Goal: Task Accomplishment & Management: Manage account settings

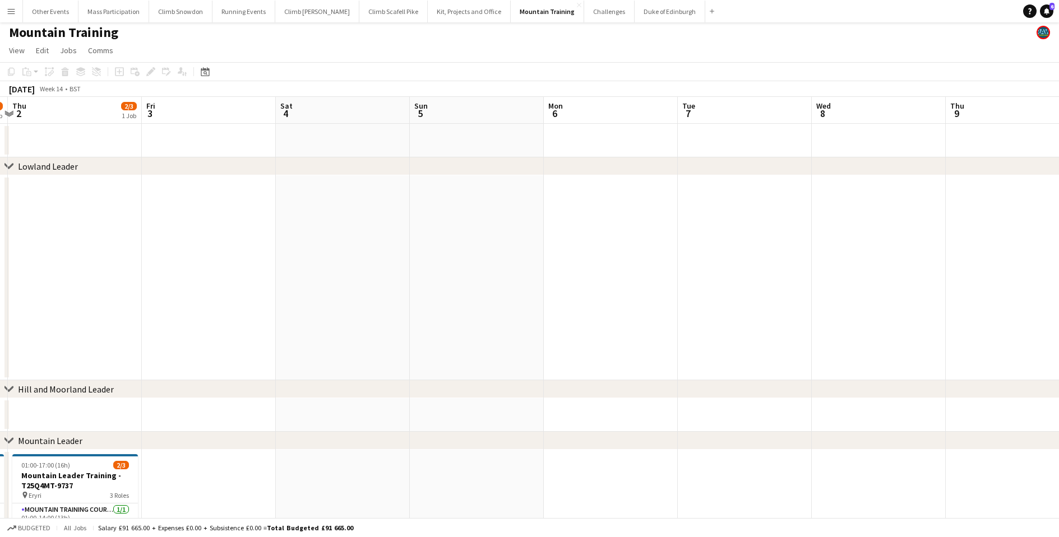
scroll to position [0, 403]
click at [6, 389] on icon at bounding box center [8, 389] width 8 height 4
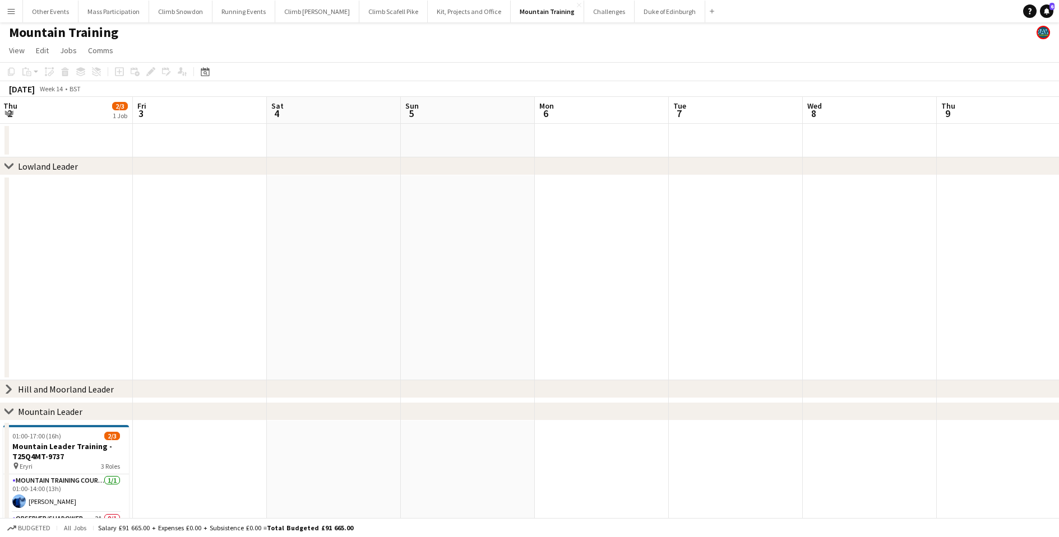
click at [10, 165] on icon "chevron-right" at bounding box center [8, 166] width 9 height 9
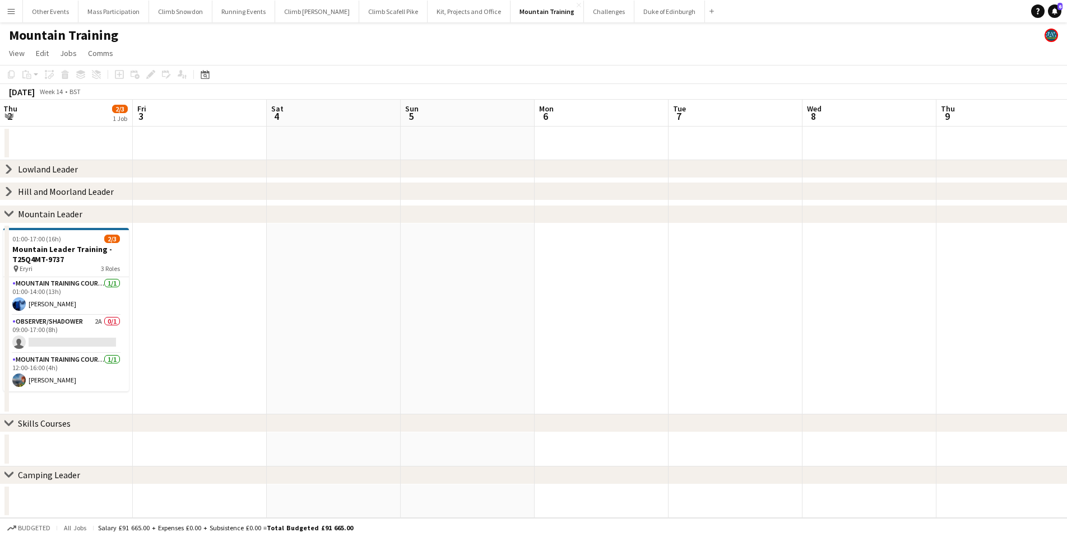
click at [6, 191] on icon "chevron-right" at bounding box center [8, 191] width 9 height 9
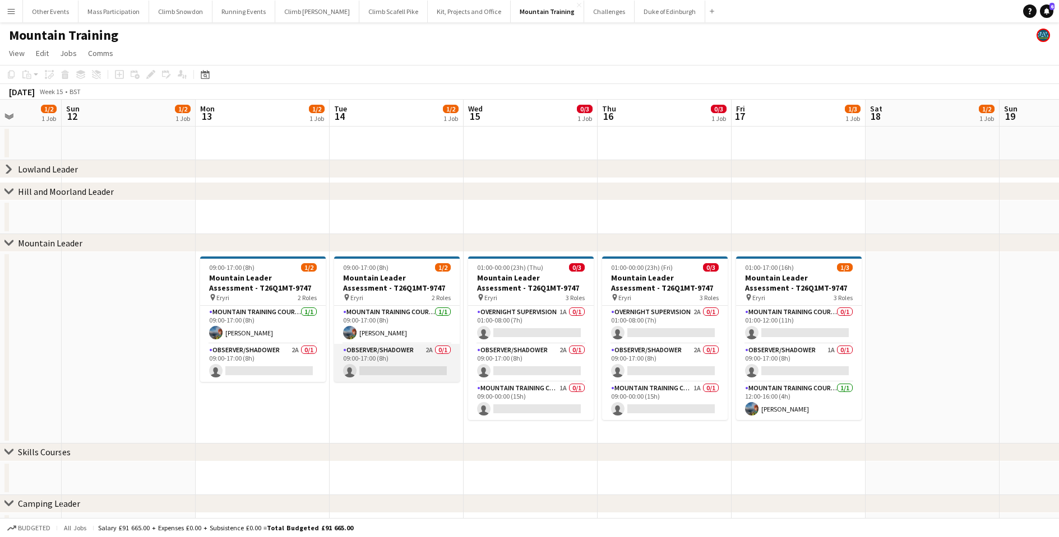
scroll to position [0, 341]
click at [539, 405] on app-card-role "Mountain Training Course Staff 1A 0/1 09:00-00:00 (15h) single-neutral-actions" at bounding box center [530, 401] width 126 height 38
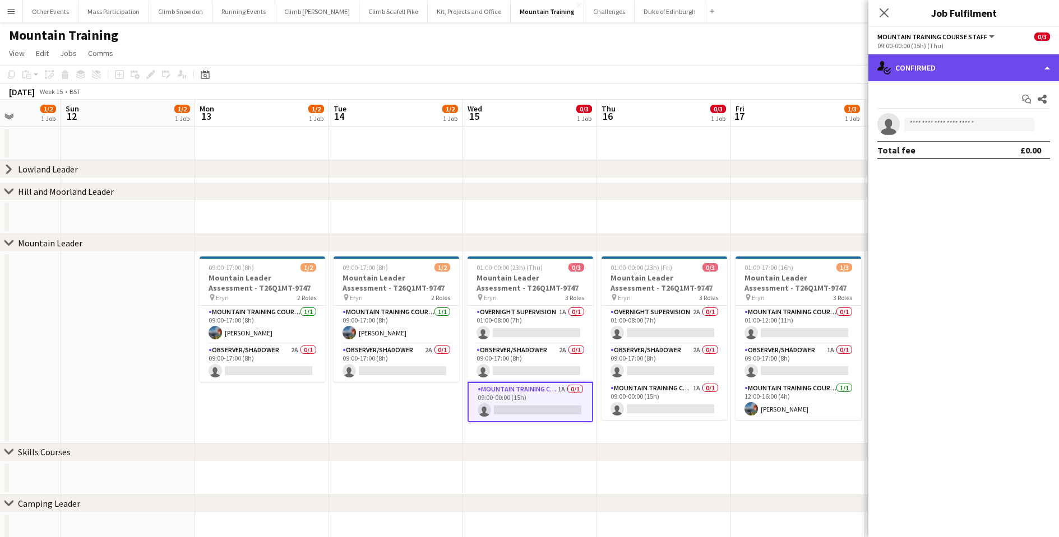
click at [945, 60] on div "single-neutral-actions-check-2 Confirmed" at bounding box center [963, 67] width 191 height 27
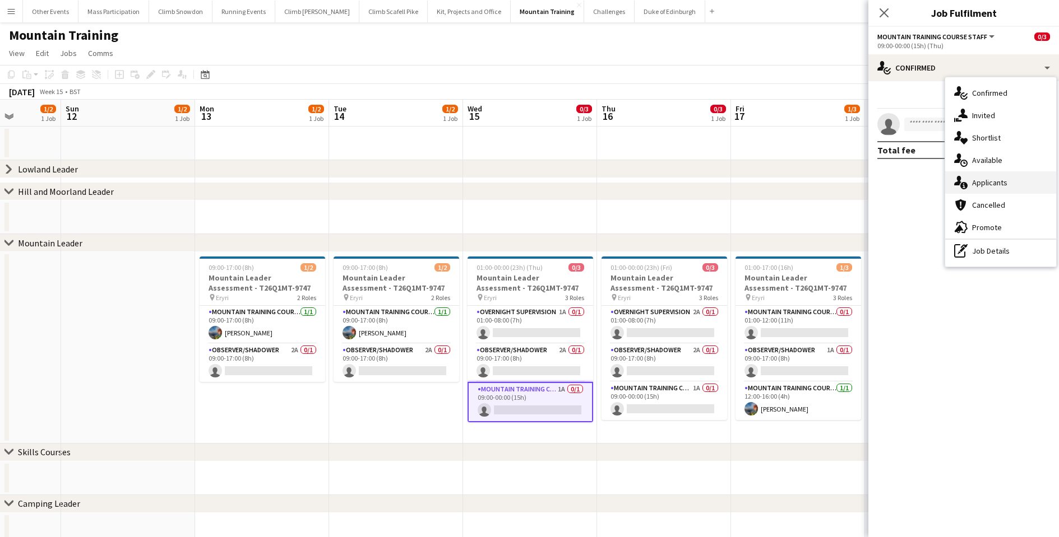
click at [977, 177] on div "single-neutral-actions-information Applicants" at bounding box center [1000, 182] width 111 height 22
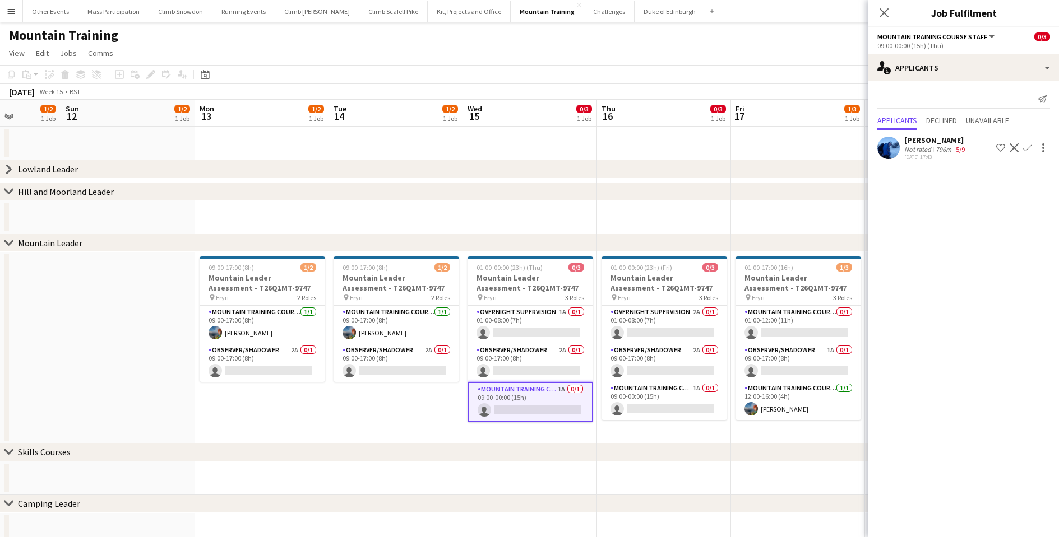
click at [380, 411] on app-date-cell "09:00-17:00 (8h) 1/2 Mountain Leader Assessment - T26Q1MT-9747 pin Eryri 2 Role…" at bounding box center [396, 348] width 134 height 192
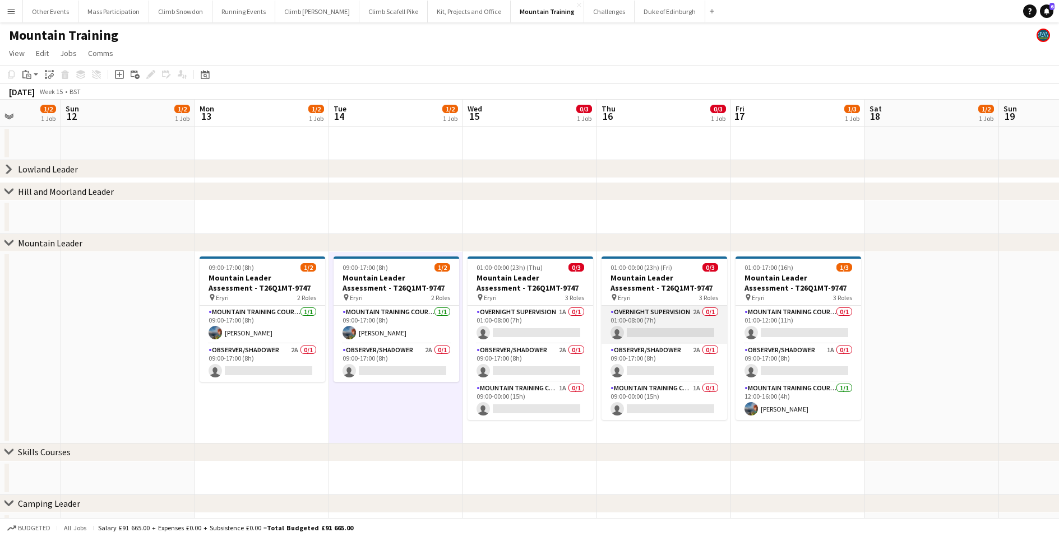
click at [669, 327] on app-card-role "Overnight Supervision 2A 0/1 01:00-08:00 (7h) single-neutral-actions" at bounding box center [664, 325] width 126 height 38
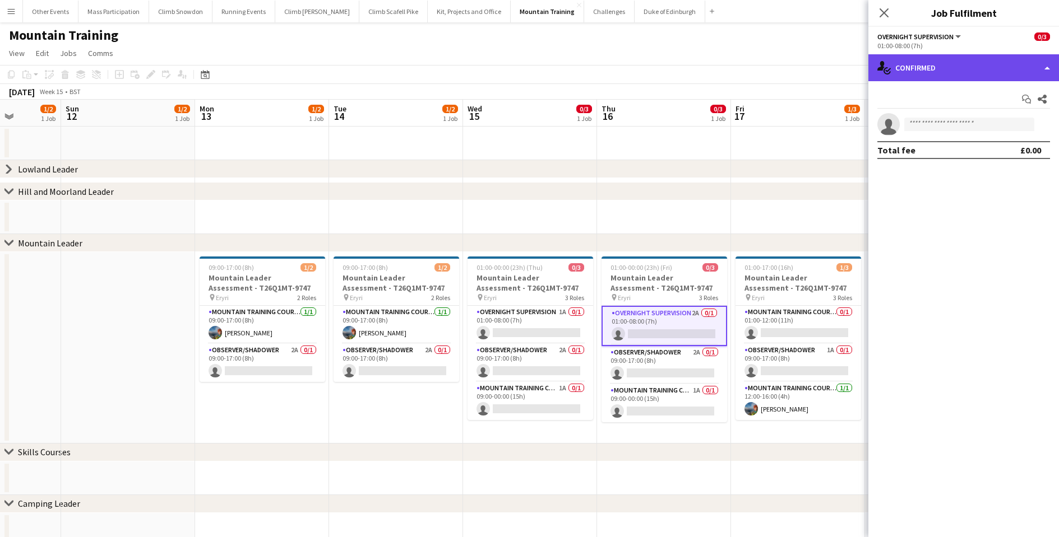
click at [926, 67] on div "single-neutral-actions-check-2 Confirmed" at bounding box center [963, 67] width 191 height 27
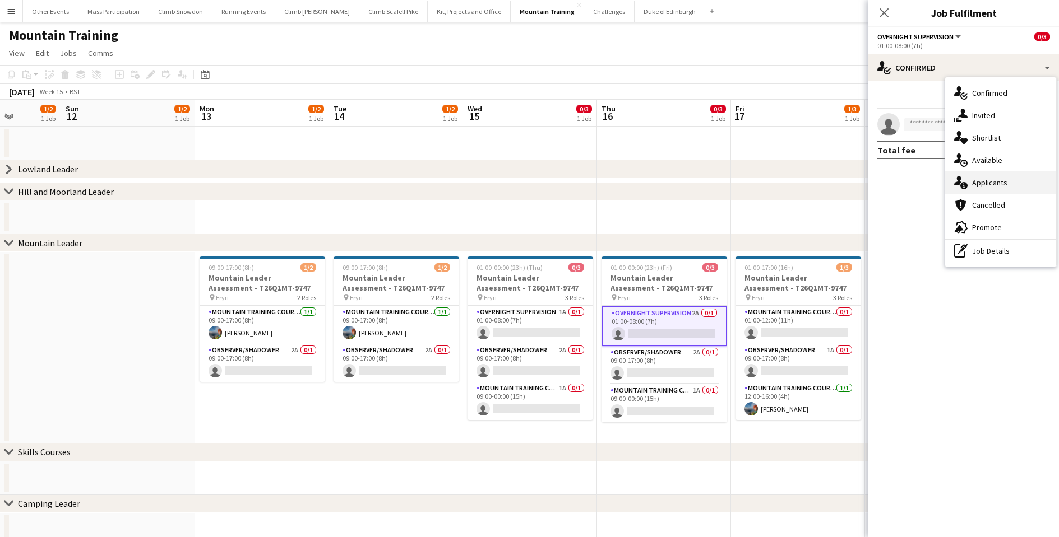
click at [971, 187] on div "single-neutral-actions-information Applicants" at bounding box center [1000, 182] width 111 height 22
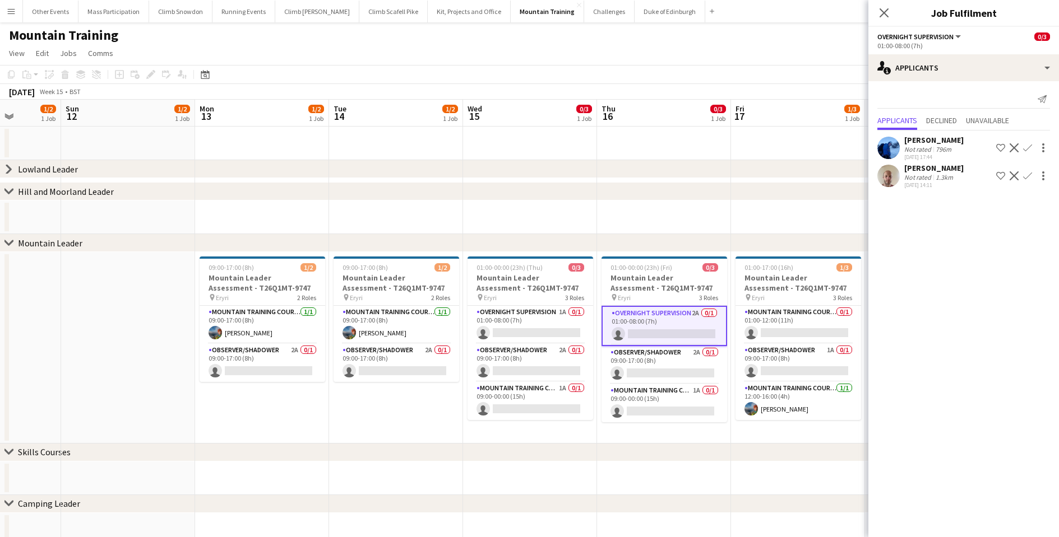
click at [918, 300] on mat-expansion-panel "users2 Applicants Send notification Applicants Declined Unavailable [PERSON_NAM…" at bounding box center [963, 309] width 191 height 456
click at [427, 412] on app-date-cell "09:00-17:00 (8h) 1/2 Mountain Leader Assessment - T26Q1MT-9747 pin Eryri 2 Role…" at bounding box center [396, 348] width 134 height 192
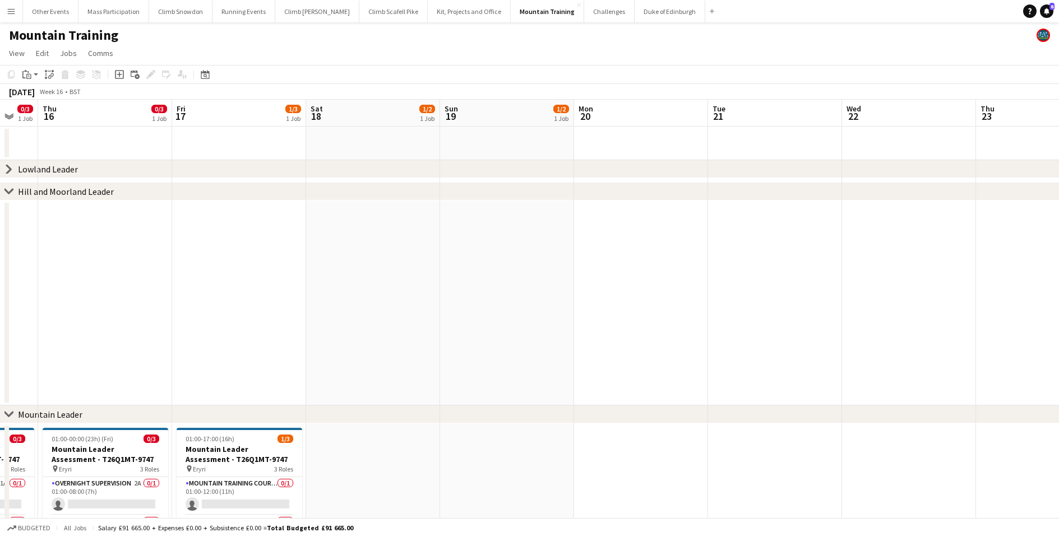
scroll to position [0, 379]
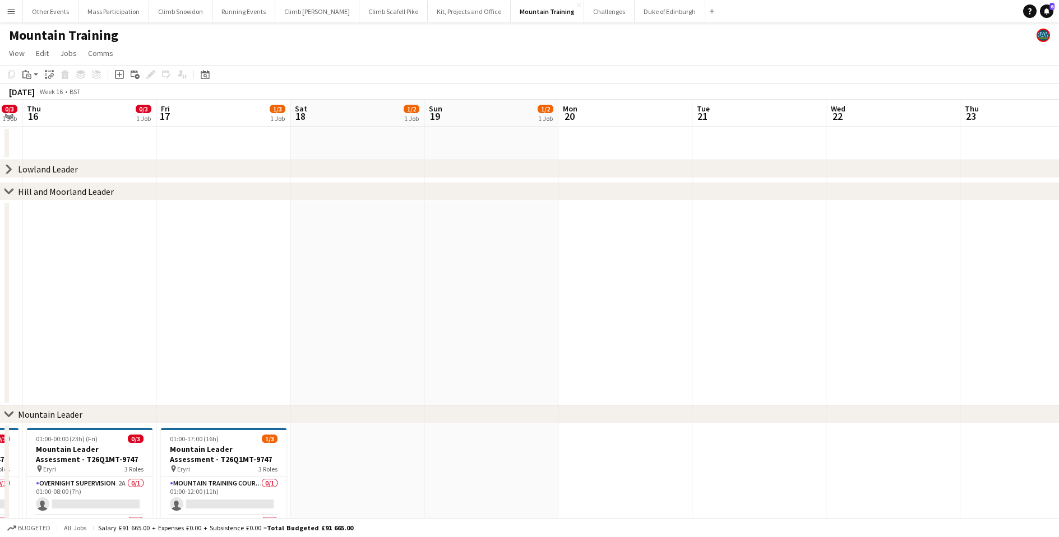
drag, startPoint x: 898, startPoint y: 374, endPoint x: 386, endPoint y: 344, distance: 513.6
click at [386, 344] on app-calendar-viewport "Mon 13 1/2 1 Job Tue 14 1/2 1 Job Wed 15 0/3 1 Job Thu 16 0/3 1 Job Fri 17 1/3 …" at bounding box center [529, 409] width 1059 height 619
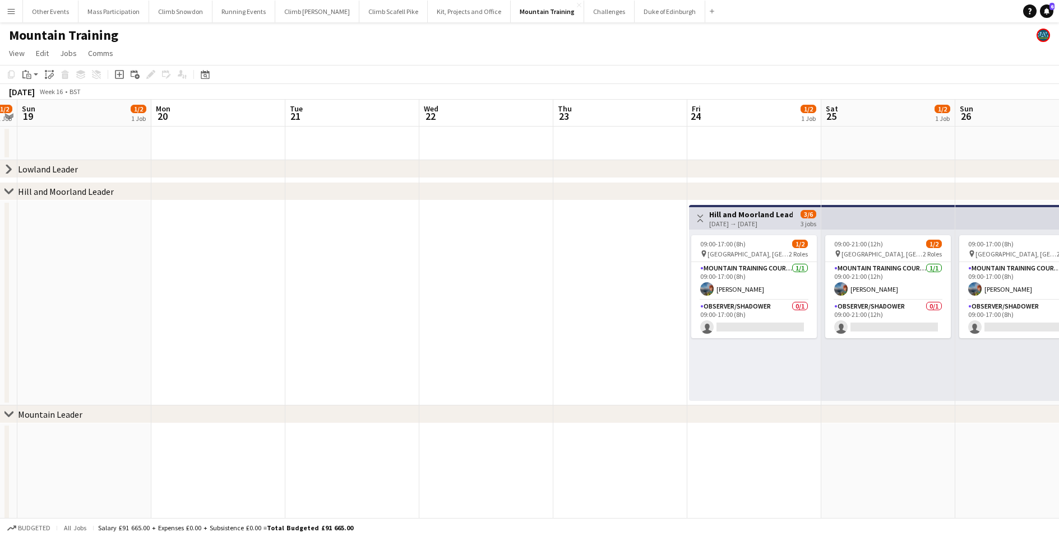
drag, startPoint x: 775, startPoint y: 323, endPoint x: 368, endPoint y: 307, distance: 407.2
click at [368, 307] on app-calendar-viewport "Thu 16 0/3 1 Job Fri 17 1/3 1 Job Sat 18 1/2 1 Job Sun 19 1/2 1 Job Mon 20 Tue …" at bounding box center [529, 409] width 1059 height 619
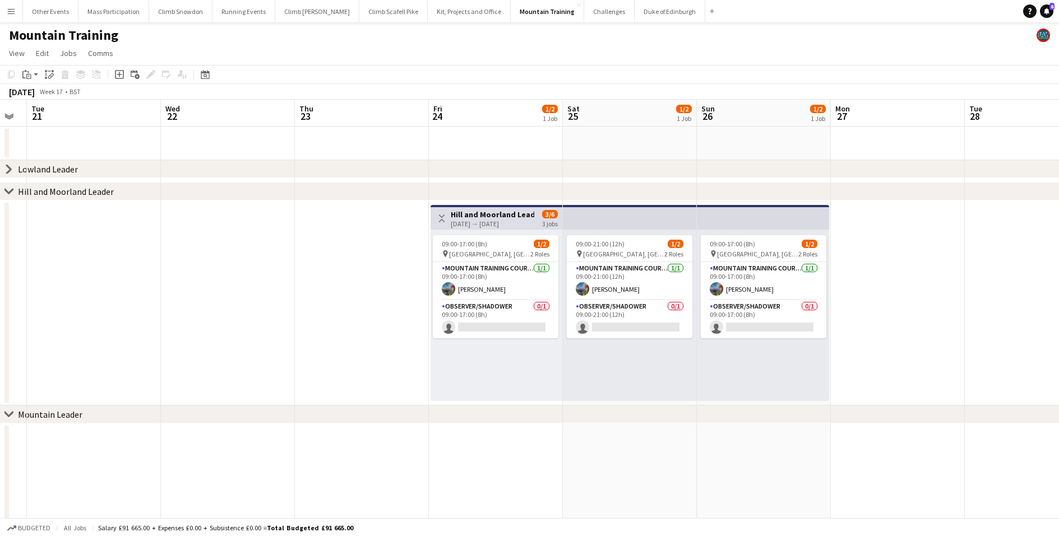
drag, startPoint x: 581, startPoint y: 342, endPoint x: 326, endPoint y: 335, distance: 255.1
click at [326, 335] on app-calendar-viewport "Sat 18 1/2 1 Job Sun 19 1/2 1 Job Mon 20 Tue 21 Wed 22 Thu 23 Fri 24 1/2 1 Job …" at bounding box center [529, 409] width 1059 height 619
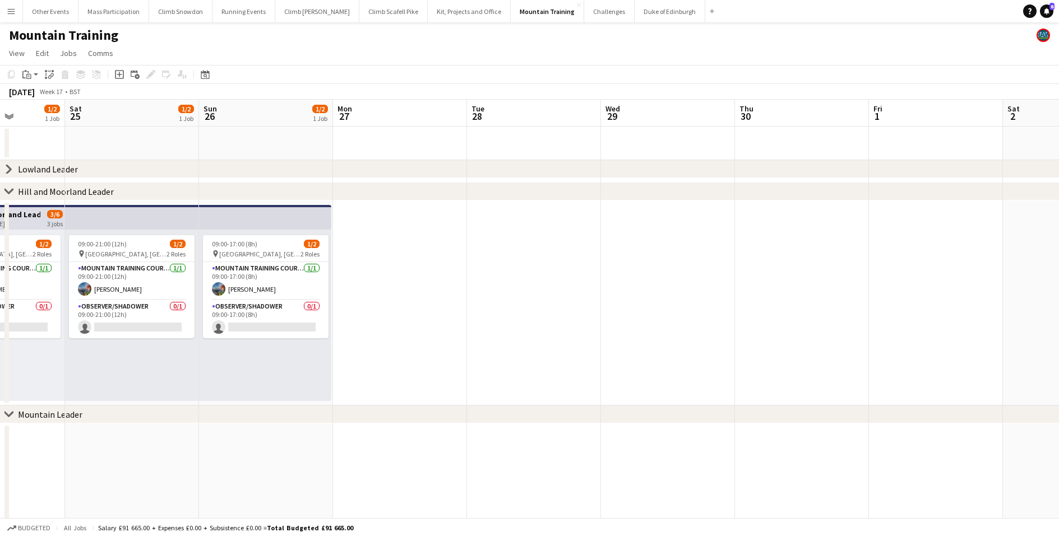
drag, startPoint x: 933, startPoint y: 345, endPoint x: 435, endPoint y: 344, distance: 498.2
click at [435, 344] on app-calendar-viewport "Wed 22 Thu 23 Fri 24 1/2 1 Job Sat 25 1/2 1 Job Sun 26 1/2 1 Job Mon 27 Tue 28 …" at bounding box center [529, 409] width 1059 height 619
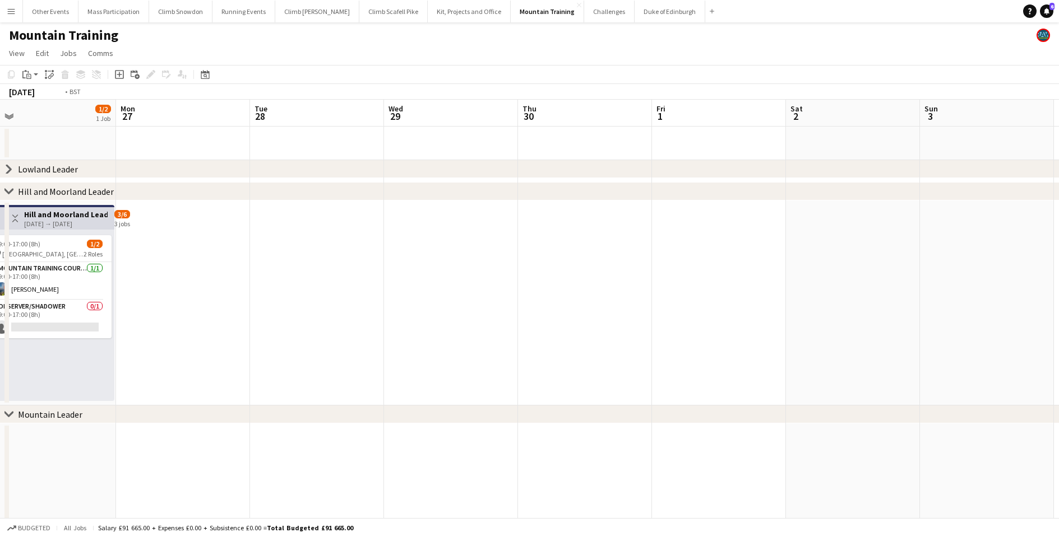
drag, startPoint x: 861, startPoint y: 333, endPoint x: 379, endPoint y: 332, distance: 481.9
click at [378, 331] on app-calendar-viewport "Thu 23 Fri 24 1/2 1 Job Sat 25 1/2 1 Job Sun 26 1/2 1 Job Mon 27 Tue 28 Wed 29 …" at bounding box center [529, 409] width 1059 height 619
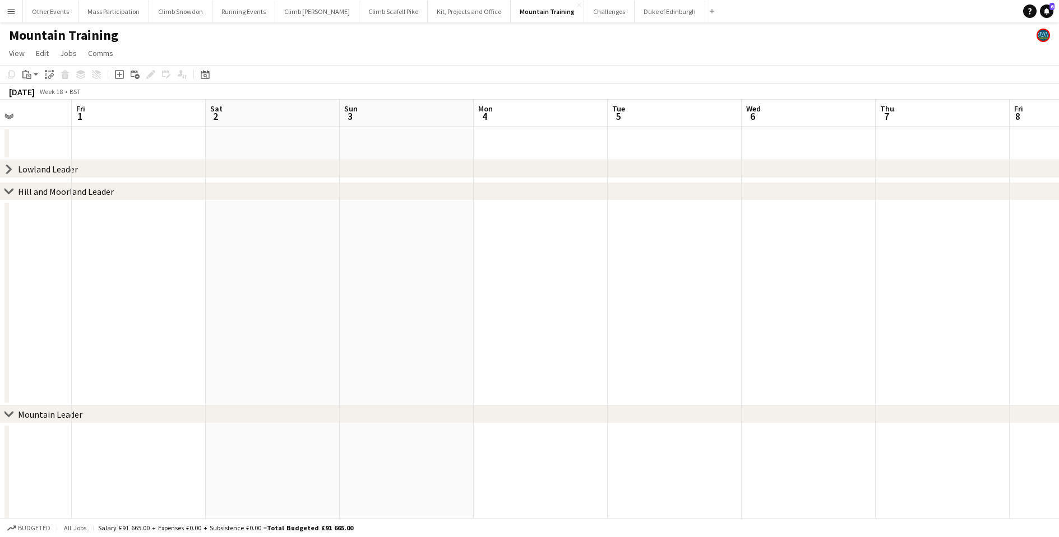
drag, startPoint x: 761, startPoint y: 322, endPoint x: 337, endPoint y: 331, distance: 424.3
click at [335, 330] on app-calendar-viewport "Tue 28 Wed 29 Thu 30 Fri 1 Sat 2 Sun 3 Mon 4 Tue 5 Wed 6 Thu 7 Fri 8 Sat 9 Sun …" at bounding box center [529, 409] width 1059 height 619
drag, startPoint x: 775, startPoint y: 319, endPoint x: 366, endPoint y: 322, distance: 409.1
click at [366, 321] on app-calendar-viewport "Fri 1 Sat 2 Sun 3 Mon 4 Tue 5 Wed 6 Thu 7 Fri 8 Sat 9 Sun 10 Mon 11 Tue 12 Wed …" at bounding box center [529, 409] width 1059 height 619
drag, startPoint x: 652, startPoint y: 320, endPoint x: 253, endPoint y: 321, distance: 398.4
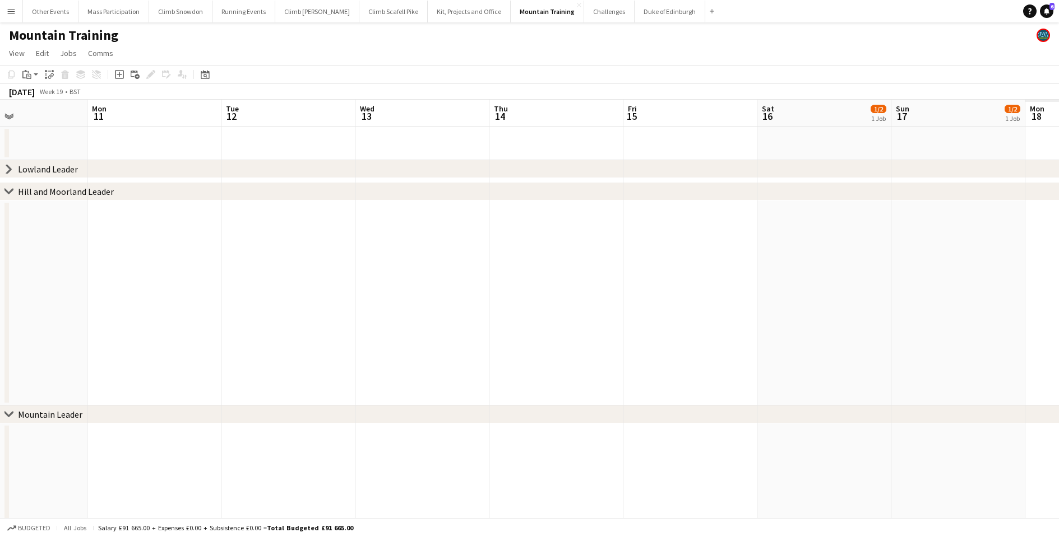
click at [244, 319] on app-calendar-viewport "Thu 7 Fri 8 Sat 9 Sun 10 Mon 11 Tue 12 Wed 13 Thu 14 Fri 15 Sat 16 1/2 1 Job Su…" at bounding box center [529, 409] width 1059 height 619
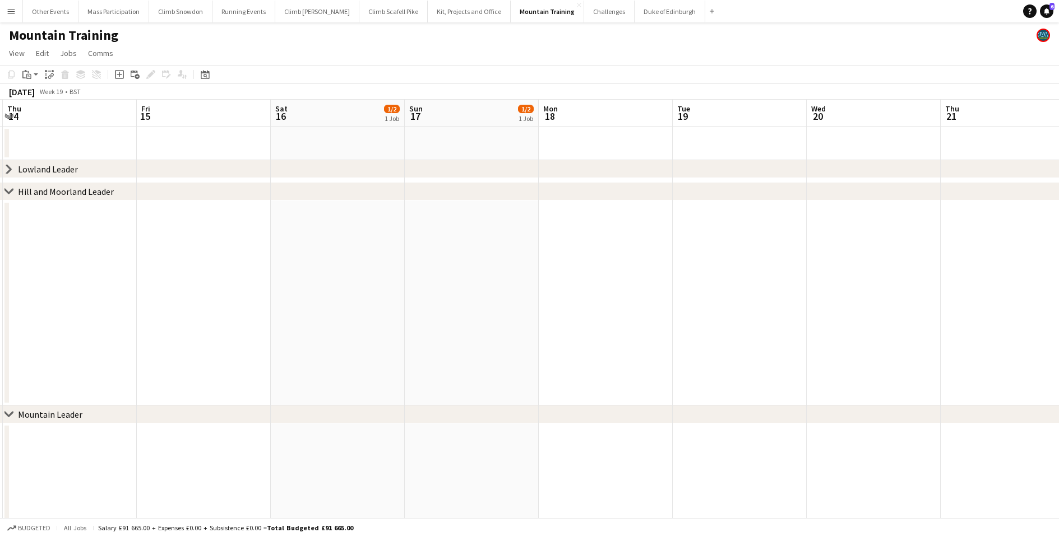
drag, startPoint x: 679, startPoint y: 324, endPoint x: 317, endPoint y: 331, distance: 361.5
click at [317, 331] on app-calendar-viewport "Mon 11 Tue 12 Wed 13 Thu 14 Fri 15 Sat 16 1/2 1 Job Sun 17 1/2 1 Job Mon 18 Tue…" at bounding box center [529, 409] width 1059 height 619
drag, startPoint x: 587, startPoint y: 318, endPoint x: 336, endPoint y: 319, distance: 251.1
click at [334, 319] on app-calendar-viewport "Tue 12 Wed 13 Thu 14 Fri 15 Sat 16 1/2 1 Job Sun 17 1/2 1 Job Mon 18 Tue 19 Wed…" at bounding box center [529, 409] width 1059 height 619
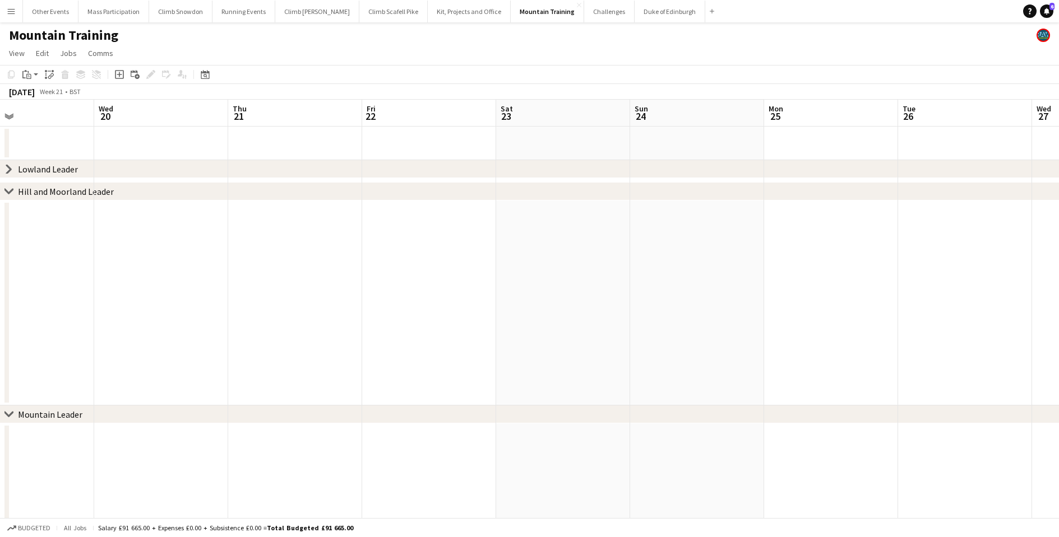
drag, startPoint x: 525, startPoint y: 339, endPoint x: 312, endPoint y: 338, distance: 213.0
click at [312, 338] on app-calendar-viewport "Sat 16 1/2 1 Job Sun 17 1/2 1 Job Mon 18 Tue 19 Wed 20 Thu 21 Fri 22 Sat 23 Sun…" at bounding box center [529, 409] width 1059 height 619
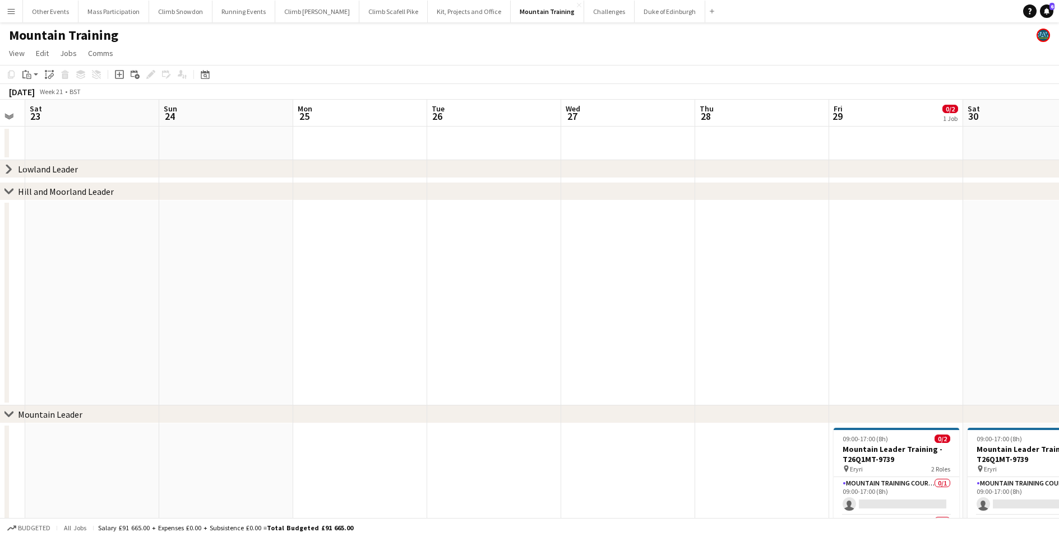
drag, startPoint x: 631, startPoint y: 336, endPoint x: 282, endPoint y: 330, distance: 348.6
click at [281, 328] on app-calendar-viewport "Wed 20 Thu 21 Fri 22 Sat 23 Sun 24 Mon 25 Tue 26 Wed 27 Thu 28 Fri 29 0/2 1 Job…" at bounding box center [529, 409] width 1059 height 619
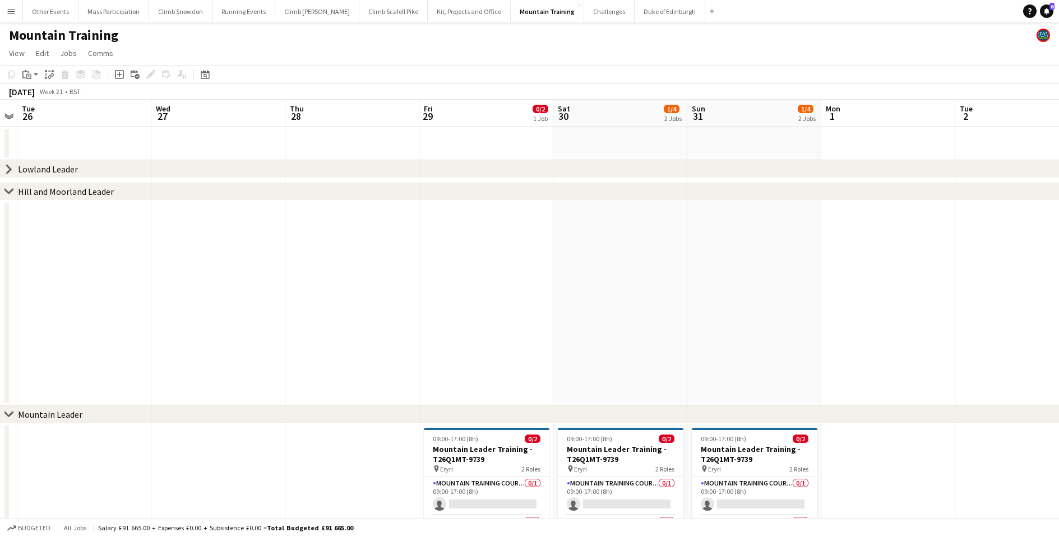
drag, startPoint x: 776, startPoint y: 317, endPoint x: 421, endPoint y: 295, distance: 355.4
click at [421, 295] on app-calendar-viewport "Sat 23 Sun 24 Mon 25 Tue 26 Wed 27 Thu 28 Fri 29 0/2 1 Job Sat 30 1/4 2 Jobs Su…" at bounding box center [529, 409] width 1059 height 619
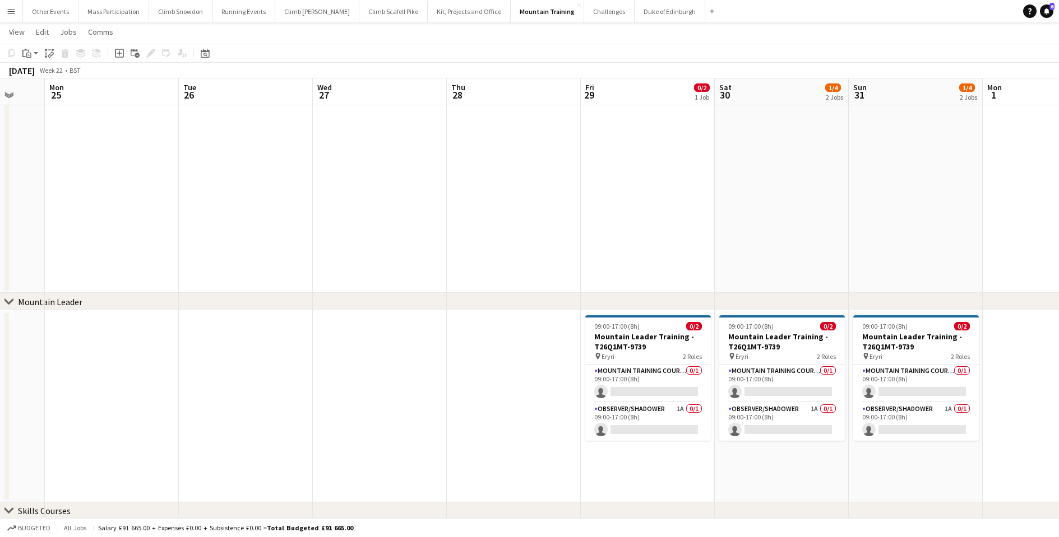
scroll to position [0, 355]
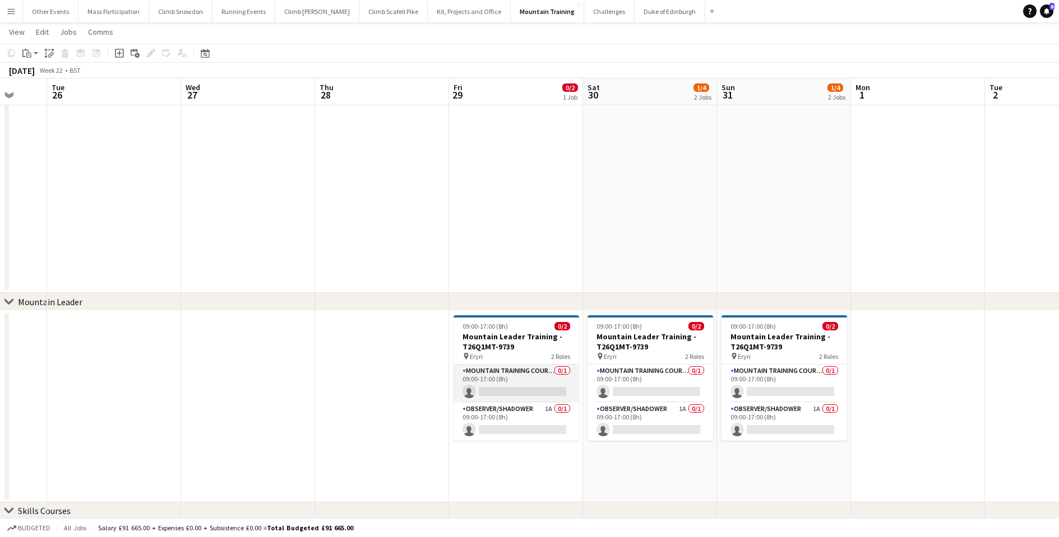
click at [506, 386] on app-card-role "Mountain Training Course Director 0/1 09:00-17:00 (8h) single-neutral-actions" at bounding box center [516, 384] width 126 height 38
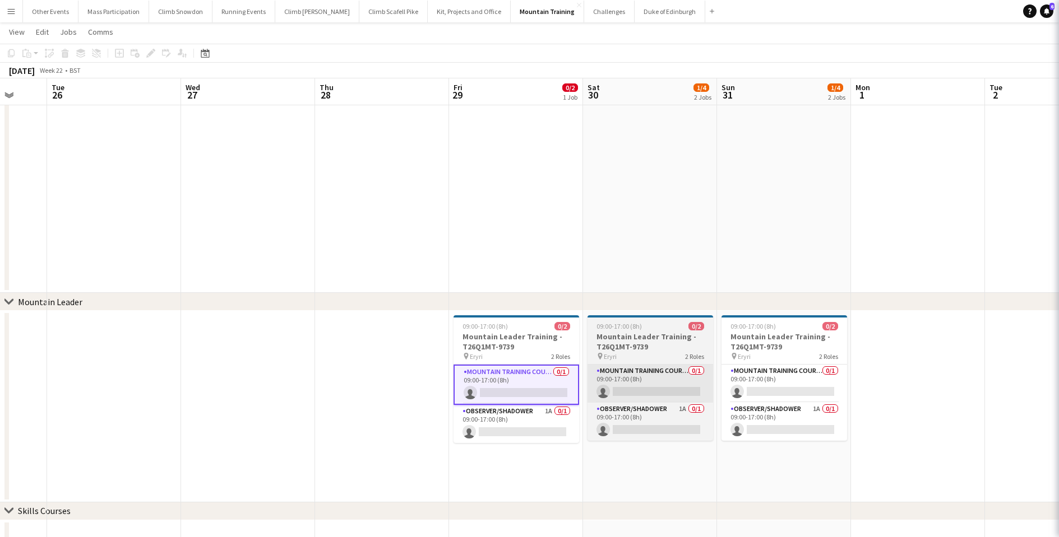
scroll to position [0, 355]
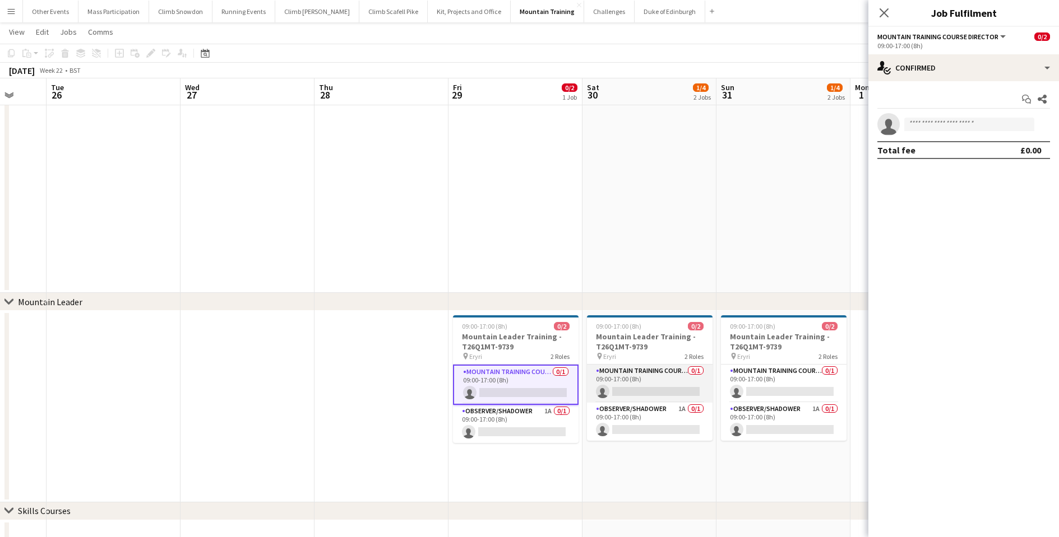
click at [640, 392] on app-card-role "Mountain Training Course Director 0/1 09:00-17:00 (8h) single-neutral-actions" at bounding box center [650, 384] width 126 height 38
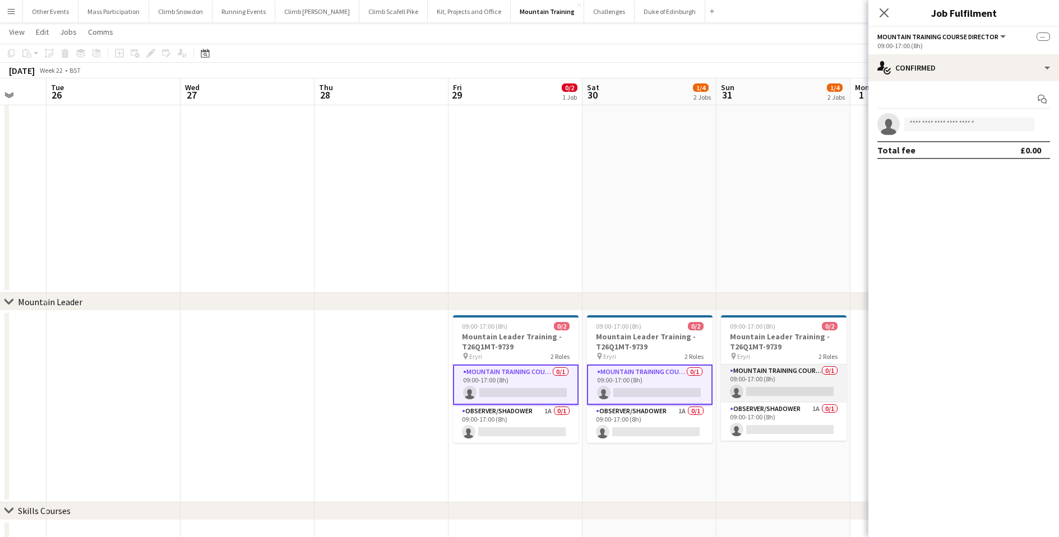
click at [766, 383] on app-card-role "Mountain Training Course Staff 0/1 09:00-17:00 (8h) single-neutral-actions" at bounding box center [784, 384] width 126 height 38
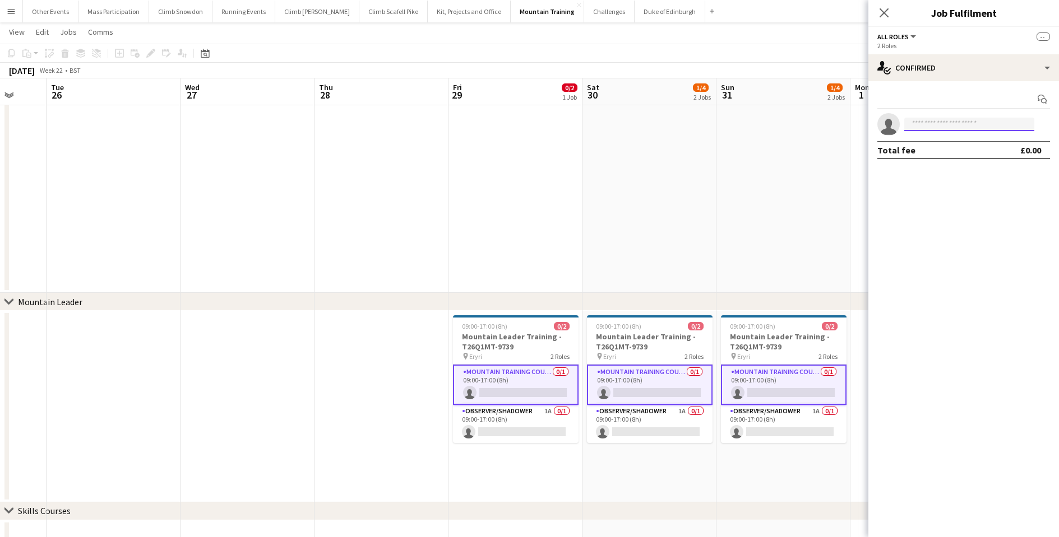
click at [932, 125] on input at bounding box center [969, 124] width 130 height 13
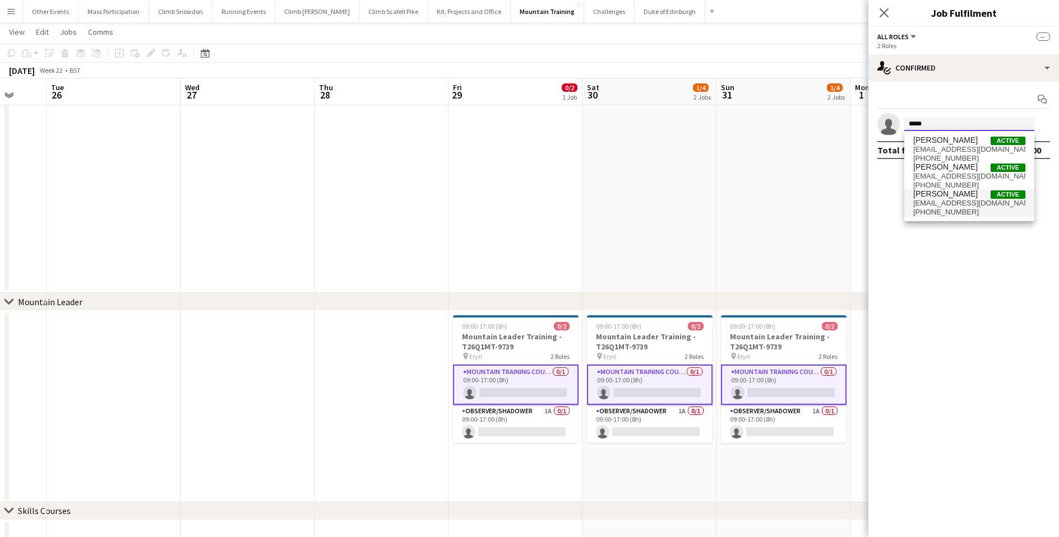
type input "*****"
click at [930, 200] on span "[EMAIL_ADDRESS][DOMAIN_NAME]" at bounding box center [969, 203] width 112 height 9
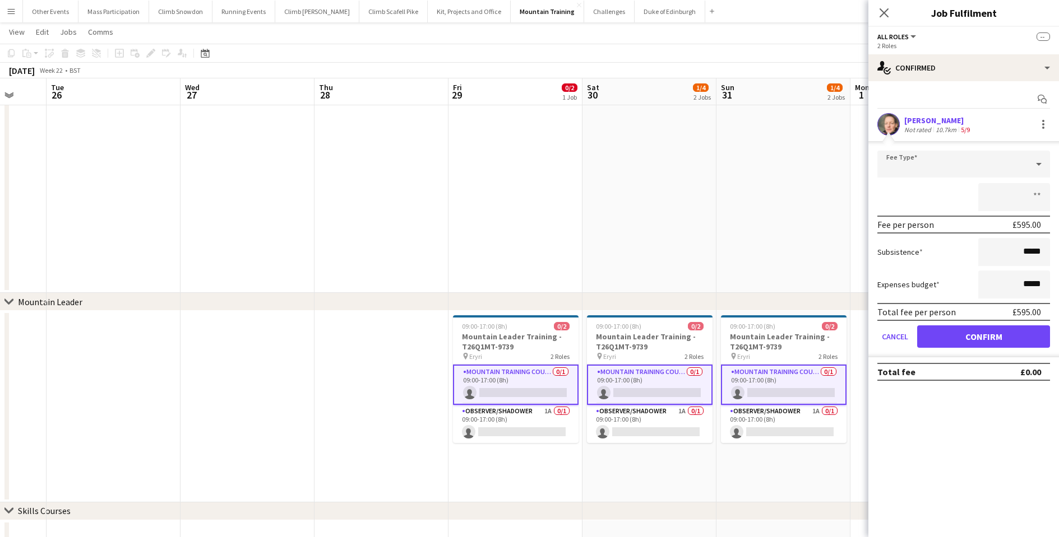
click at [969, 343] on button "Confirm" at bounding box center [983, 337] width 133 height 22
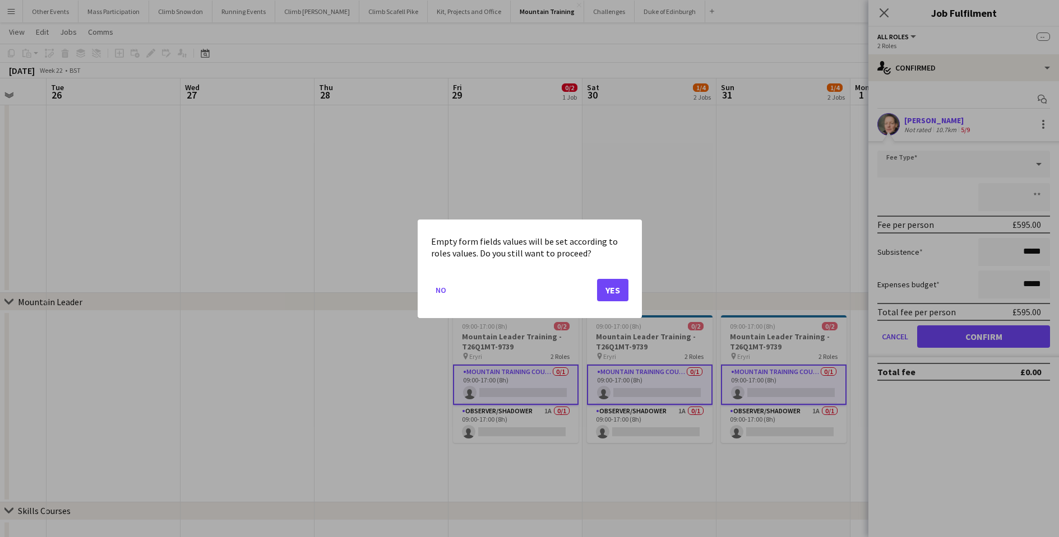
click at [612, 292] on button "Yes" at bounding box center [612, 290] width 31 height 22
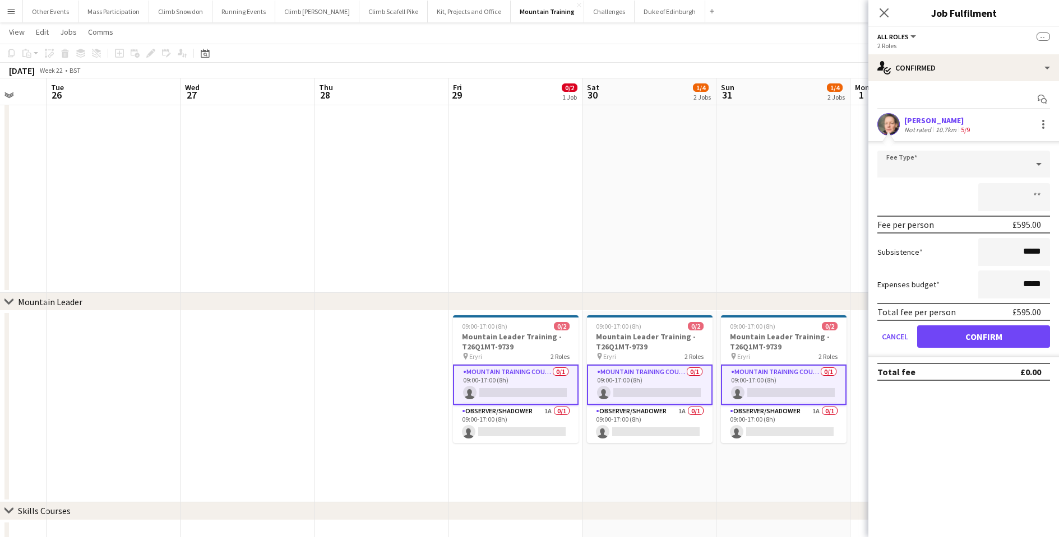
scroll to position [112, 0]
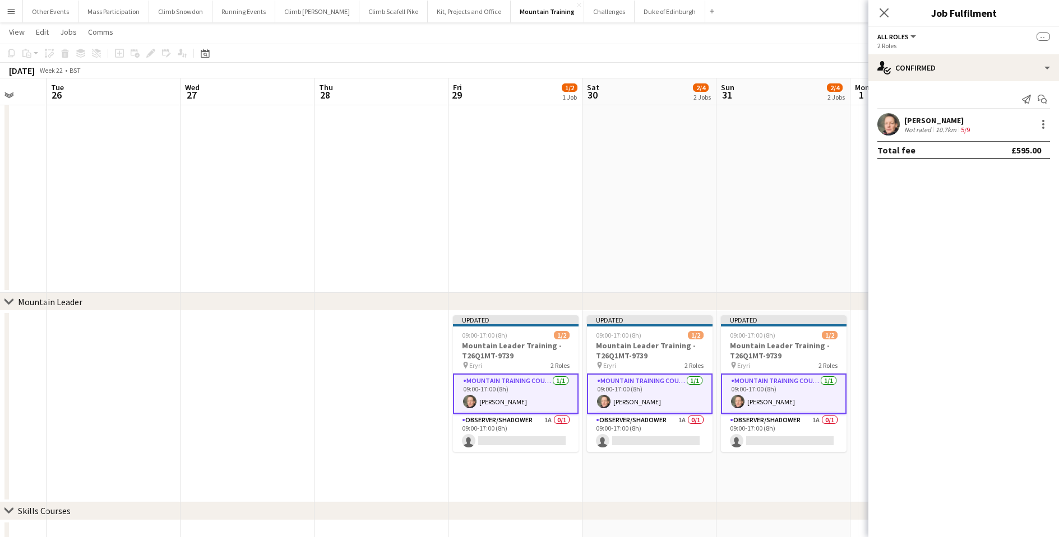
click at [522, 386] on app-card-role "Mountain Training Course Director [DATE] 09:00-17:00 (8h) [PERSON_NAME]" at bounding box center [516, 394] width 126 height 40
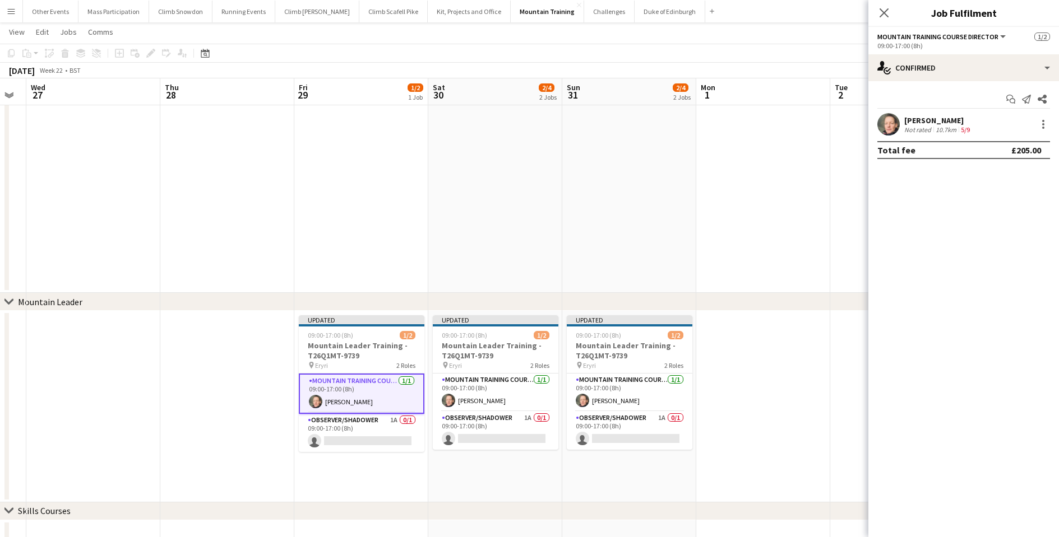
drag, startPoint x: 638, startPoint y: 226, endPoint x: 479, endPoint y: 225, distance: 158.6
click at [479, 225] on app-calendar-viewport "Sun 24 Mon 25 Tue 26 Wed 27 Thu 28 Fri 29 1/2 1 Job Sat 30 2/4 2 Jobs Sun 31 2/…" at bounding box center [529, 269] width 1059 height 674
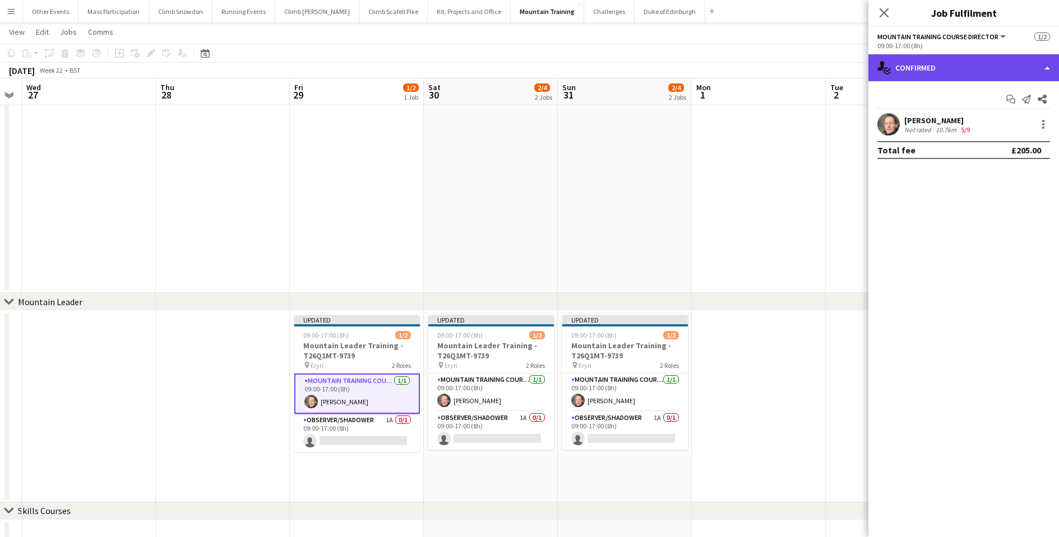
click at [912, 72] on div "single-neutral-actions-check-2 Confirmed" at bounding box center [963, 67] width 191 height 27
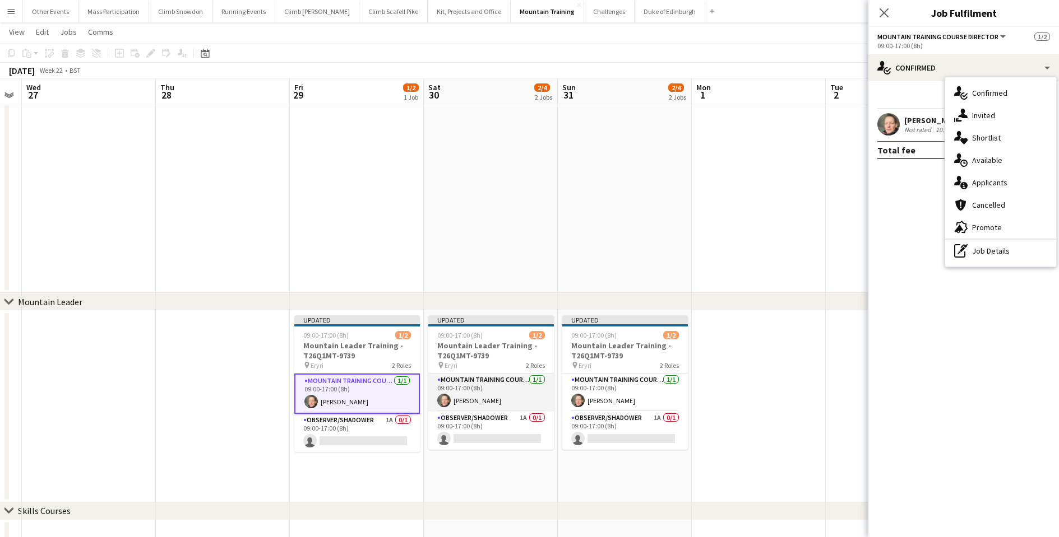
click at [453, 391] on app-card-role "Mountain Training Course Director [DATE] 09:00-17:00 (8h) [PERSON_NAME]" at bounding box center [491, 393] width 126 height 38
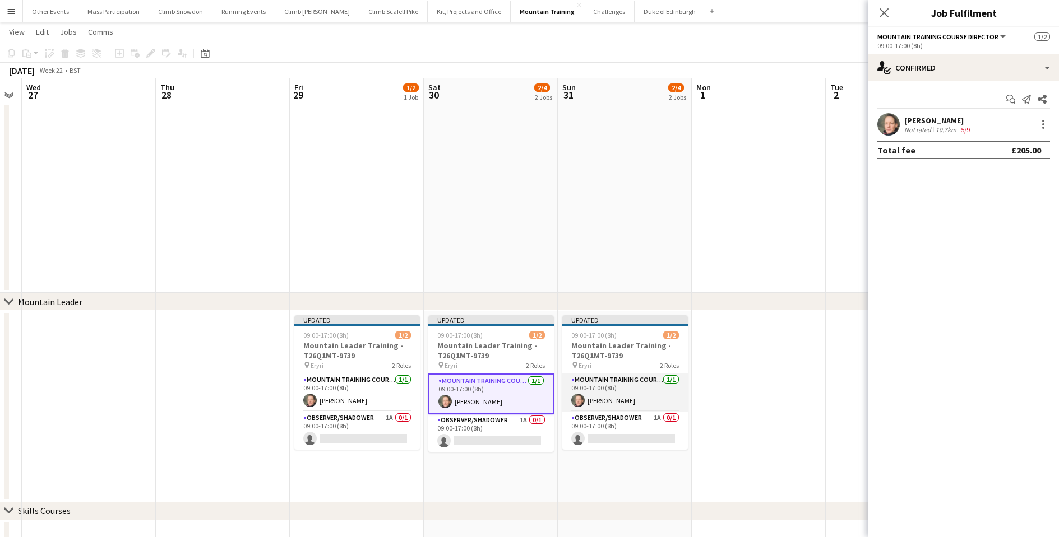
click at [603, 386] on app-card-role "Mountain Training Course Staff [DATE] 09:00-17:00 (8h) [PERSON_NAME]" at bounding box center [625, 393] width 126 height 38
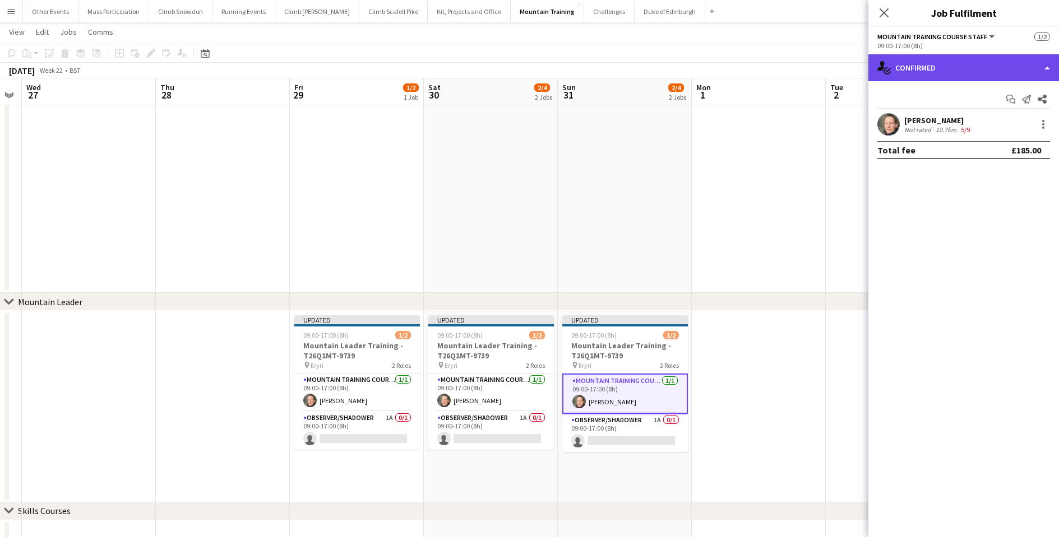
click at [910, 70] on div "single-neutral-actions-check-2 Confirmed" at bounding box center [963, 67] width 191 height 27
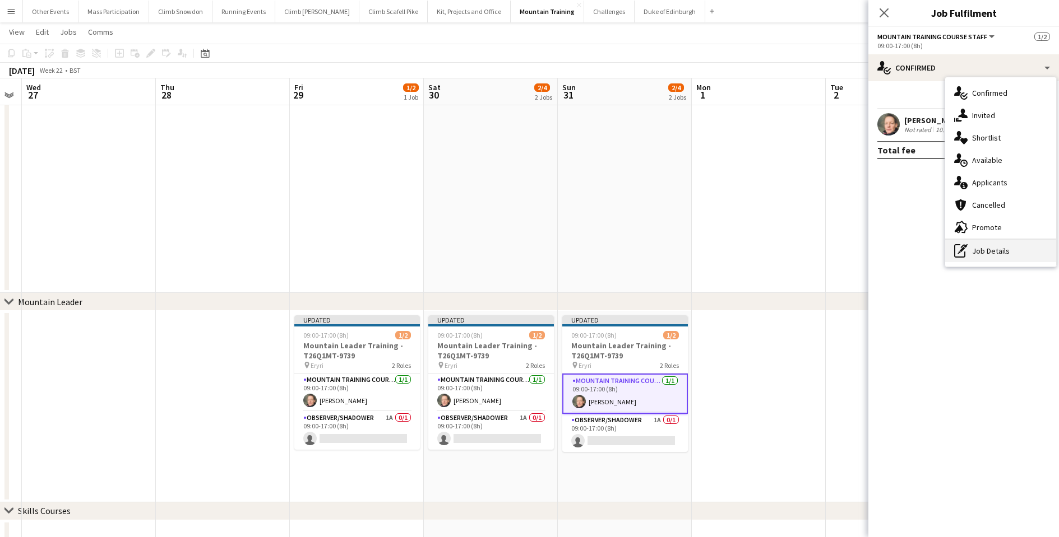
click at [982, 248] on div "pen-write Job Details" at bounding box center [1000, 251] width 111 height 22
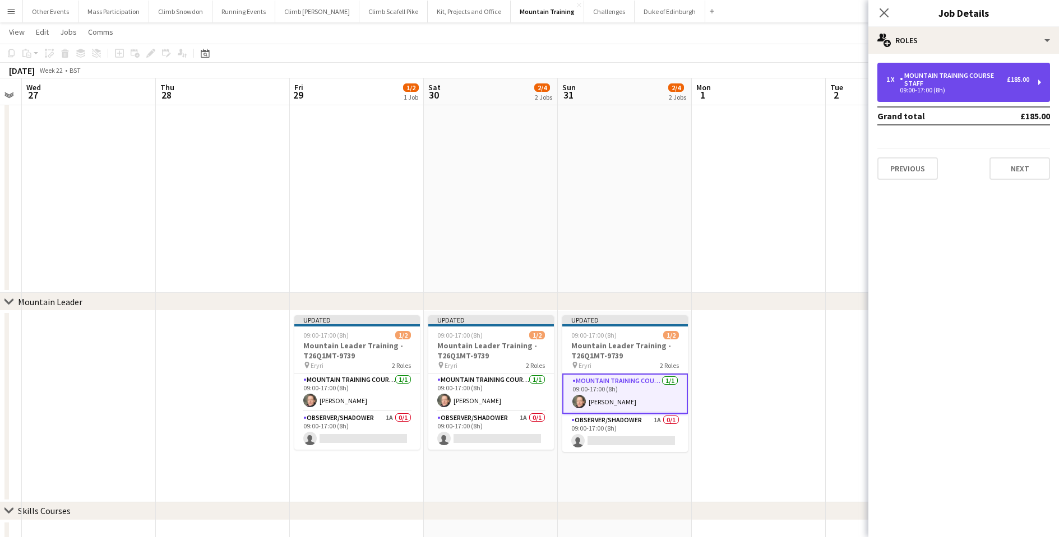
click at [897, 77] on div "1 x" at bounding box center [892, 80] width 13 height 8
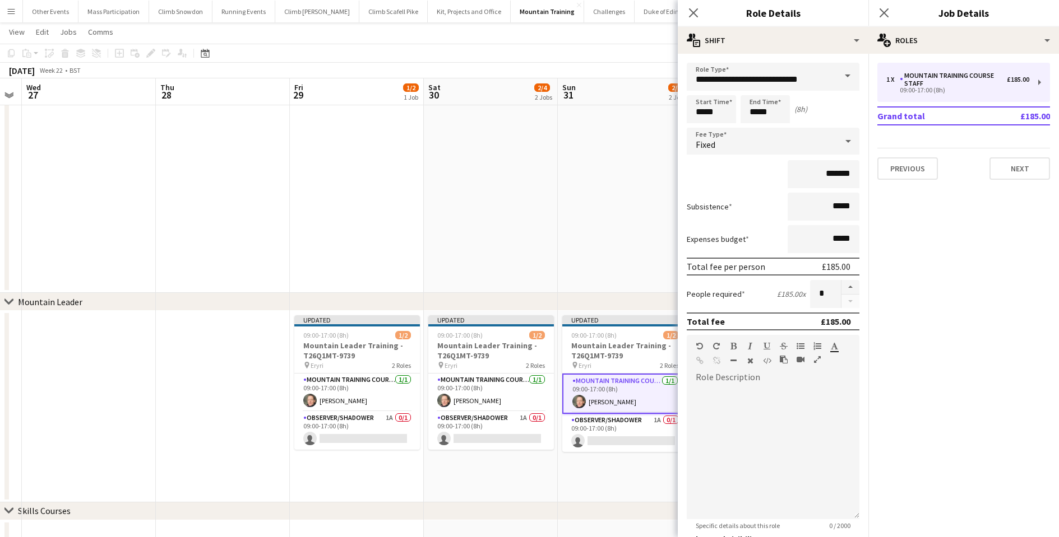
click at [837, 77] on span at bounding box center [848, 76] width 24 height 27
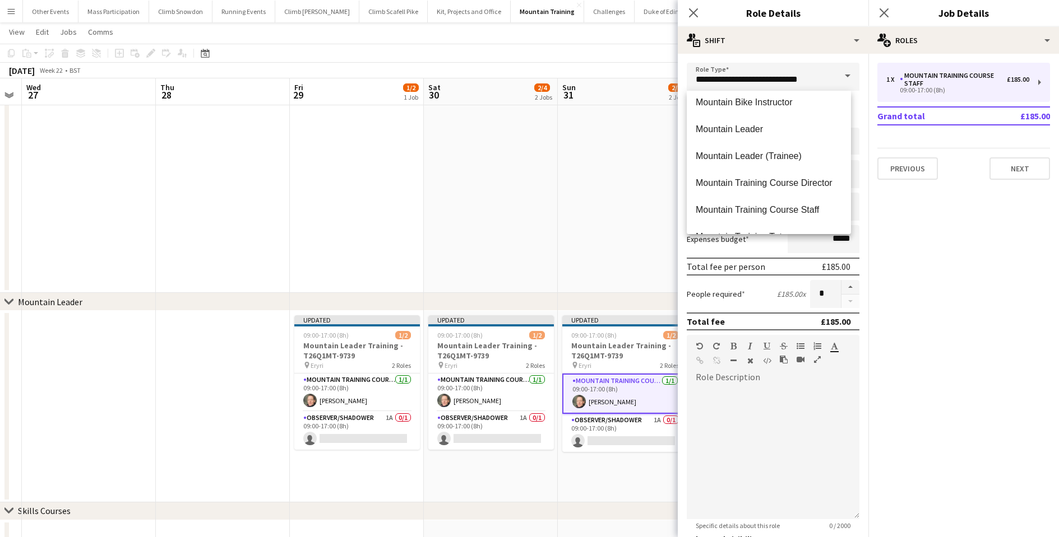
scroll to position [530, 0]
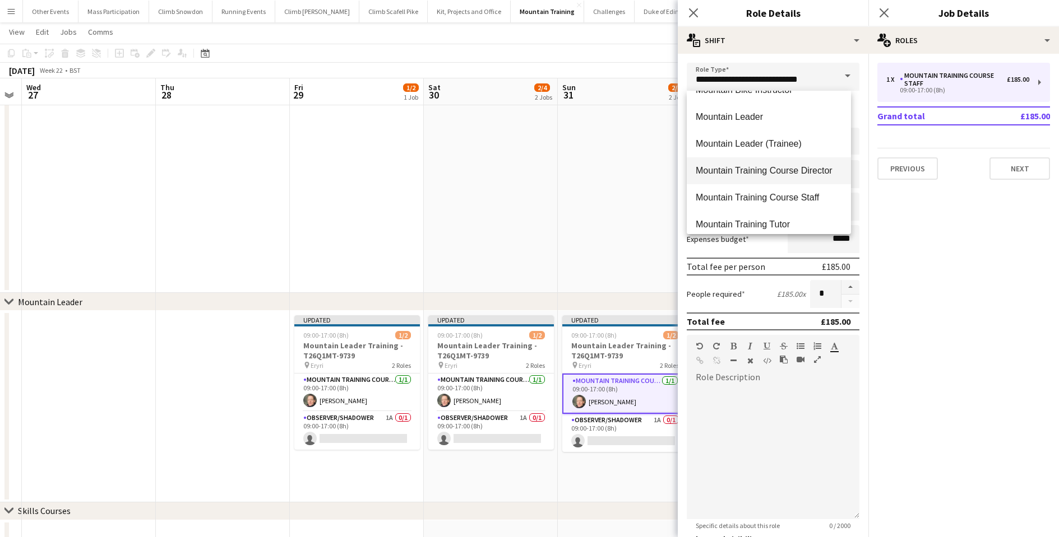
click at [799, 170] on span "Mountain Training Course Director" at bounding box center [768, 170] width 146 height 11
type input "**********"
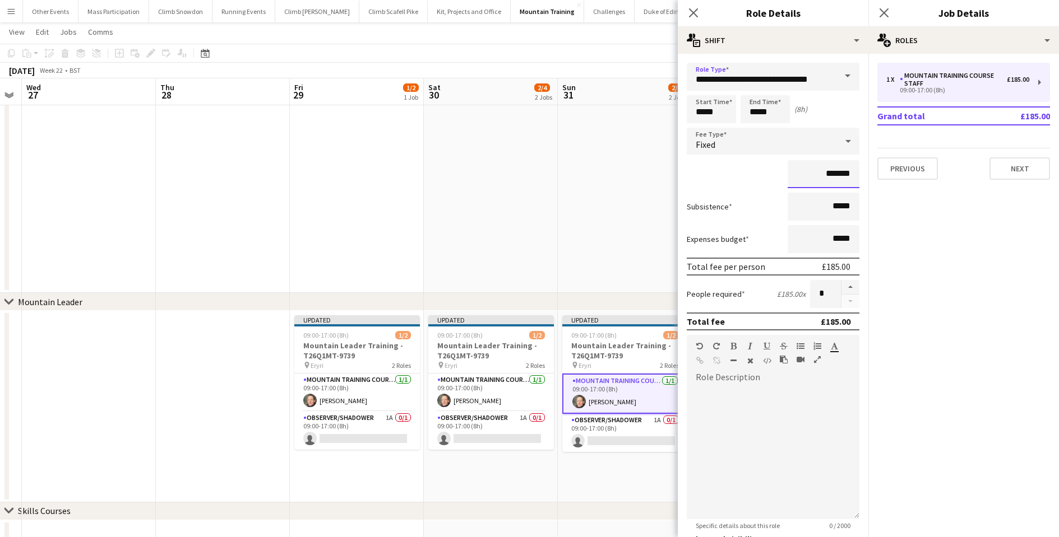
click at [826, 175] on input "*******" at bounding box center [823, 174] width 72 height 28
type input "*******"
click at [731, 179] on div "*******" at bounding box center [772, 174] width 173 height 28
click at [697, 16] on icon "Close pop-in" at bounding box center [693, 12] width 11 height 11
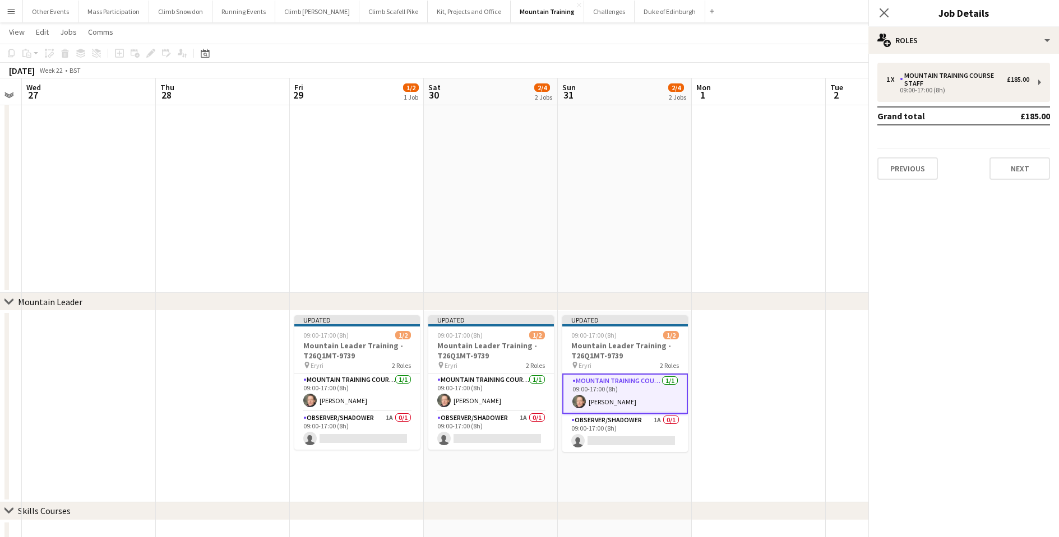
scroll to position [0, 0]
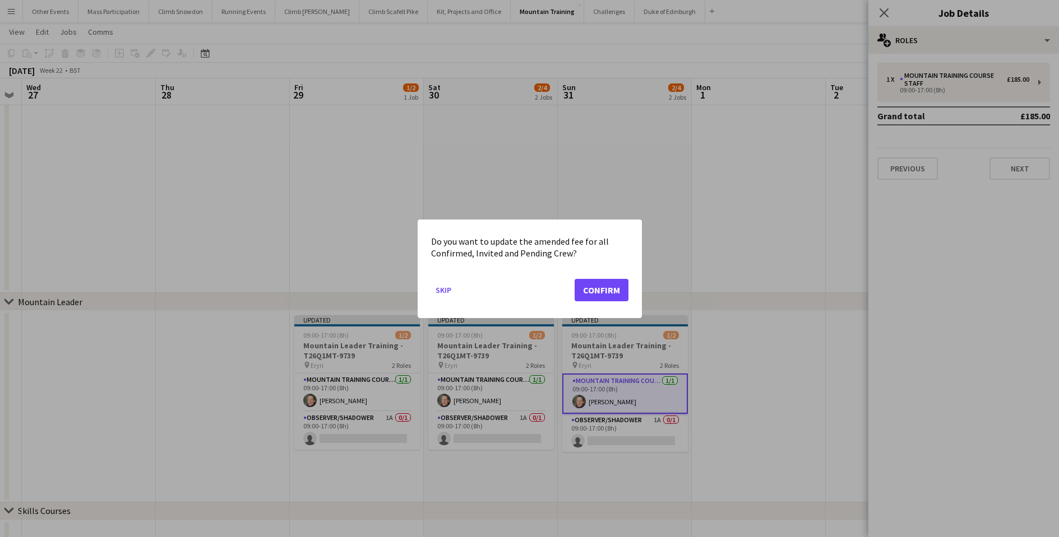
click at [596, 287] on button "Confirm" at bounding box center [601, 290] width 54 height 22
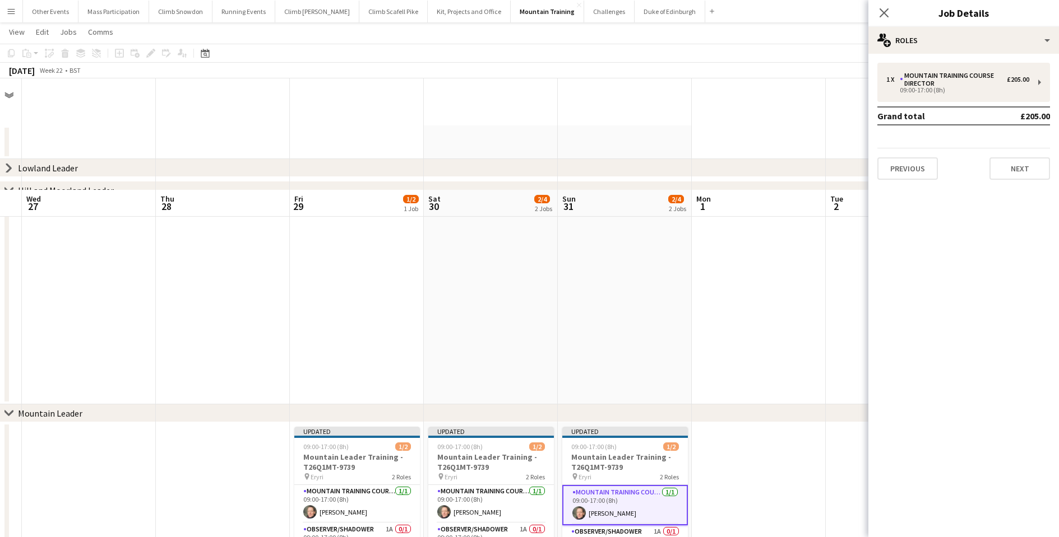
scroll to position [112, 0]
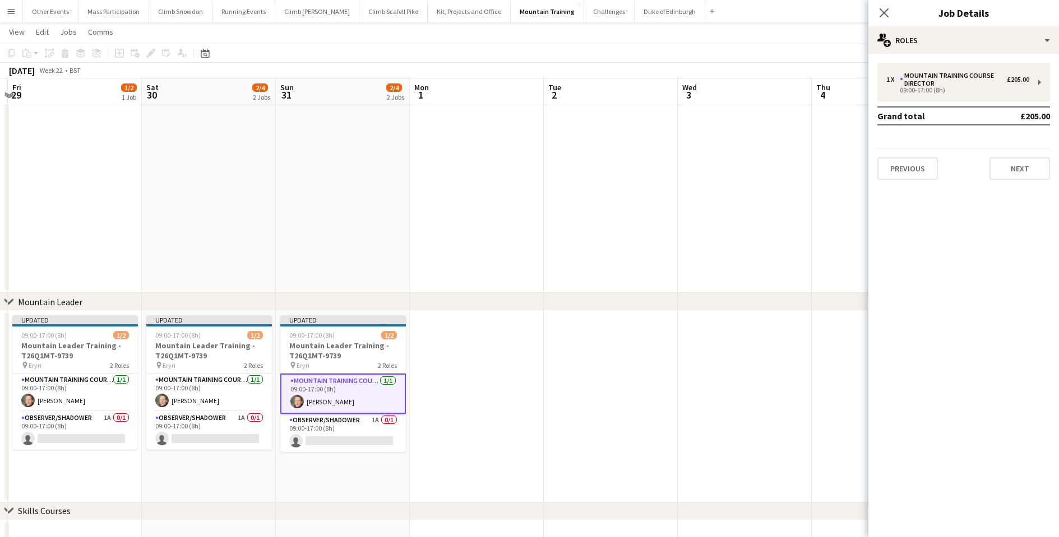
drag, startPoint x: 746, startPoint y: 352, endPoint x: 403, endPoint y: 337, distance: 343.3
click at [403, 337] on app-calendar-viewport "Tue 26 Wed 27 Thu 28 Fri 29 1/2 1 Job Sat 30 2/4 2 Jobs Sun 31 2/4 2 Jobs Mon 1…" at bounding box center [529, 269] width 1059 height 674
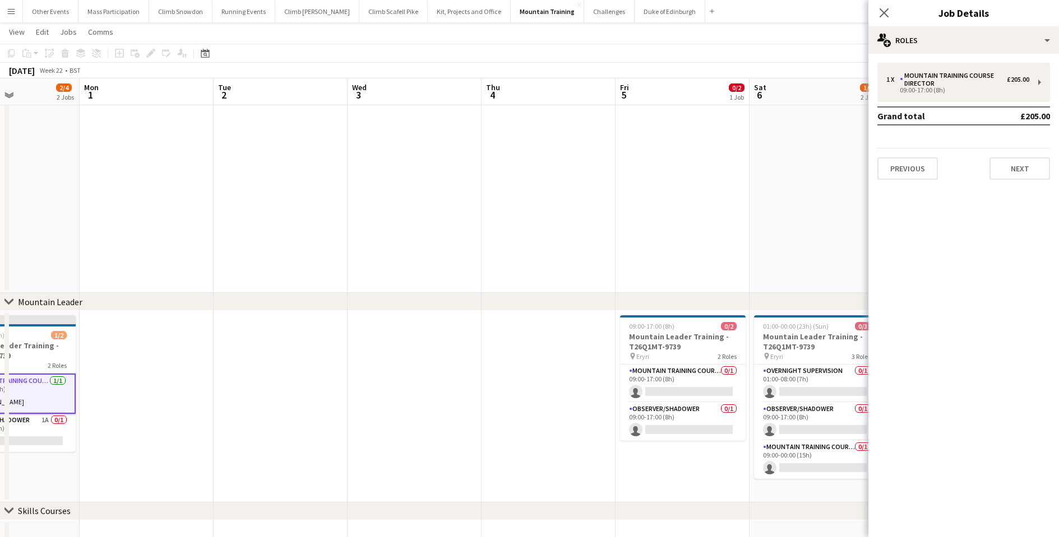
drag, startPoint x: 647, startPoint y: 386, endPoint x: 426, endPoint y: 358, distance: 223.1
click at [426, 358] on app-calendar-viewport "Thu 28 Fri 29 1/2 1 Job Sat 30 2/4 2 Jobs Sun 31 2/4 2 Jobs Mon 1 Tue 2 Wed 3 T…" at bounding box center [529, 269] width 1059 height 674
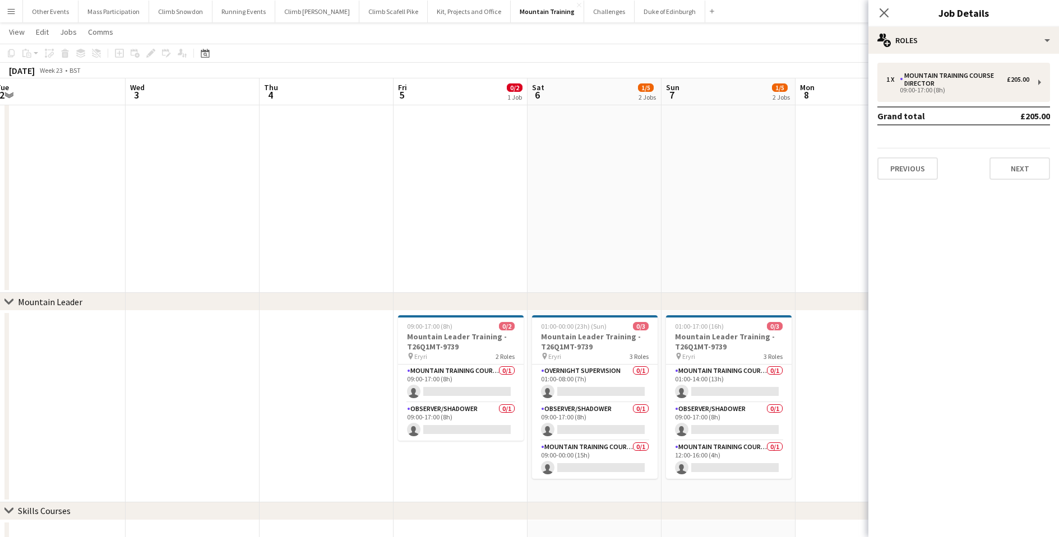
scroll to position [0, 437]
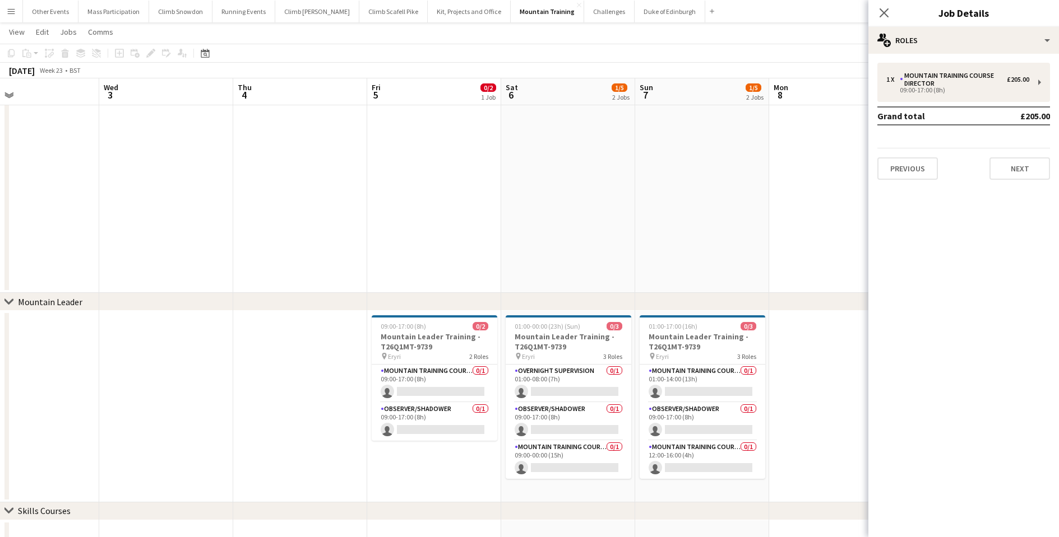
drag, startPoint x: 531, startPoint y: 363, endPoint x: 284, endPoint y: 347, distance: 248.2
click at [284, 347] on app-calendar-viewport "Sat 30 2/4 2 Jobs Sun 31 2/4 2 Jobs Mon 1 Tue 2 Wed 3 Thu 4 Fri 5 0/2 1 Job Sat…" at bounding box center [529, 269] width 1059 height 674
click at [428, 386] on app-card-role "Mountain Training Course Staff 0/1 09:00-17:00 (8h) single-neutral-actions" at bounding box center [435, 384] width 126 height 38
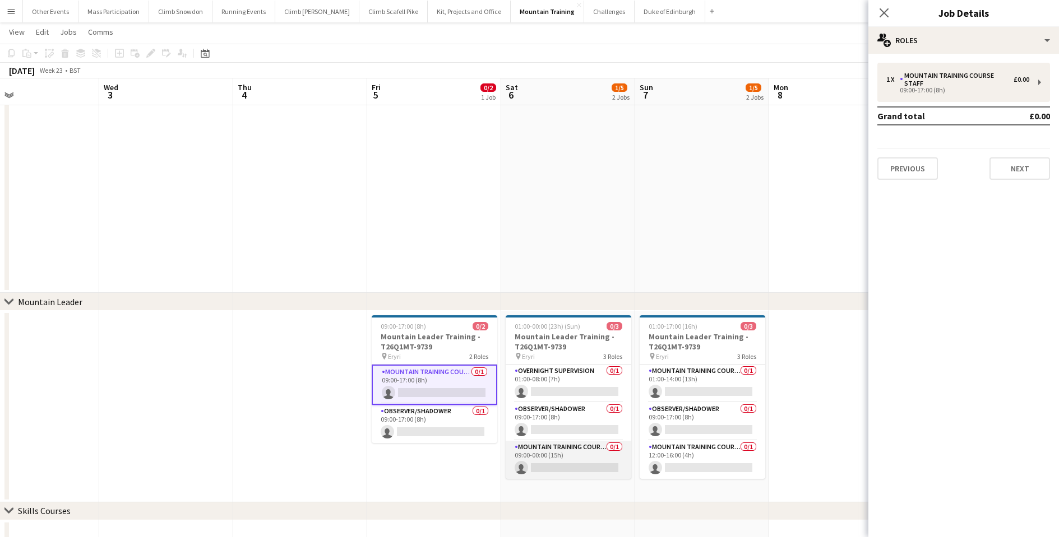
click at [562, 456] on app-card-role "Mountain Training Course Staff 0/1 09:00-00:00 (15h) single-neutral-actions" at bounding box center [568, 460] width 126 height 38
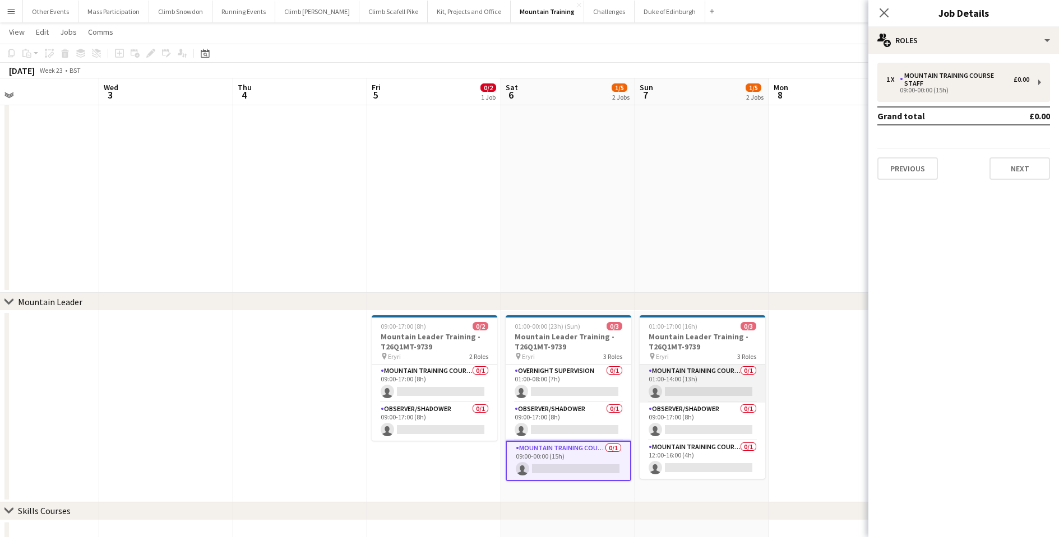
click at [690, 379] on app-card-role "Mountain Training Course Staff 0/1 01:00-14:00 (13h) single-neutral-actions" at bounding box center [702, 384] width 126 height 38
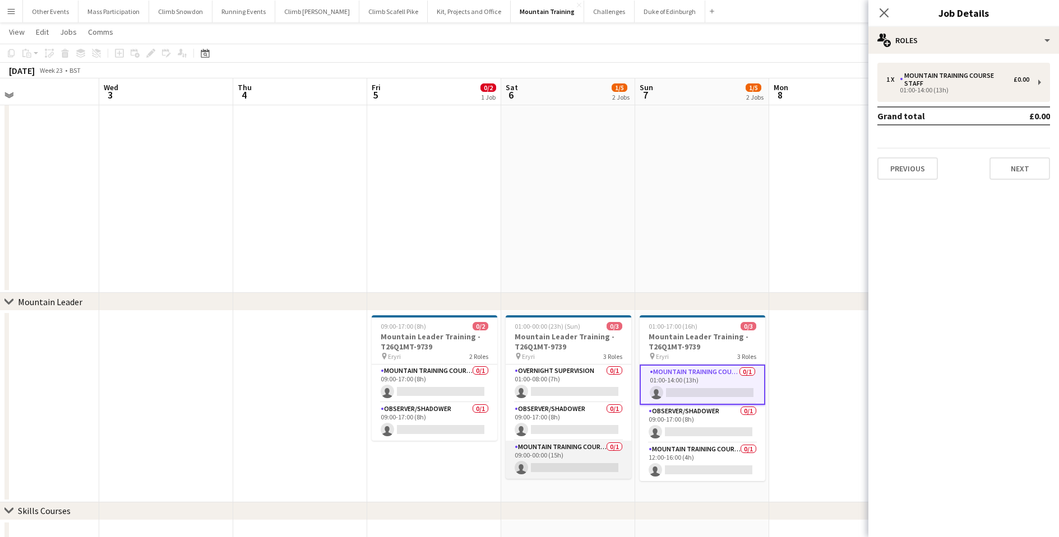
click at [561, 460] on app-card-role "Mountain Training Course Staff 0/1 09:00-00:00 (15h) single-neutral-actions" at bounding box center [568, 460] width 126 height 38
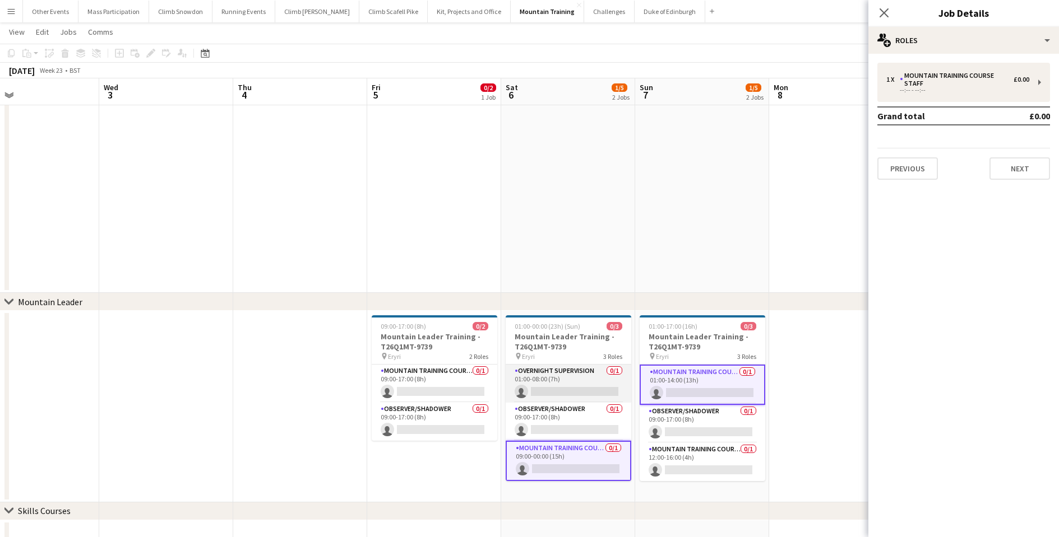
click at [565, 388] on app-card-role "Overnight Supervision 0/1 01:00-08:00 (7h) single-neutral-actions" at bounding box center [568, 384] width 126 height 38
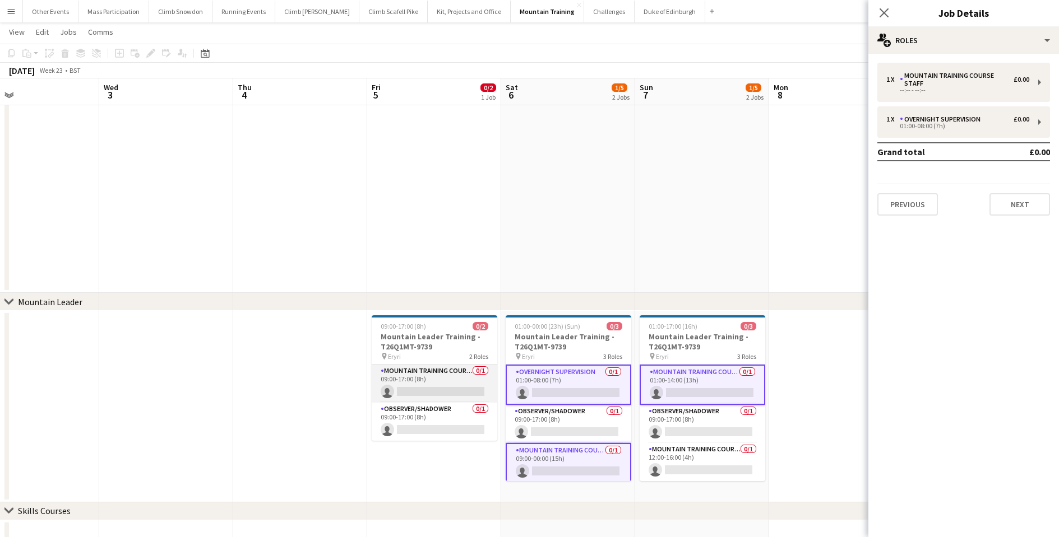
click at [441, 383] on app-card-role "Mountain Training Course Staff 0/1 09:00-17:00 (8h) single-neutral-actions" at bounding box center [435, 384] width 126 height 38
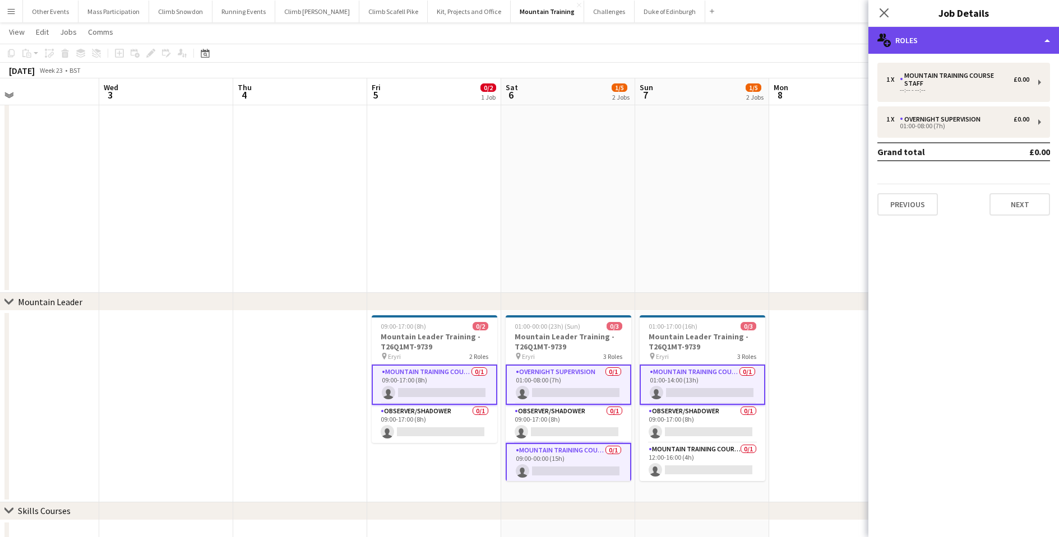
click at [892, 44] on div "multiple-users-add Roles" at bounding box center [963, 40] width 191 height 27
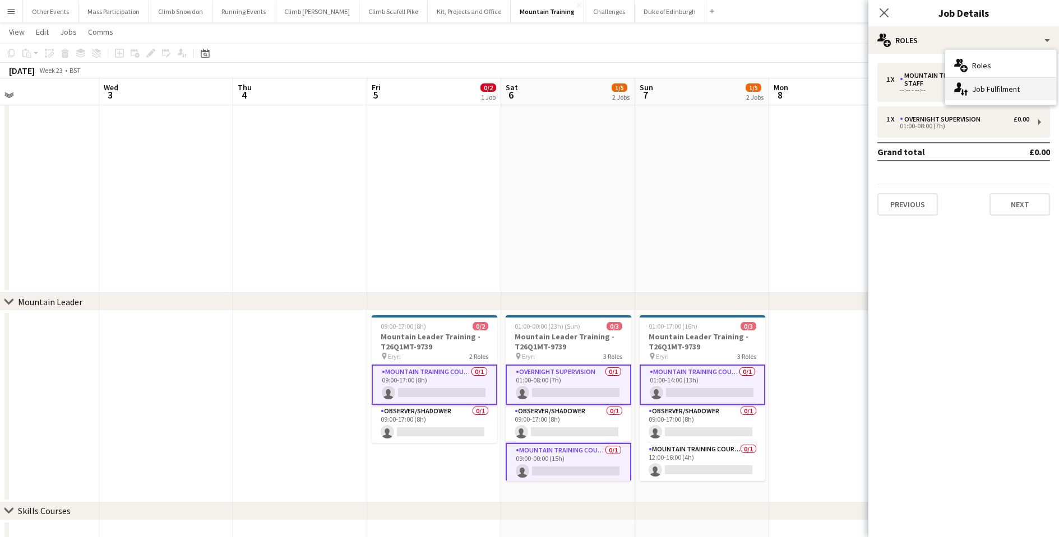
click at [974, 85] on div "single-neutral-actions-up-down Job Fulfilment" at bounding box center [1000, 89] width 111 height 22
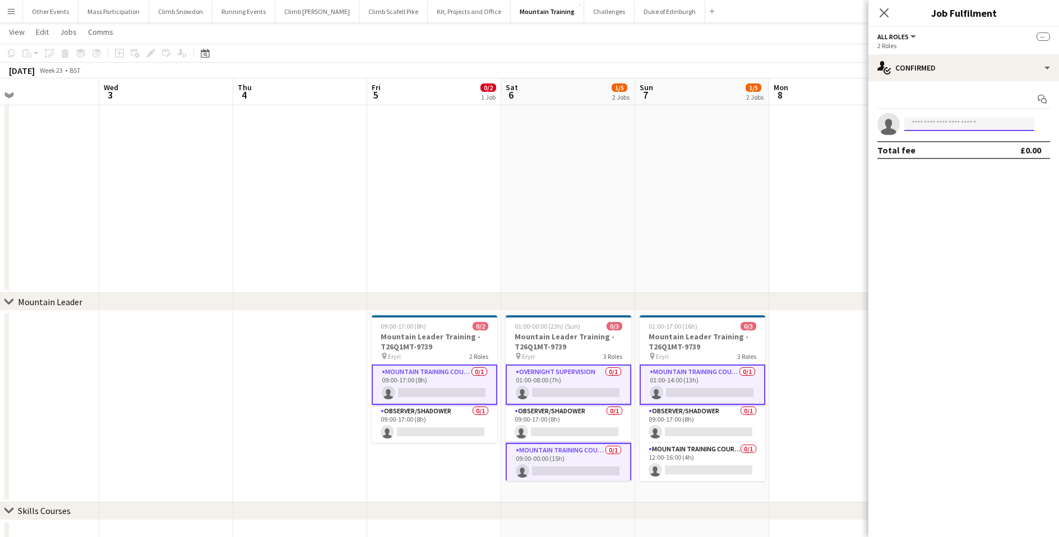
click at [928, 127] on input at bounding box center [969, 124] width 130 height 13
type input "******"
click at [936, 142] on span "[PERSON_NAME]" at bounding box center [945, 141] width 64 height 10
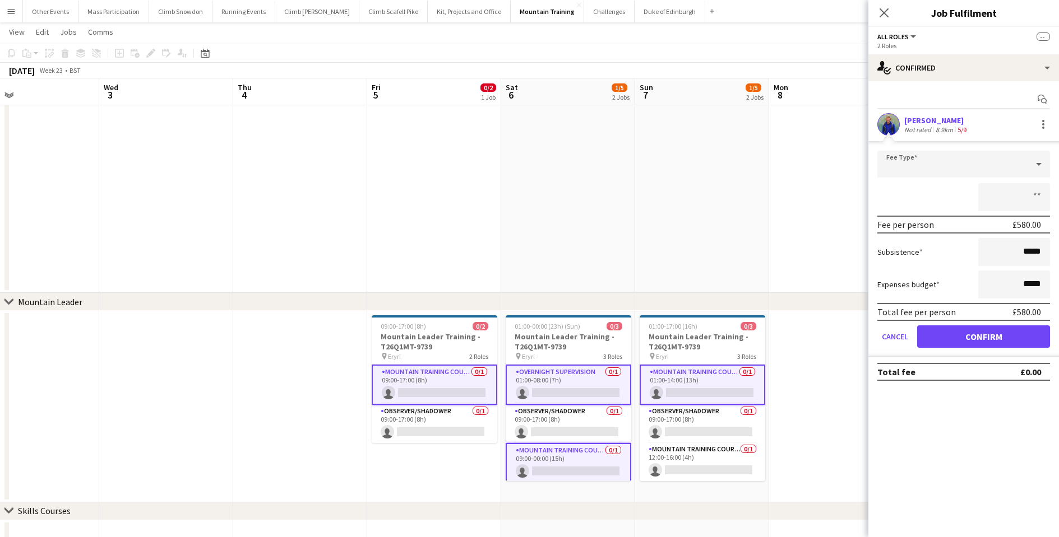
click at [975, 336] on button "Confirm" at bounding box center [983, 337] width 133 height 22
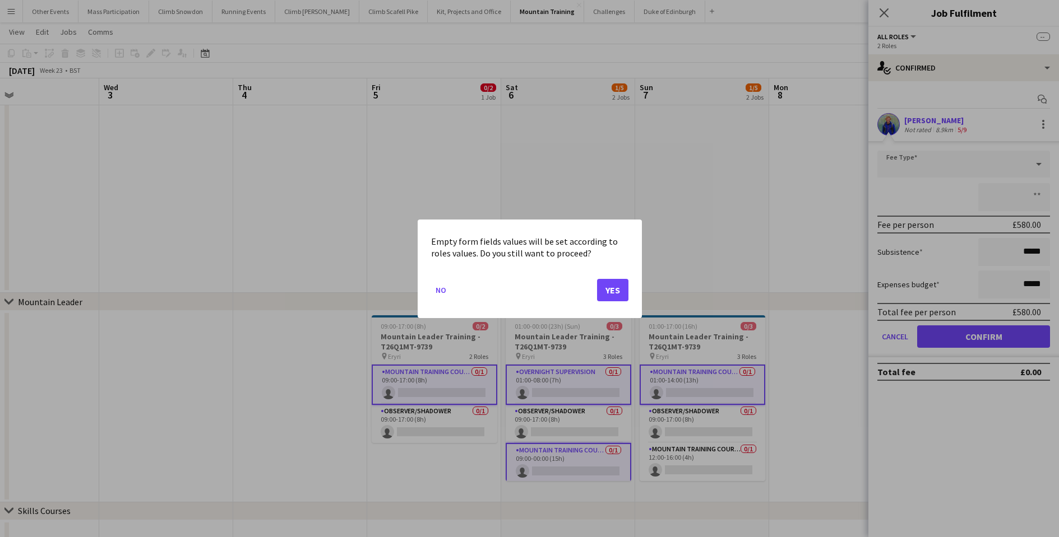
click at [611, 288] on button "Yes" at bounding box center [612, 290] width 31 height 22
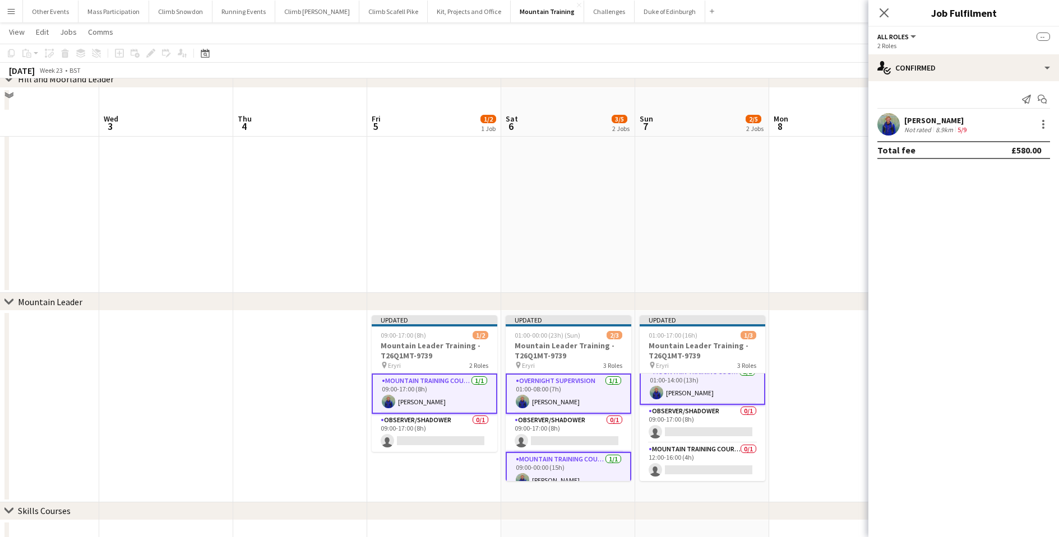
scroll to position [143, 0]
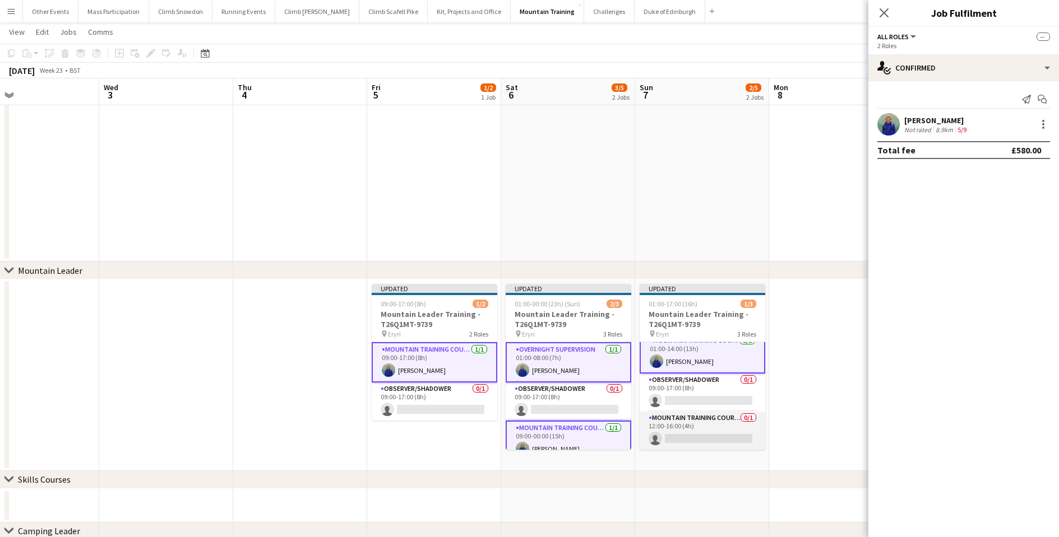
click at [709, 432] on app-card-role "Mountain Training Course Director 0/1 12:00-16:00 (4h) single-neutral-actions" at bounding box center [702, 431] width 126 height 38
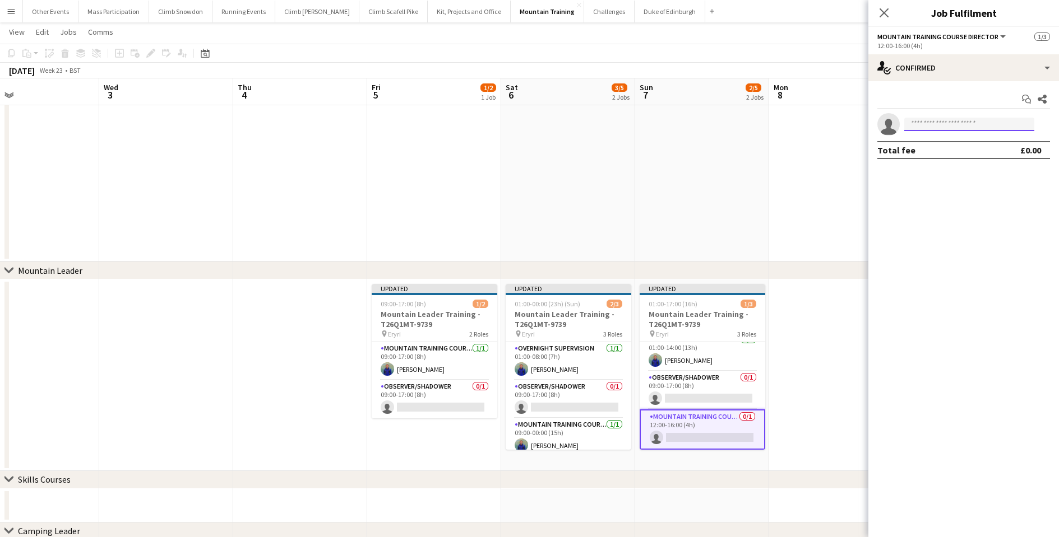
click at [925, 128] on input at bounding box center [969, 124] width 130 height 13
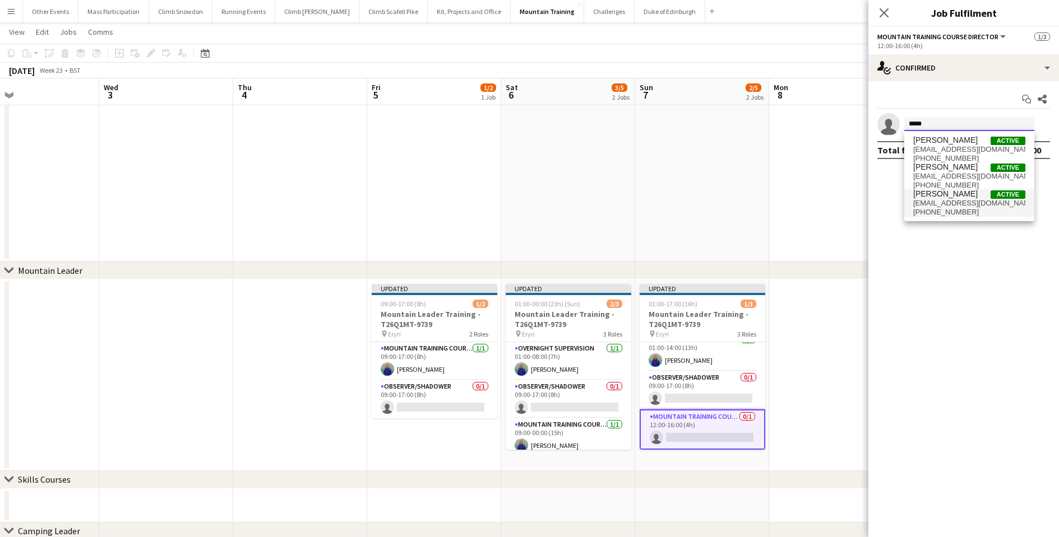
type input "*****"
click at [932, 210] on span "[PHONE_NUMBER]" at bounding box center [969, 212] width 112 height 9
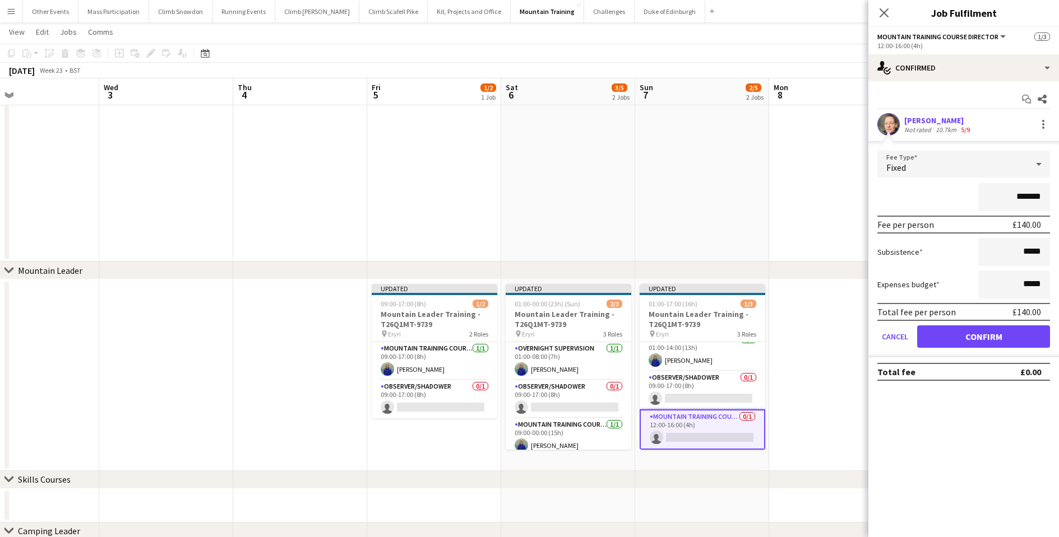
click at [951, 333] on button "Confirm" at bounding box center [983, 337] width 133 height 22
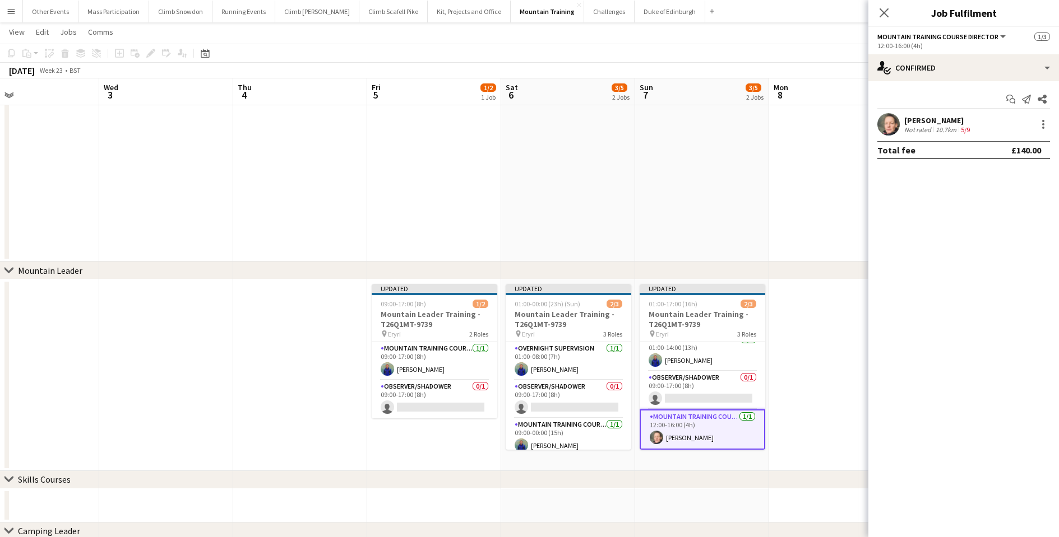
click at [807, 361] on app-date-cell at bounding box center [836, 376] width 134 height 192
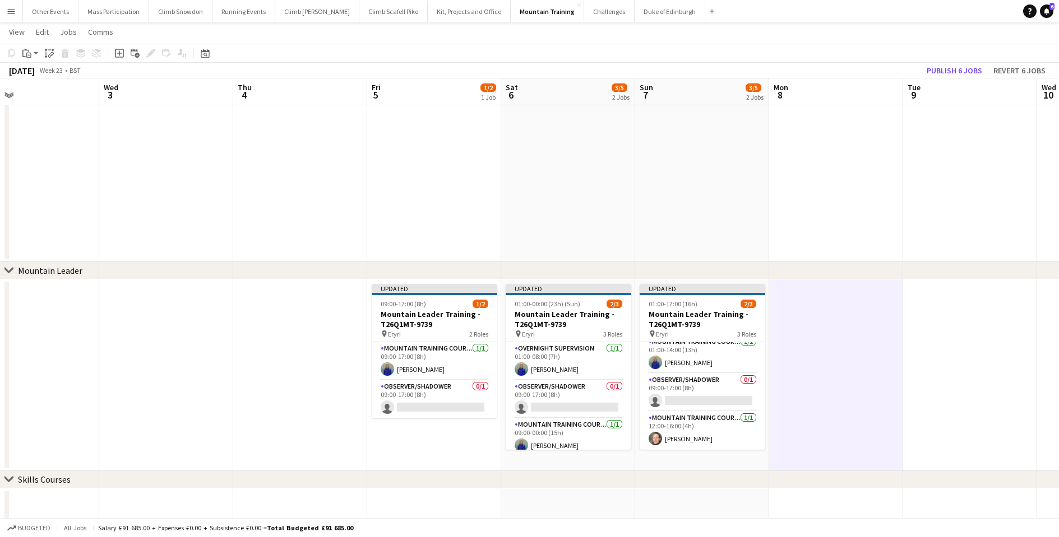
scroll to position [7, 0]
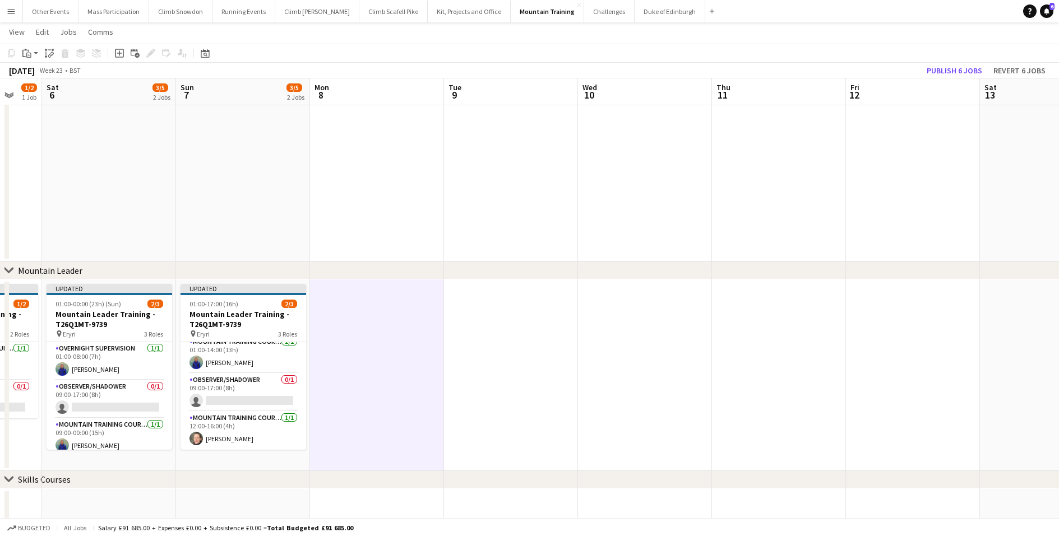
drag, startPoint x: 879, startPoint y: 365, endPoint x: 478, endPoint y: 359, distance: 401.3
click at [478, 359] on app-calendar-viewport "Wed 3 Thu 4 Fri 5 1/2 1 Job Sat 6 3/5 2 Jobs Sun 7 3/5 2 Jobs Mon 8 Tue 9 Wed 1…" at bounding box center [529, 238] width 1059 height 674
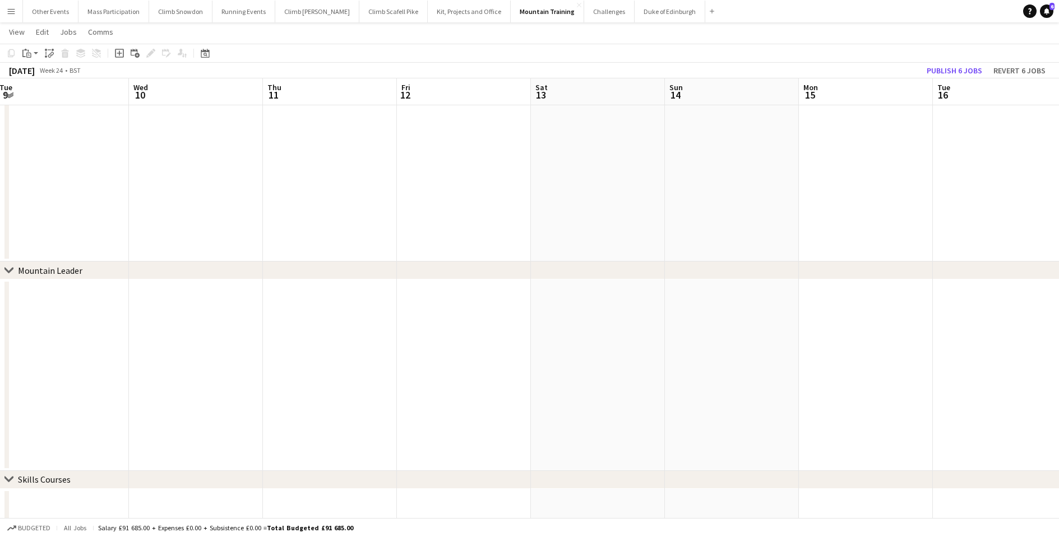
drag, startPoint x: 796, startPoint y: 363, endPoint x: 287, endPoint y: 347, distance: 508.5
click at [284, 347] on app-calendar-viewport "Sat 6 3/5 2 Jobs Sun 7 3/5 2 Jobs Mon 8 Tue 9 Wed 10 Thu 11 Fri 12 Sat 13 Sun 1…" at bounding box center [529, 238] width 1059 height 674
drag, startPoint x: 793, startPoint y: 361, endPoint x: 324, endPoint y: 361, distance: 469.1
click at [324, 361] on app-calendar-viewport "Wed 10 Thu 11 Fri 12 Sat 13 Sun 14 Mon 15 Tue 16 Wed 17 Thu 18 Fri 19 Sat 20 Su…" at bounding box center [529, 238] width 1059 height 674
drag, startPoint x: 769, startPoint y: 369, endPoint x: 323, endPoint y: 346, distance: 446.7
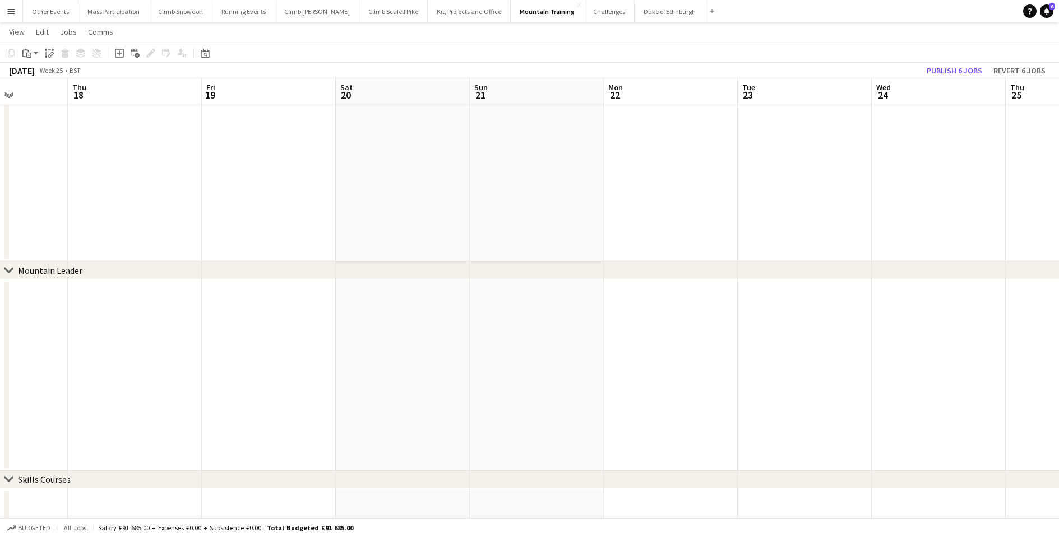
click at [323, 346] on app-calendar-viewport "Mon 15 Tue 16 Wed 17 Thu 18 Fri 19 Sat 20 Sun 21 Mon 22 Tue 23 Wed 24 Thu 25 Fr…" at bounding box center [529, 238] width 1059 height 674
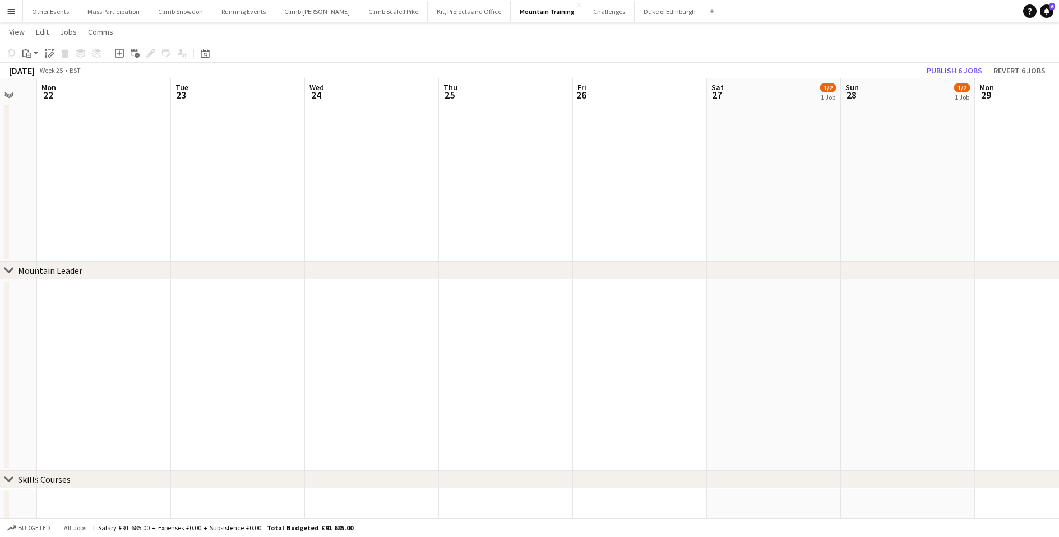
drag, startPoint x: 872, startPoint y: 379, endPoint x: 355, endPoint y: 360, distance: 517.0
click at [355, 360] on app-calendar-viewport "Fri 19 Sat 20 Sun 21 Mon 22 Tue 23 Wed 24 Thu 25 Fri 26 Sat 27 1/2 1 Job Sun 28…" at bounding box center [529, 238] width 1059 height 674
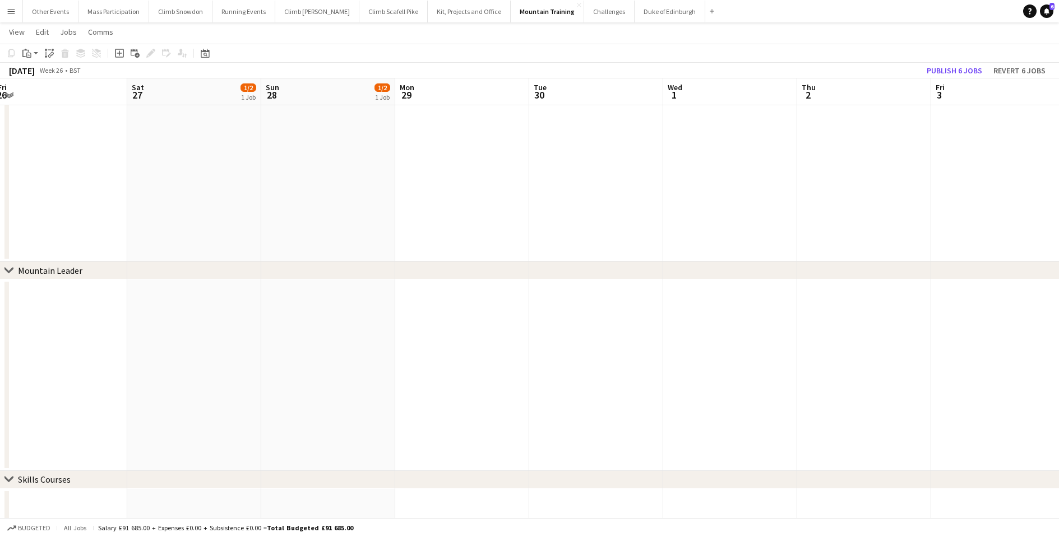
drag, startPoint x: 919, startPoint y: 366, endPoint x: 386, endPoint y: 361, distance: 533.0
click at [386, 361] on app-calendar-viewport "Tue 23 Wed 24 Thu 25 Fri 26 Sat 27 1/2 1 Job Sun 28 1/2 1 Job Mon 29 Tue 30 Wed…" at bounding box center [529, 238] width 1059 height 674
drag, startPoint x: 996, startPoint y: 372, endPoint x: 346, endPoint y: 353, distance: 650.3
click at [362, 353] on app-calendar-viewport "Sun 28 1/2 1 Job Mon 29 Tue 30 Wed 1 Thu 2 Fri 3 Sat 4 Sun 5 Mon 6 Tue 7 Wed 8 …" at bounding box center [529, 238] width 1059 height 674
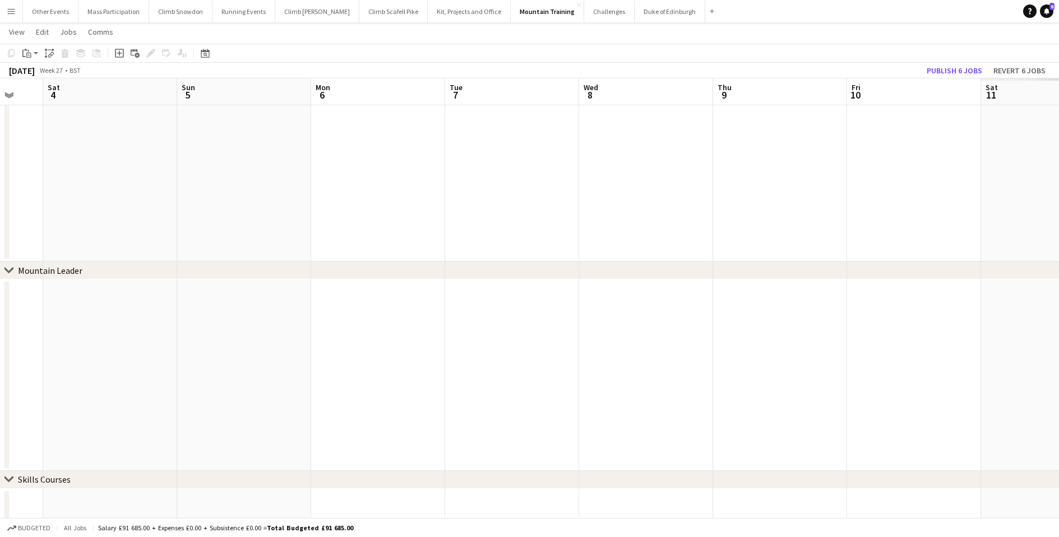
drag, startPoint x: 839, startPoint y: 358, endPoint x: 401, endPoint y: 357, distance: 438.2
click at [402, 357] on app-calendar-viewport "Tue 30 Wed 1 Thu 2 Fri 3 Sat 4 Sun 5 Mon 6 Tue 7 Wed 8 Thu 9 Fri 10 Sat 11 Sun …" at bounding box center [529, 238] width 1059 height 674
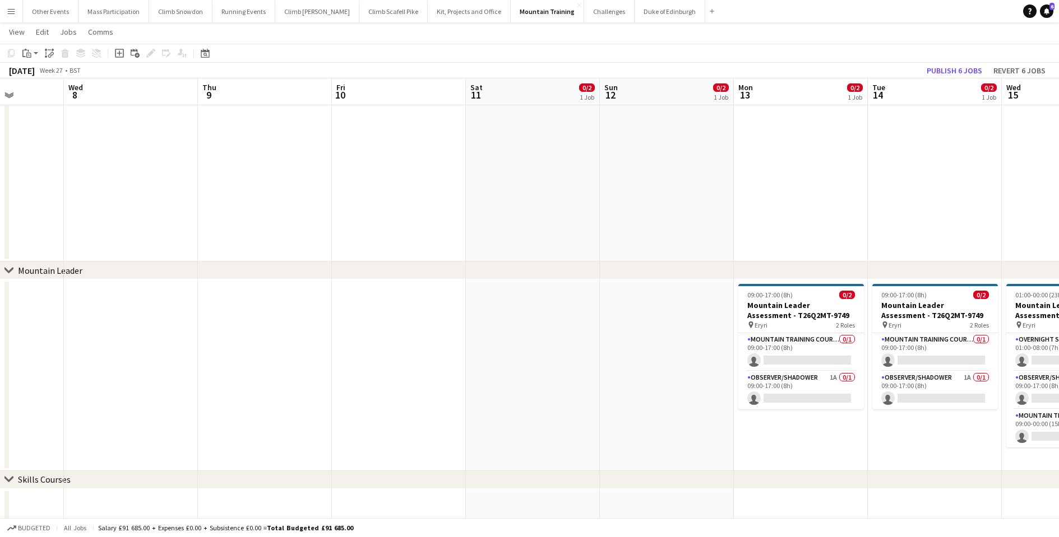
drag, startPoint x: 760, startPoint y: 361, endPoint x: 226, endPoint y: 388, distance: 534.2
click at [226, 388] on app-calendar-viewport "Sat 4 Sun 5 Mon 6 Tue 7 Wed 8 Thu 9 Fri 10 Sat 11 0/2 1 Job Sun 12 0/2 1 Job Mo…" at bounding box center [529, 238] width 1059 height 674
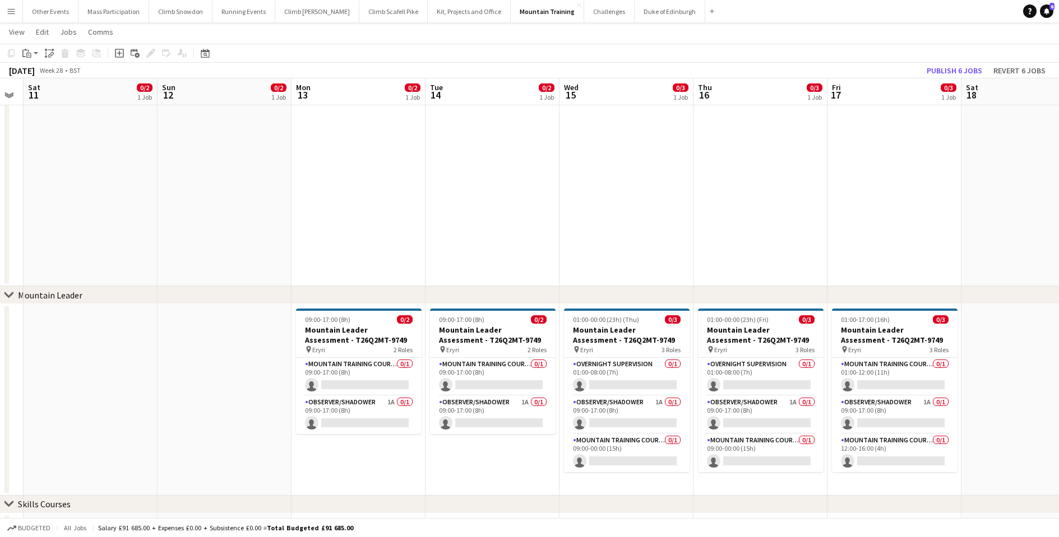
scroll to position [0, 383]
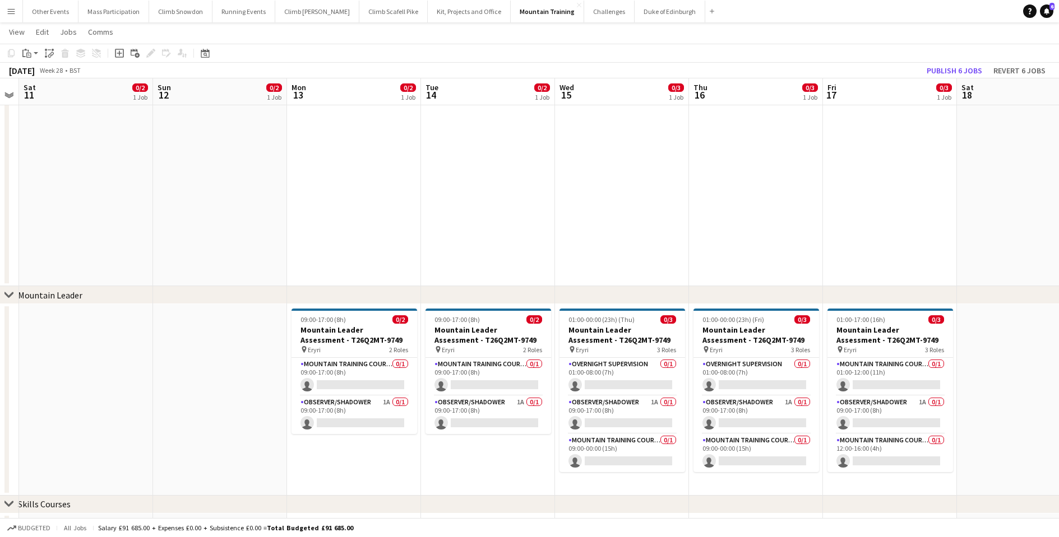
drag, startPoint x: 447, startPoint y: 381, endPoint x: 184, endPoint y: 376, distance: 262.9
click at [184, 376] on app-calendar-viewport "Wed 8 Thu 9 Fri 10 Sat 11 0/2 1 Job Sun 12 0/2 1 Job Mon 13 0/2 1 Job Tue 14 0/…" at bounding box center [529, 262] width 1059 height 674
click at [343, 379] on app-card-role "Mountain Training Course Director 0/1 09:00-17:00 (8h) single-neutral-actions" at bounding box center [354, 377] width 126 height 38
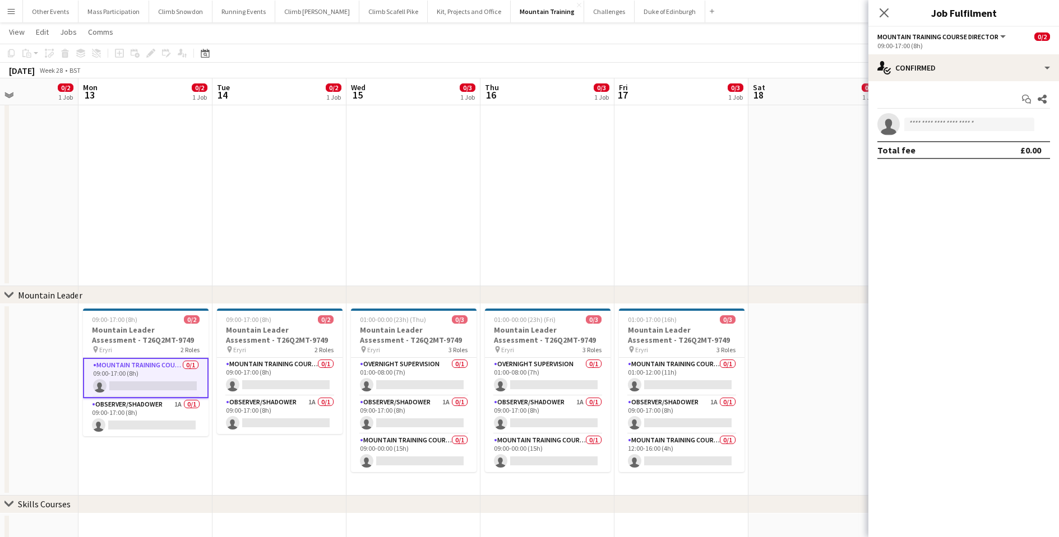
scroll to position [0, 432]
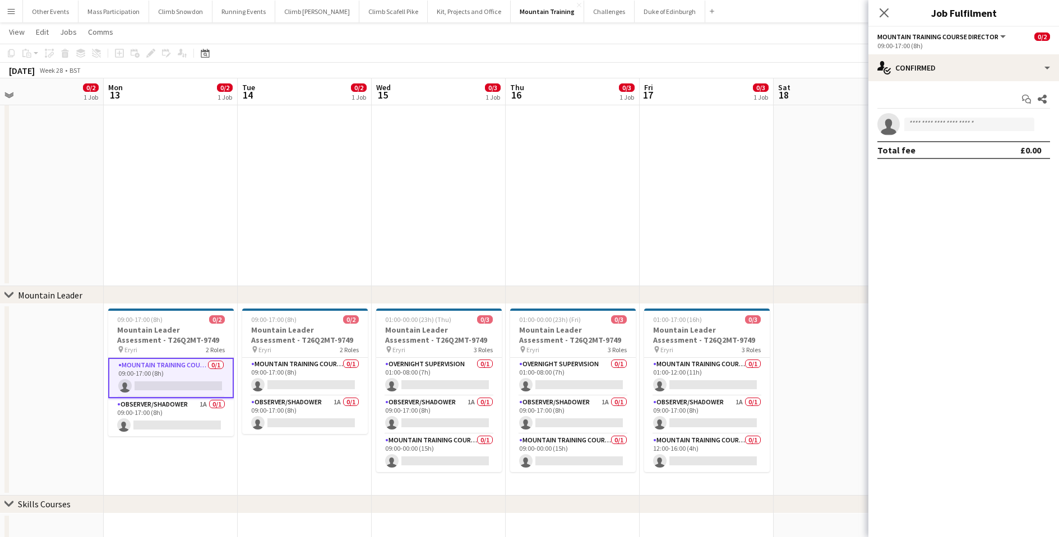
drag, startPoint x: 239, startPoint y: 411, endPoint x: 56, endPoint y: 402, distance: 183.5
click at [56, 402] on app-calendar-viewport "Thu 9 Fri 10 Sat 11 0/2 1 Job Sun 12 0/2 1 Job Mon 13 0/2 1 Job Tue 14 0/2 1 Jo…" at bounding box center [529, 262] width 1059 height 674
click at [300, 374] on app-card-role "Mountain Training Course Director 0/1 09:00-17:00 (8h) single-neutral-actions" at bounding box center [305, 377] width 126 height 38
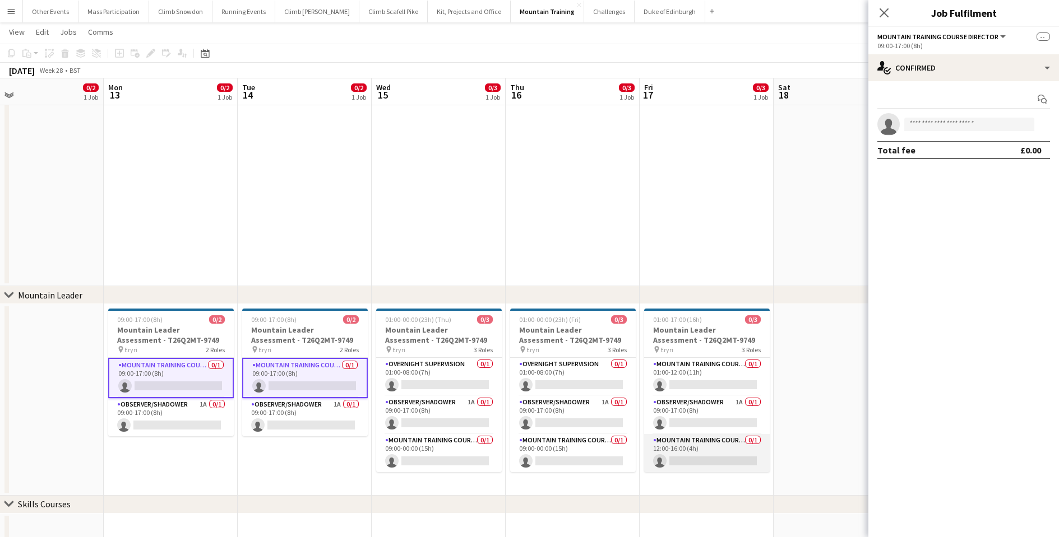
click at [709, 458] on app-card-role "Mountain Training Course Director 0/1 12:00-16:00 (4h) single-neutral-actions" at bounding box center [707, 453] width 126 height 38
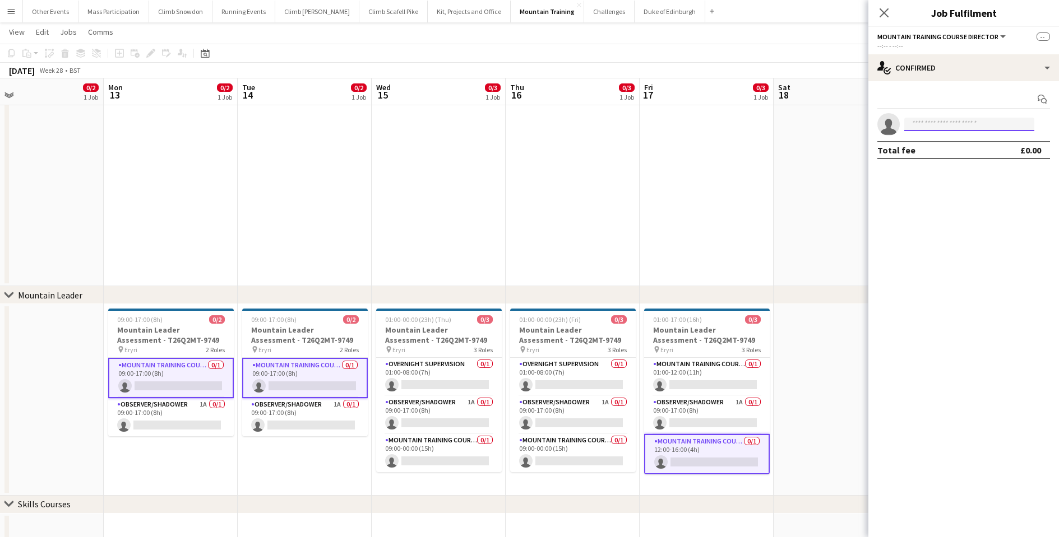
click at [944, 124] on input at bounding box center [969, 124] width 130 height 13
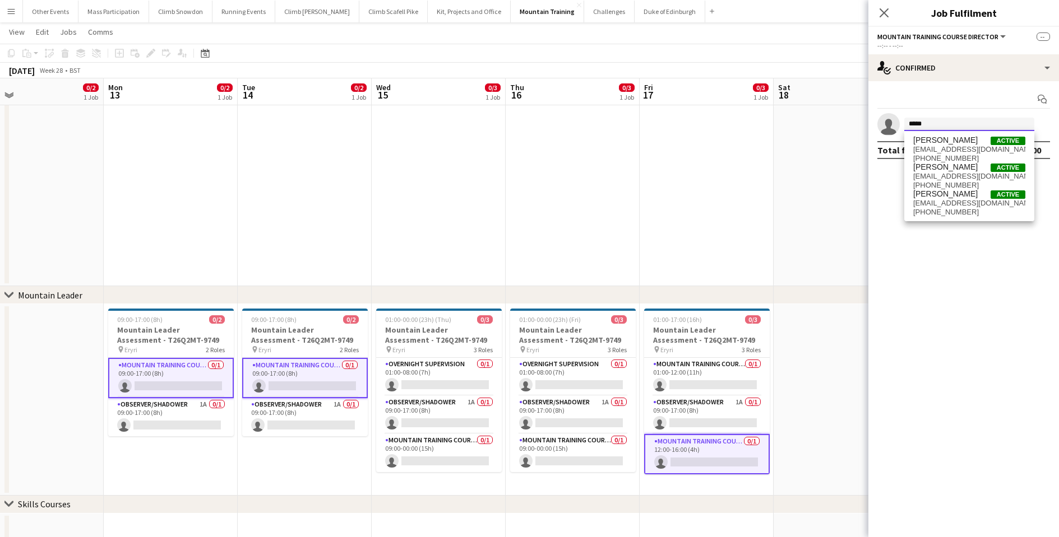
type input "*****"
drag, startPoint x: 944, startPoint y: 124, endPoint x: 946, endPoint y: 200, distance: 75.1
click at [946, 200] on span "[EMAIL_ADDRESS][DOMAIN_NAME]" at bounding box center [969, 203] width 112 height 9
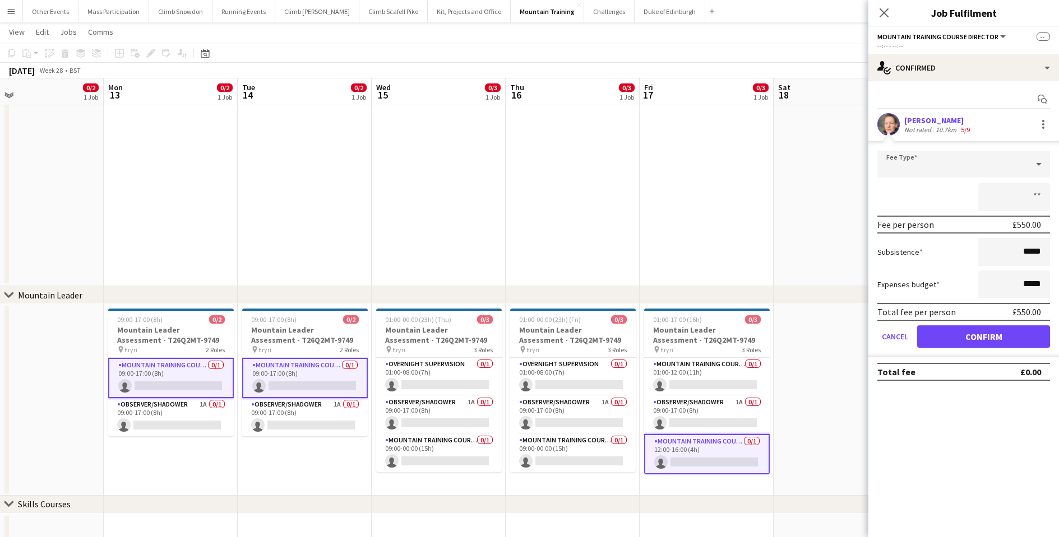
click at [986, 338] on button "Confirm" at bounding box center [983, 337] width 133 height 22
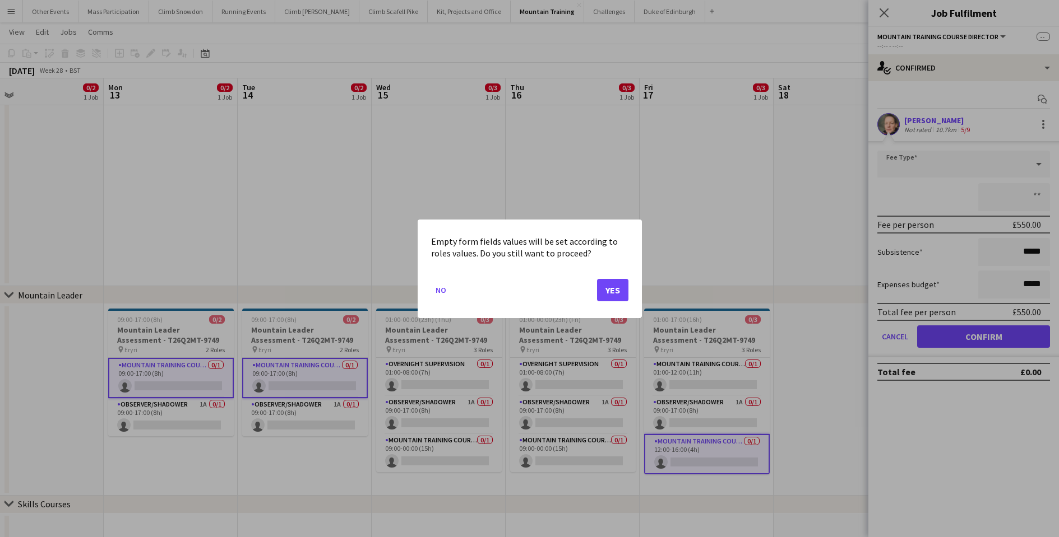
click at [595, 296] on mat-dialog-actions "No Yes" at bounding box center [529, 294] width 197 height 48
click at [614, 293] on button "Yes" at bounding box center [612, 290] width 31 height 22
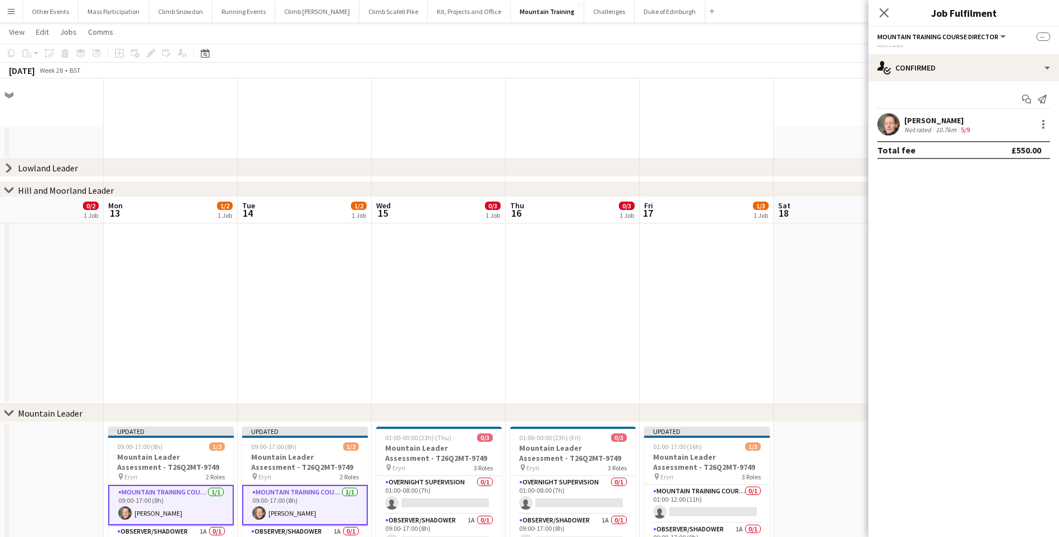
scroll to position [118, 0]
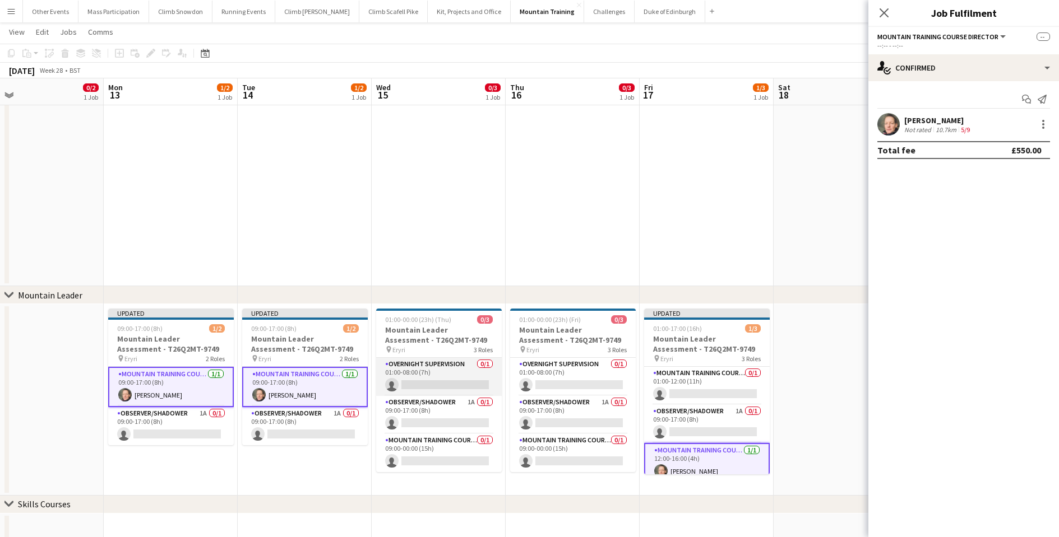
click at [422, 381] on app-card-role "Overnight Supervision 0/1 01:00-08:00 (7h) single-neutral-actions" at bounding box center [439, 377] width 126 height 38
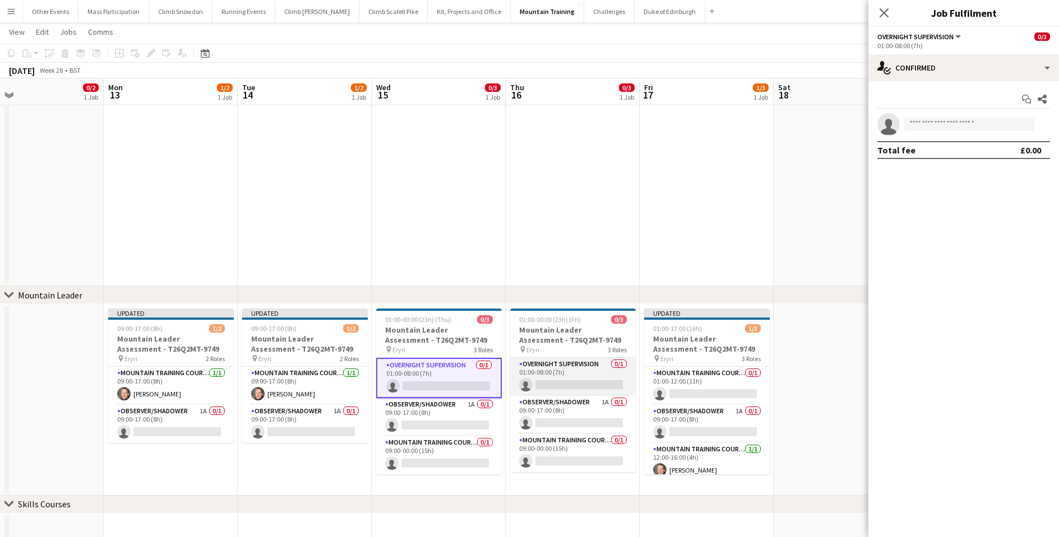
click at [545, 383] on app-card-role "Overnight Supervision 0/1 01:00-08:00 (7h) single-neutral-actions" at bounding box center [573, 377] width 126 height 38
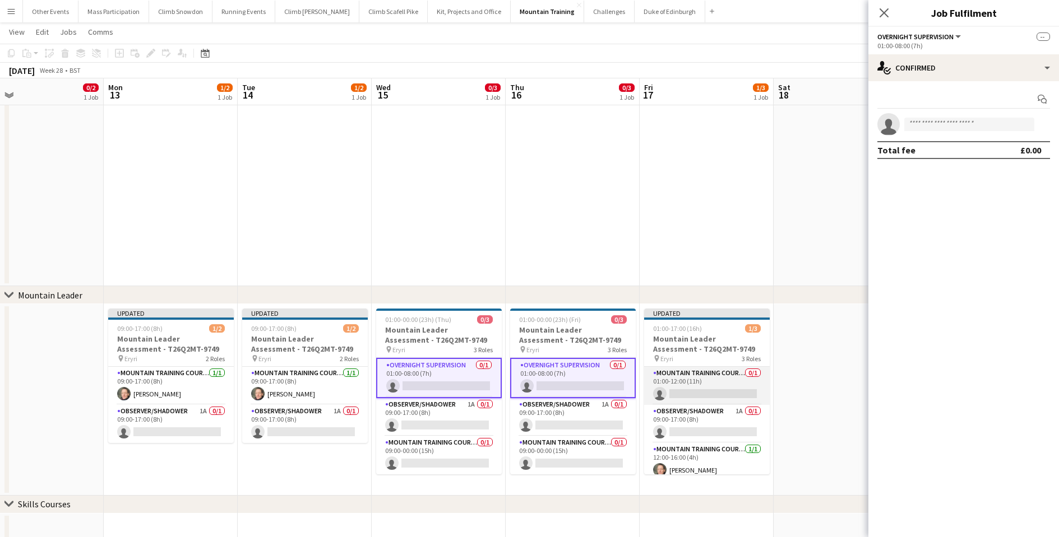
click at [690, 389] on app-card-role "Mountain Training Course Staff 0/1 01:00-12:00 (11h) single-neutral-actions" at bounding box center [707, 386] width 126 height 38
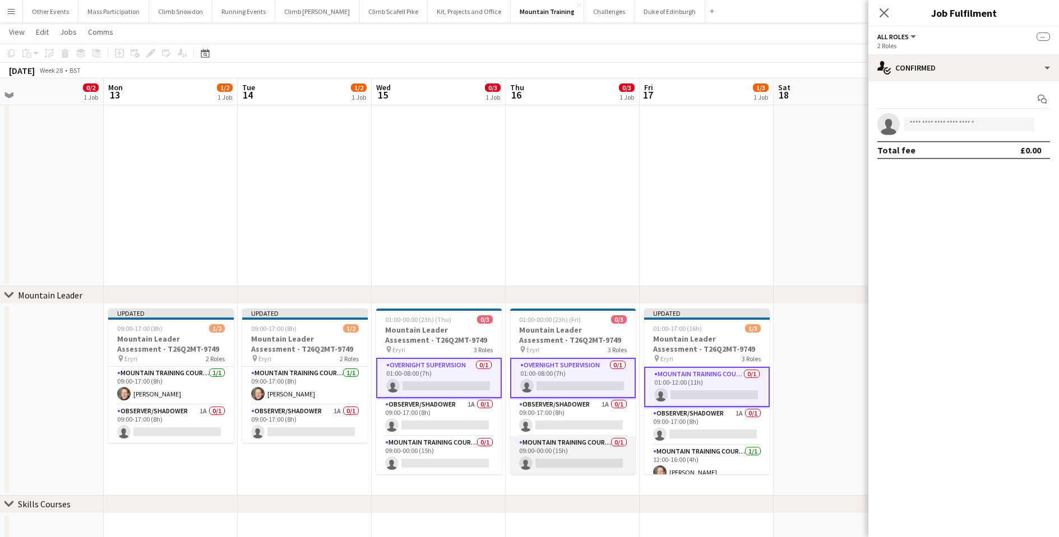
click at [583, 448] on app-card-role "Mountain Training Course Staff 0/1 09:00-00:00 (15h) single-neutral-actions" at bounding box center [573, 456] width 126 height 38
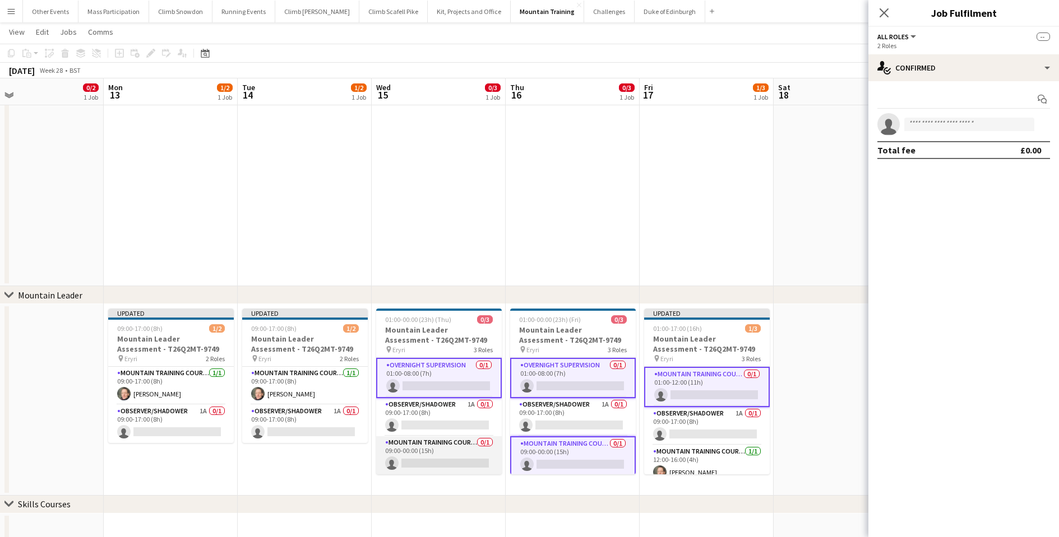
click at [454, 462] on app-card-role "Mountain Training Course Staff 0/1 09:00-00:00 (15h) single-neutral-actions" at bounding box center [439, 456] width 126 height 38
click at [934, 121] on input at bounding box center [969, 124] width 130 height 13
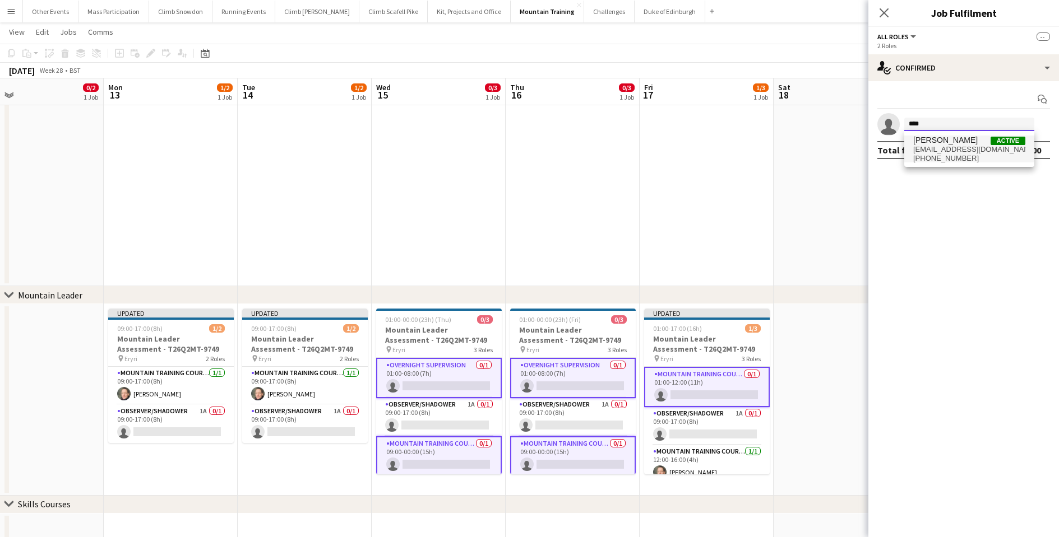
type input "****"
click at [943, 146] on span "[EMAIL_ADDRESS][DOMAIN_NAME]" at bounding box center [969, 149] width 112 height 9
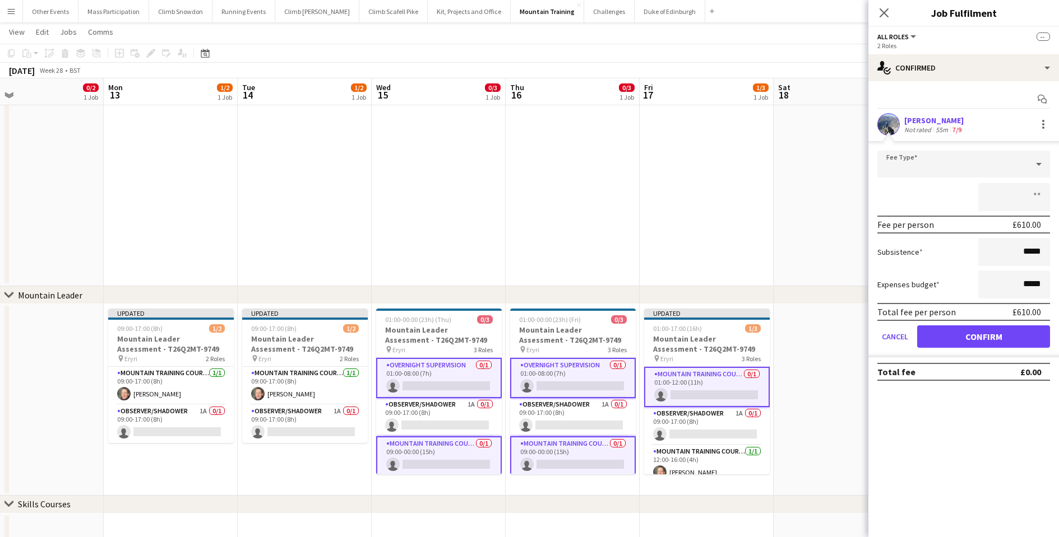
click at [979, 338] on button "Confirm" at bounding box center [983, 337] width 133 height 22
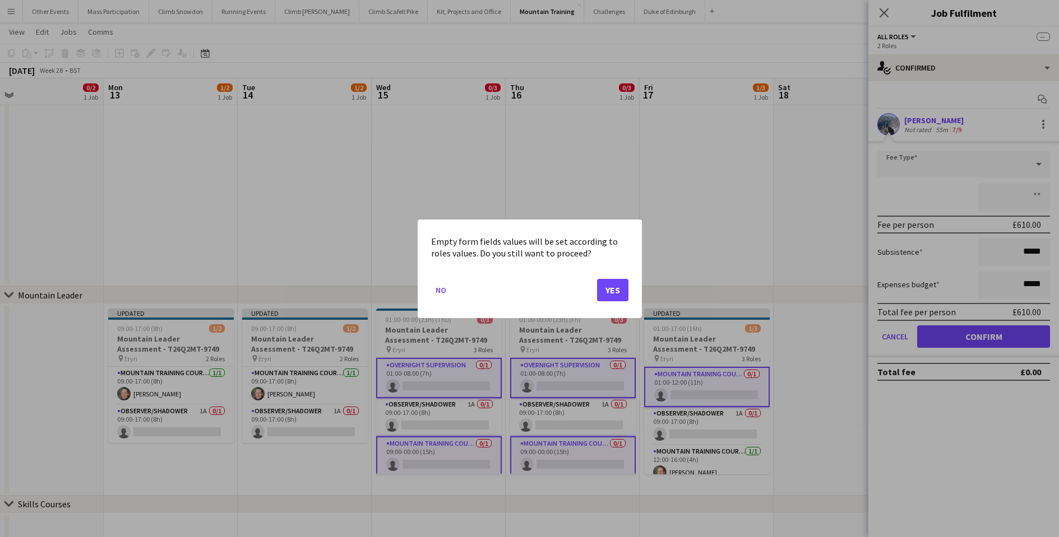
click at [605, 289] on button "Yes" at bounding box center [612, 290] width 31 height 22
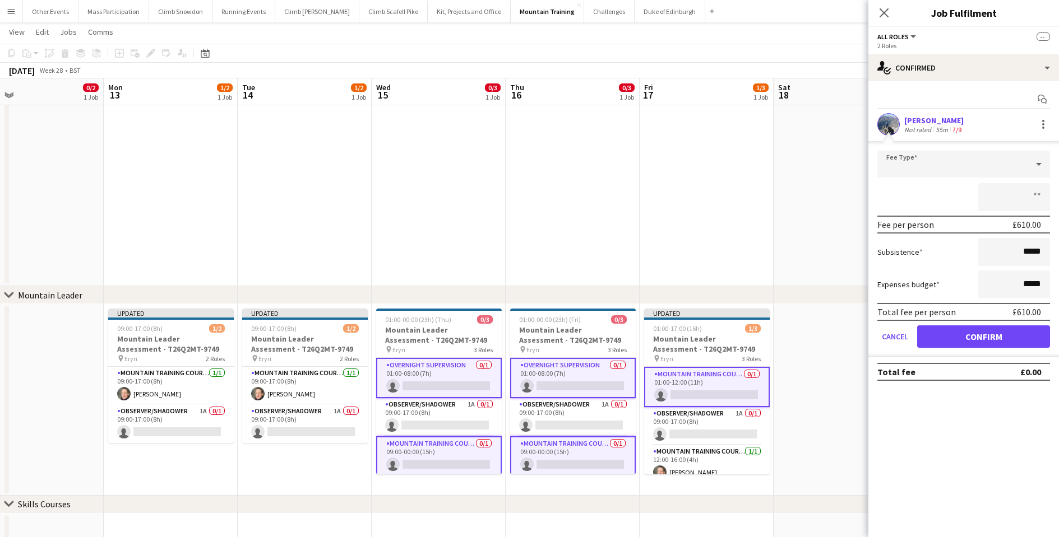
scroll to position [118, 0]
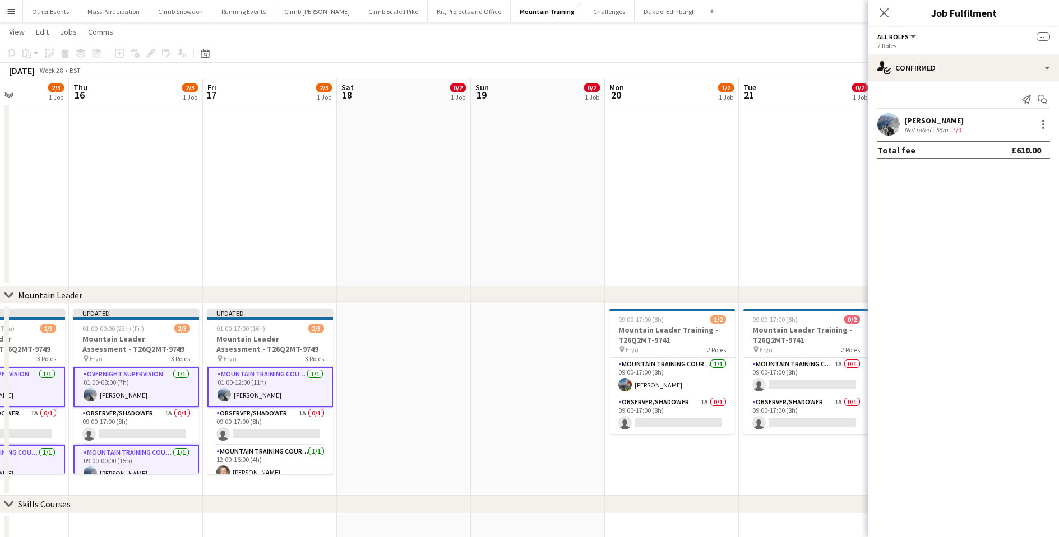
drag, startPoint x: 808, startPoint y: 376, endPoint x: 289, endPoint y: 381, distance: 519.0
click at [289, 381] on app-calendar-viewport "Sun 12 0/2 1 Job Mon 13 1/2 1 Job Tue 14 1/2 1 Job Wed 15 2/3 1 Job Thu 16 2/3 …" at bounding box center [529, 262] width 1059 height 674
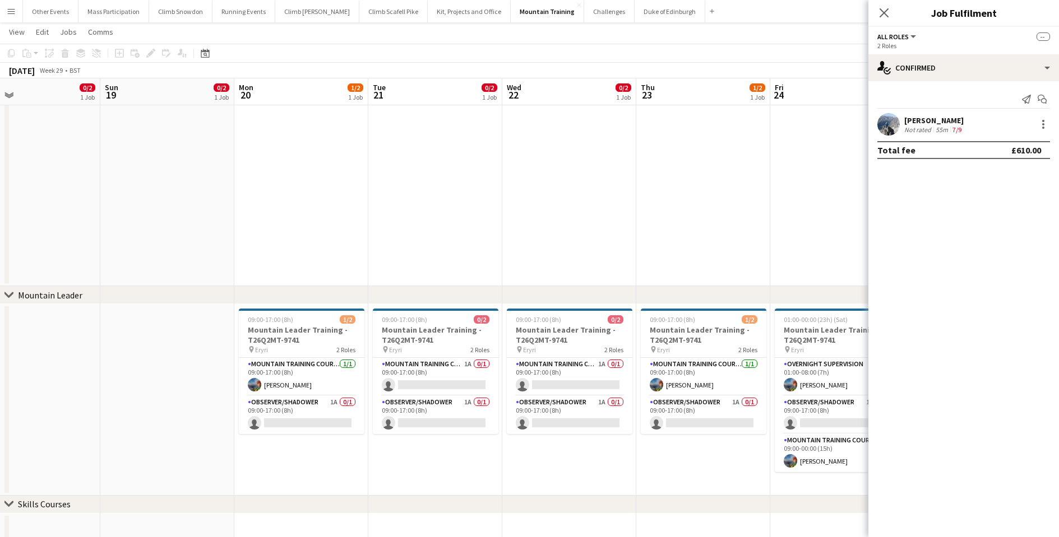
scroll to position [0, 396]
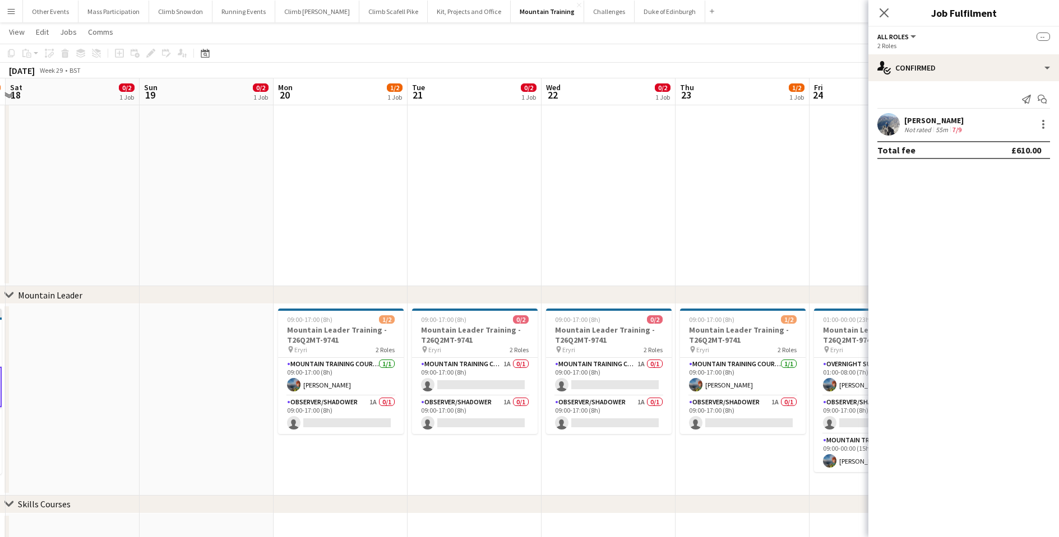
drag, startPoint x: 370, startPoint y: 401, endPoint x: 231, endPoint y: 399, distance: 138.4
click at [231, 399] on app-calendar-viewport "Wed 15 2/3 1 Job Thu 16 2/3 1 Job Fri 17 2/3 1 Job Sat 18 0/2 1 Job Sun 19 0/2 …" at bounding box center [529, 262] width 1059 height 674
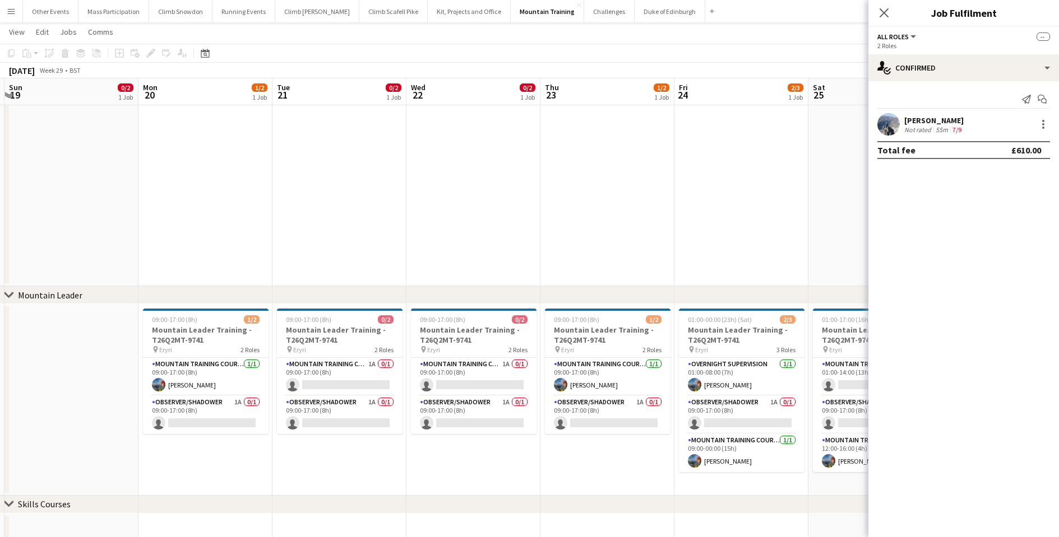
scroll to position [0, 398]
drag, startPoint x: 586, startPoint y: 453, endPoint x: 451, endPoint y: 460, distance: 135.2
click at [451, 460] on app-calendar-viewport "Thu 16 2/3 1 Job Fri 17 2/3 1 Job Sat 18 0/2 1 Job Sun 19 0/2 1 Job Mon 20 1/2 …" at bounding box center [529, 262] width 1059 height 674
click at [347, 378] on app-card-role "Mountain Training Course Director 1A 0/1 09:00-17:00 (8h) single-neutral-actions" at bounding box center [339, 377] width 126 height 38
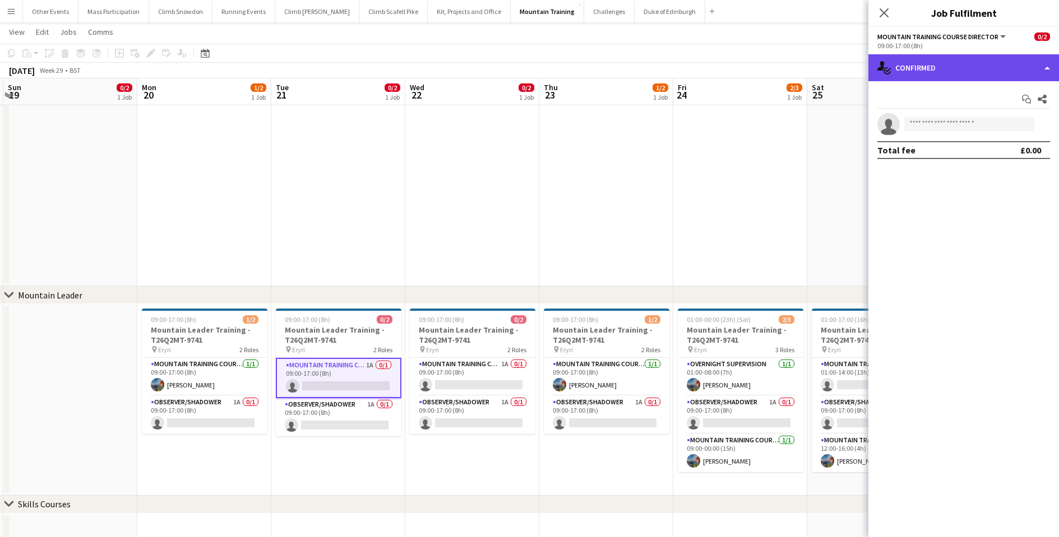
click at [956, 61] on div "single-neutral-actions-check-2 Confirmed" at bounding box center [963, 67] width 191 height 27
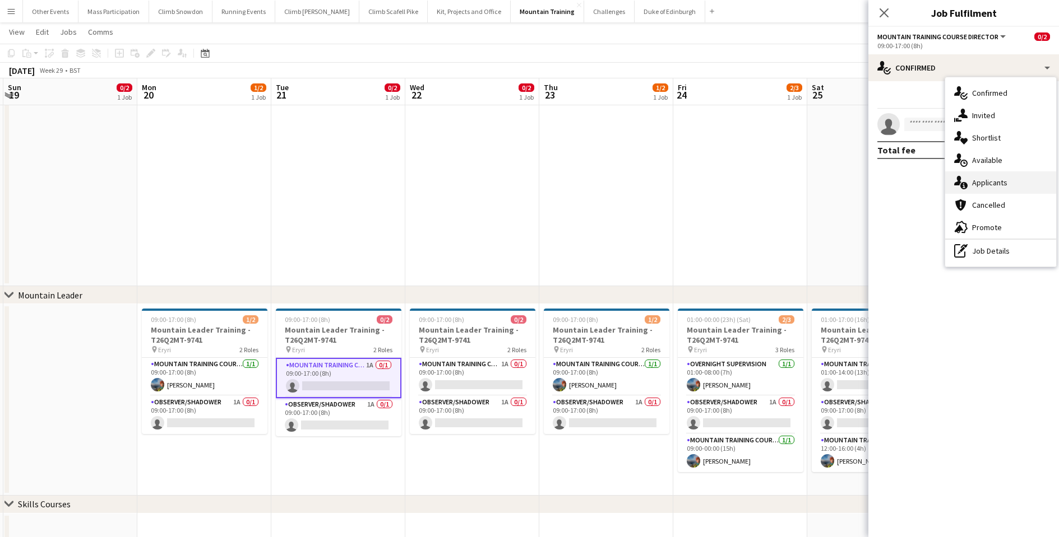
click at [989, 188] on div "single-neutral-actions-information Applicants" at bounding box center [1000, 182] width 111 height 22
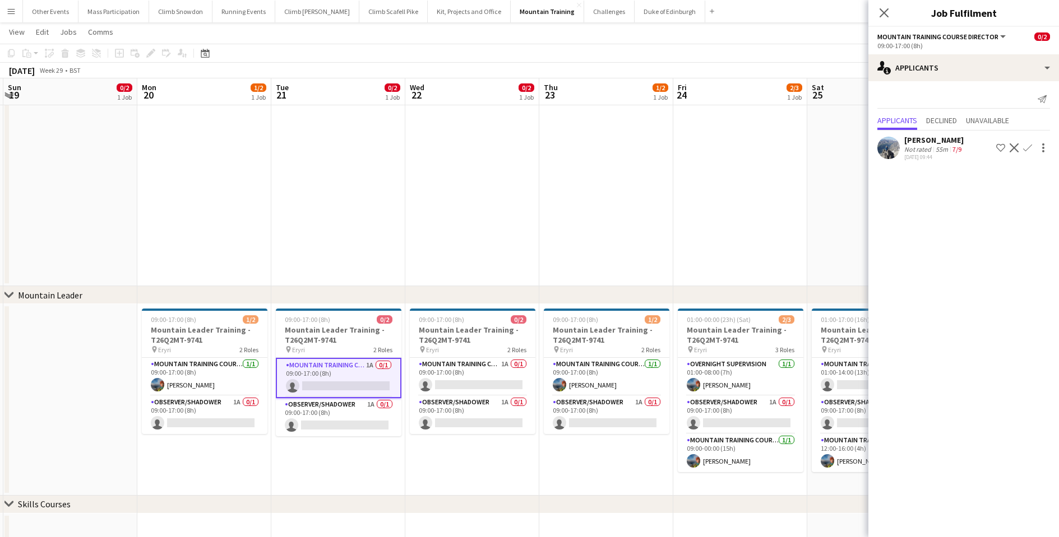
click at [493, 238] on app-date-cell at bounding box center [472, 183] width 134 height 205
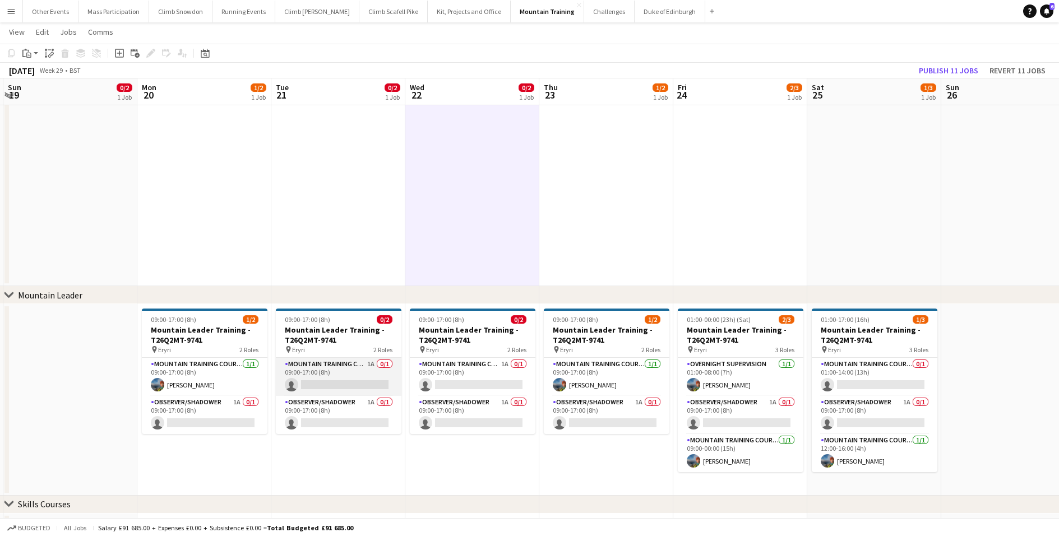
click at [353, 381] on app-card-role "Mountain Training Course Director 1A 0/1 09:00-17:00 (8h) single-neutral-actions" at bounding box center [339, 377] width 126 height 38
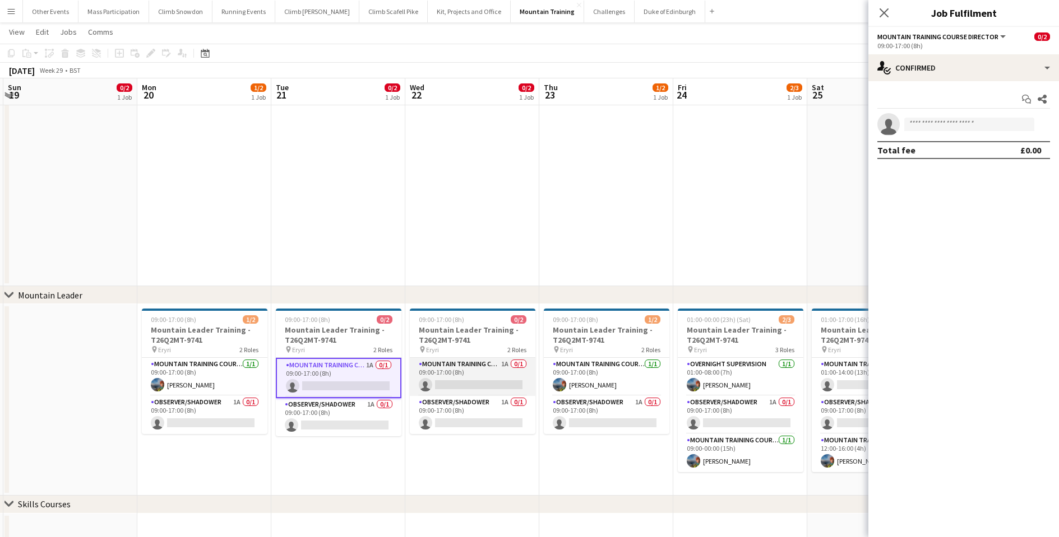
click at [448, 374] on app-card-role "Mountain Training Course Staff 1A 0/1 09:00-17:00 (8h) single-neutral-actions" at bounding box center [473, 377] width 126 height 38
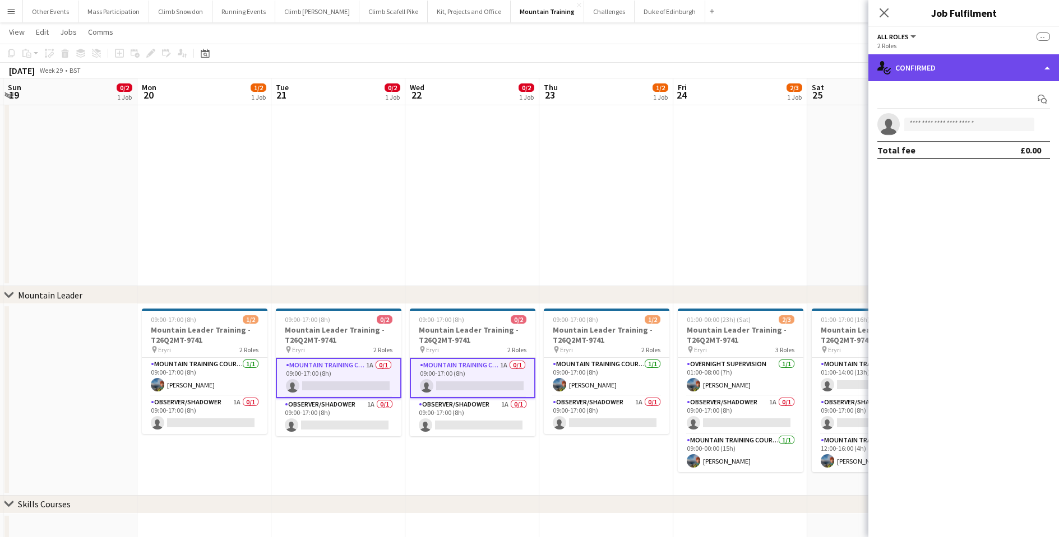
click at [941, 72] on div "single-neutral-actions-check-2 Confirmed" at bounding box center [963, 67] width 191 height 27
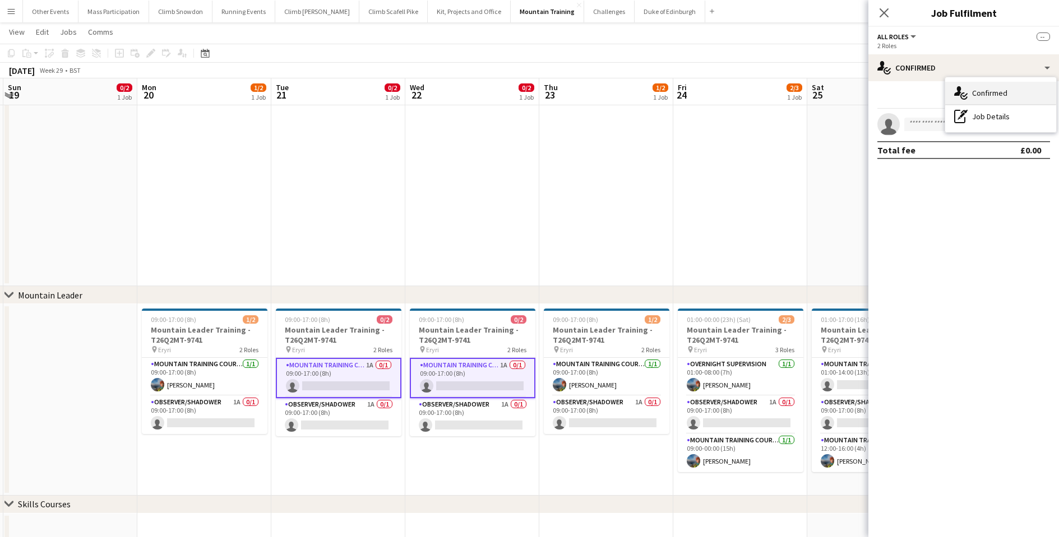
click at [973, 94] on div "single-neutral-actions-check-2 Confirmed" at bounding box center [1000, 93] width 111 height 22
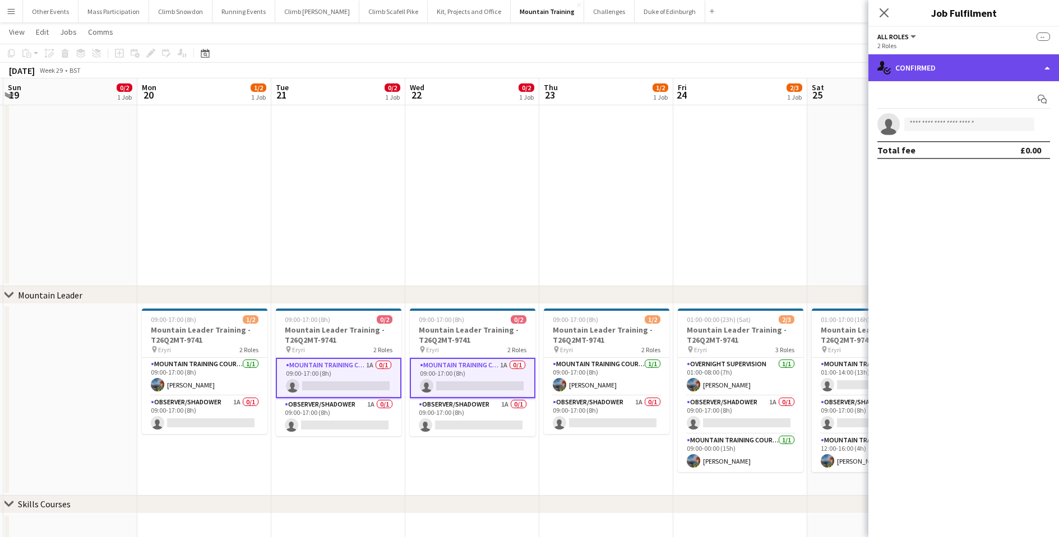
click at [963, 70] on div "single-neutral-actions-check-2 Confirmed" at bounding box center [963, 67] width 191 height 27
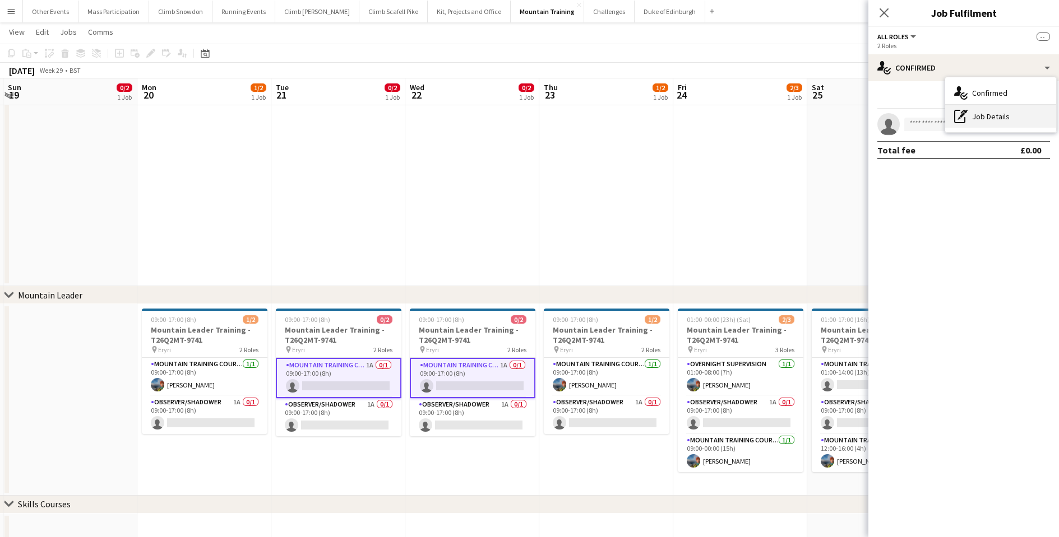
click at [975, 114] on div "pen-write Job Details" at bounding box center [1000, 116] width 111 height 22
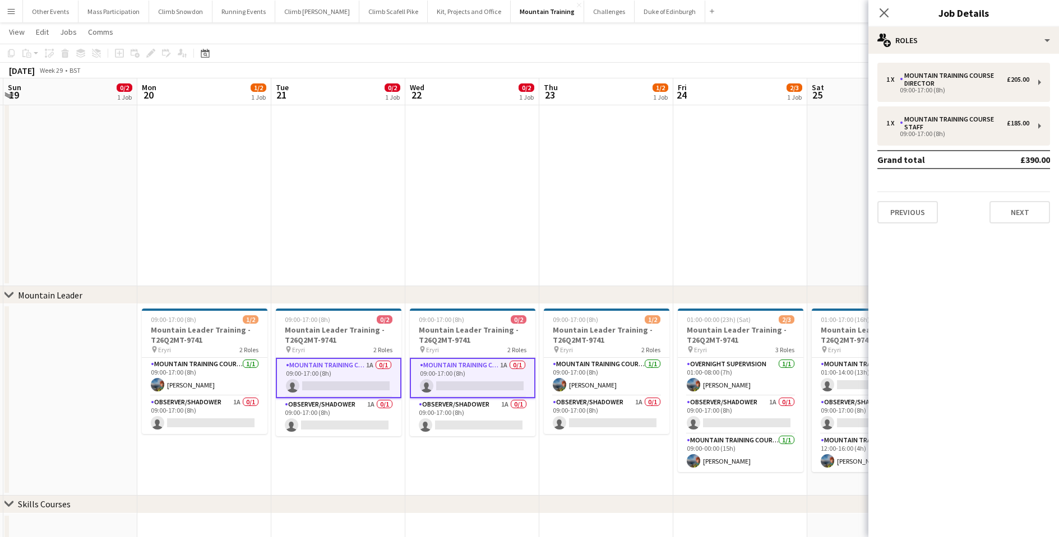
click at [456, 374] on app-card-role "Mountain Training Course Staff 1A 0/1 09:00-17:00 (8h) single-neutral-actions" at bounding box center [473, 378] width 126 height 40
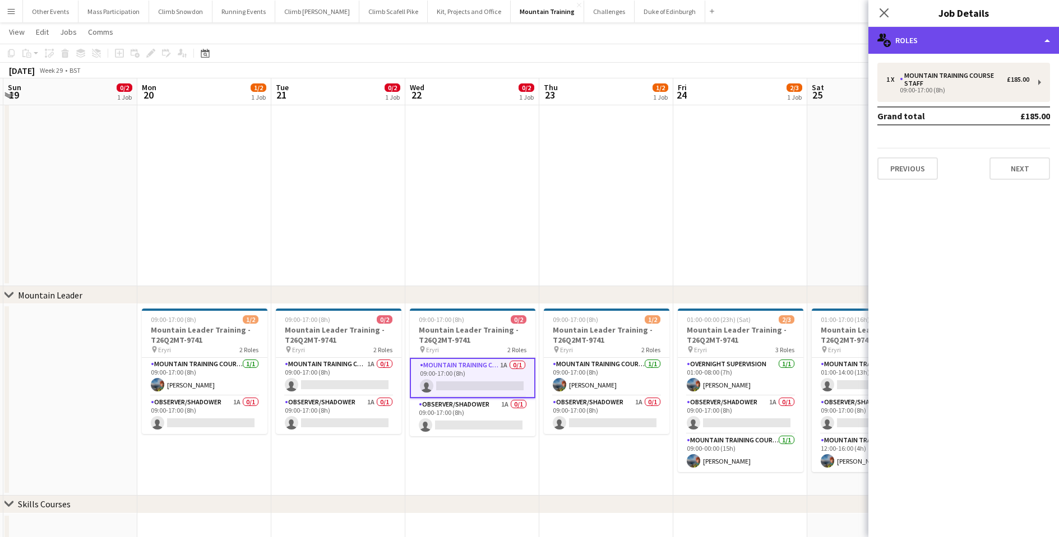
click at [916, 41] on div "multiple-users-add Roles" at bounding box center [963, 40] width 191 height 27
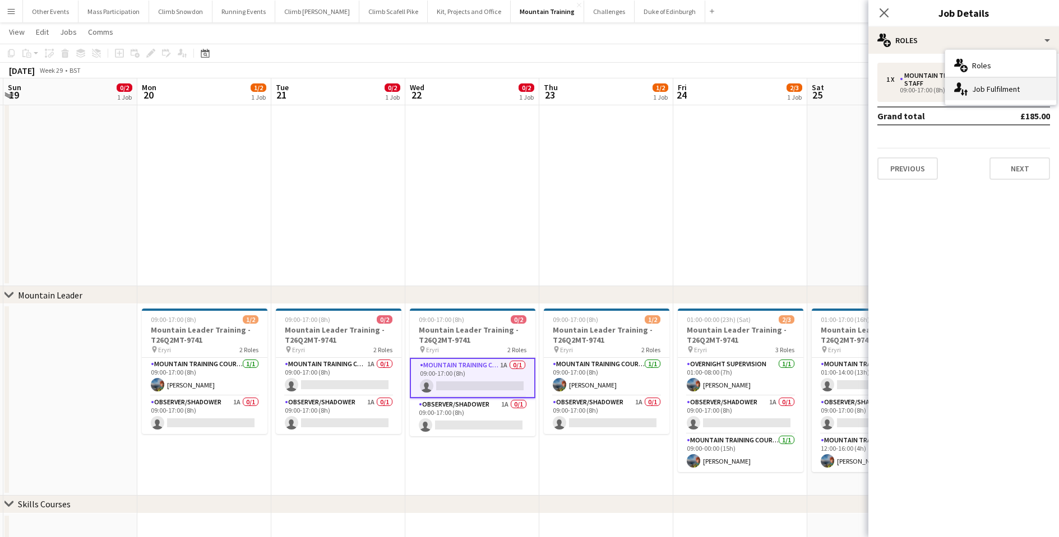
click at [974, 86] on div "single-neutral-actions-up-down Job Fulfilment" at bounding box center [1000, 89] width 111 height 22
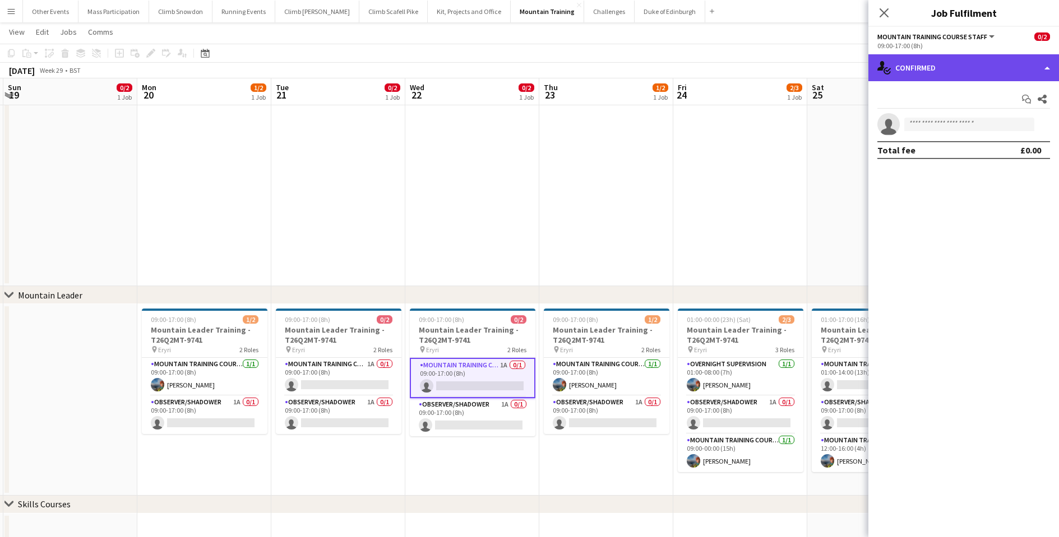
click at [959, 61] on div "single-neutral-actions-check-2 Confirmed" at bounding box center [963, 67] width 191 height 27
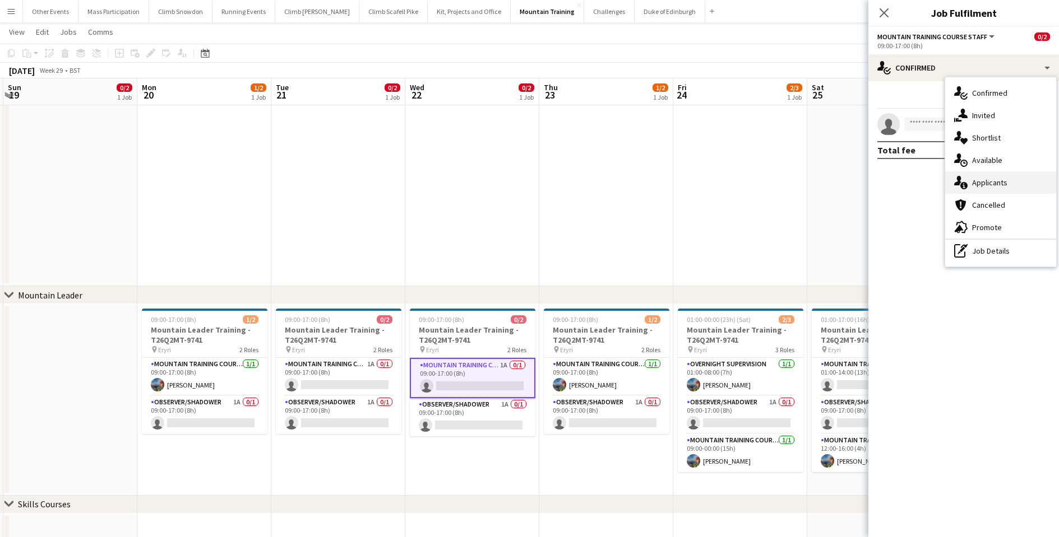
click at [971, 180] on div "single-neutral-actions-information Applicants" at bounding box center [1000, 182] width 111 height 22
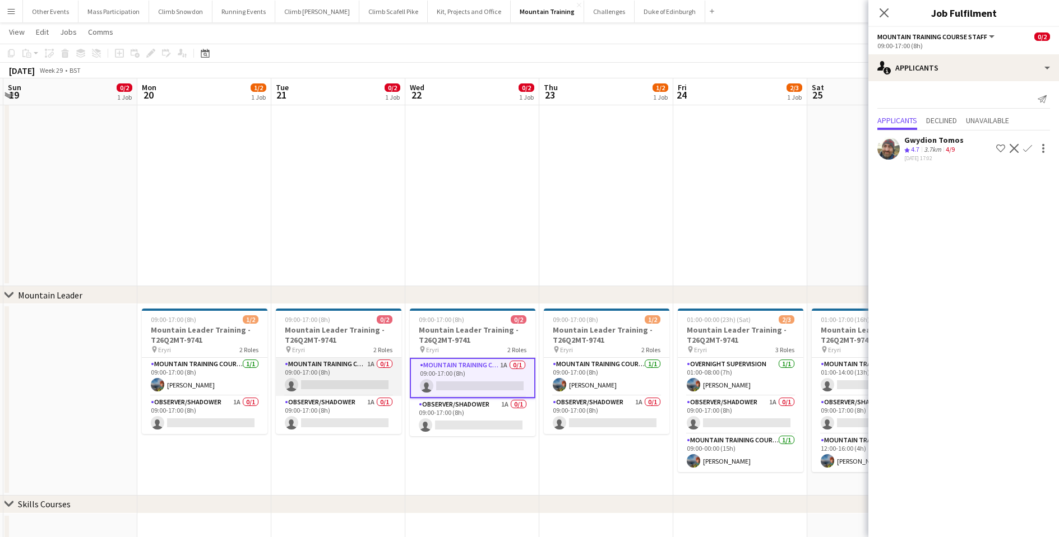
click at [344, 376] on app-card-role "Mountain Training Course Director 1A 0/1 09:00-17:00 (8h) single-neutral-actions" at bounding box center [339, 377] width 126 height 38
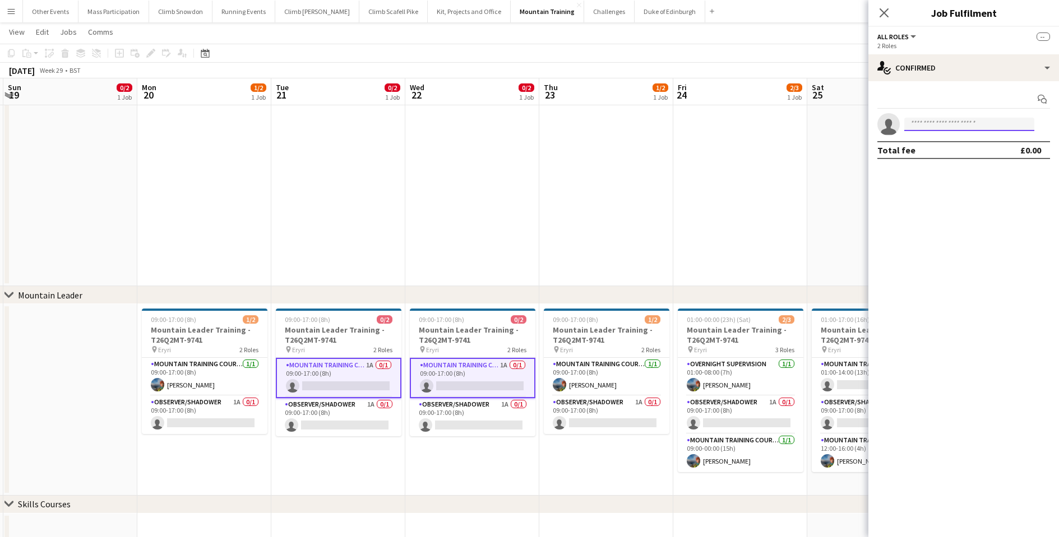
click at [934, 119] on input at bounding box center [969, 124] width 130 height 13
type input "*******"
click at [936, 142] on span "[PERSON_NAME]" at bounding box center [945, 141] width 64 height 10
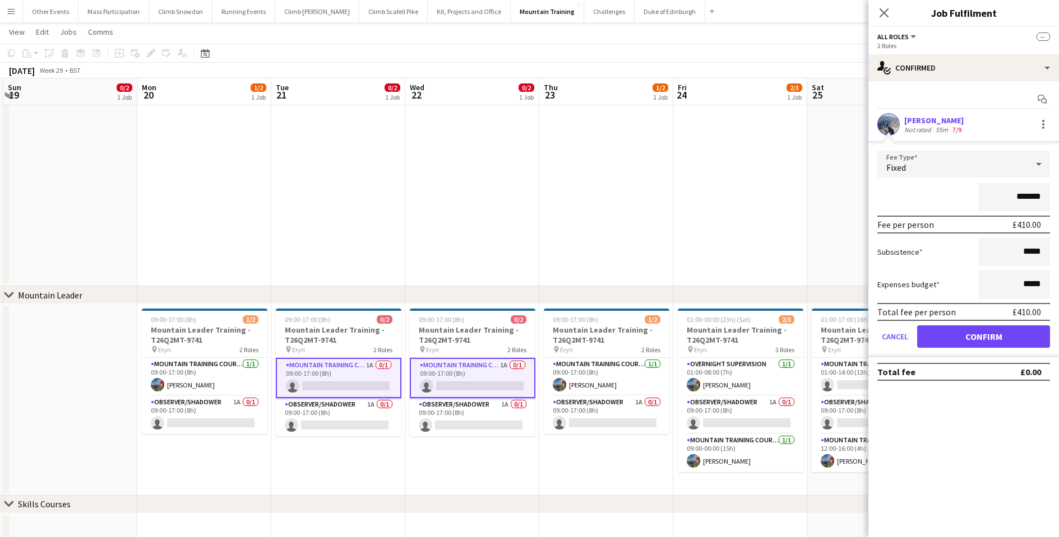
click at [975, 338] on button "Confirm" at bounding box center [983, 337] width 133 height 22
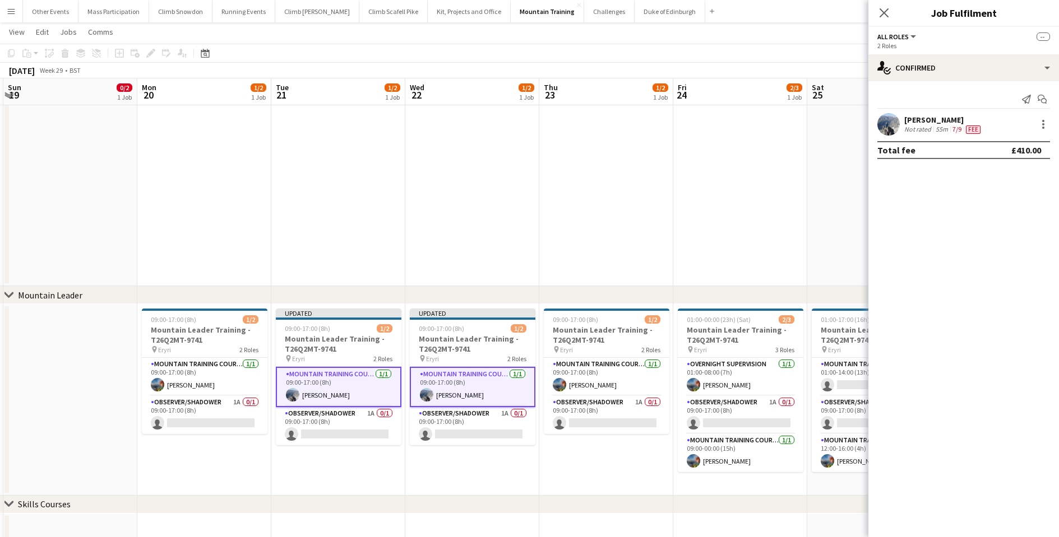
click at [610, 231] on app-date-cell at bounding box center [606, 183] width 134 height 205
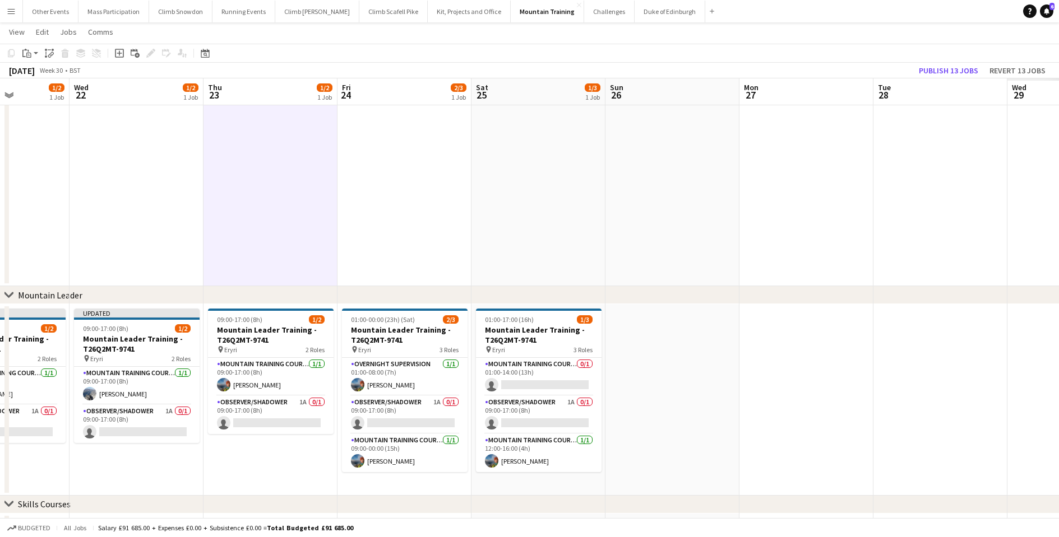
drag, startPoint x: 876, startPoint y: 210, endPoint x: 540, endPoint y: 235, distance: 336.6
click at [540, 235] on app-calendar-viewport "Sat 18 0/2 1 Job Sun 19 0/2 1 Job Mon 20 1/2 1 Job Tue 21 1/2 1 Job Wed 22 1/2 …" at bounding box center [529, 262] width 1059 height 674
click at [833, 212] on app-date-cell at bounding box center [806, 183] width 134 height 205
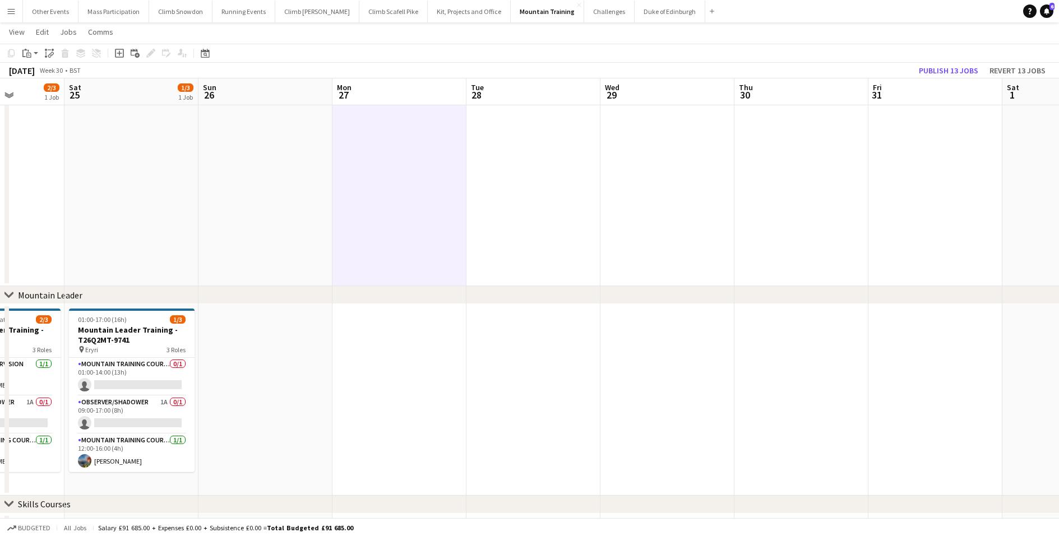
drag, startPoint x: 810, startPoint y: 216, endPoint x: 402, endPoint y: 239, distance: 408.6
click at [402, 240] on app-calendar-viewport "Tue 21 1/2 1 Job Wed 22 1/2 1 Job Thu 23 1/2 1 Job Fri 24 2/3 1 Job Sat 25 1/3 …" at bounding box center [529, 262] width 1059 height 674
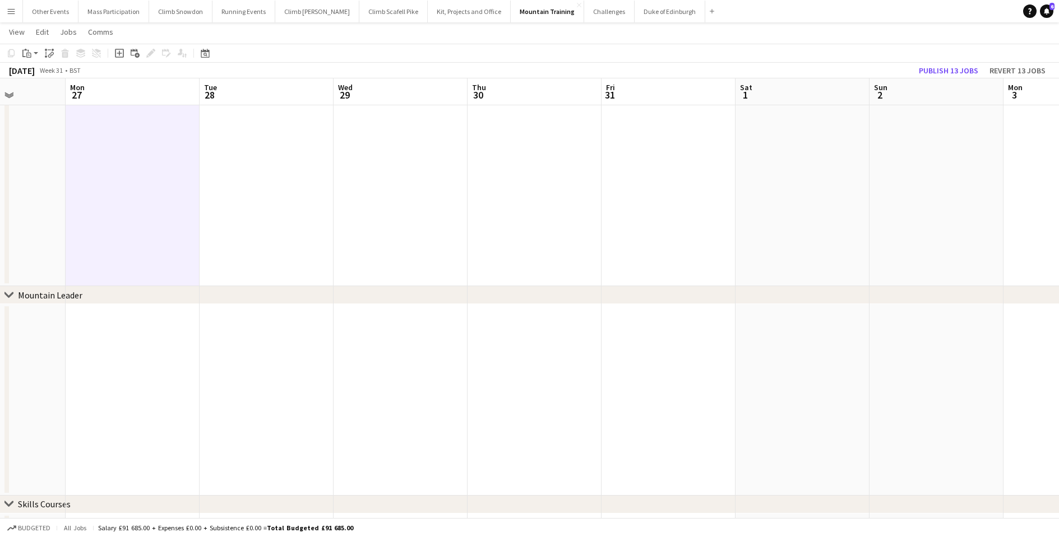
drag, startPoint x: 810, startPoint y: 228, endPoint x: 410, endPoint y: 214, distance: 400.4
click at [410, 214] on app-calendar-viewport "Fri 24 2/3 1 Job Sat 25 1/3 1 Job Sun 26 Mon 27 Tue 28 Wed 29 Thu 30 Fri 31 Sat…" at bounding box center [529, 262] width 1059 height 674
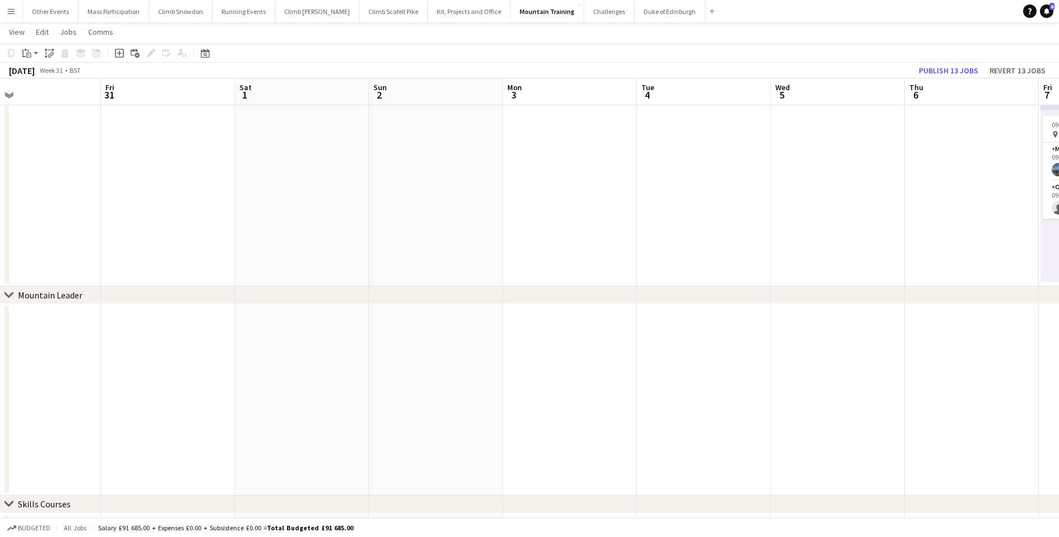
drag, startPoint x: 845, startPoint y: 203, endPoint x: 456, endPoint y: 203, distance: 388.9
click at [392, 203] on app-calendar-viewport "Mon 27 Tue 28 Wed 29 Thu 30 Fri 31 Sat 1 Sun 2 Mon 3 Tue 4 Wed 5 Thu 6 Fri 7 1/…" at bounding box center [529, 262] width 1059 height 674
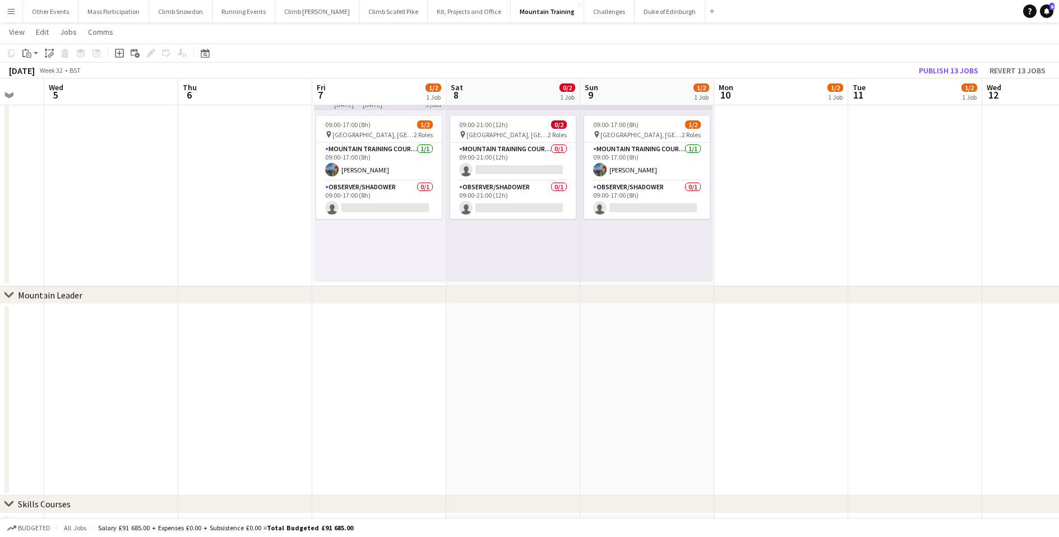
drag, startPoint x: 885, startPoint y: 198, endPoint x: 383, endPoint y: 208, distance: 501.6
click at [383, 208] on app-calendar-viewport "Sat 1 Sun 2 Mon 3 Tue 4 Wed 5 Thu 6 Fri 7 1/2 1 Job Sat 8 0/2 1 Job Sun 9 1/2 1…" at bounding box center [529, 262] width 1059 height 674
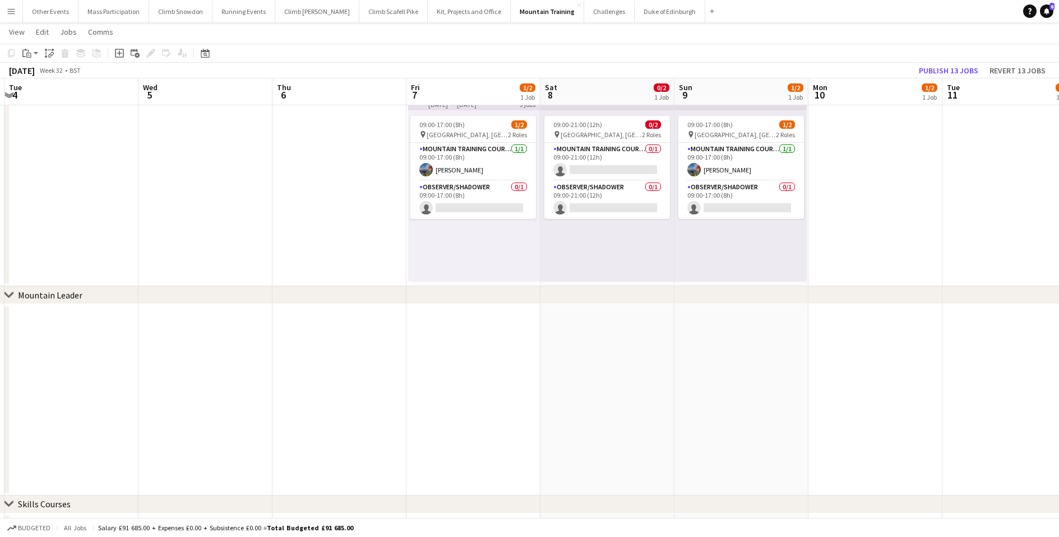
drag, startPoint x: 865, startPoint y: 238, endPoint x: 397, endPoint y: 261, distance: 468.5
click at [397, 261] on app-calendar-viewport "Sat 1 Sun 2 Mon 3 Tue 4 Wed 5 Thu 6 Fri 7 1/2 1 Job Sat 8 0/2 1 Job Sun 9 1/2 1…" at bounding box center [529, 262] width 1059 height 674
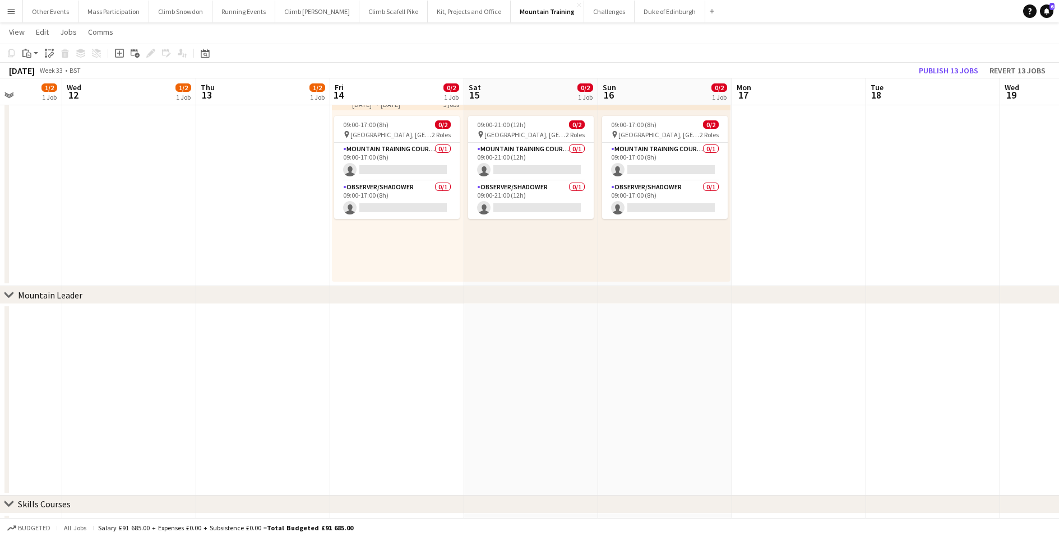
scroll to position [0, 327]
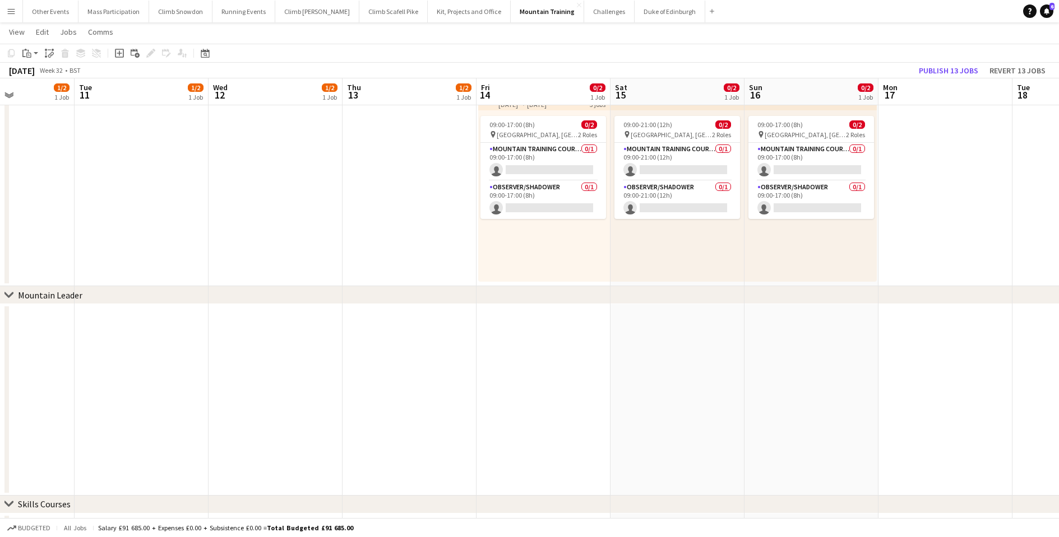
drag, startPoint x: 907, startPoint y: 405, endPoint x: 405, endPoint y: 437, distance: 503.7
click at [405, 437] on app-calendar-viewport "Sat 8 0/2 1 Job Sun 9 1/2 1 Job Mon 10 1/2 1 Job Tue 11 1/2 1 Job Wed 12 1/2 1 …" at bounding box center [529, 262] width 1059 height 674
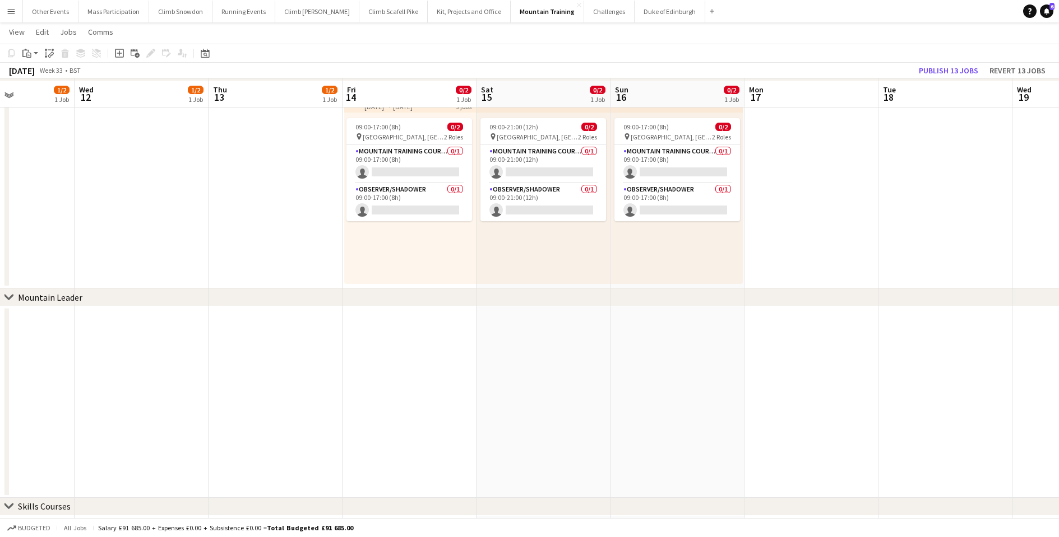
scroll to position [92, 0]
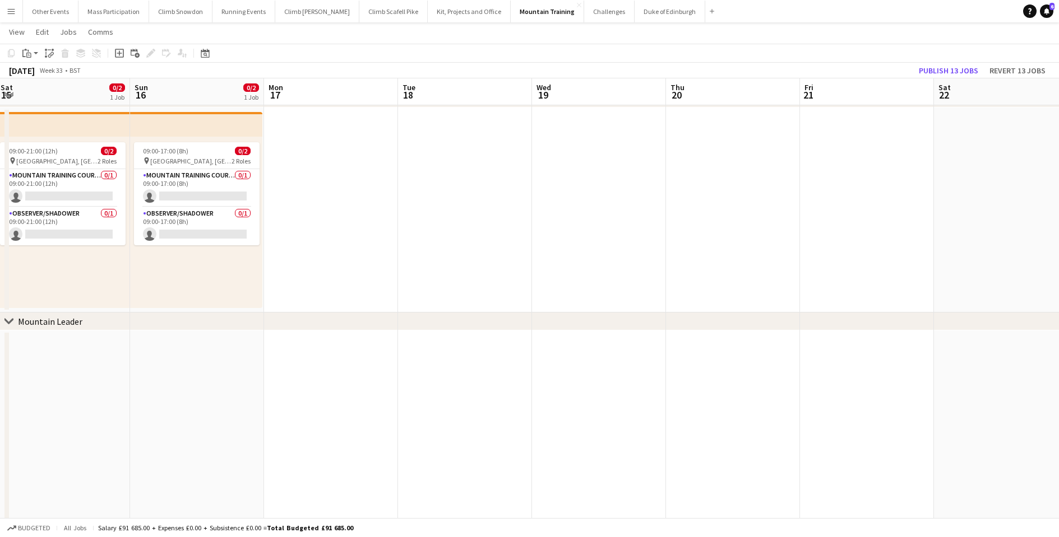
drag, startPoint x: 939, startPoint y: 386, endPoint x: 324, endPoint y: 397, distance: 614.3
click at [324, 397] on app-calendar-viewport "Wed 12 1/2 1 Job Thu 13 1/2 1 Job Fri 14 0/2 1 Job Sat 15 0/2 1 Job Sun 16 0/2 …" at bounding box center [529, 289] width 1059 height 674
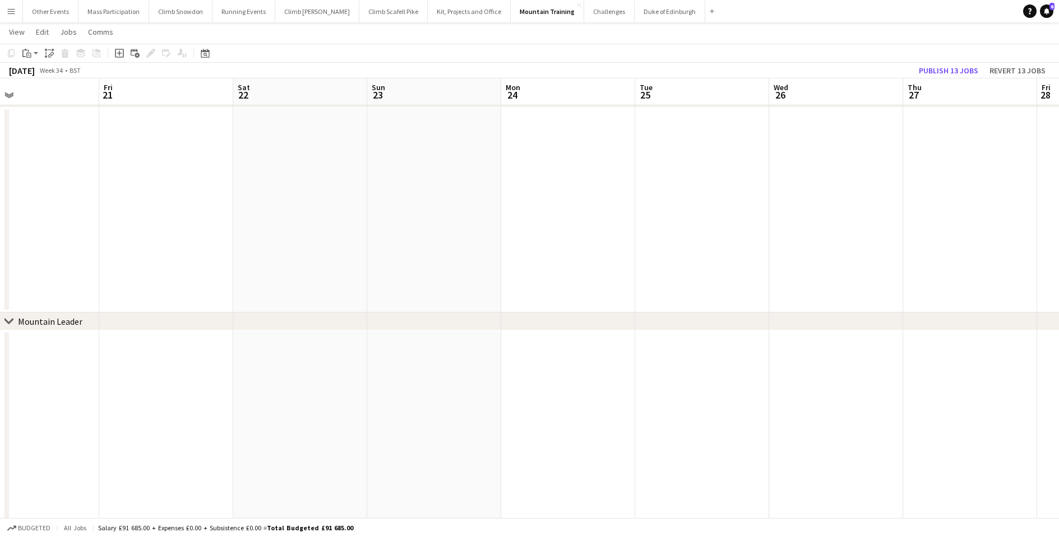
drag, startPoint x: 815, startPoint y: 397, endPoint x: 282, endPoint y: 397, distance: 532.9
click at [282, 397] on app-calendar-viewport "Mon 17 Tue 18 Wed 19 Thu 20 Fri 21 Sat 22 Sun 23 Mon 24 Tue 25 Wed 26 Thu 27 Fr…" at bounding box center [529, 289] width 1059 height 674
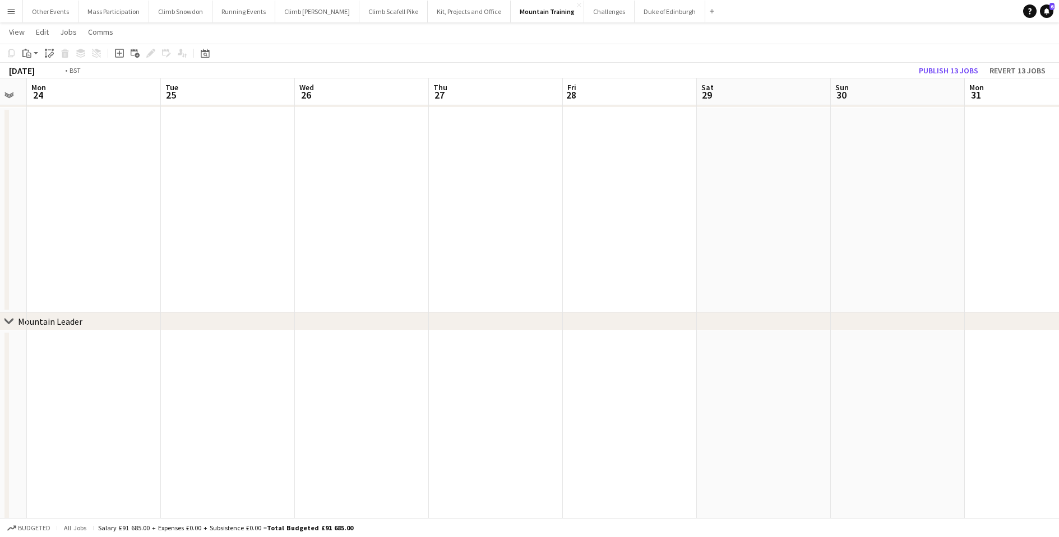
drag, startPoint x: 884, startPoint y: 414, endPoint x: 301, endPoint y: 401, distance: 582.9
click at [273, 401] on app-calendar-viewport "Fri 21 Sat 22 Sun 23 Mon 24 Tue 25 Wed 26 Thu 27 Fri 28 Sat 29 Sun 30 Mon 31 Tu…" at bounding box center [529, 289] width 1059 height 674
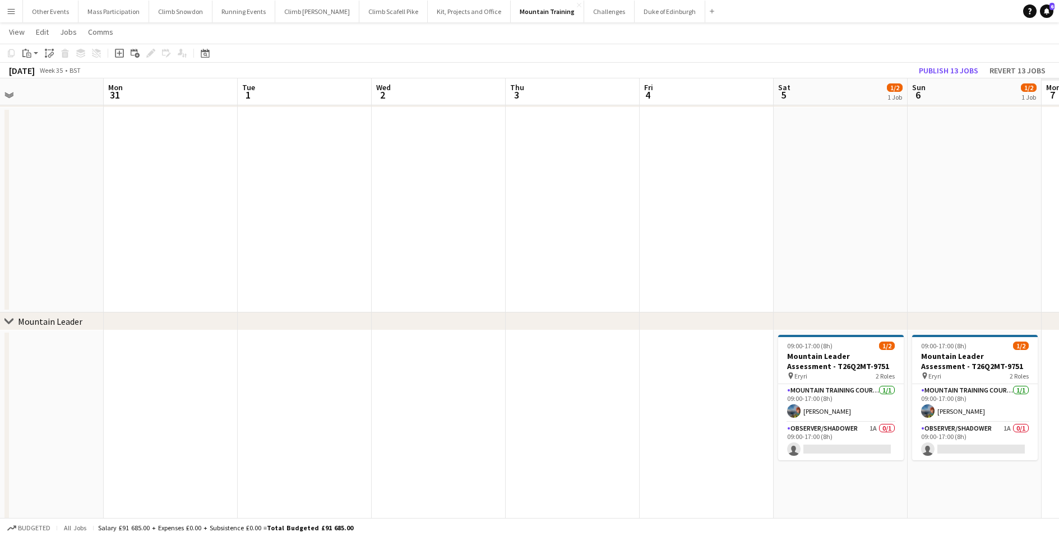
drag, startPoint x: 873, startPoint y: 396, endPoint x: 339, endPoint y: 383, distance: 533.7
click at [336, 383] on app-calendar-viewport "Wed 26 Thu 27 Fri 28 Sat 29 Sun 30 Mon 31 Tue 1 Wed 2 Thu 3 Fri 4 Sat 5 1/2 1 J…" at bounding box center [529, 289] width 1059 height 674
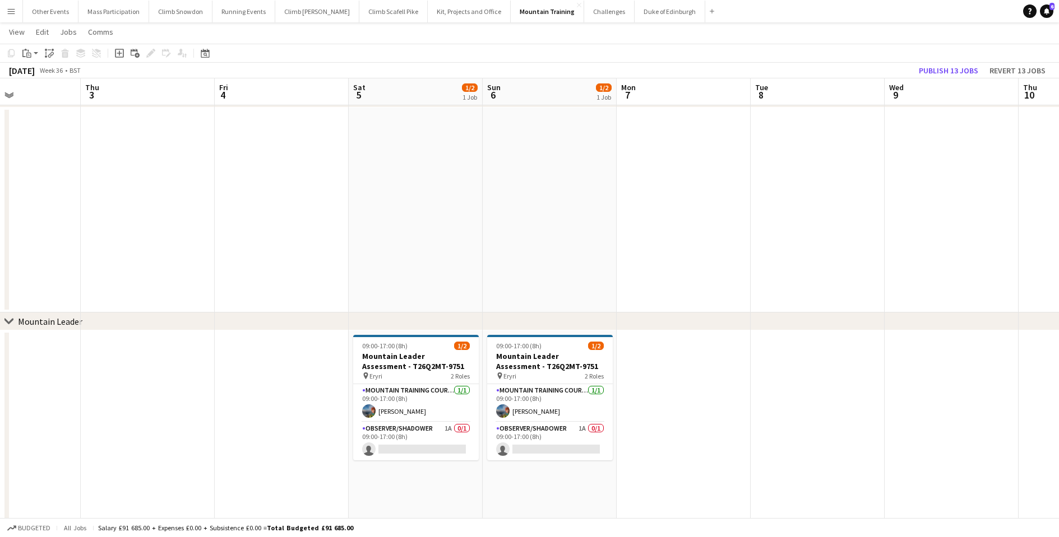
drag, startPoint x: 881, startPoint y: 398, endPoint x: 370, endPoint y: 391, distance: 510.6
click at [370, 391] on app-calendar-viewport "Sun 30 Mon 31 Tue 1 Wed 2 Thu 3 Fri 4 Sat 5 1/2 1 Job Sun 6 1/2 1 Job Mon 7 Tue…" at bounding box center [529, 289] width 1059 height 674
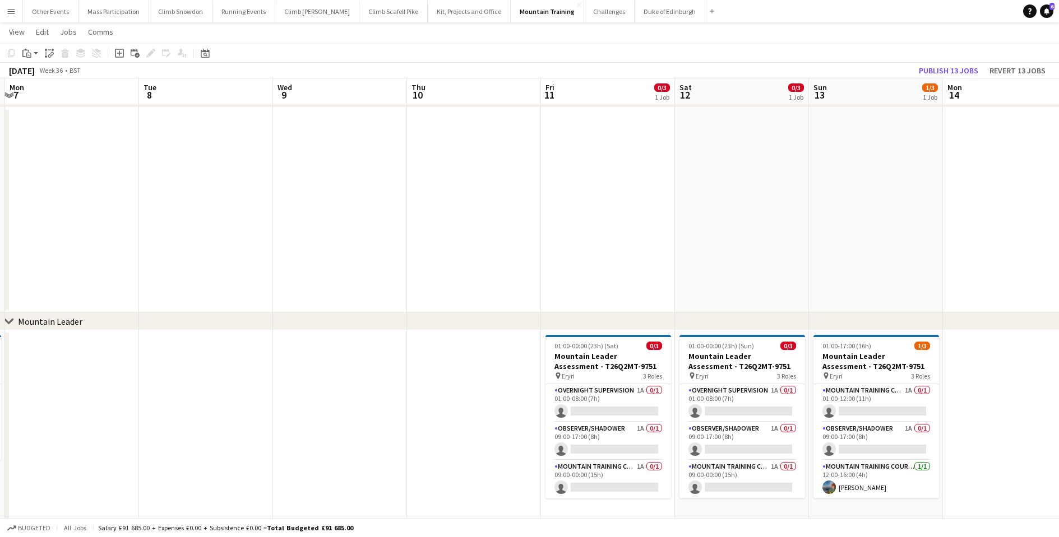
scroll to position [0, 449]
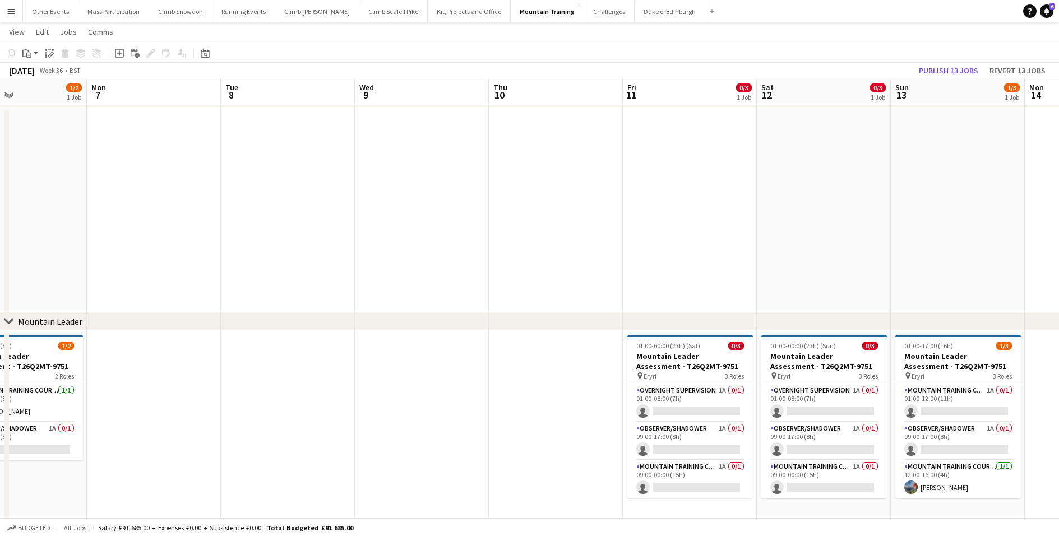
drag, startPoint x: 915, startPoint y: 402, endPoint x: 307, endPoint y: 391, distance: 608.1
click at [307, 391] on app-calendar-viewport "Thu 3 Fri 4 Sat 5 1/2 1 Job Sun 6 1/2 1 Job Mon 7 Tue 8 Wed 9 Thu 10 Fri 11 0/3…" at bounding box center [529, 289] width 1059 height 674
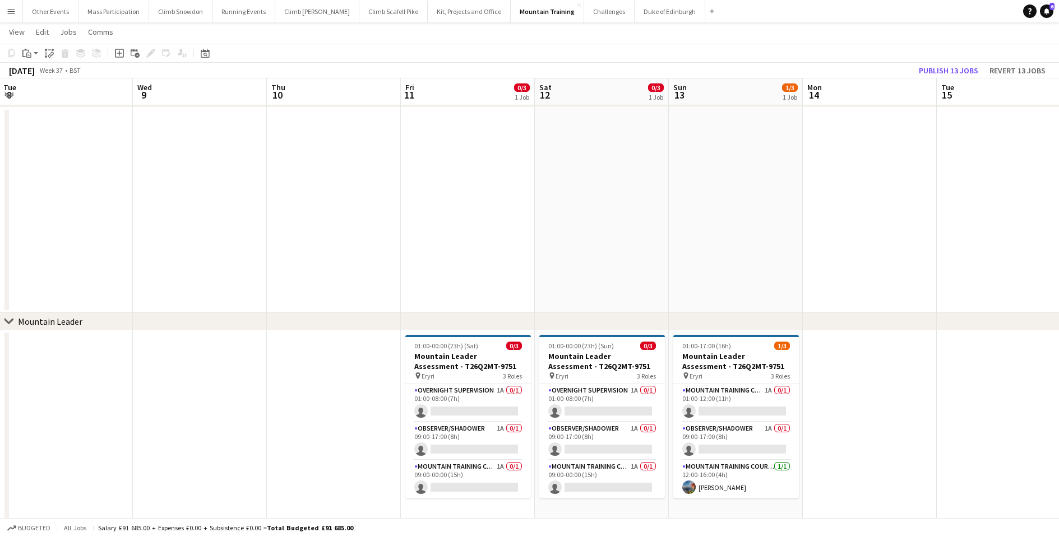
scroll to position [0, 403]
drag, startPoint x: 580, startPoint y: 406, endPoint x: 360, endPoint y: 400, distance: 219.7
click at [360, 400] on app-calendar-viewport "Sat 5 1/2 1 Job Sun 6 1/2 1 Job Mon 7 Tue 8 Wed 9 Thu 10 Fri 11 0/3 1 Job Sat 1…" at bounding box center [529, 289] width 1059 height 674
click at [472, 477] on app-card-role "Mountain Training Course Staff 1A 0/1 09:00-00:00 (15h) single-neutral-actions" at bounding box center [468, 480] width 126 height 38
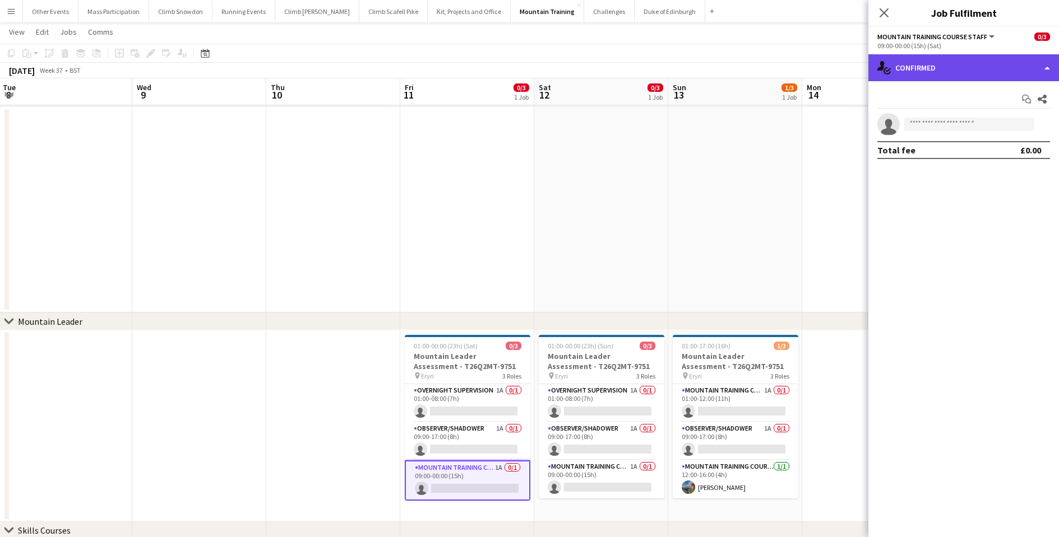
click at [907, 69] on div "single-neutral-actions-check-2 Confirmed" at bounding box center [963, 67] width 191 height 27
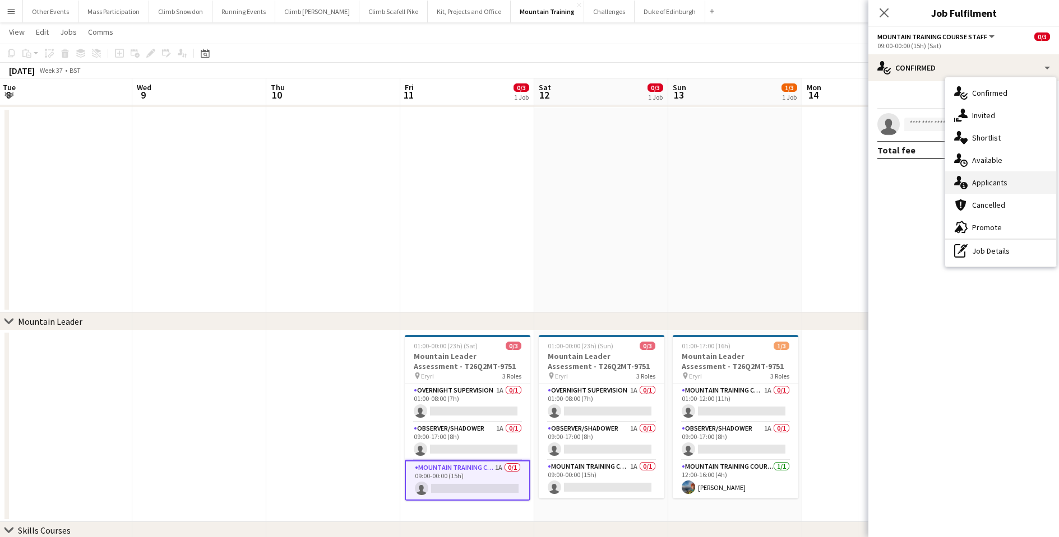
click at [986, 190] on div "single-neutral-actions-information Applicants" at bounding box center [1000, 182] width 111 height 22
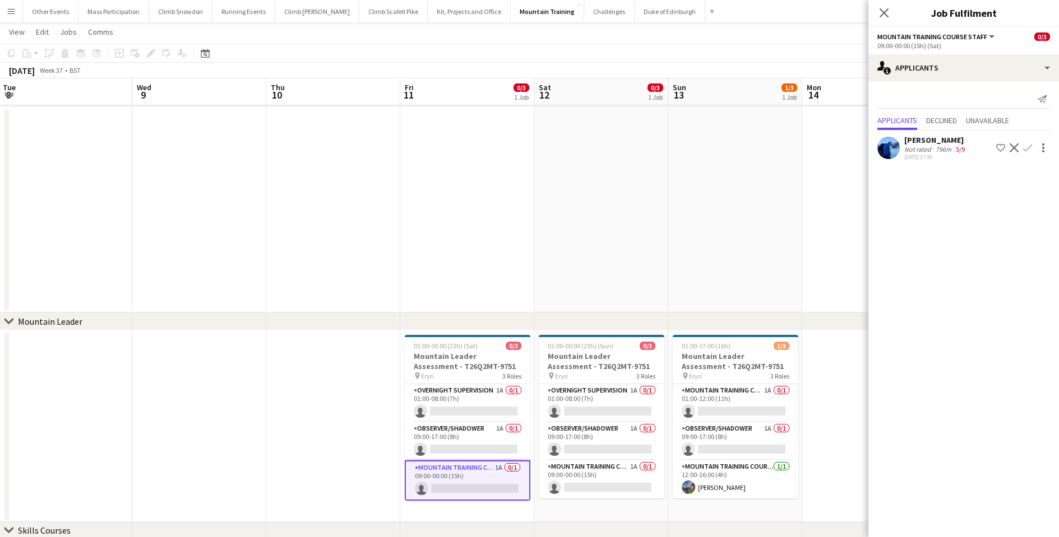
click at [588, 238] on app-date-cell at bounding box center [601, 210] width 134 height 205
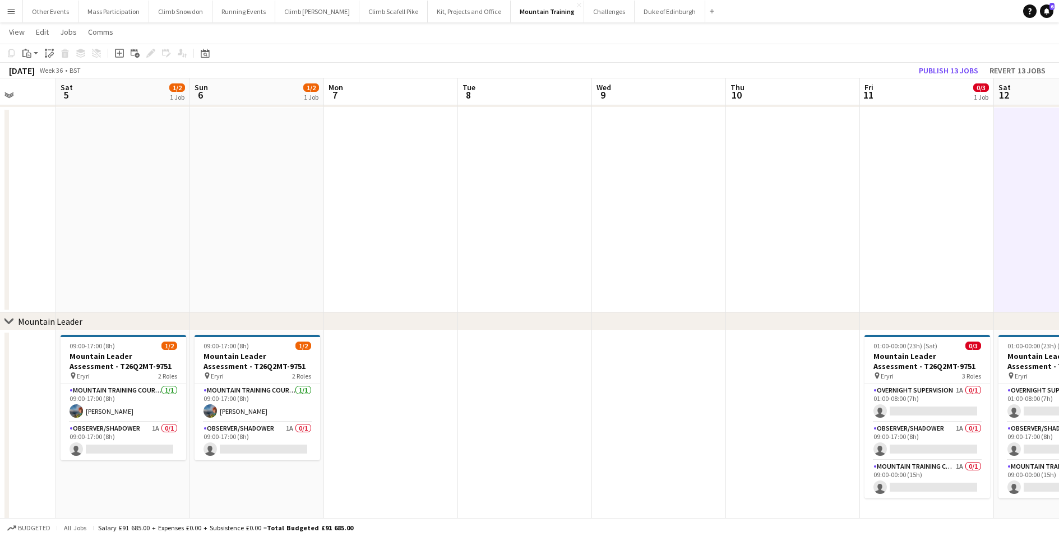
drag, startPoint x: 191, startPoint y: 201, endPoint x: 688, endPoint y: 225, distance: 497.1
click at [689, 225] on app-calendar-viewport "Thu 3 Fri 4 Sat 5 1/2 1 Job Sun 6 1/2 1 Job Mon 7 Tue 8 Wed 9 Thu 10 Fri 11 0/3…" at bounding box center [529, 289] width 1059 height 674
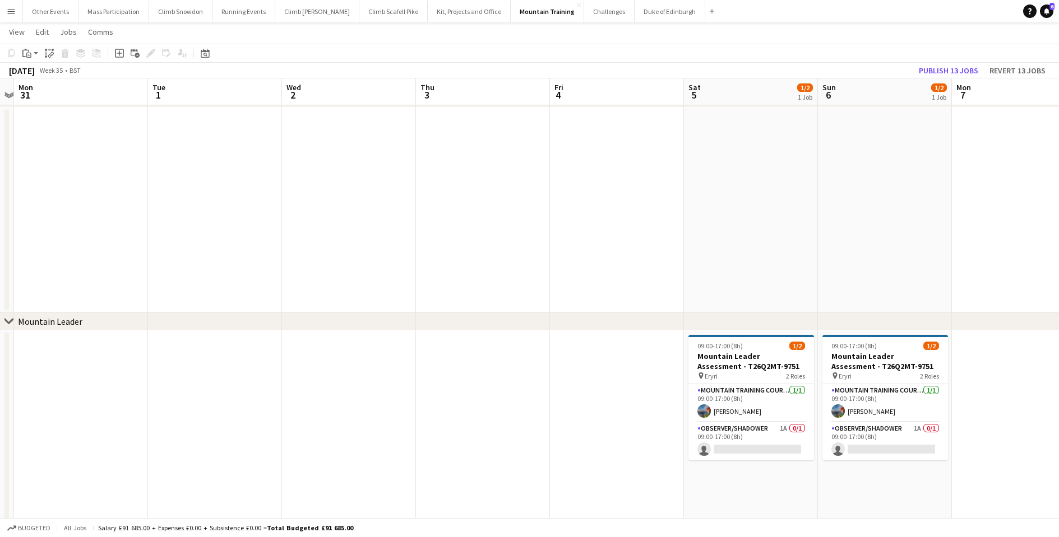
drag, startPoint x: 111, startPoint y: 242, endPoint x: 698, endPoint y: 281, distance: 588.0
click at [698, 281] on app-calendar-viewport "Sat 29 Sun 30 Mon 31 Tue 1 Wed 2 Thu 3 Fri 4 Sat 5 1/2 1 Job Sun 6 1/2 1 Job Mo…" at bounding box center [529, 289] width 1059 height 674
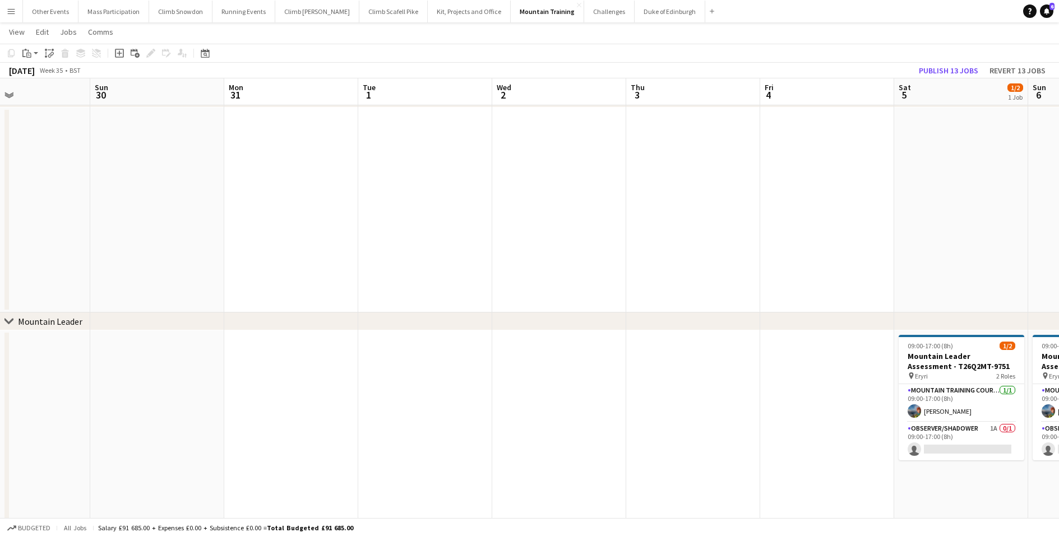
drag, startPoint x: 301, startPoint y: 256, endPoint x: 852, endPoint y: 245, distance: 551.0
click at [891, 240] on app-calendar-viewport "Thu 27 Fri 28 Sat 29 Sun 30 Mon 31 Tue 1 Wed 2 Thu 3 Fri 4 Sat 5 1/2 1 Job Sun …" at bounding box center [529, 289] width 1059 height 674
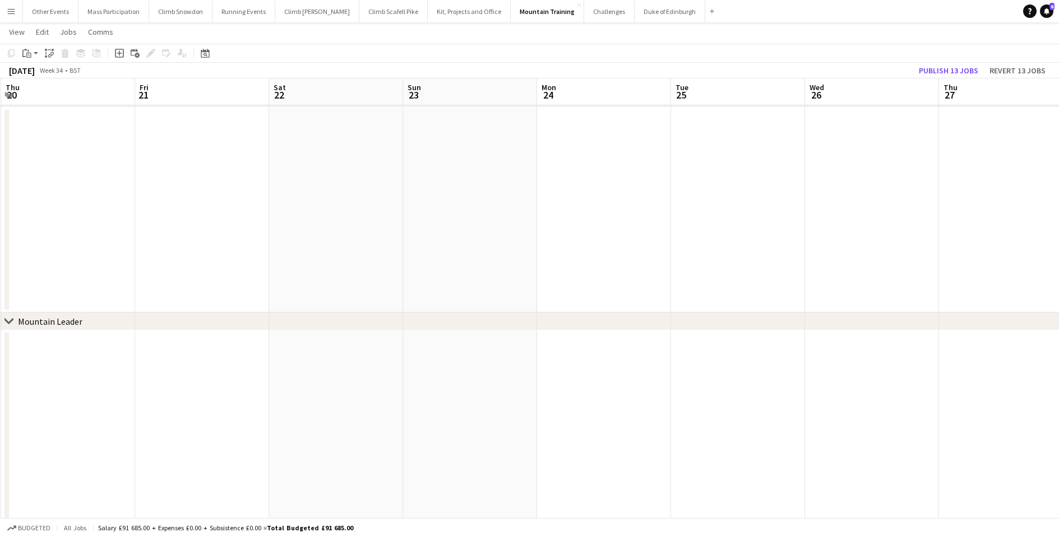
drag, startPoint x: 257, startPoint y: 235, endPoint x: 973, endPoint y: 254, distance: 717.0
click at [982, 254] on app-calendar-viewport "Wed 19 Thu 20 Fri 21 Sat 22 Sun 23 Mon 24 Tue 25 Wed 26 Thu 27 Fri 28 Sat 29 Su…" at bounding box center [529, 289] width 1059 height 674
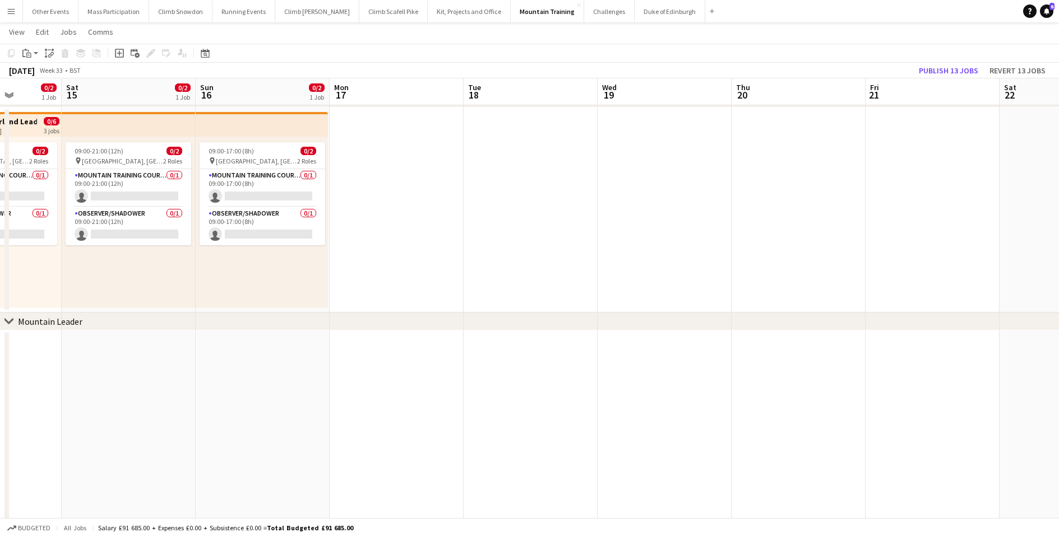
drag, startPoint x: 200, startPoint y: 252, endPoint x: 878, endPoint y: 262, distance: 677.6
click at [885, 262] on app-calendar-viewport "Wed 12 1/2 1 Job Thu 13 1/2 1 Job Fri 14 0/2 1 Job Sat 15 0/2 1 Job Sun 16 0/2 …" at bounding box center [529, 289] width 1059 height 674
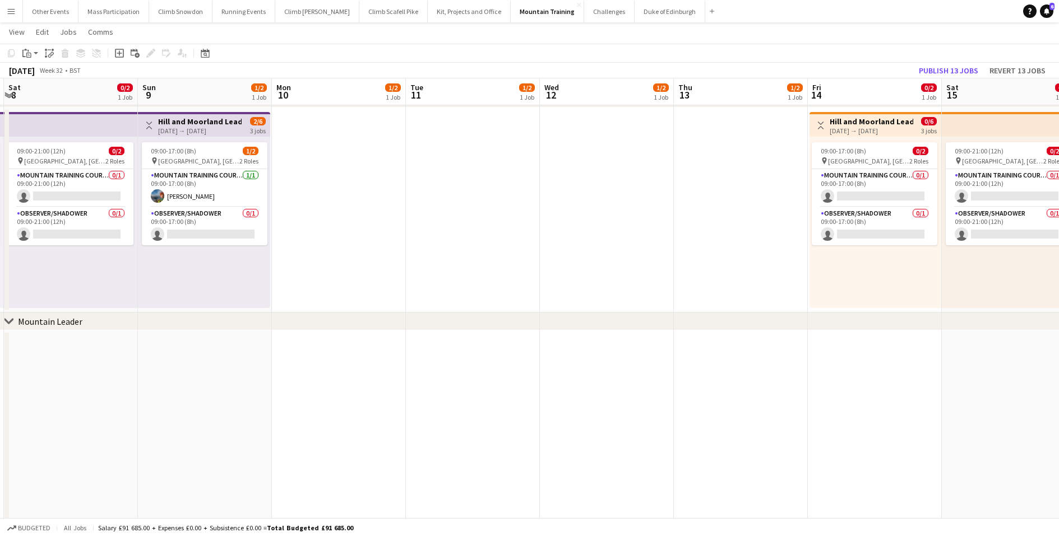
drag, startPoint x: 852, startPoint y: 301, endPoint x: 912, endPoint y: 300, distance: 60.0
click at [912, 300] on app-calendar-viewport "Fri 7 1/2 1 Job Sat 8 0/2 1 Job Sun 9 1/2 1 Job Mon 10 1/2 1 Job Tue 11 1/2 1 J…" at bounding box center [529, 289] width 1059 height 674
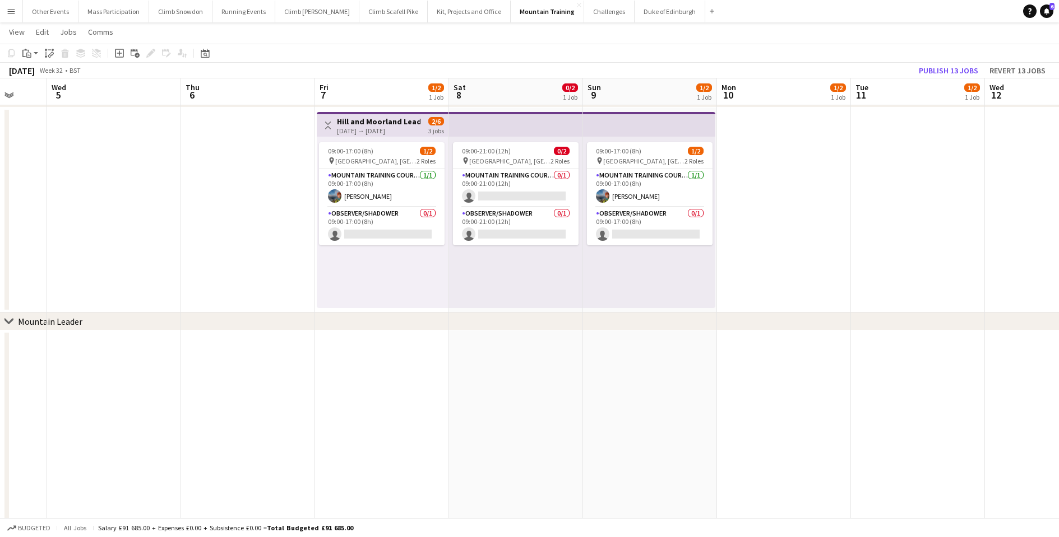
drag, startPoint x: 232, startPoint y: 270, endPoint x: 802, endPoint y: 272, distance: 569.9
click at [802, 272] on app-calendar-viewport "Mon 3 Tue 4 Wed 5 Thu 6 Fri 7 1/2 1 Job Sat 8 0/2 1 Job Sun 9 1/2 1 Job Mon 10 …" at bounding box center [529, 289] width 1059 height 674
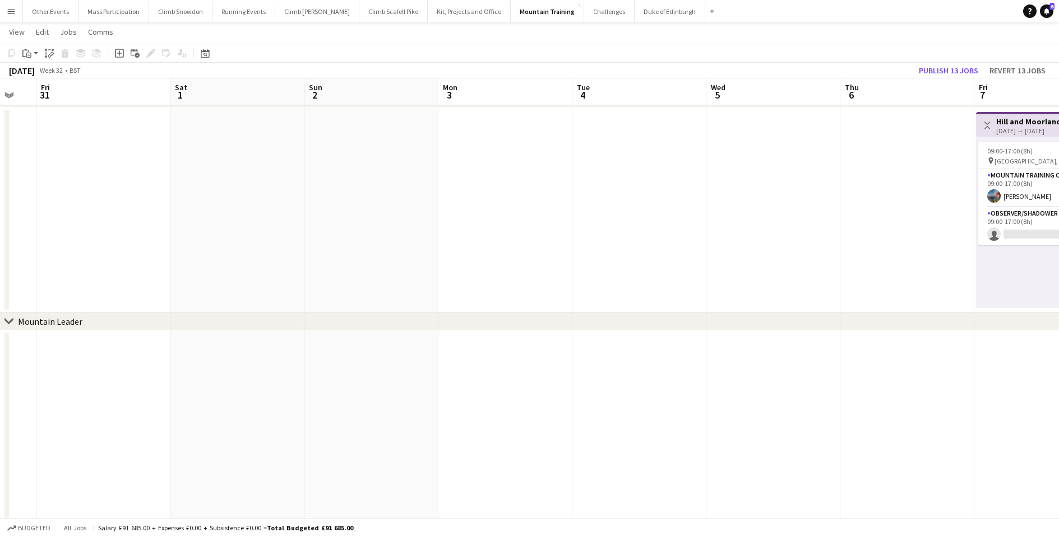
drag, startPoint x: 138, startPoint y: 247, endPoint x: 746, endPoint y: 228, distance: 608.4
click at [746, 228] on app-calendar-viewport "Wed 29 Thu 30 Fri 31 Sat 1 Sun 2 Mon 3 Tue 4 Wed 5 Thu 6 Fri 7 1/2 1 Job Sat 8 …" at bounding box center [529, 289] width 1059 height 674
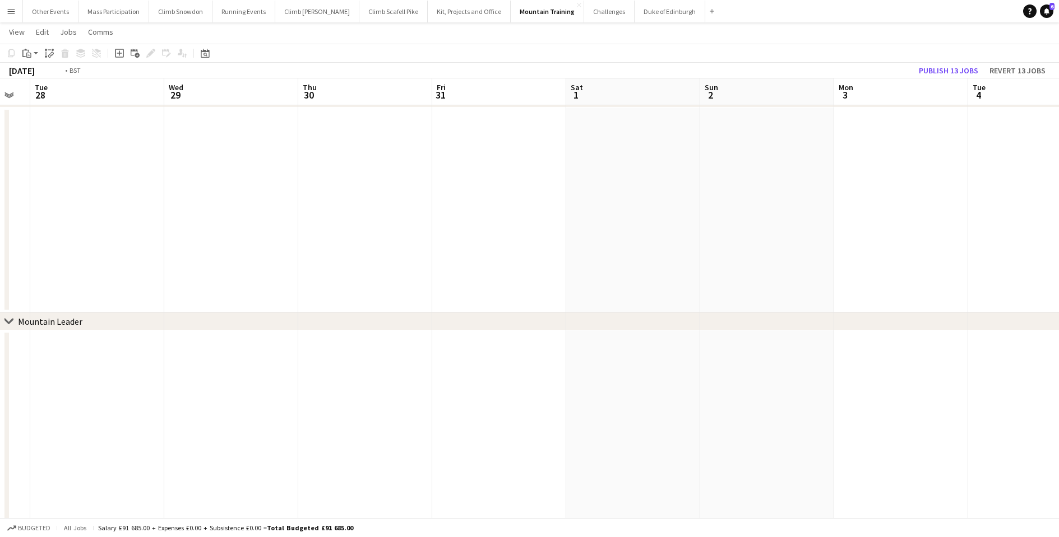
drag, startPoint x: 350, startPoint y: 243, endPoint x: 795, endPoint y: 237, distance: 444.4
click at [795, 237] on app-calendar-viewport "Sun 26 Mon 27 Tue 28 Wed 29 Thu 30 Fri 31 Sat 1 Sun 2 Mon 3 Tue 4 Wed 5 Thu 6 F…" at bounding box center [529, 289] width 1059 height 674
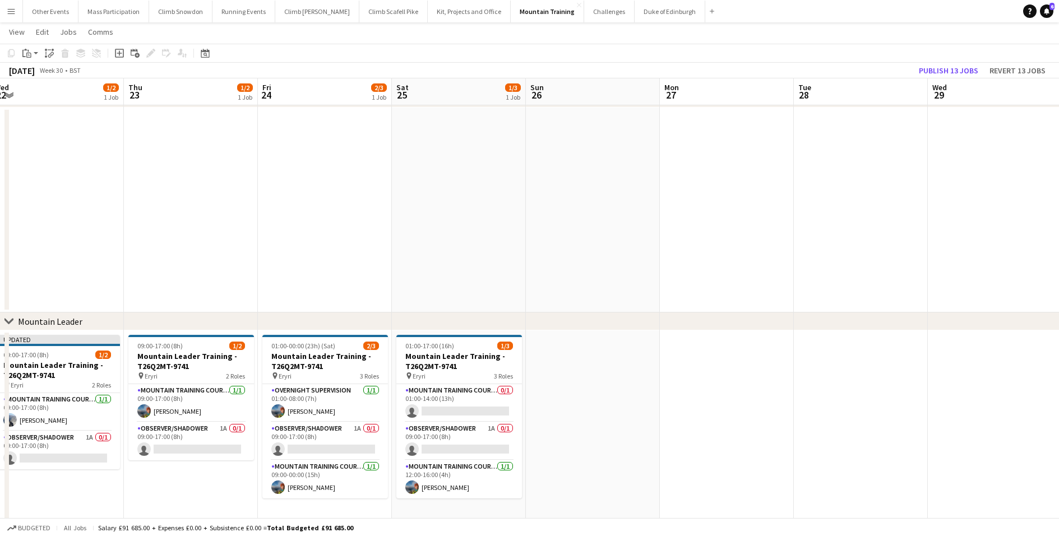
drag, startPoint x: 286, startPoint y: 236, endPoint x: 886, endPoint y: 234, distance: 600.2
click at [886, 234] on app-calendar-viewport "Mon 20 1/2 1 Job Tue 21 1/2 1 Job Wed 22 1/2 1 Job Thu 23 1/2 1 Job Fri 24 2/3 …" at bounding box center [529, 289] width 1059 height 674
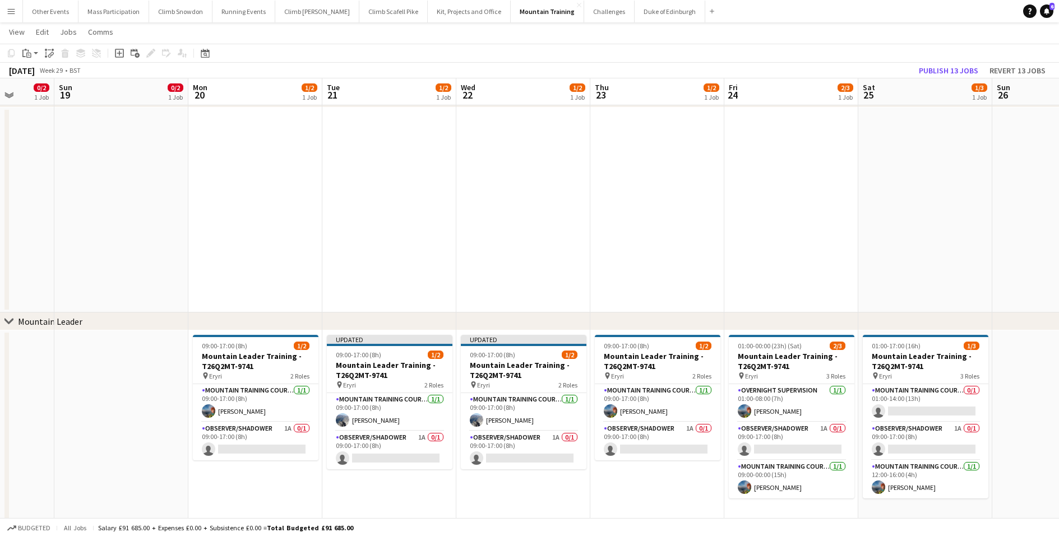
drag, startPoint x: 254, startPoint y: 225, endPoint x: 624, endPoint y: 196, distance: 370.4
click at [624, 196] on app-calendar-viewport "Thu 16 2/3 1 Job Fri 17 2/3 1 Job Sat 18 0/2 1 Job Sun 19 0/2 1 Job Mon 20 1/2 …" at bounding box center [529, 289] width 1059 height 674
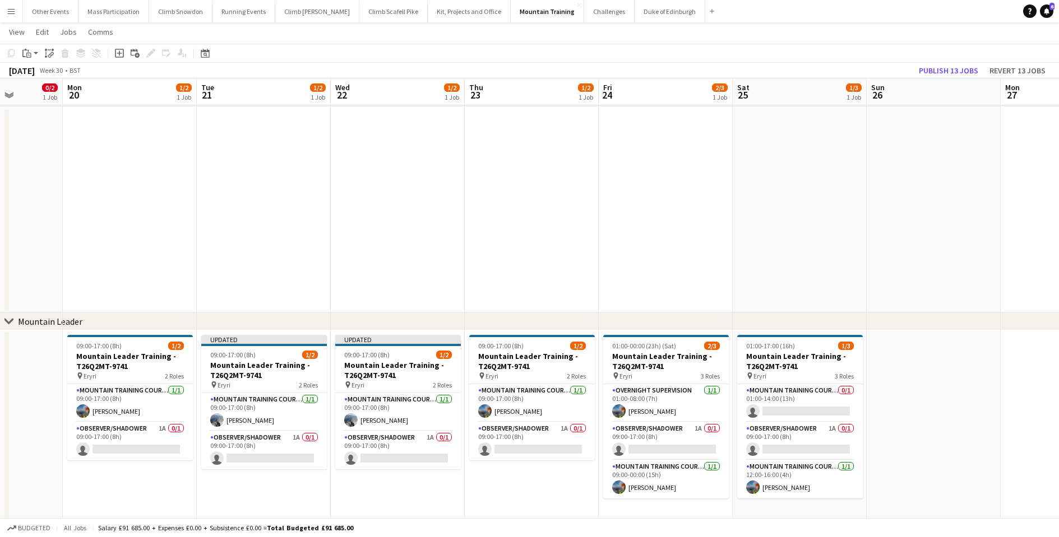
drag, startPoint x: 800, startPoint y: 224, endPoint x: 263, endPoint y: 229, distance: 536.9
click at [259, 229] on app-calendar-viewport "Fri 17 2/3 1 Job Sat 18 0/2 1 Job Sun 19 0/2 1 Job Mon 20 1/2 1 Job Tue 21 1/2 …" at bounding box center [529, 289] width 1059 height 674
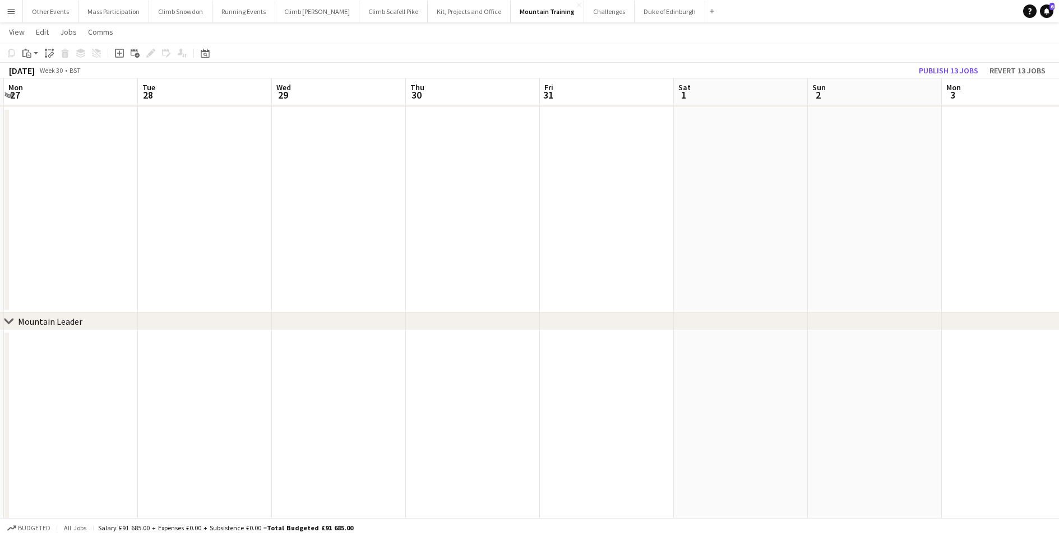
drag, startPoint x: 841, startPoint y: 238, endPoint x: 214, endPoint y: 250, distance: 627.2
click at [214, 250] on app-calendar-viewport "Fri 24 2/3 1 Job Sat 25 1/3 1 Job Sun 26 Mon 27 Tue 28 Wed 29 Thu 30 Fri 31 Sat…" at bounding box center [529, 289] width 1059 height 674
drag, startPoint x: 565, startPoint y: 259, endPoint x: 136, endPoint y: 265, distance: 428.7
click at [136, 265] on app-calendar-viewport "Sun 26 Mon 27 Tue 28 Wed 29 Thu 30 Fri 31 Sat 1 Sun 2 Mon 3 Tue 4 Wed 5 Thu 6 F…" at bounding box center [529, 289] width 1059 height 674
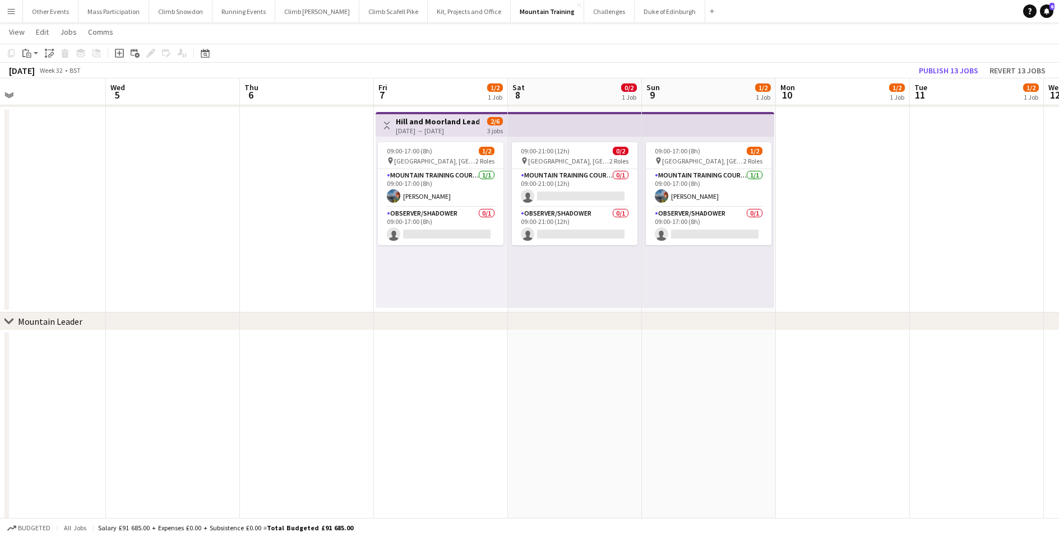
drag, startPoint x: 639, startPoint y: 245, endPoint x: 258, endPoint y: 256, distance: 381.8
click at [258, 256] on app-calendar-viewport "Sat 1 Sun 2 Mon 3 Tue 4 Wed 5 Thu 6 Fri 7 1/2 1 Job Sat 8 0/2 1 Job Sun 9 1/2 1…" at bounding box center [529, 289] width 1059 height 674
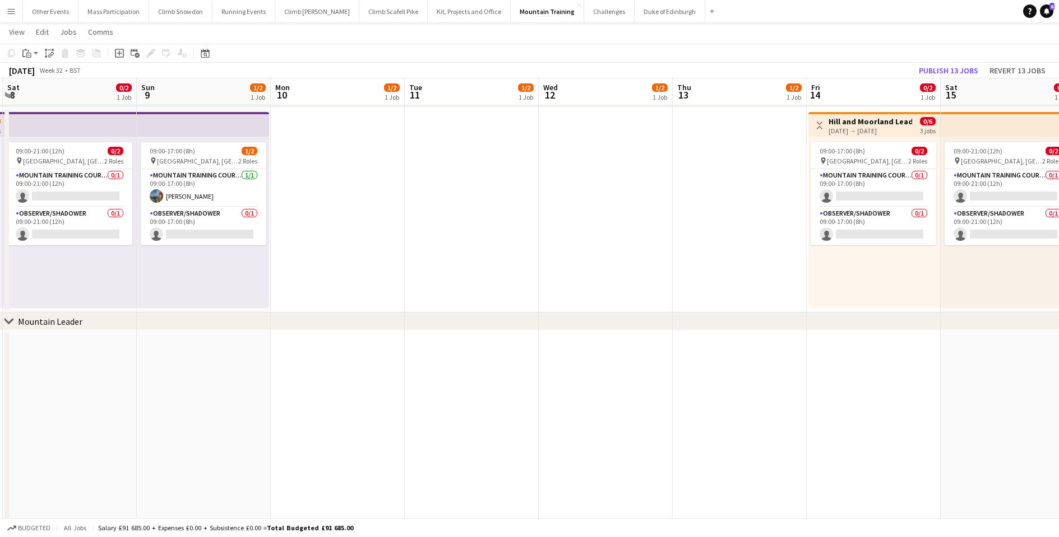
drag, startPoint x: 648, startPoint y: 244, endPoint x: 222, endPoint y: 244, distance: 425.3
click at [222, 244] on app-calendar-viewport "Wed 5 Thu 6 Fri 7 1/2 1 Job Sat 8 0/2 1 Job Sun 9 1/2 1 Job Mon 10 1/2 1 Job Tu…" at bounding box center [529, 289] width 1059 height 674
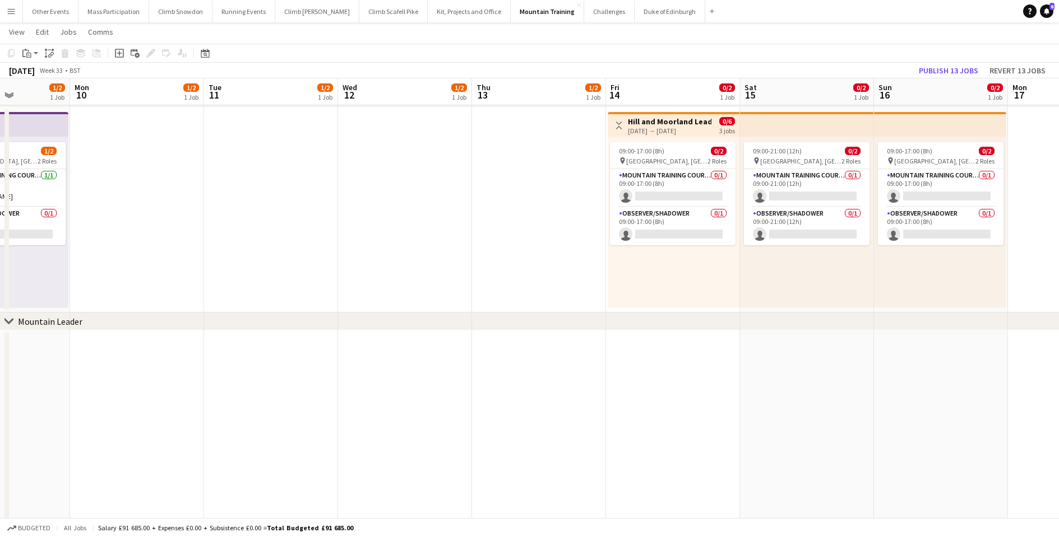
scroll to position [0, 342]
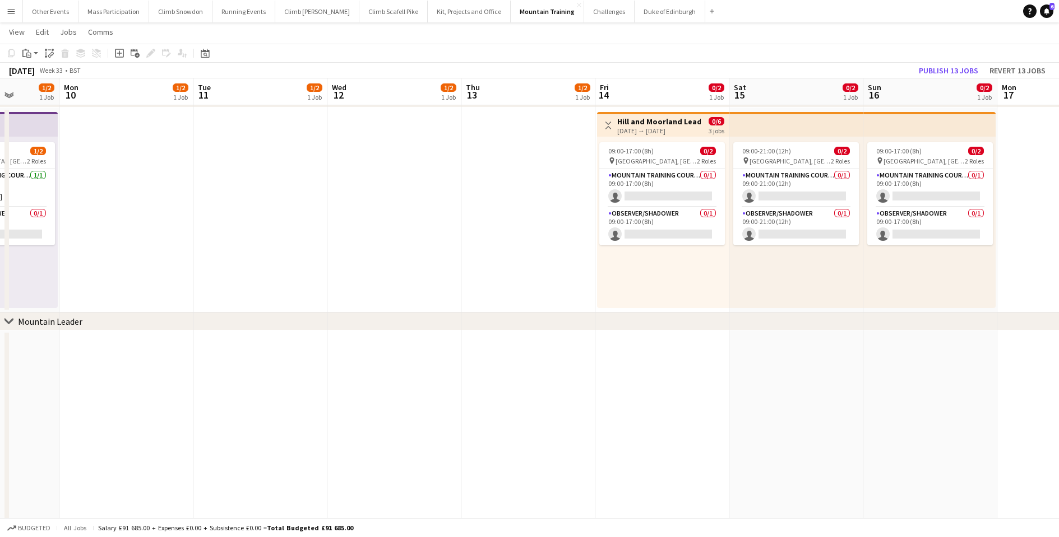
drag, startPoint x: 611, startPoint y: 253, endPoint x: 266, endPoint y: 257, distance: 345.2
click at [266, 257] on app-calendar-viewport "Fri 7 1/2 1 Job Sat 8 0/2 1 Job Sun 9 1/2 1 Job Mon 10 1/2 1 Job Tue 11 1/2 1 J…" at bounding box center [529, 289] width 1059 height 674
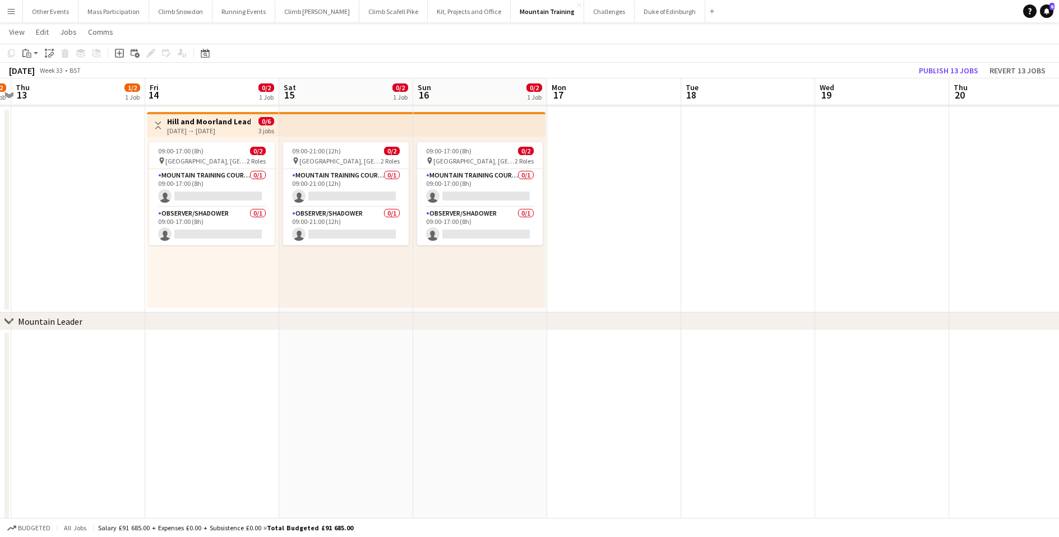
drag, startPoint x: 809, startPoint y: 241, endPoint x: 214, endPoint y: 256, distance: 595.9
click at [214, 256] on app-calendar-viewport "Sun 9 1/2 1 Job Mon 10 1/2 1 Job Tue 11 1/2 1 Job Wed 12 1/2 1 Job Thu 13 1/2 1…" at bounding box center [529, 289] width 1059 height 674
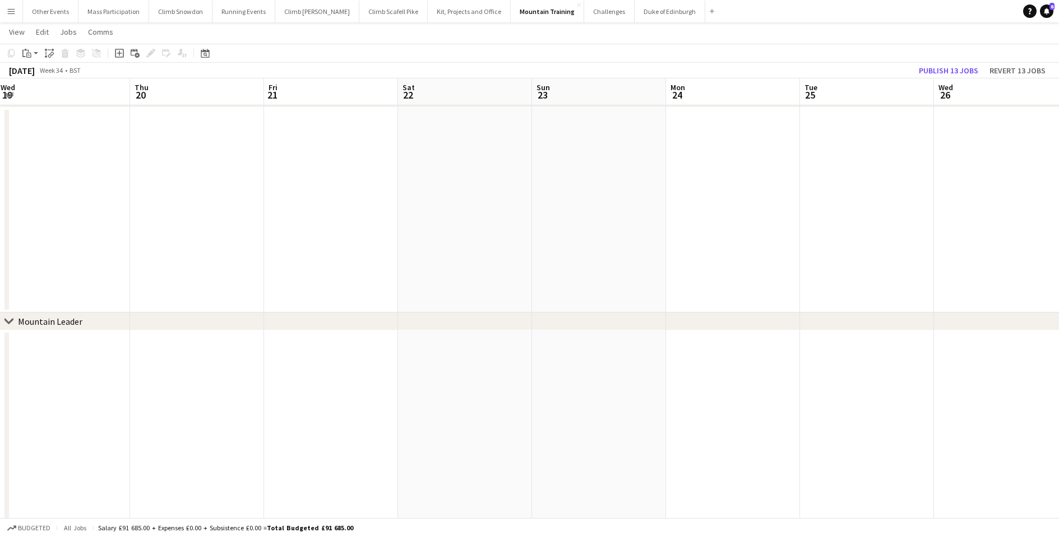
drag, startPoint x: 710, startPoint y: 227, endPoint x: 149, endPoint y: 228, distance: 561.5
click at [149, 228] on app-calendar-viewport "Sun 16 0/2 1 Job Mon 17 Tue 18 Wed 19 Thu 20 Fri 21 Sat 22 Sun 23 Mon 24 Tue 25…" at bounding box center [529, 289] width 1059 height 674
drag, startPoint x: 681, startPoint y: 239, endPoint x: 277, endPoint y: 248, distance: 404.7
click at [253, 248] on app-calendar-viewport "Fri 21 Sat 22 Sun 23 Mon 24 Tue 25 Wed 26 Thu 27 Fri 28 Sat 29 Sun 30 Mon 31 Tu…" at bounding box center [529, 289] width 1059 height 674
drag, startPoint x: 667, startPoint y: 243, endPoint x: 184, endPoint y: 246, distance: 483.6
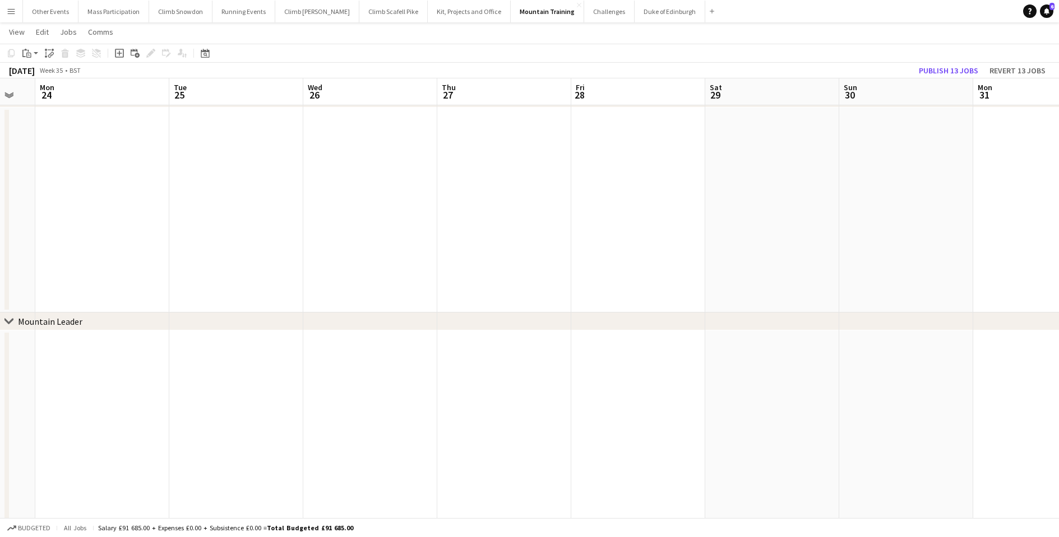
click at [184, 246] on app-calendar-viewport "Fri 21 Sat 22 Sun 23 Mon 24 Tue 25 Wed 26 Thu 27 Fri 28 Sat 29 Sun 30 Mon 31 Tu…" at bounding box center [529, 289] width 1059 height 674
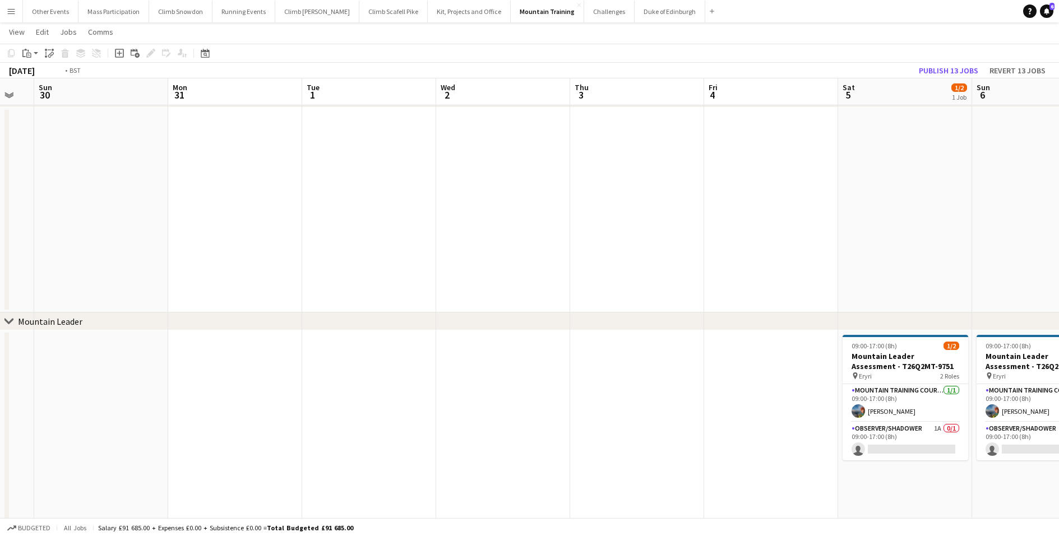
drag, startPoint x: 553, startPoint y: 244, endPoint x: 239, endPoint y: 242, distance: 313.3
click at [239, 242] on app-calendar-viewport "Wed 26 Thu 27 Fri 28 Sat 29 Sun 30 Mon 31 Tue 1 Wed 2 Thu 3 Fri 4 Sat 5 1/2 1 J…" at bounding box center [529, 289] width 1059 height 674
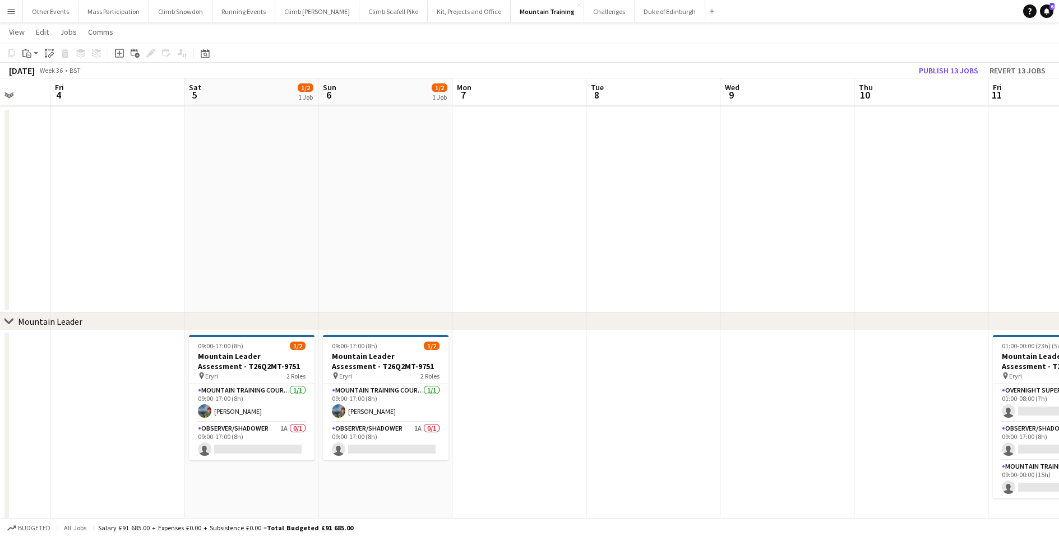
drag, startPoint x: 817, startPoint y: 239, endPoint x: 370, endPoint y: 231, distance: 446.7
click at [370, 231] on app-calendar-viewport "Tue 1 Wed 2 Thu 3 Fri 4 Sat 5 1/2 1 Job Sun 6 1/2 1 Job Mon 7 Tue 8 Wed 9 Thu 1…" at bounding box center [529, 289] width 1059 height 674
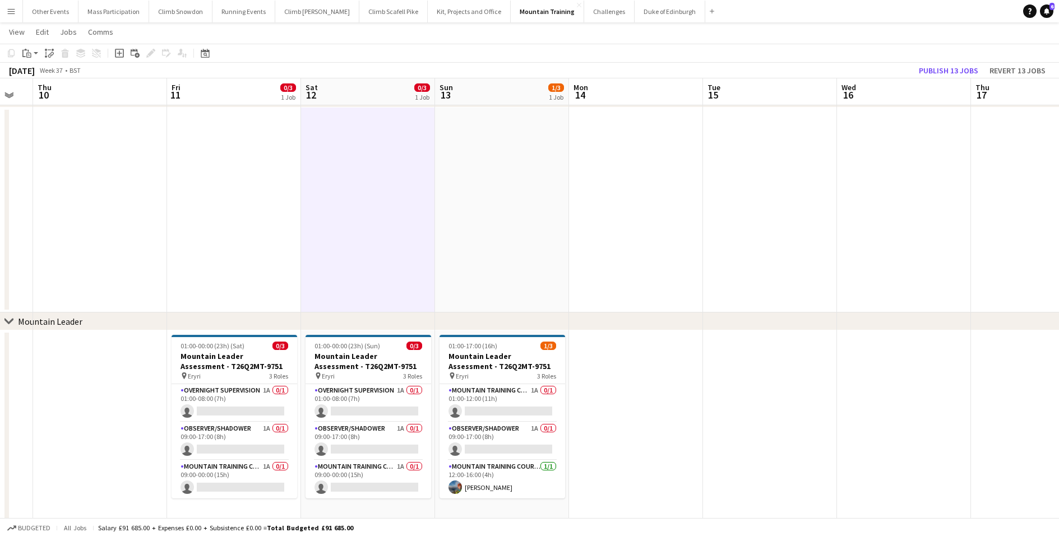
drag, startPoint x: 922, startPoint y: 217, endPoint x: 316, endPoint y: 224, distance: 606.4
click at [316, 224] on app-calendar-viewport "Sat 5 1/2 1 Job Sun 6 1/2 1 Job Mon 7 Tue 8 Wed 9 Thu 10 Fri 11 0/3 1 Job Sat 1…" at bounding box center [529, 289] width 1059 height 674
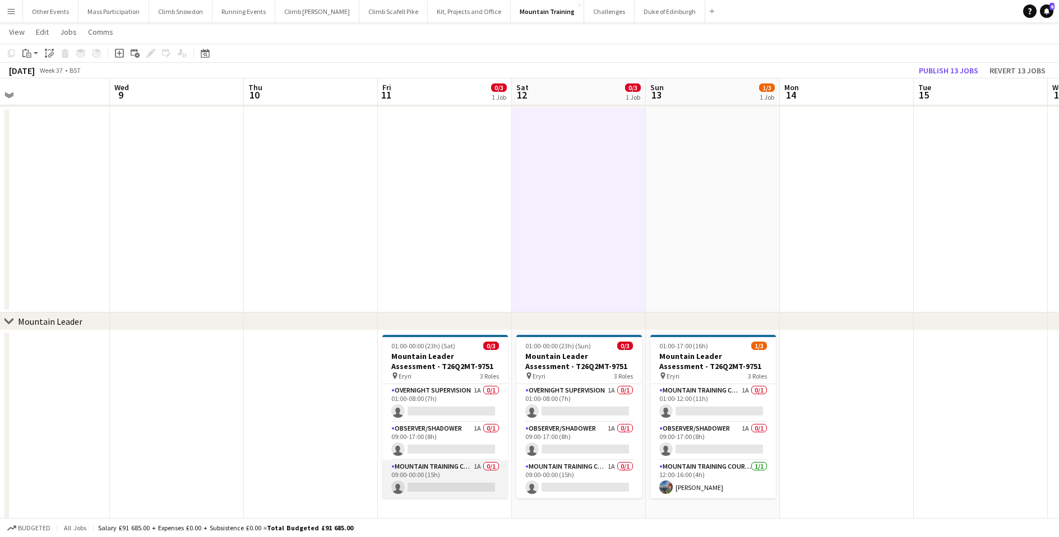
click at [453, 476] on app-card-role "Mountain Training Course Staff 1A 0/1 09:00-00:00 (15h) single-neutral-actions" at bounding box center [445, 480] width 126 height 38
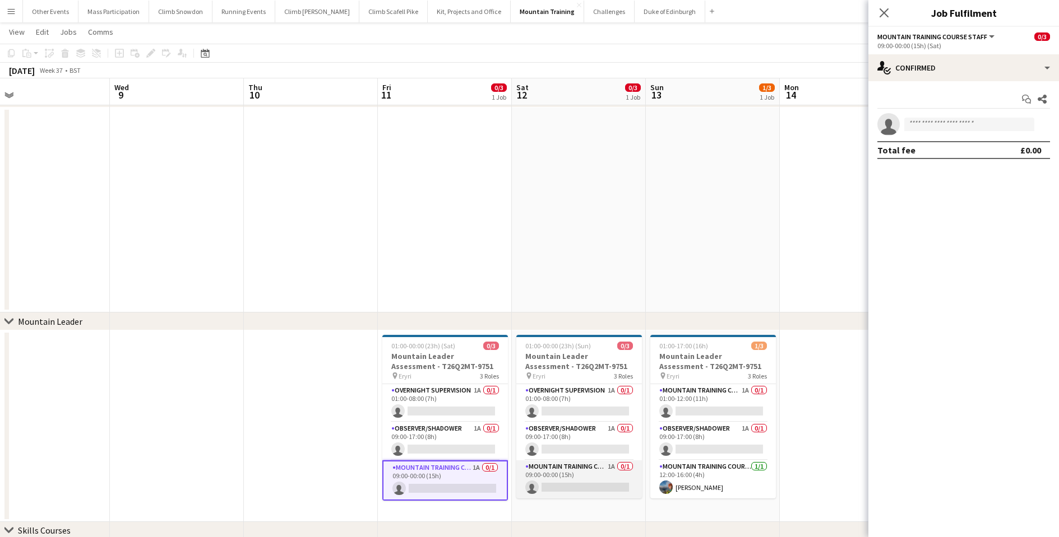
click at [549, 476] on app-card-role "Mountain Training Course Staff 1A 0/1 09:00-00:00 (15h) single-neutral-actions" at bounding box center [579, 480] width 126 height 38
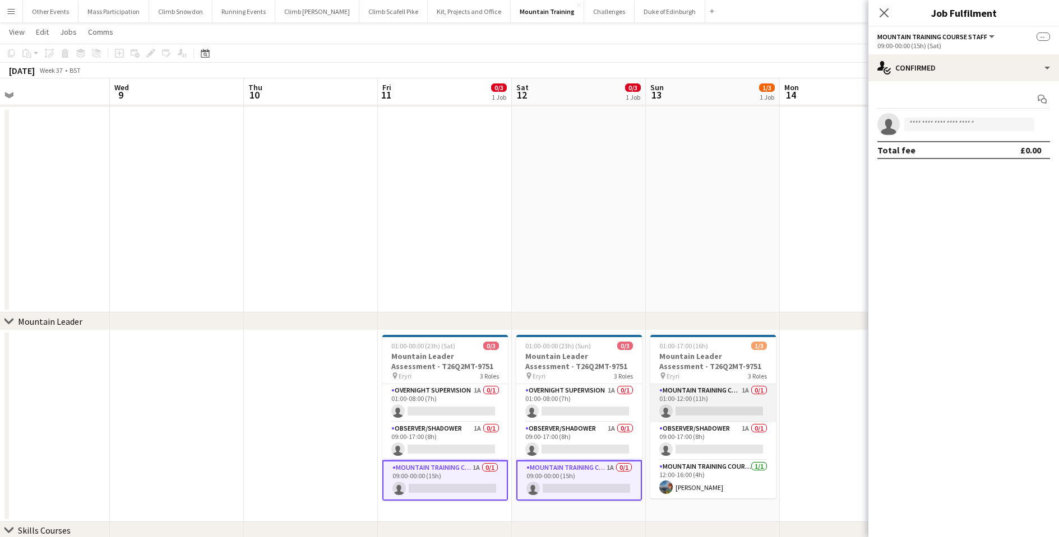
click at [715, 396] on app-card-role "Mountain Training Course Staff 1A 0/1 01:00-12:00 (11h) single-neutral-actions" at bounding box center [713, 403] width 126 height 38
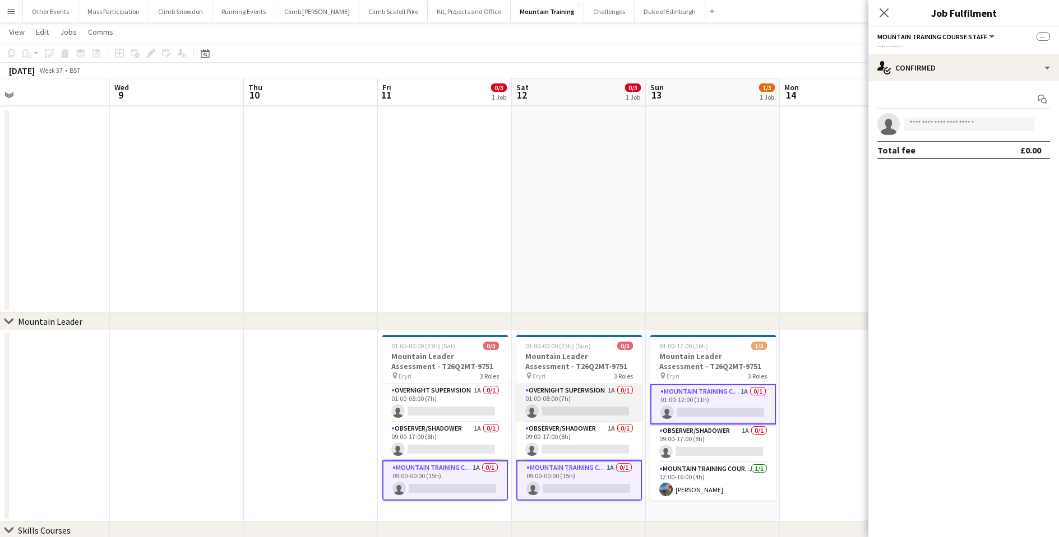
click at [615, 402] on app-card-role "Overnight Supervision 1A 0/1 01:00-08:00 (7h) single-neutral-actions" at bounding box center [579, 403] width 126 height 38
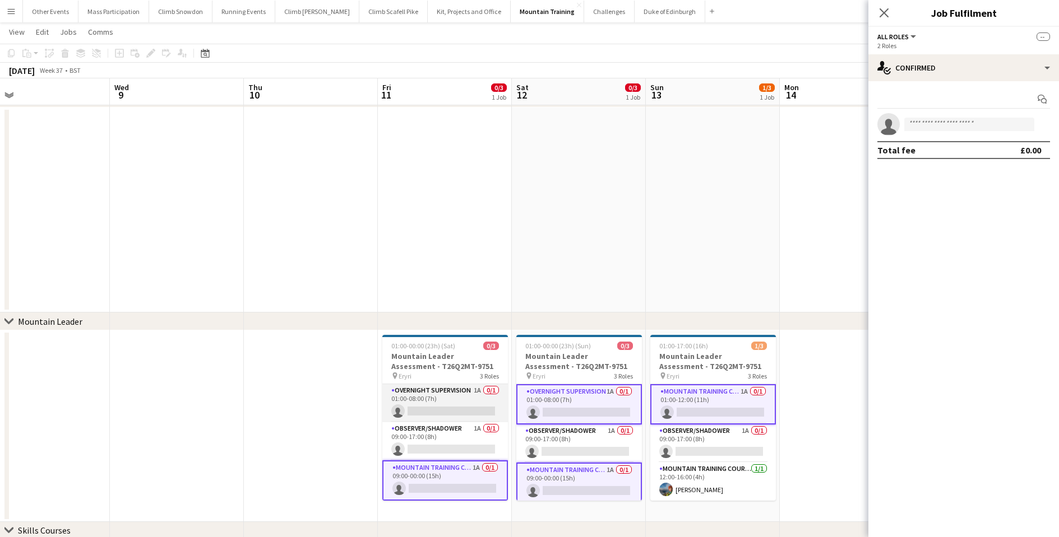
click at [433, 409] on app-card-role "Overnight Supervision 1A 0/1 01:00-08:00 (7h) single-neutral-actions" at bounding box center [445, 403] width 126 height 38
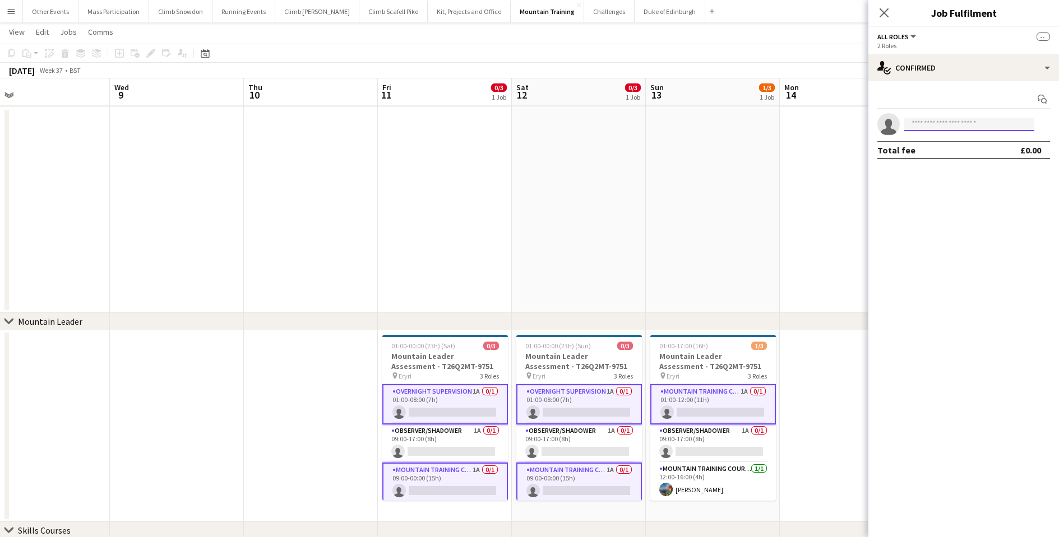
click at [952, 127] on input at bounding box center [969, 124] width 130 height 13
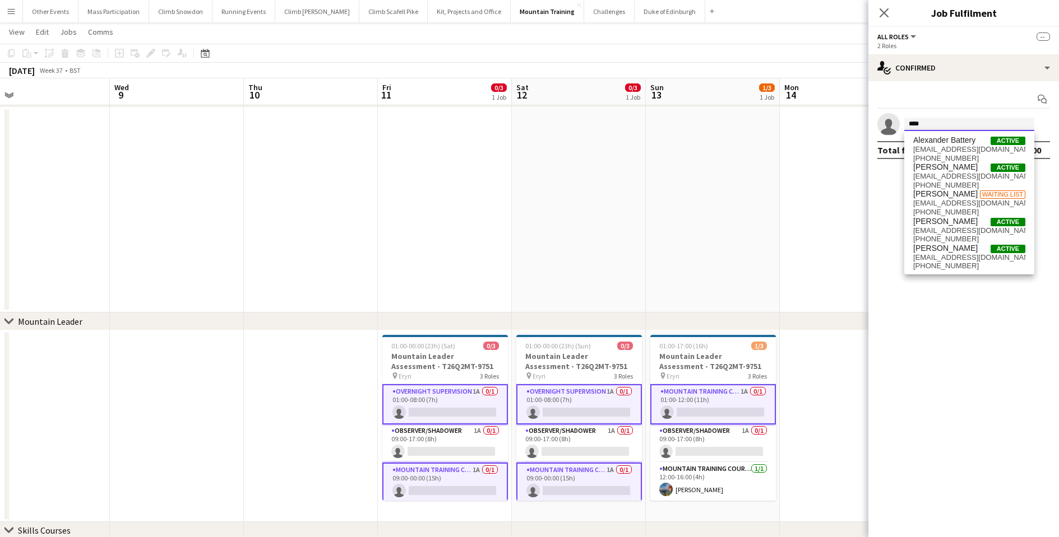
type input "****"
click at [708, 210] on app-date-cell at bounding box center [713, 210] width 134 height 205
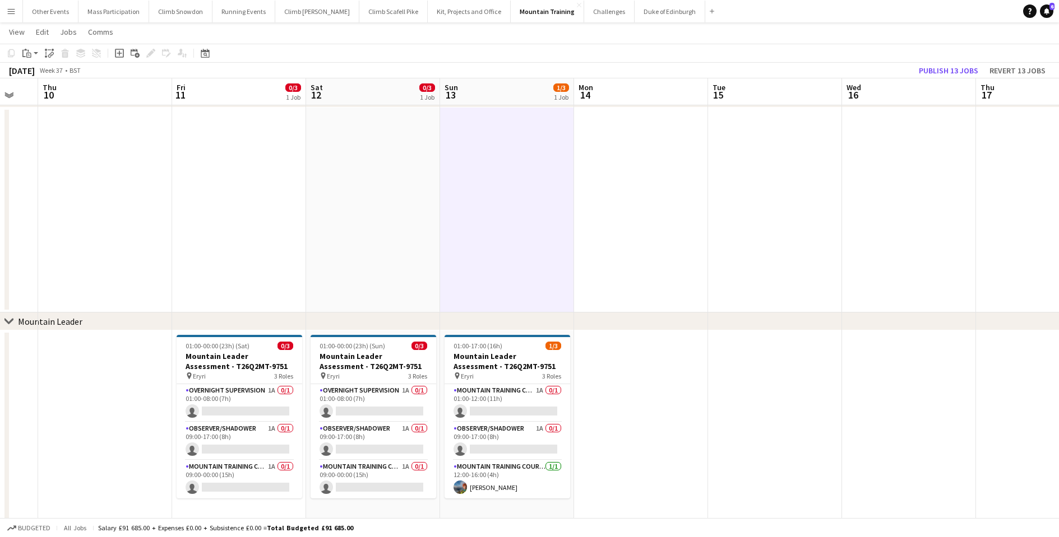
scroll to position [0, 389]
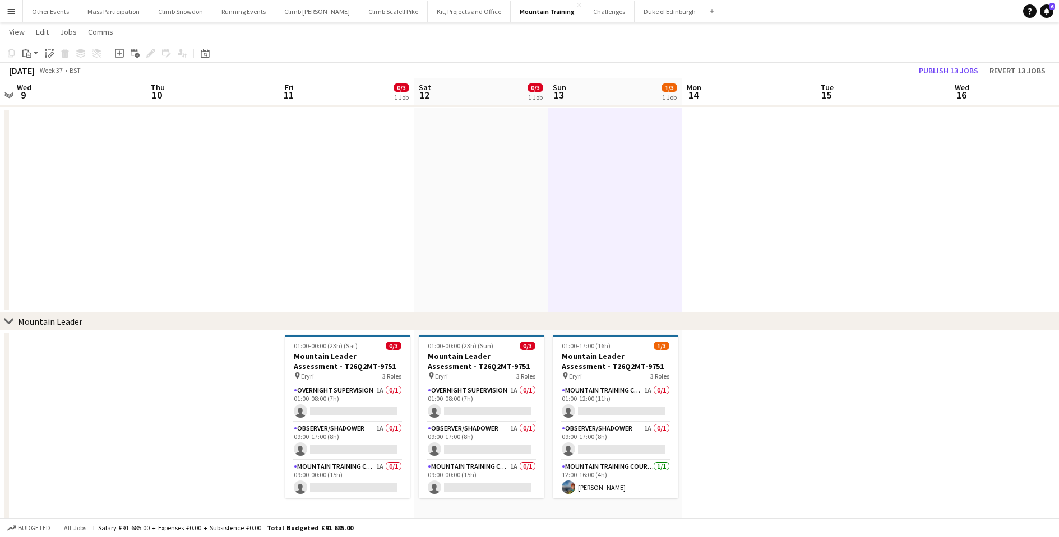
drag, startPoint x: 867, startPoint y: 403, endPoint x: 776, endPoint y: 413, distance: 91.9
click at [776, 413] on app-calendar-viewport "Sun 6 1/2 1 Job Mon 7 Tue 8 Wed 9 Thu 10 Fri 11 0/3 1 Job Sat 12 0/3 1 Job Sun …" at bounding box center [529, 289] width 1059 height 674
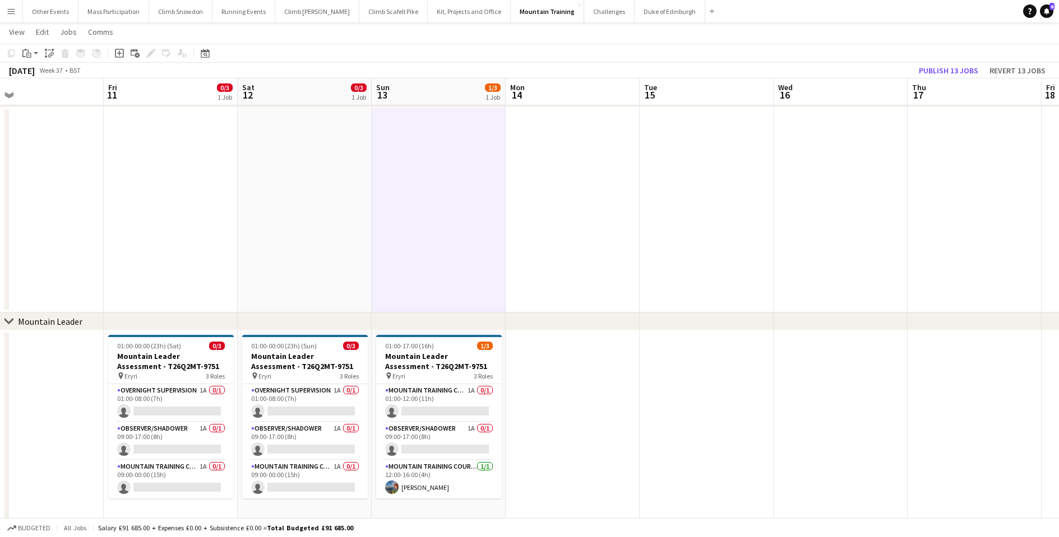
drag, startPoint x: 701, startPoint y: 403, endPoint x: 420, endPoint y: 392, distance: 281.6
click at [415, 389] on app-calendar-viewport "Mon 7 Tue 8 Wed 9 Thu 10 Fri 11 0/3 1 Job Sat 12 0/3 1 Job Sun 13 1/3 1 Job Mon…" at bounding box center [529, 289] width 1059 height 674
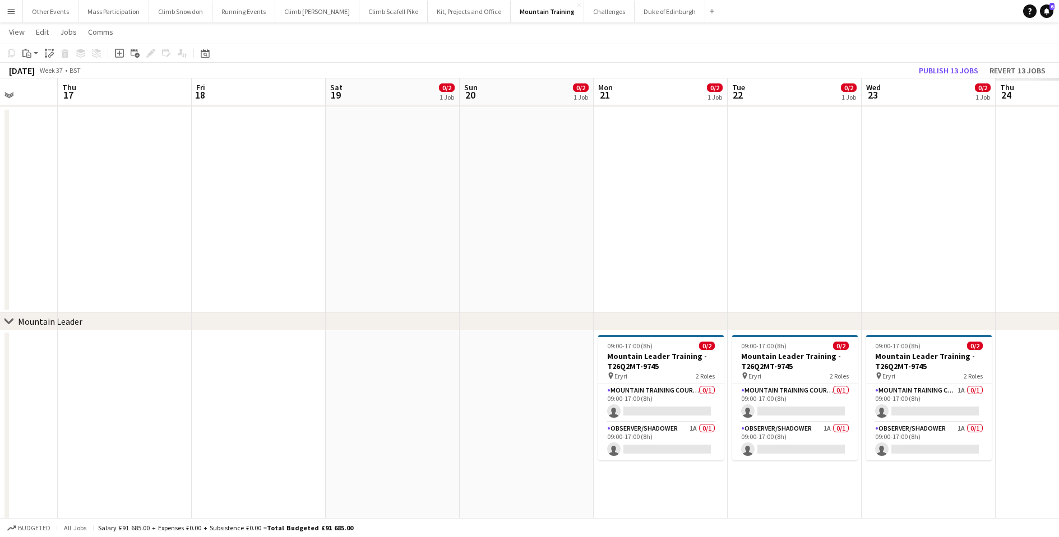
drag, startPoint x: 867, startPoint y: 419, endPoint x: 327, endPoint y: 420, distance: 540.2
click at [327, 420] on app-calendar-viewport "Sun 13 1/3 1 Job Mon 14 Tue 15 Wed 16 Thu 17 Fri 18 Sat 19 0/2 1 Job Sun 20 0/2…" at bounding box center [529, 289] width 1059 height 674
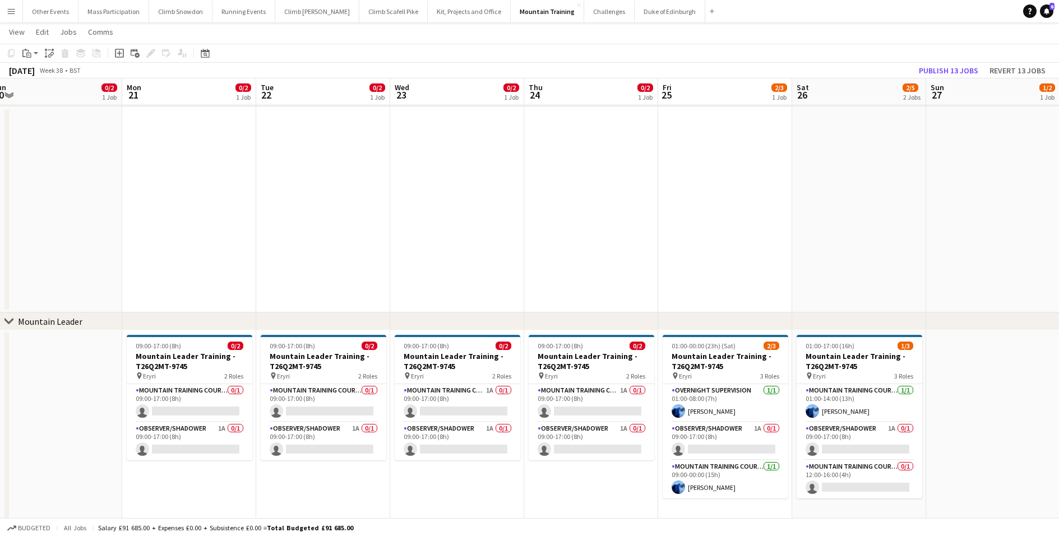
scroll to position [0, 414]
drag, startPoint x: 808, startPoint y: 495, endPoint x: 342, endPoint y: 490, distance: 466.3
click at [342, 490] on app-calendar-viewport "Thu 17 Fri 18 Sat 19 0/2 1 Job Sun 20 0/2 1 Job Mon 21 0/2 1 Job Tue 22 0/2 1 J…" at bounding box center [529, 289] width 1059 height 674
click at [453, 405] on app-card-role "Mountain Training Course Staff 1A 0/1 09:00-17:00 (8h) single-neutral-actions" at bounding box center [458, 403] width 126 height 38
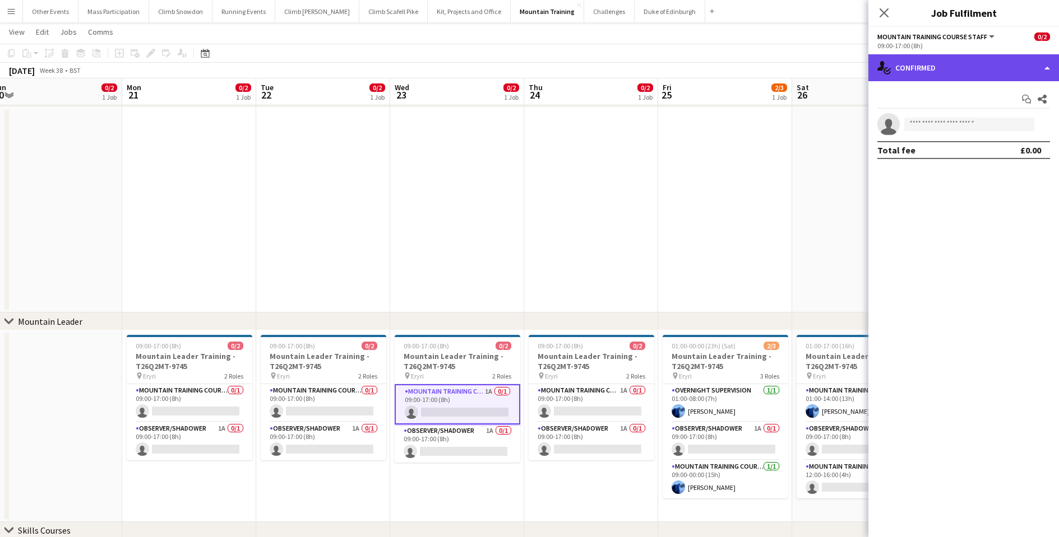
click at [932, 61] on div "single-neutral-actions-check-2 Confirmed" at bounding box center [963, 67] width 191 height 27
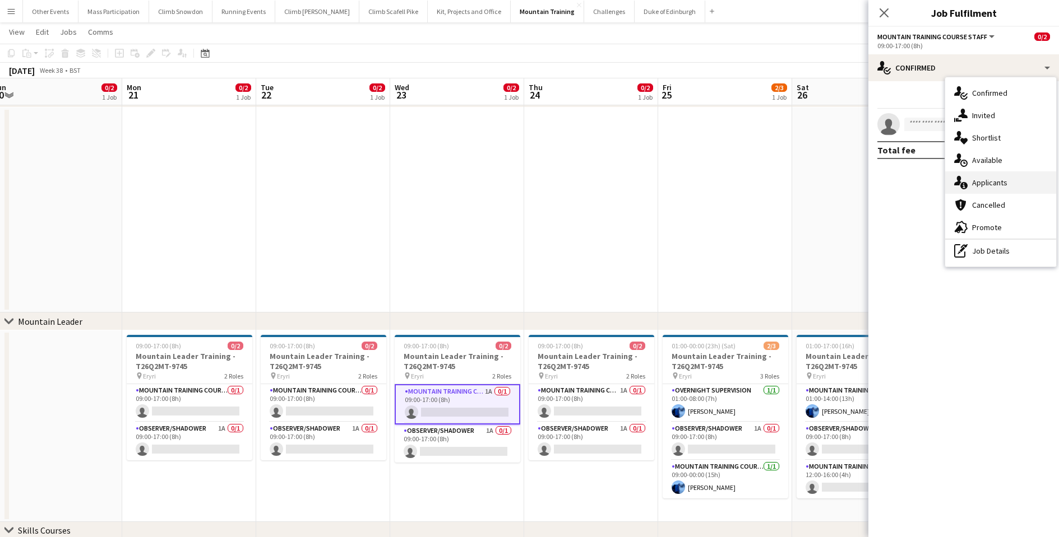
click at [985, 183] on div "single-neutral-actions-information Applicants" at bounding box center [1000, 182] width 111 height 22
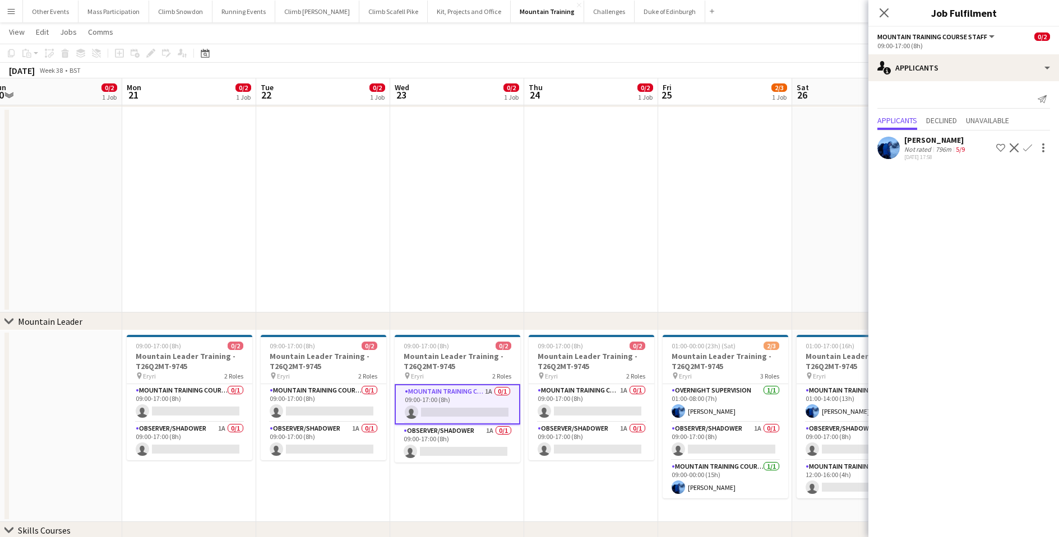
click at [610, 256] on app-date-cell at bounding box center [591, 210] width 134 height 205
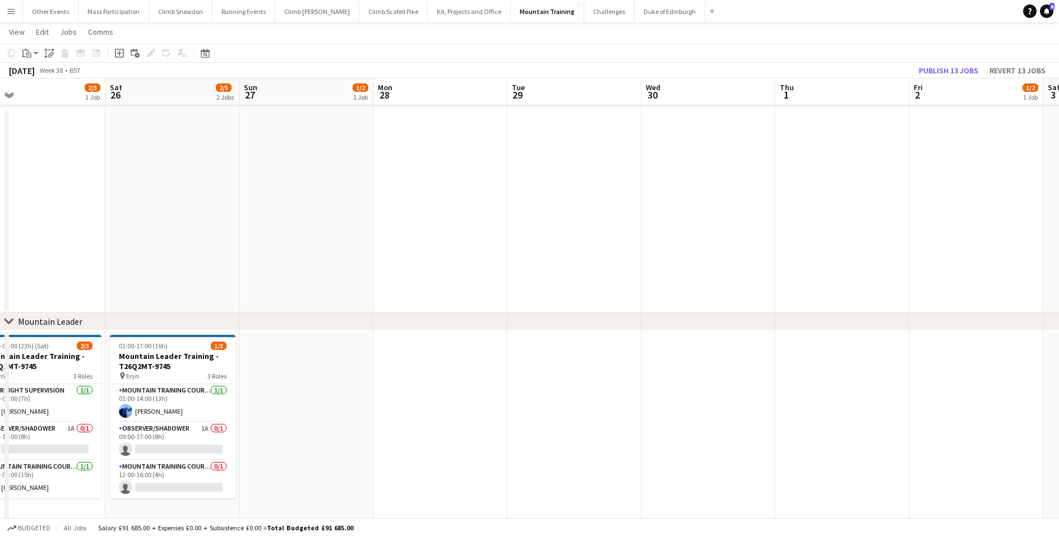
drag, startPoint x: 869, startPoint y: 262, endPoint x: 226, endPoint y: 266, distance: 643.4
click at [226, 266] on app-calendar-viewport "Tue 22 0/2 1 Job Wed 23 0/2 1 Job Thu 24 0/2 1 Job Fri 25 2/3 1 Job Sat 26 2/5 …" at bounding box center [529, 289] width 1059 height 674
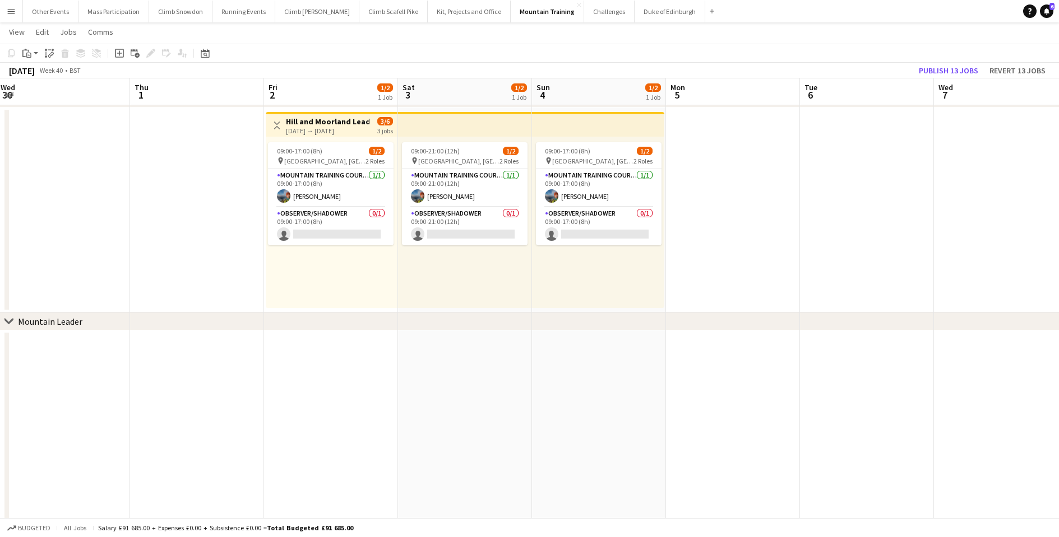
scroll to position [0, 369]
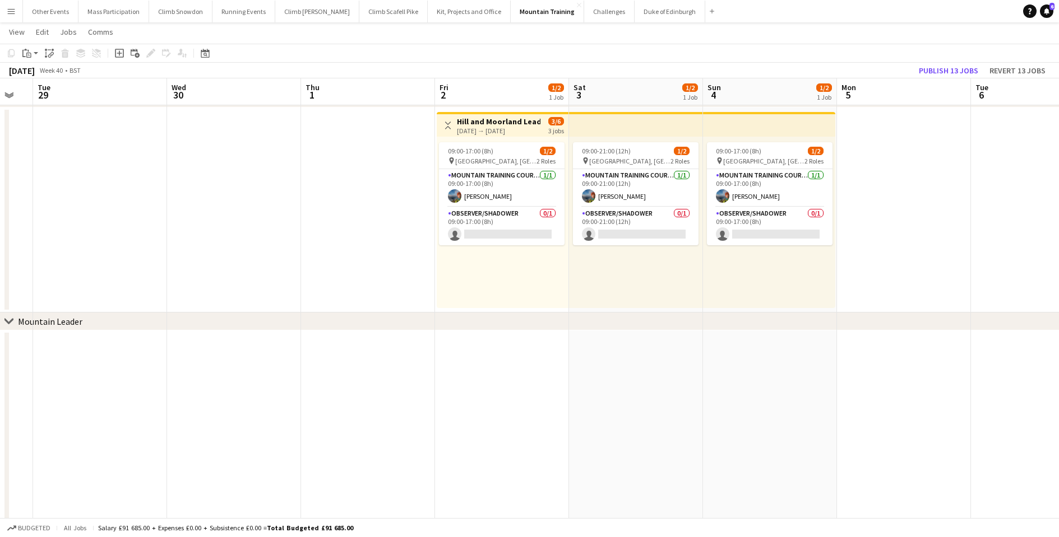
drag, startPoint x: 811, startPoint y: 407, endPoint x: 322, endPoint y: 414, distance: 488.7
click at [322, 414] on app-calendar-viewport "Sat 26 2/5 2 Jobs Sun 27 1/2 1 Job Mon 28 Tue 29 Wed 30 Thu 1 Fri 2 1/2 1 Job S…" at bounding box center [529, 289] width 1059 height 674
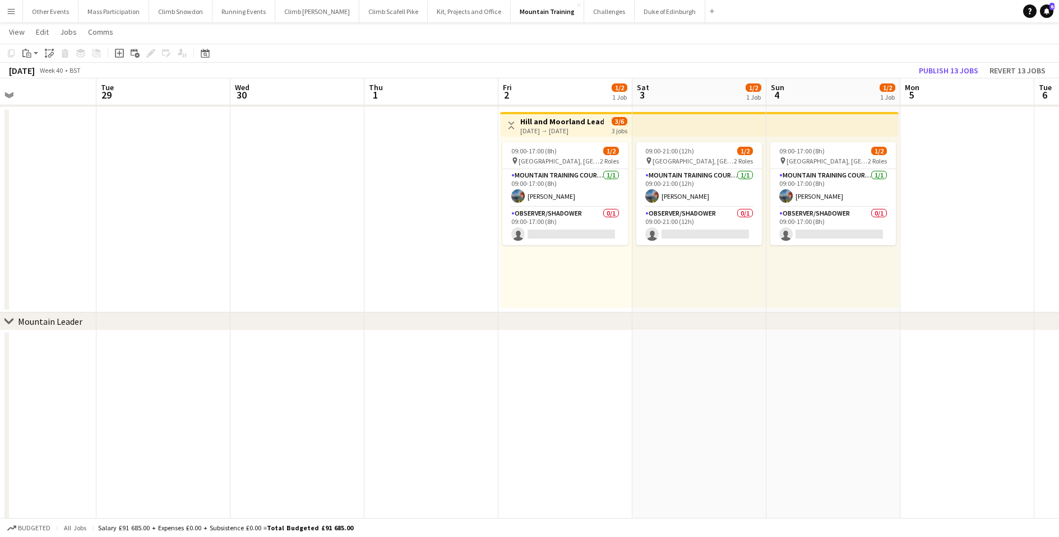
drag, startPoint x: 744, startPoint y: 417, endPoint x: 267, endPoint y: 417, distance: 476.9
click at [254, 419] on app-calendar-viewport "Sat 26 2/5 2 Jobs Sun 27 1/2 1 Job Mon 28 Tue 29 Wed 30 Thu 1 Fri 2 1/2 1 Job S…" at bounding box center [529, 289] width 1059 height 674
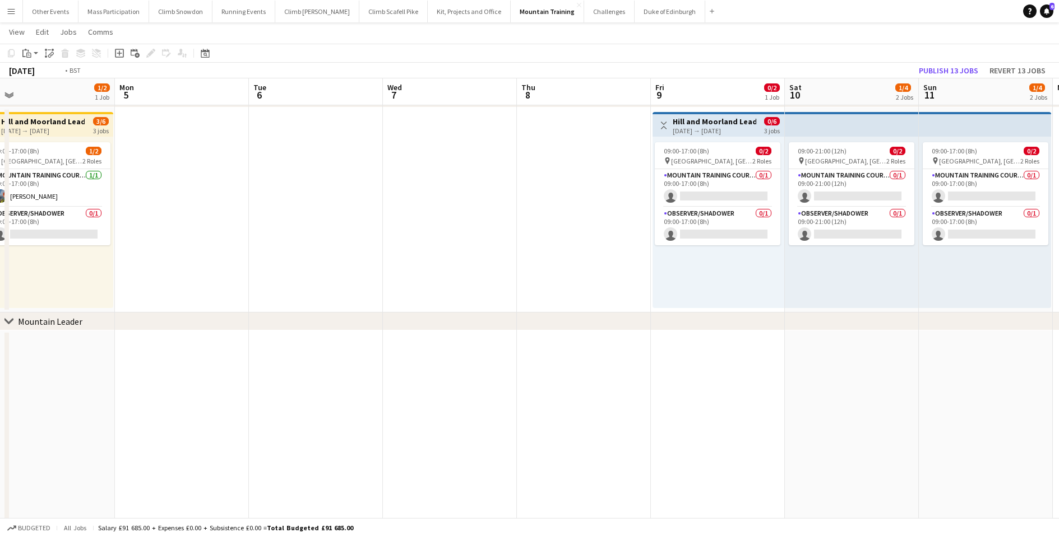
scroll to position [0, 426]
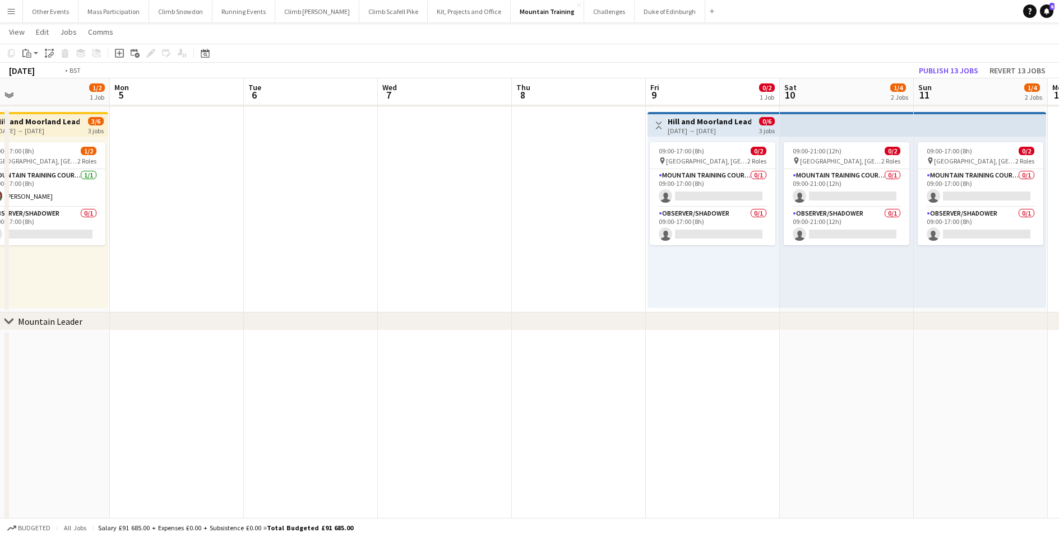
drag, startPoint x: 804, startPoint y: 409, endPoint x: 453, endPoint y: 418, distance: 350.9
click at [453, 418] on app-calendar-viewport "Thu 1 Fri 2 1/2 1 Job Sat 3 1/2 1 Job Sun 4 1/2 1 Job Mon 5 Tue 6 Wed 7 Thu 8 F…" at bounding box center [529, 289] width 1059 height 674
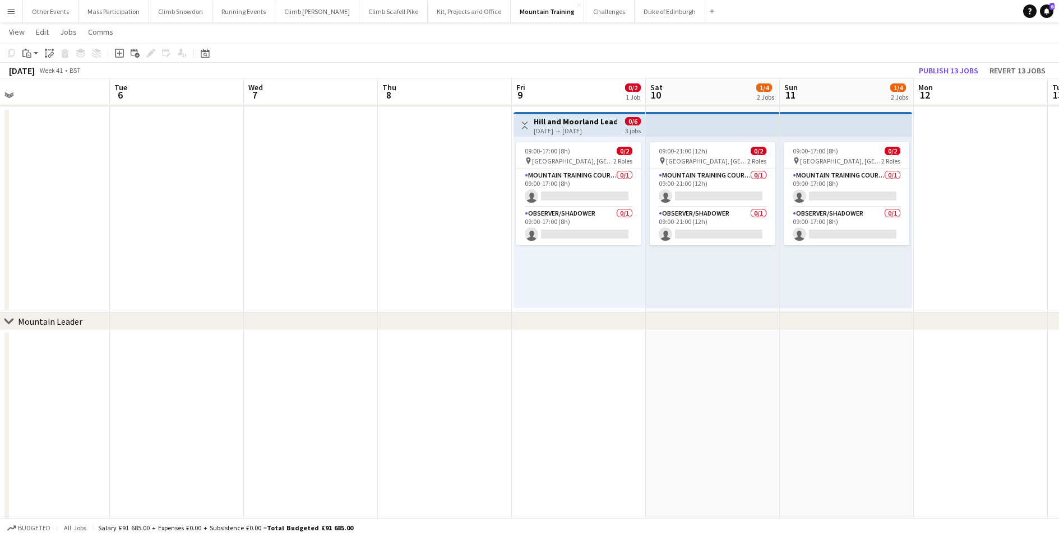
click at [565, 414] on app-date-cell at bounding box center [579, 427] width 134 height 192
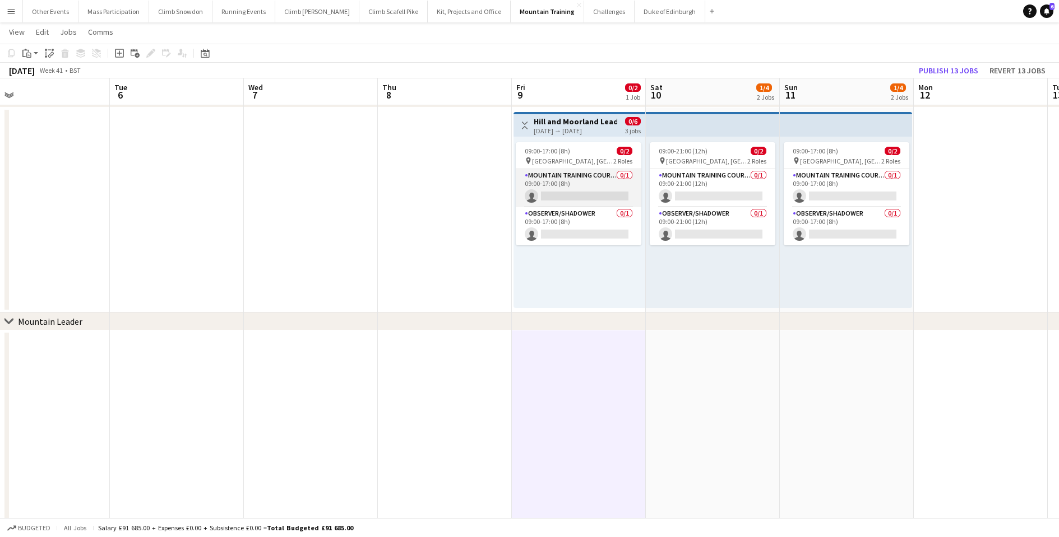
click at [580, 182] on app-card-role "Mountain Training Course Director 0/1 09:00-17:00 (8h) single-neutral-actions" at bounding box center [579, 188] width 126 height 38
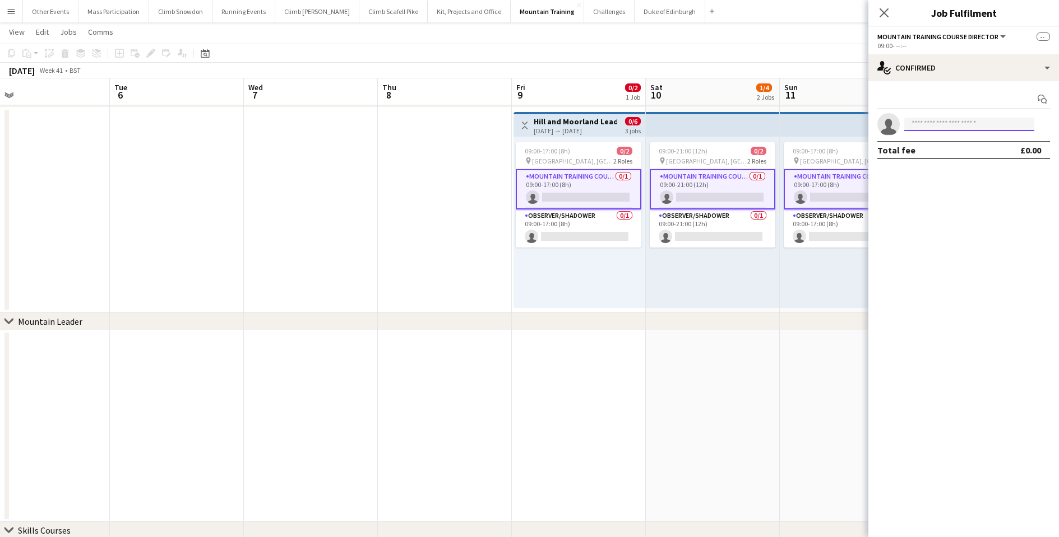
click at [933, 127] on input at bounding box center [969, 124] width 130 height 13
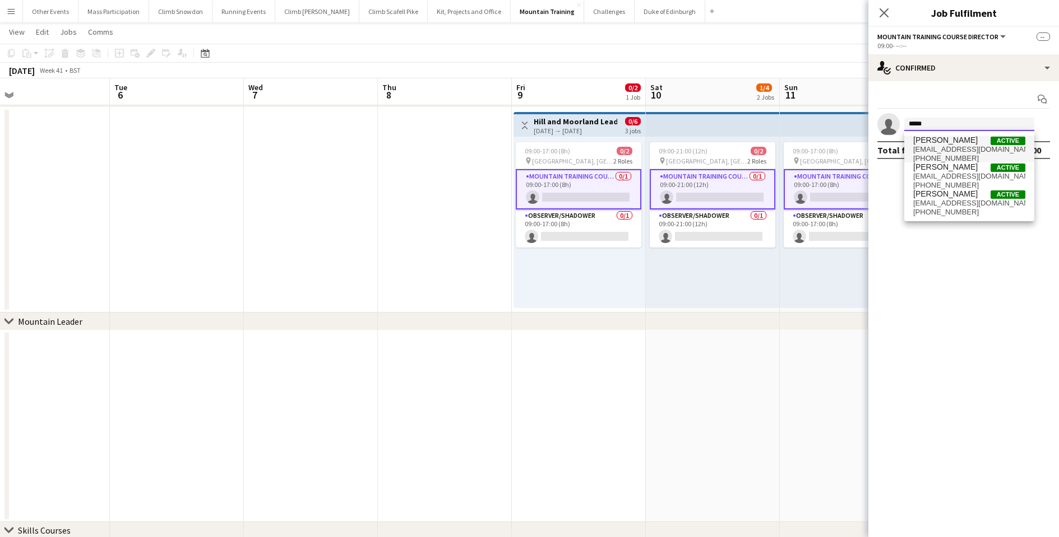
type input "*****"
drag, startPoint x: 934, startPoint y: 143, endPoint x: 929, endPoint y: 197, distance: 54.0
click at [929, 197] on span "[PERSON_NAME]" at bounding box center [945, 194] width 64 height 10
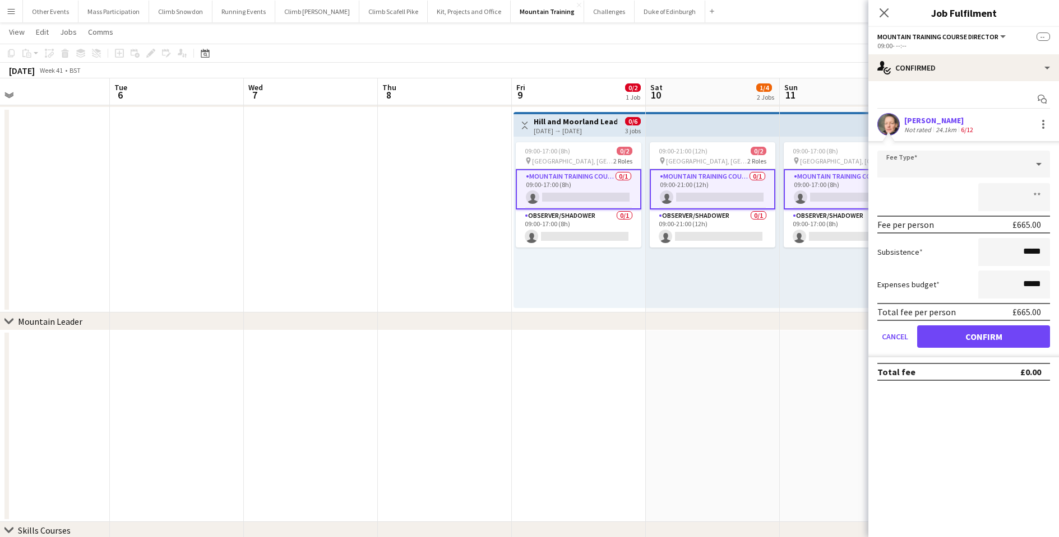
click at [975, 347] on button "Confirm" at bounding box center [983, 337] width 133 height 22
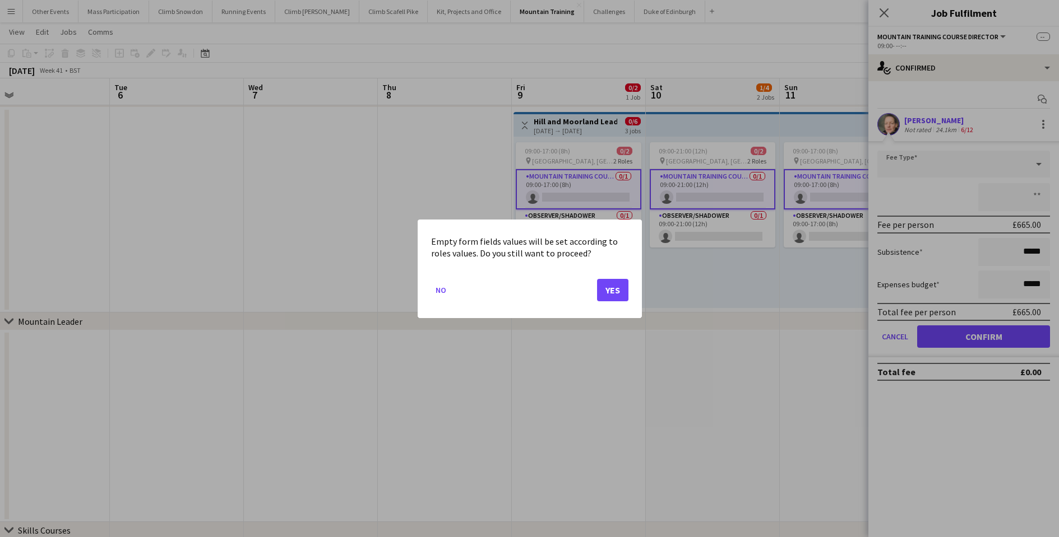
scroll to position [0, 0]
click at [605, 289] on button "Yes" at bounding box center [612, 290] width 31 height 22
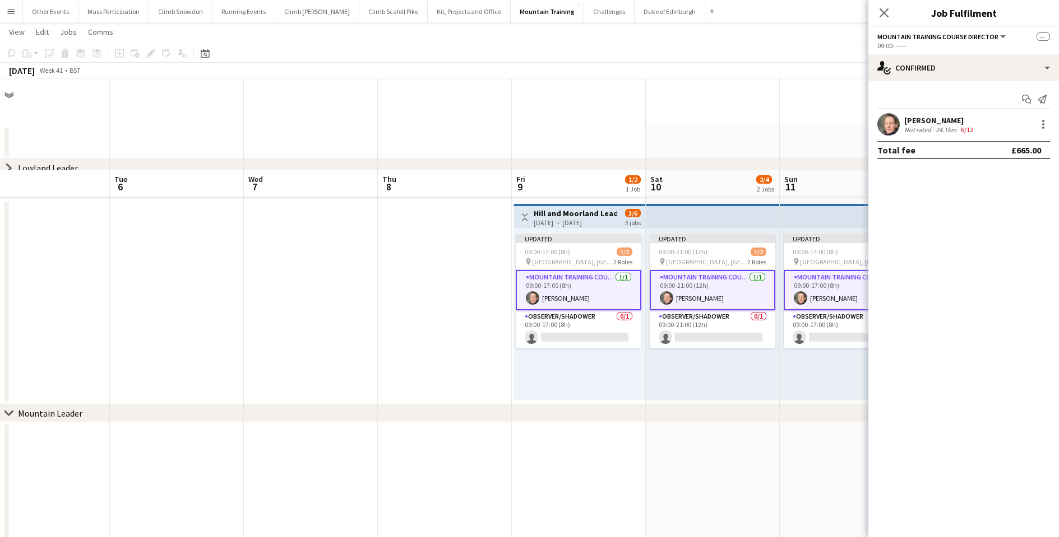
scroll to position [92, 0]
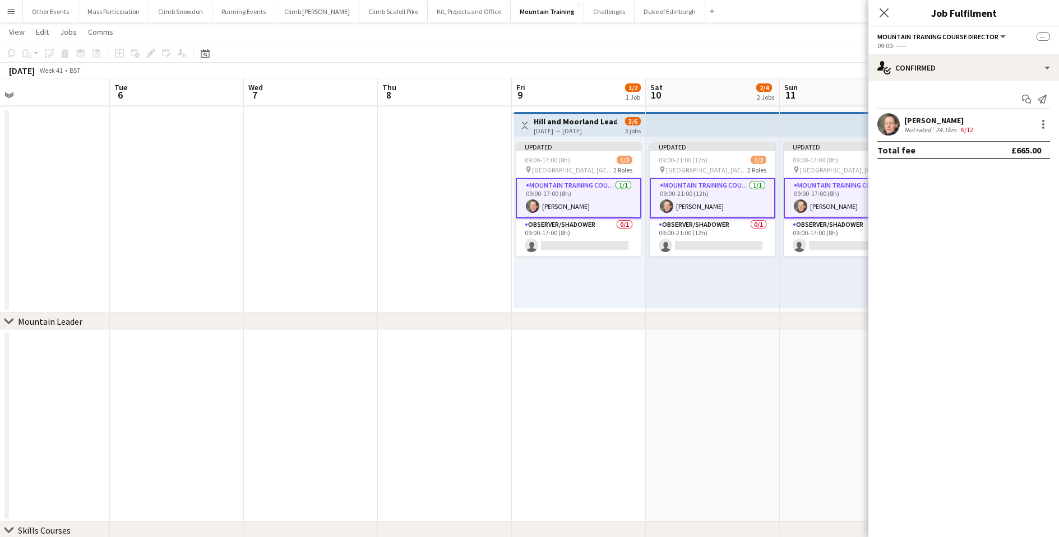
click at [664, 393] on app-date-cell at bounding box center [713, 427] width 134 height 192
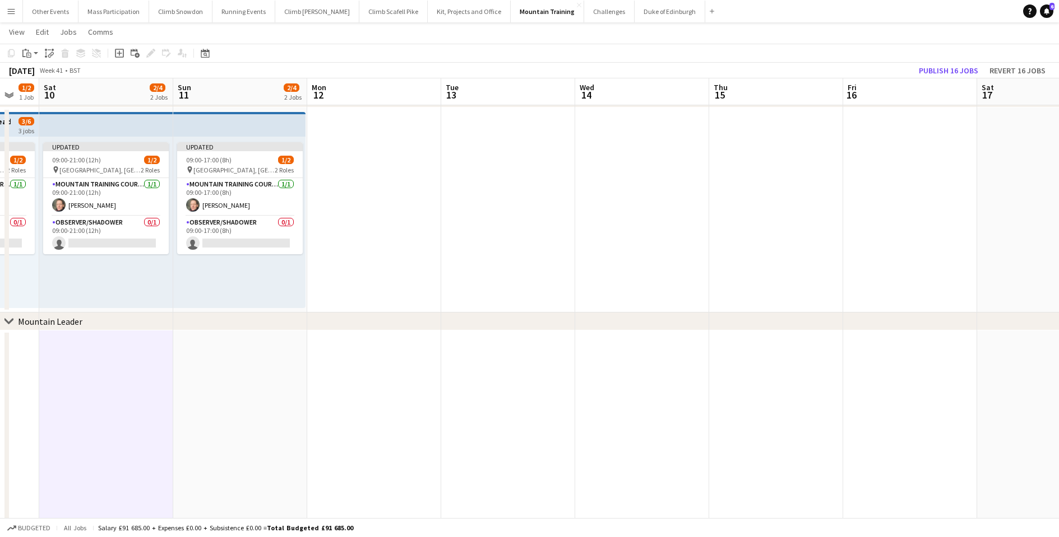
drag, startPoint x: 906, startPoint y: 390, endPoint x: 243, endPoint y: 384, distance: 662.4
click at [242, 384] on app-calendar-viewport "Tue 6 Wed 7 Thu 8 Fri 9 1/2 1 Job Sat 10 2/4 2 Jobs Sun 11 2/4 2 Jobs Mon 12 Tu…" at bounding box center [529, 289] width 1059 height 674
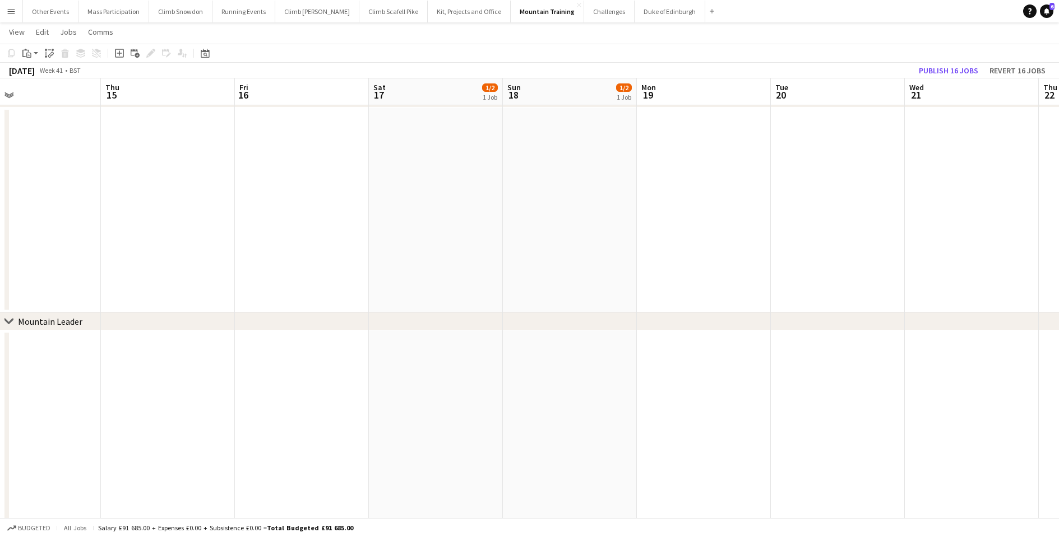
drag, startPoint x: 751, startPoint y: 398, endPoint x: 331, endPoint y: 394, distance: 420.3
click at [331, 394] on app-calendar-viewport "Sun 11 2/4 2 Jobs Mon 12 Tue 13 Wed 14 Thu 15 Fri 16 Sat 17 1/2 1 Job Sun 18 1/…" at bounding box center [529, 289] width 1059 height 674
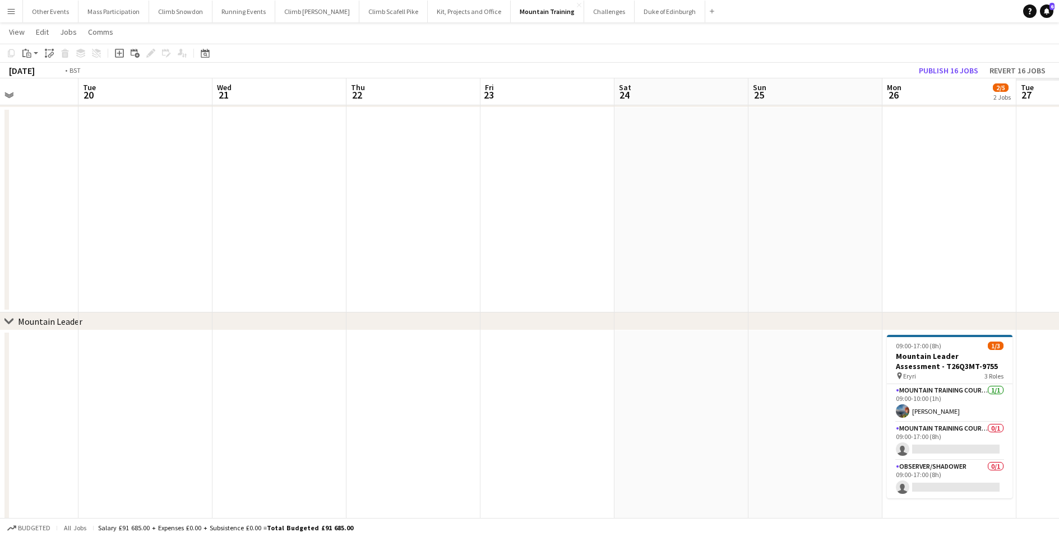
drag, startPoint x: 866, startPoint y: 395, endPoint x: 271, endPoint y: 387, distance: 595.2
click at [271, 387] on app-calendar-viewport "Fri 16 Sat 17 1/2 1 Job Sun 18 1/2 1 Job Mon 19 Tue 20 Wed 21 Thu 22 Fri 23 Sat…" at bounding box center [529, 289] width 1059 height 674
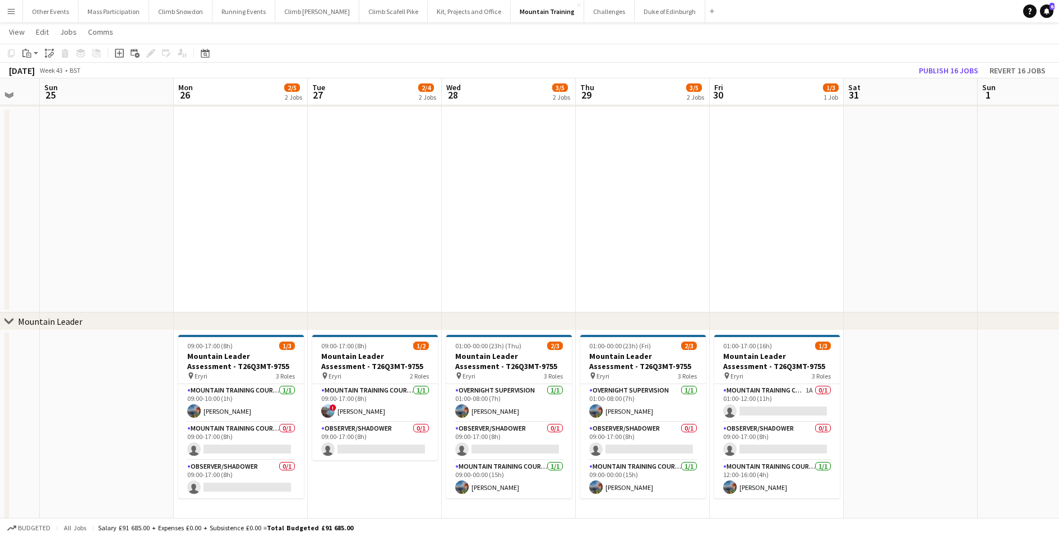
drag, startPoint x: 833, startPoint y: 410, endPoint x: 115, endPoint y: 381, distance: 718.5
click at [116, 381] on app-calendar-viewport "Thu 22 Fri 23 Sat 24 Sun 25 Mon 26 2/5 2 Jobs Tue 27 2/4 2 Jobs Wed 28 3/5 2 Jo…" at bounding box center [529, 289] width 1059 height 674
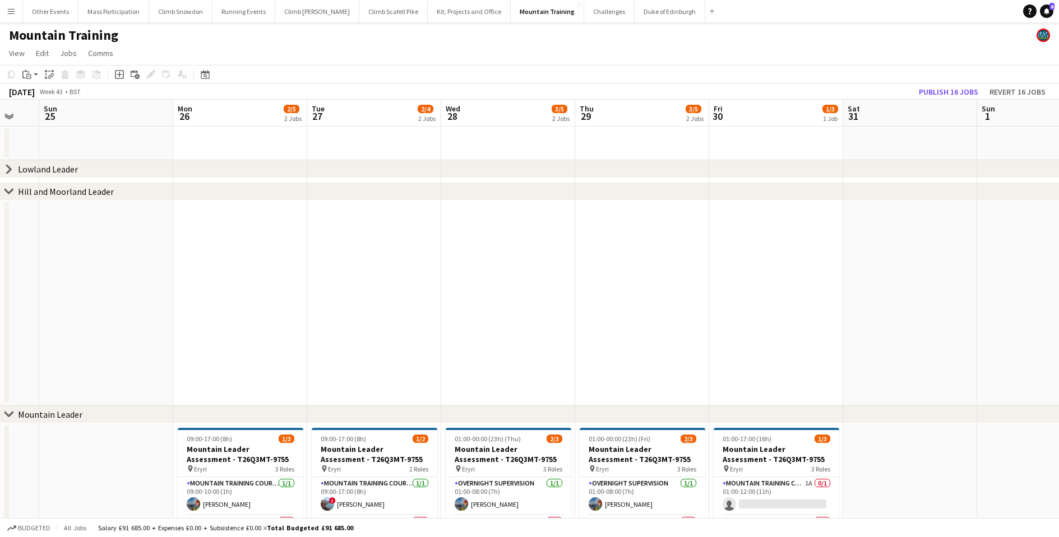
click at [10, 174] on icon "chevron-right" at bounding box center [8, 169] width 9 height 9
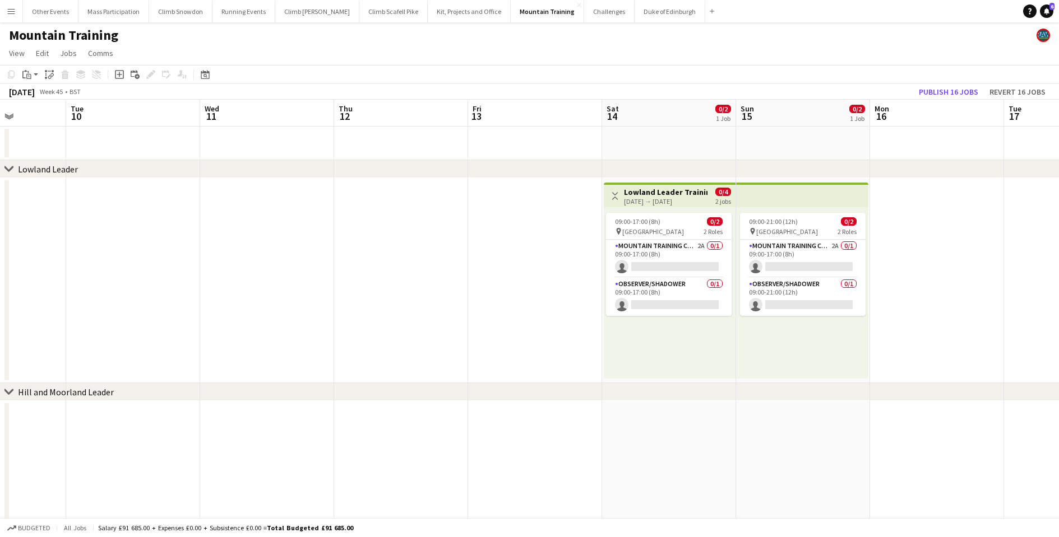
scroll to position [0, 336]
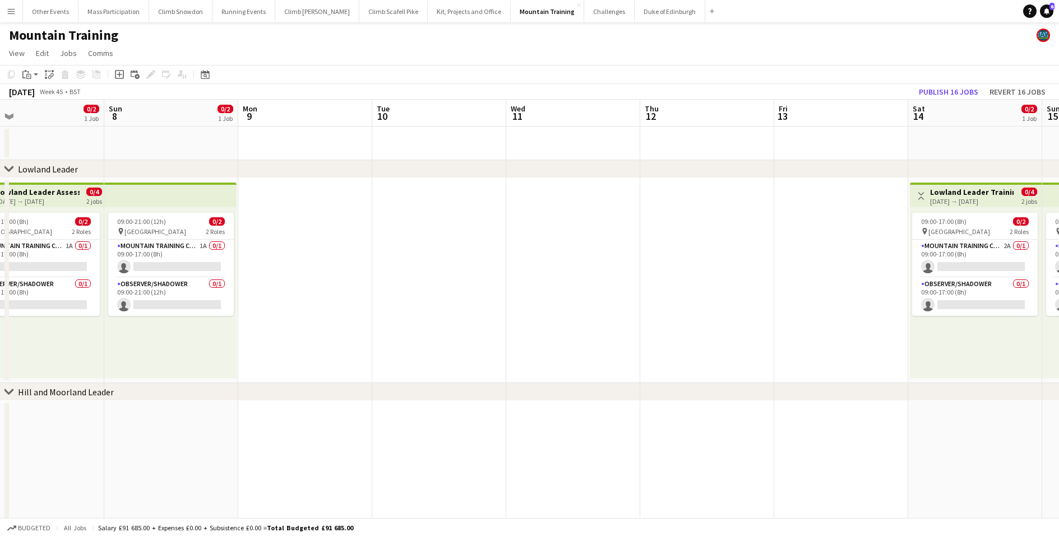
drag, startPoint x: 307, startPoint y: 276, endPoint x: 585, endPoint y: 285, distance: 278.6
click at [590, 285] on app-calendar-viewport "Thu 5 Fri 6 Sat 7 0/2 1 Job Sun 8 0/2 1 Job Mon 9 Tue 10 Wed 11 Thu 12 Fri 13 S…" at bounding box center [529, 509] width 1059 height 819
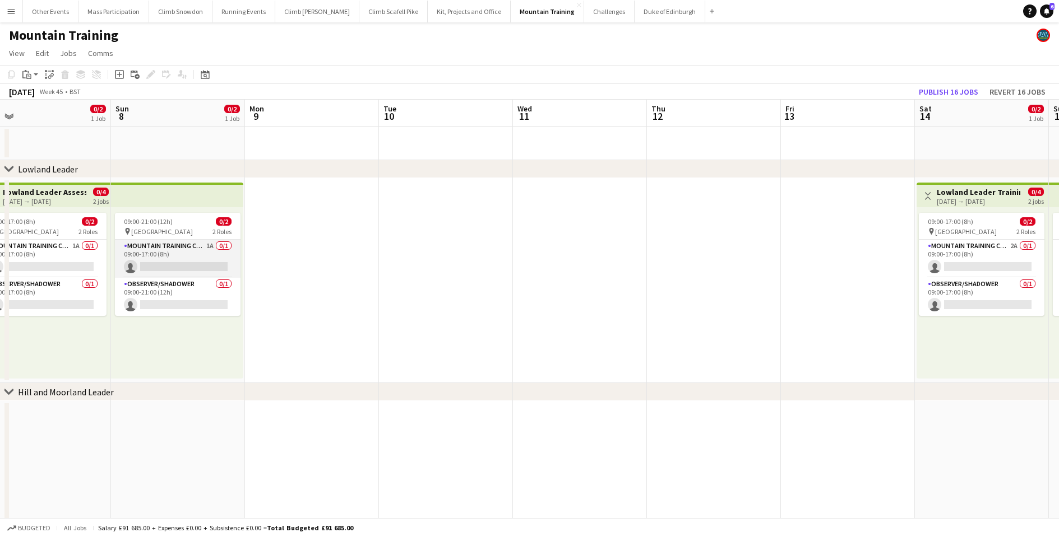
click at [174, 261] on app-card-role "Mountain Training Course Director 1A 0/1 09:00-17:00 (8h) single-neutral-actions" at bounding box center [178, 259] width 126 height 38
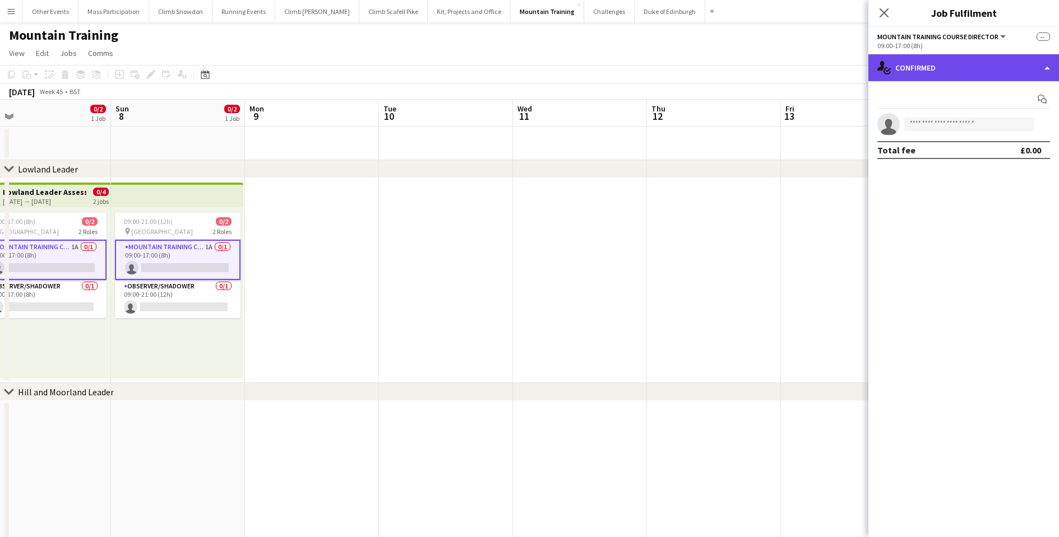
click at [926, 68] on div "single-neutral-actions-check-2 Confirmed" at bounding box center [963, 67] width 191 height 27
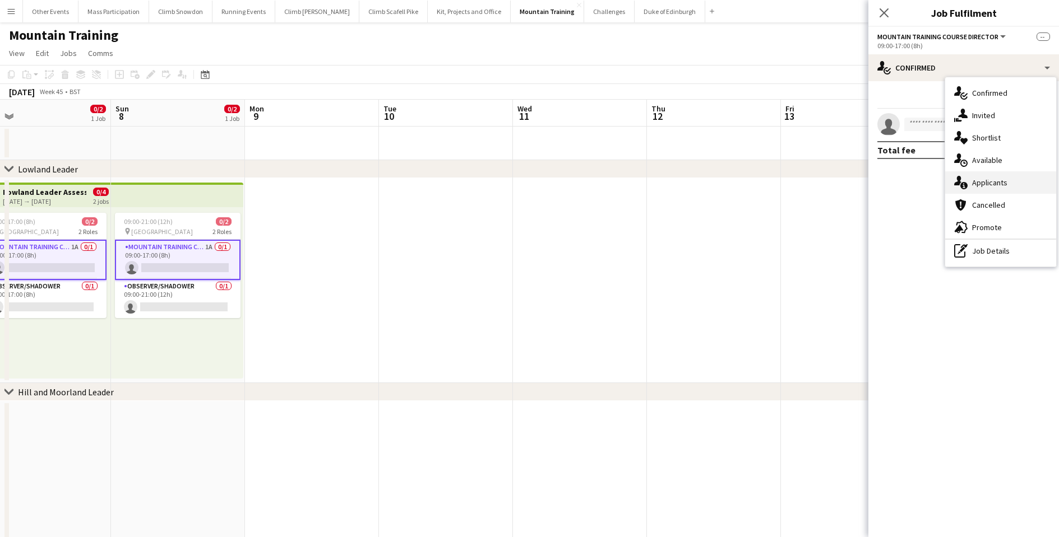
click at [984, 189] on div "single-neutral-actions-information Applicants" at bounding box center [1000, 182] width 111 height 22
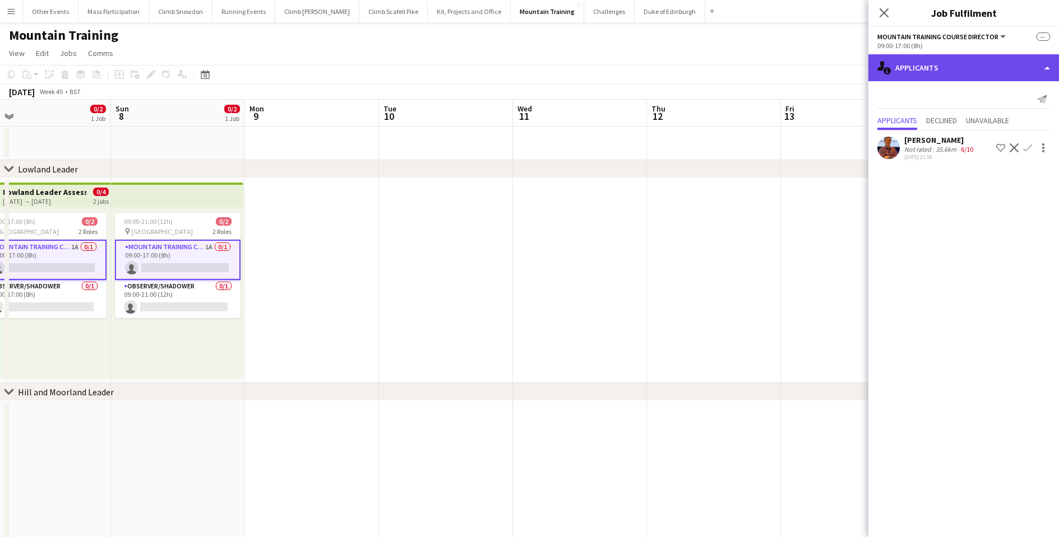
click at [903, 70] on div "single-neutral-actions-information Applicants" at bounding box center [963, 67] width 191 height 27
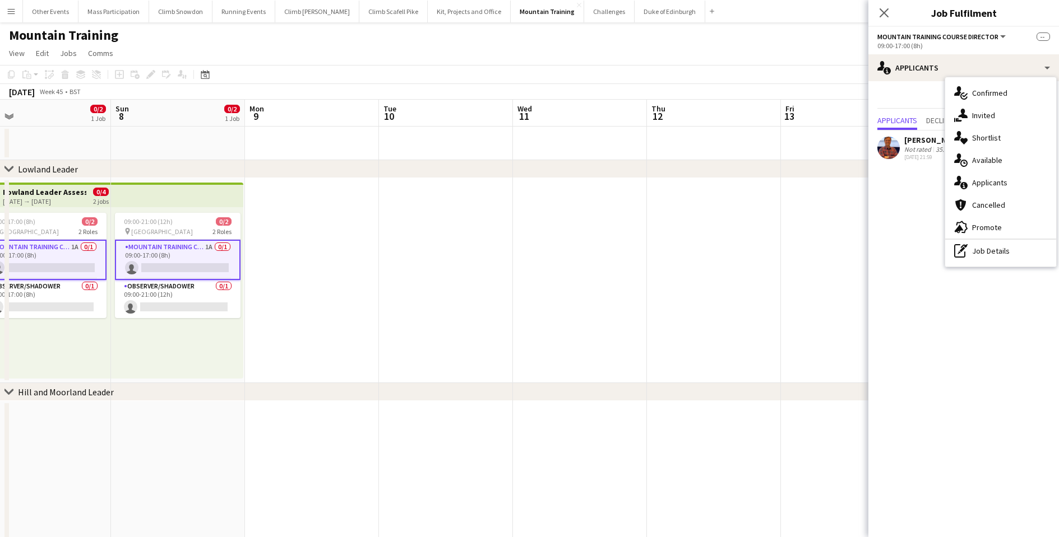
click at [989, 97] on div "single-neutral-actions-check-2 Confirmed" at bounding box center [1000, 93] width 111 height 22
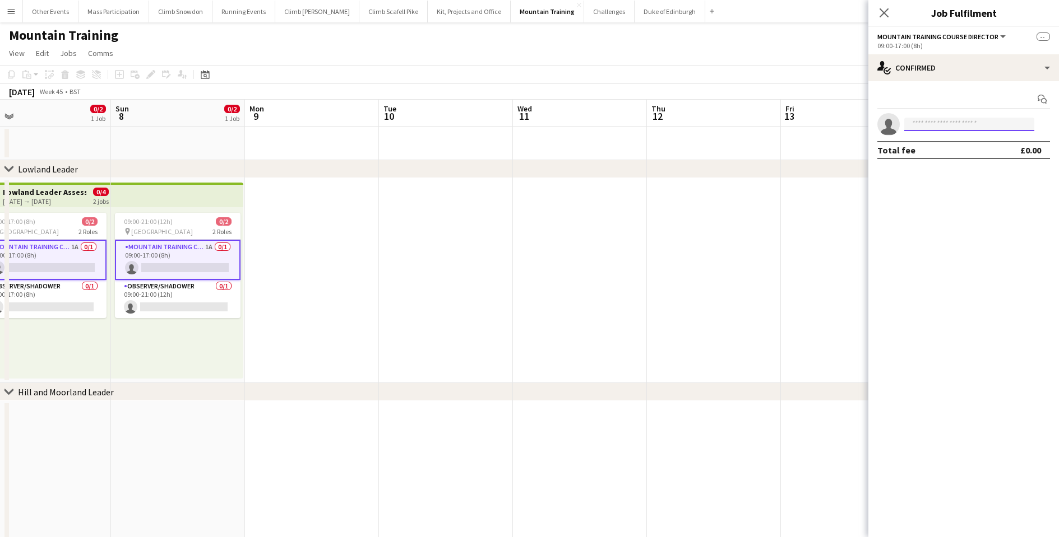
click at [943, 127] on input at bounding box center [969, 124] width 130 height 13
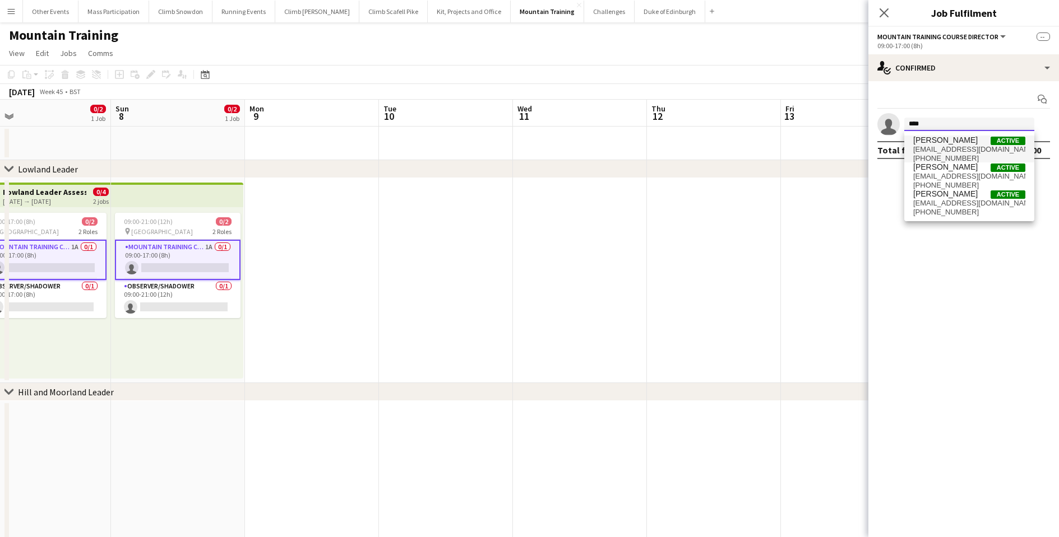
type input "****"
click at [945, 152] on span "[EMAIL_ADDRESS][DOMAIN_NAME]" at bounding box center [969, 149] width 112 height 9
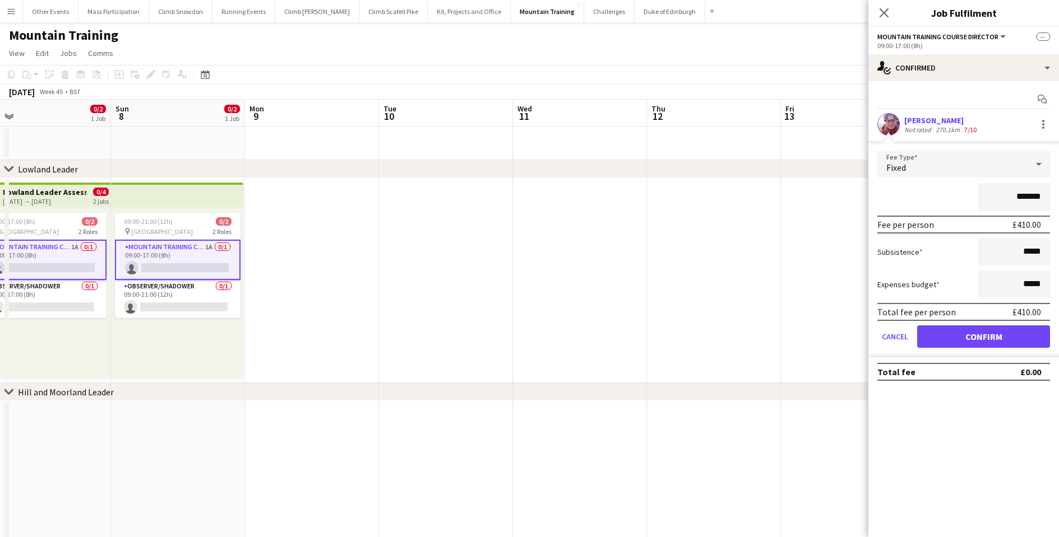
click at [964, 340] on button "Confirm" at bounding box center [983, 337] width 133 height 22
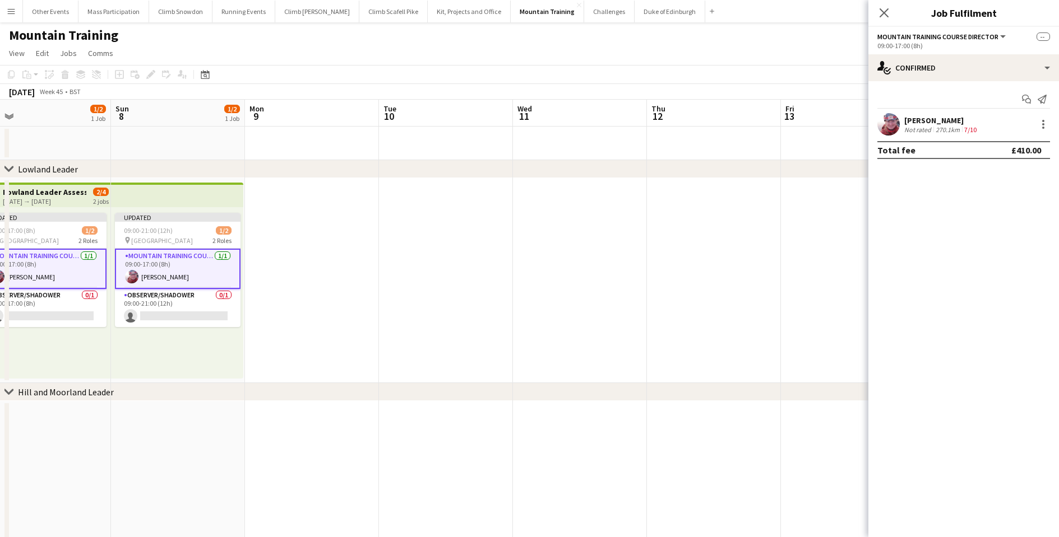
click at [473, 327] on app-date-cell at bounding box center [446, 280] width 134 height 205
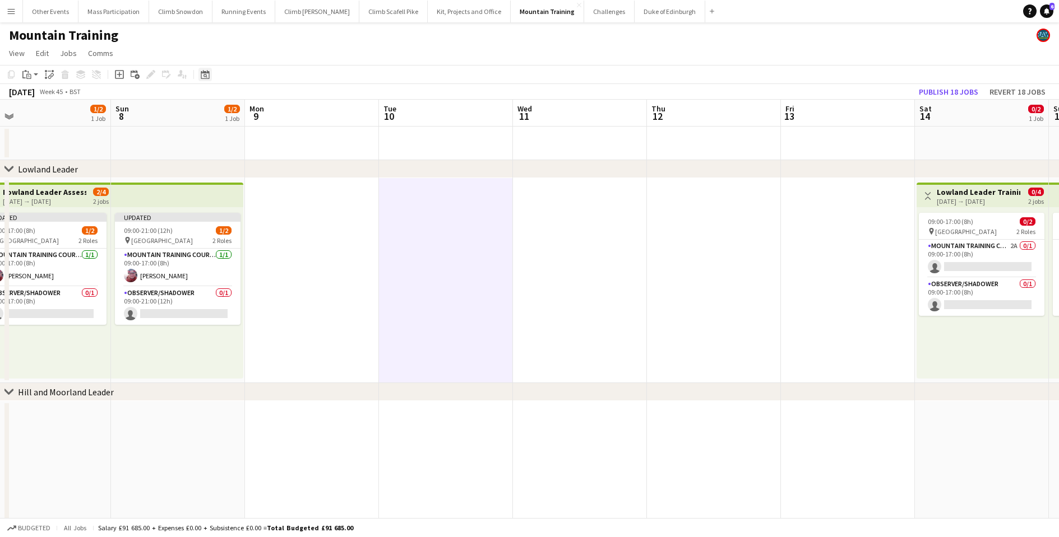
click at [204, 78] on icon at bounding box center [205, 76] width 4 height 4
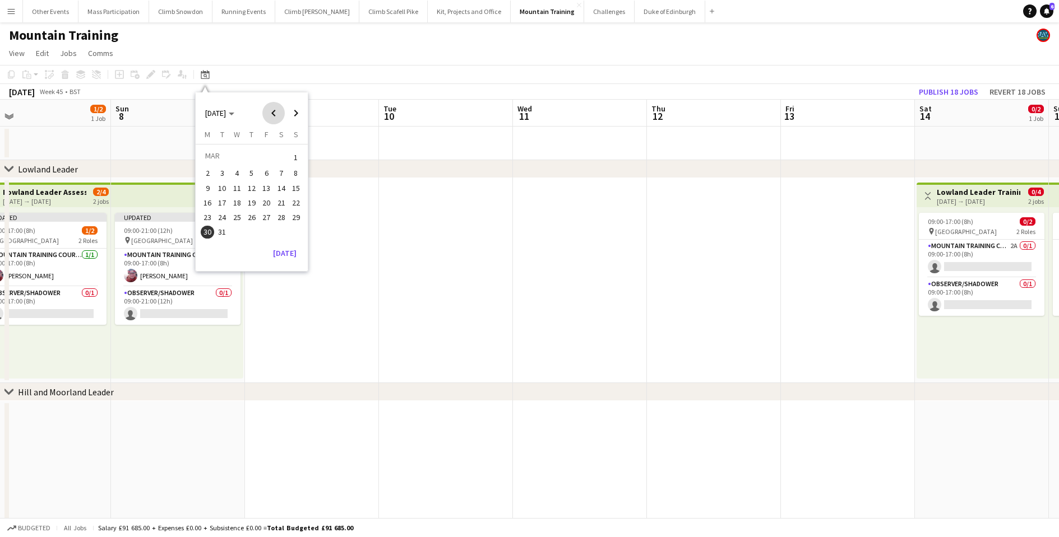
click at [273, 118] on span "Previous month" at bounding box center [273, 113] width 22 height 22
click at [247, 206] on span "19" at bounding box center [251, 202] width 13 height 13
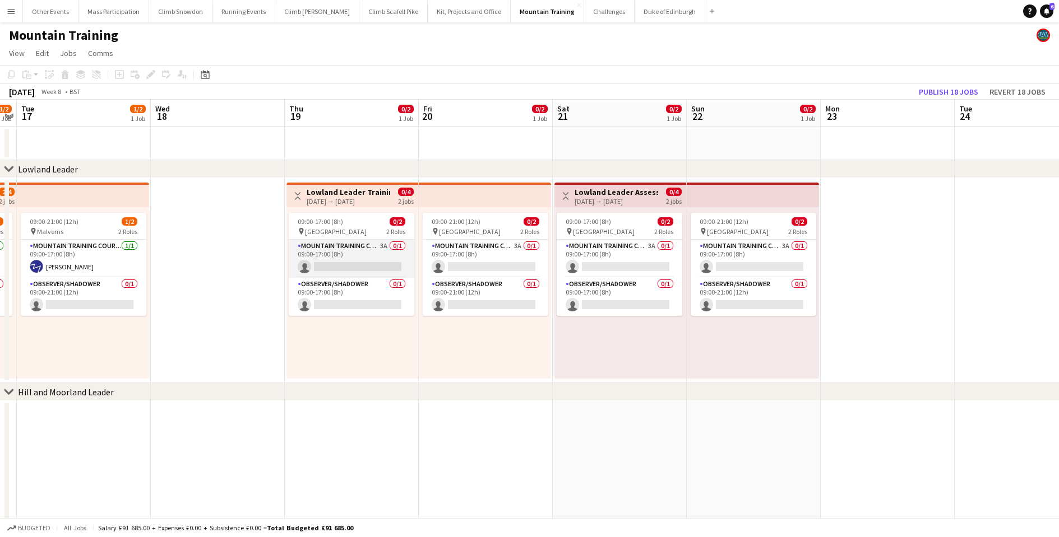
click at [336, 277] on app-card-role "Mountain Training Course Director 3A 0/1 09:00-17:00 (8h) single-neutral-actions" at bounding box center [352, 259] width 126 height 38
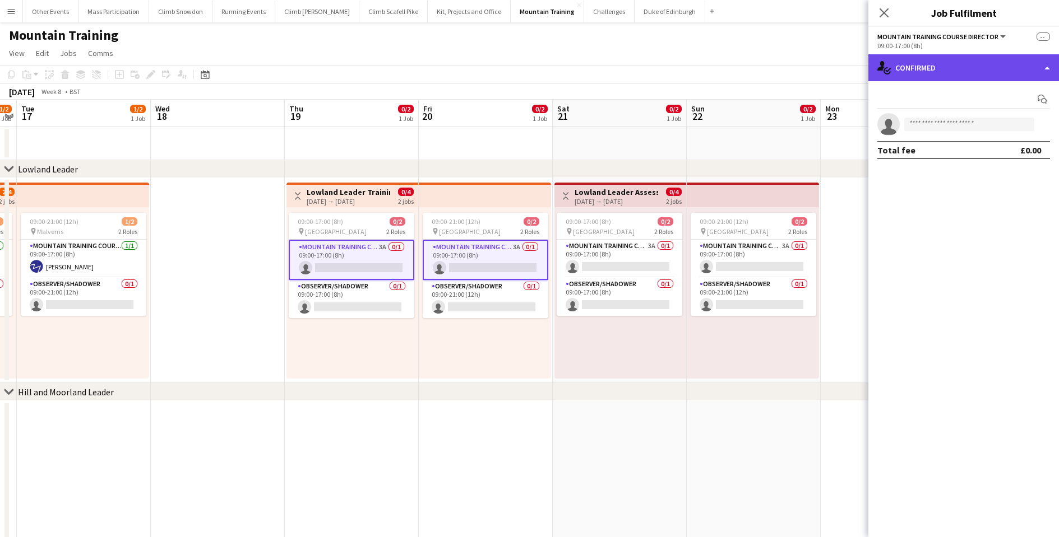
click at [961, 72] on div "single-neutral-actions-check-2 Confirmed" at bounding box center [963, 67] width 191 height 27
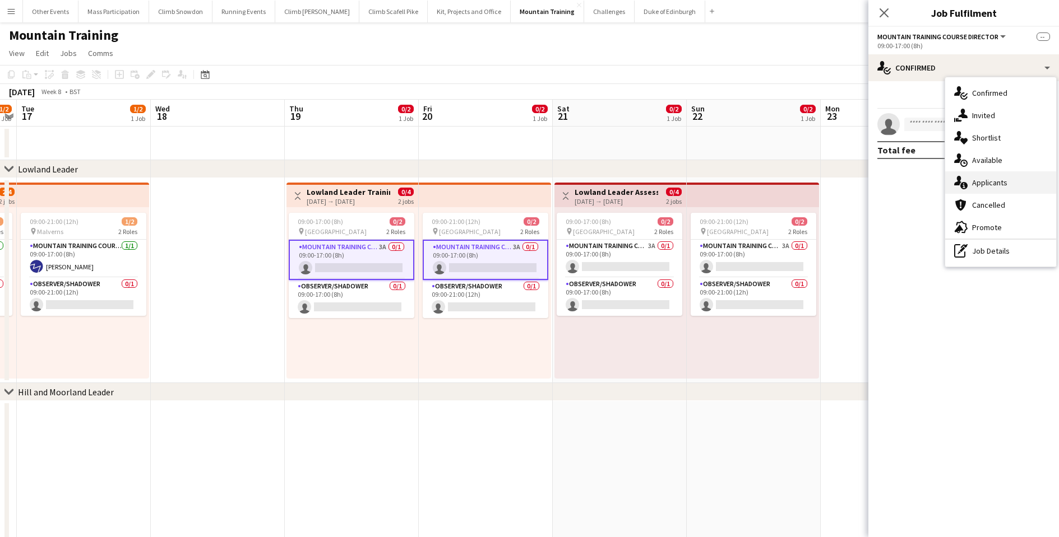
click at [1003, 188] on div "single-neutral-actions-information Applicants" at bounding box center [1000, 182] width 111 height 22
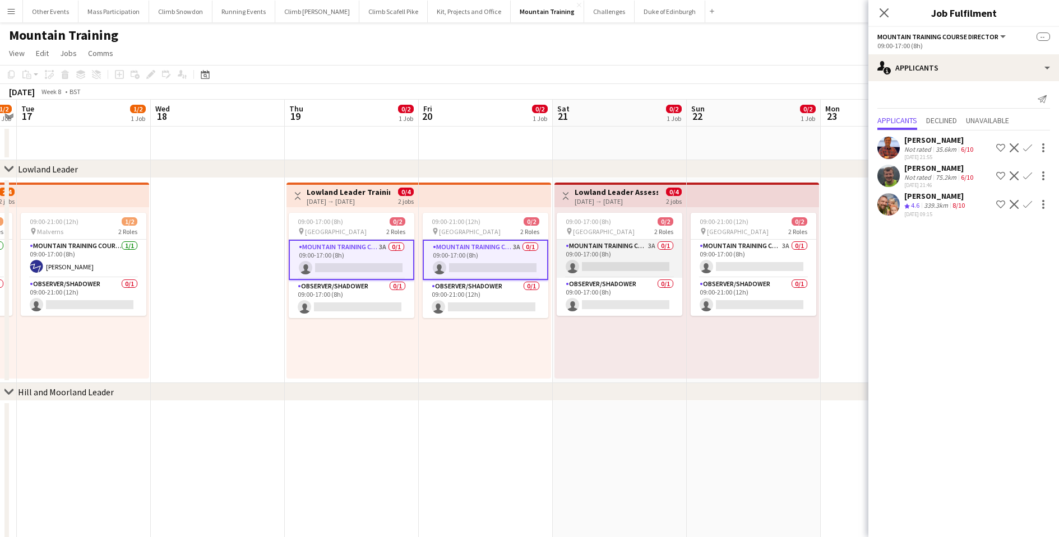
click at [612, 272] on app-card-role "Mountain Training Course Director 3A 0/1 09:00-17:00 (8h) single-neutral-actions" at bounding box center [619, 259] width 126 height 38
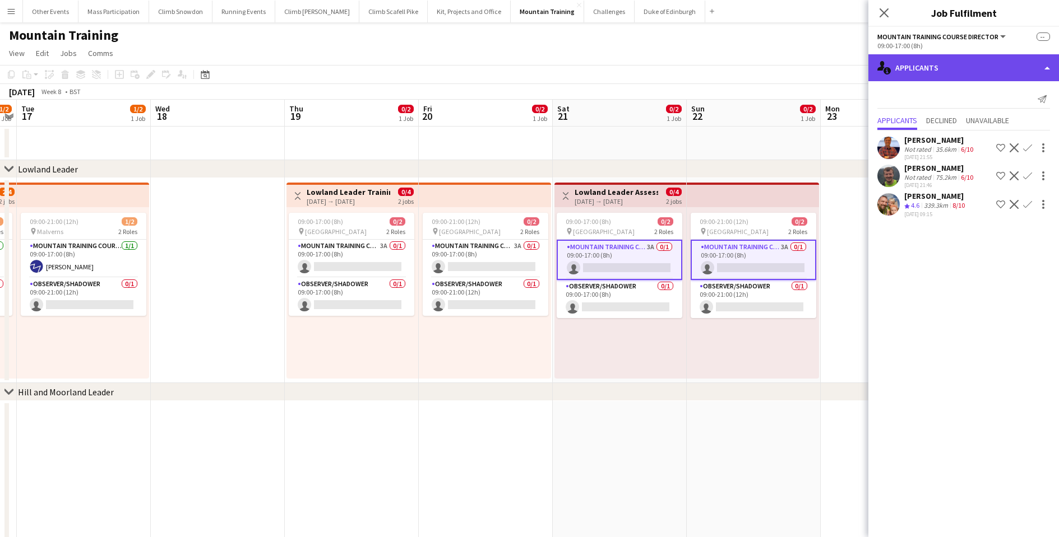
click at [950, 74] on div "single-neutral-actions-information Applicants" at bounding box center [963, 67] width 191 height 27
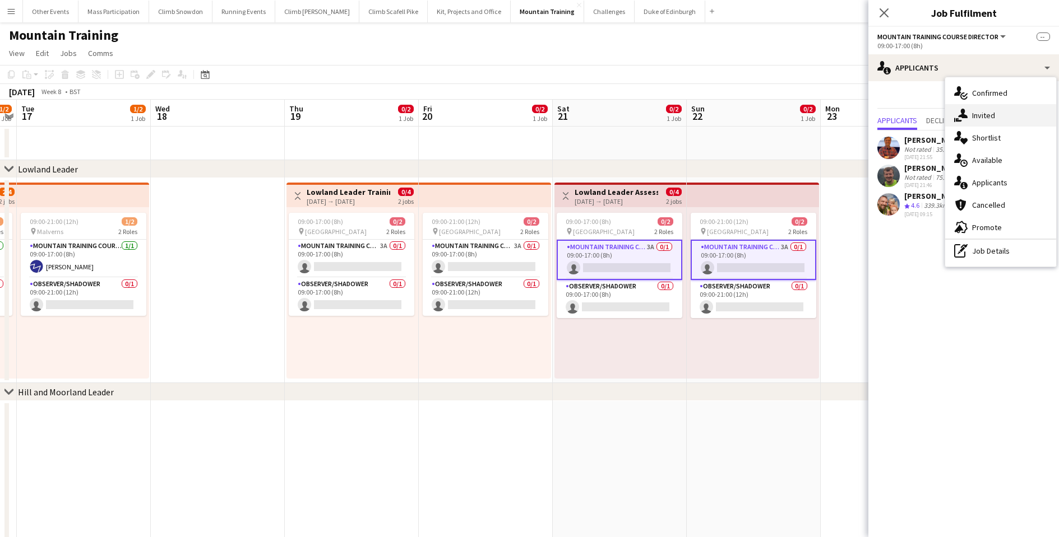
click at [982, 106] on div "single-neutral-actions-share-1 Invited" at bounding box center [1000, 115] width 111 height 22
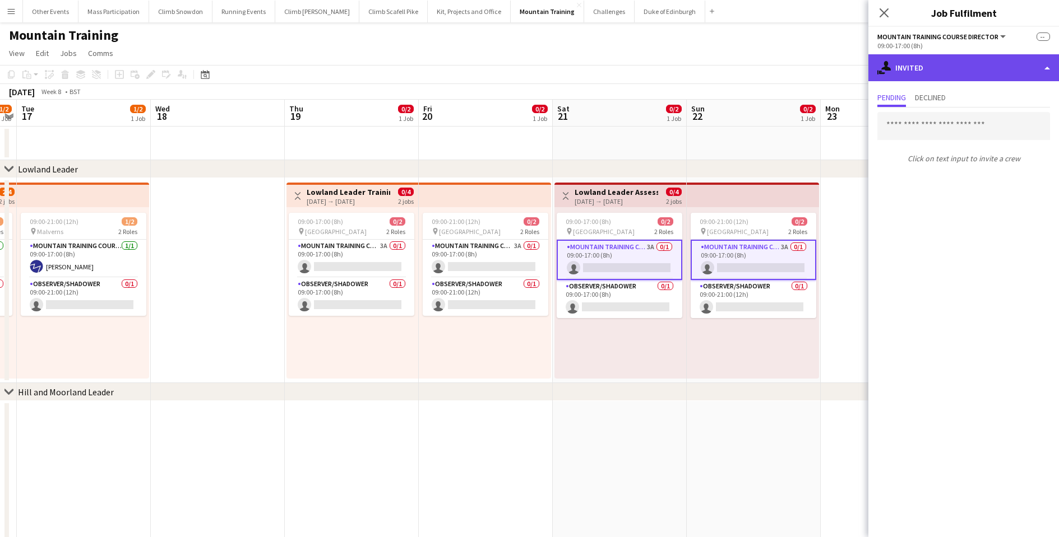
drag, startPoint x: 922, startPoint y: 74, endPoint x: 925, endPoint y: 81, distance: 7.5
click at [922, 74] on div "single-neutral-actions-share-1 Invited" at bounding box center [963, 67] width 191 height 27
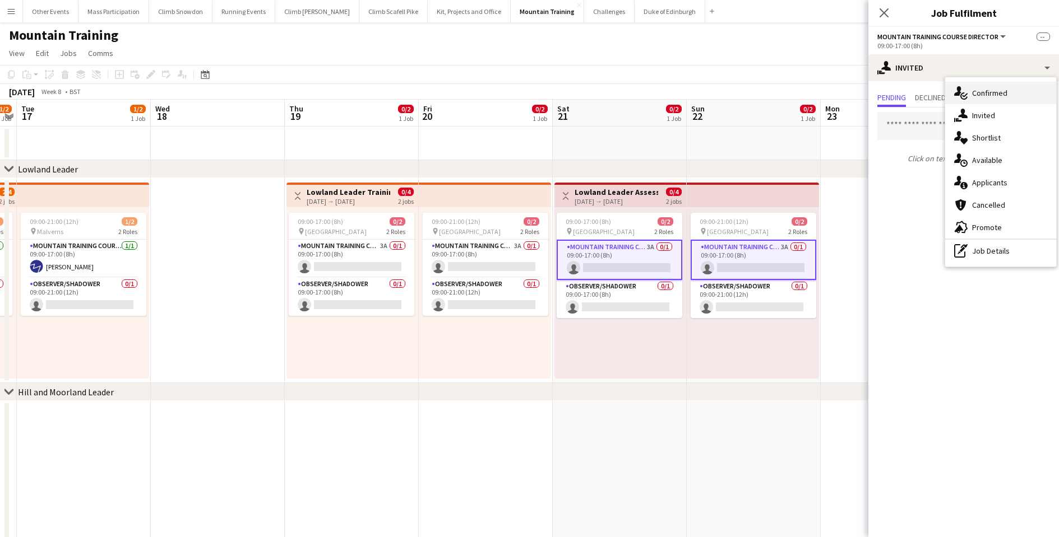
click at [976, 98] on div "single-neutral-actions-check-2 Confirmed" at bounding box center [1000, 93] width 111 height 22
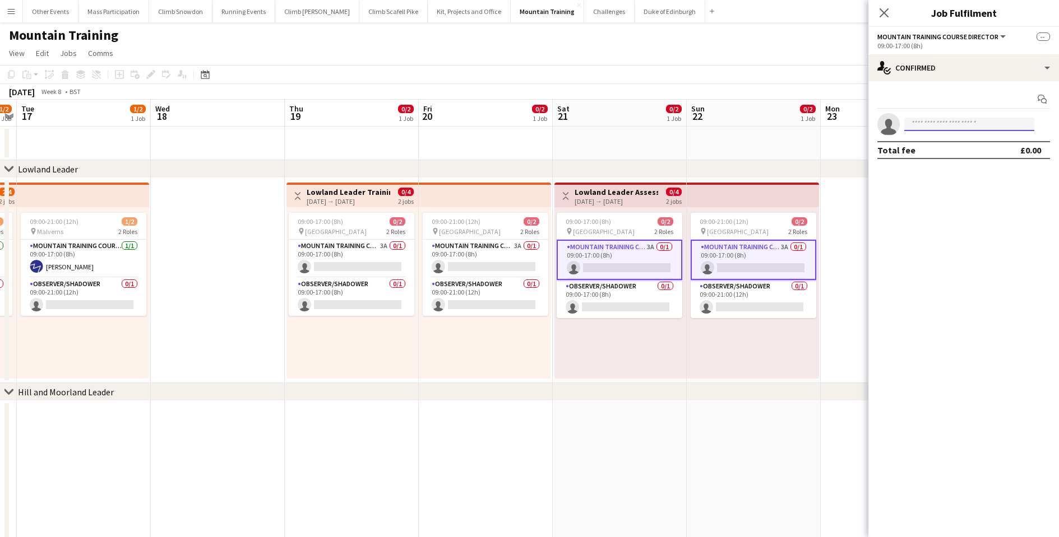
click at [920, 130] on input at bounding box center [969, 124] width 130 height 13
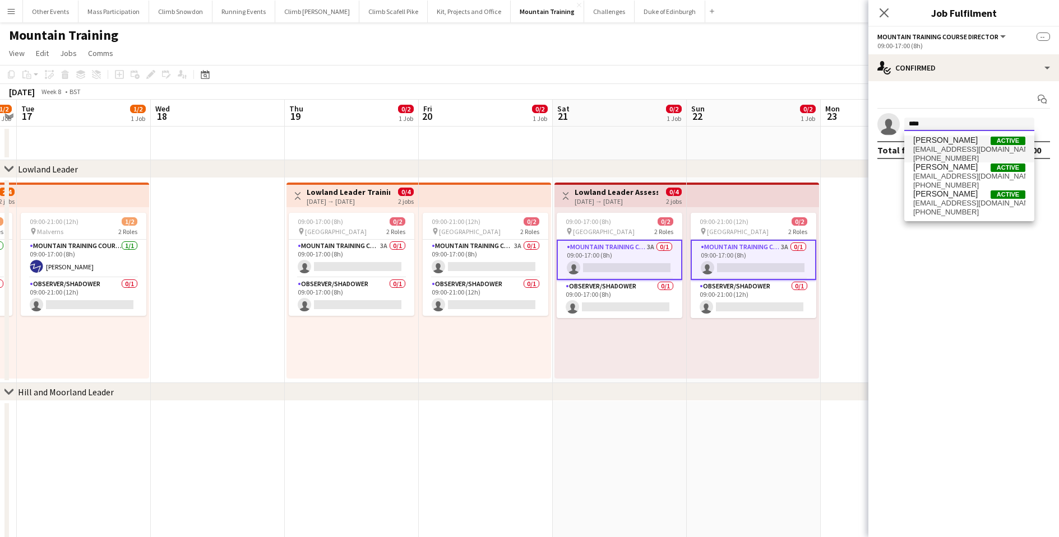
type input "****"
click at [938, 152] on span "[EMAIL_ADDRESS][DOMAIN_NAME]" at bounding box center [969, 149] width 112 height 9
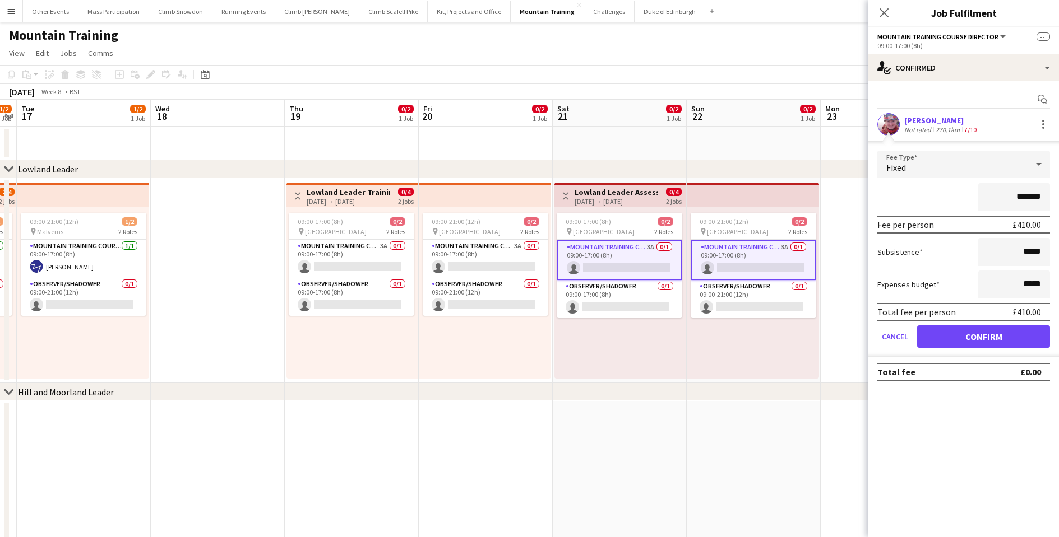
click at [977, 342] on button "Confirm" at bounding box center [983, 337] width 133 height 22
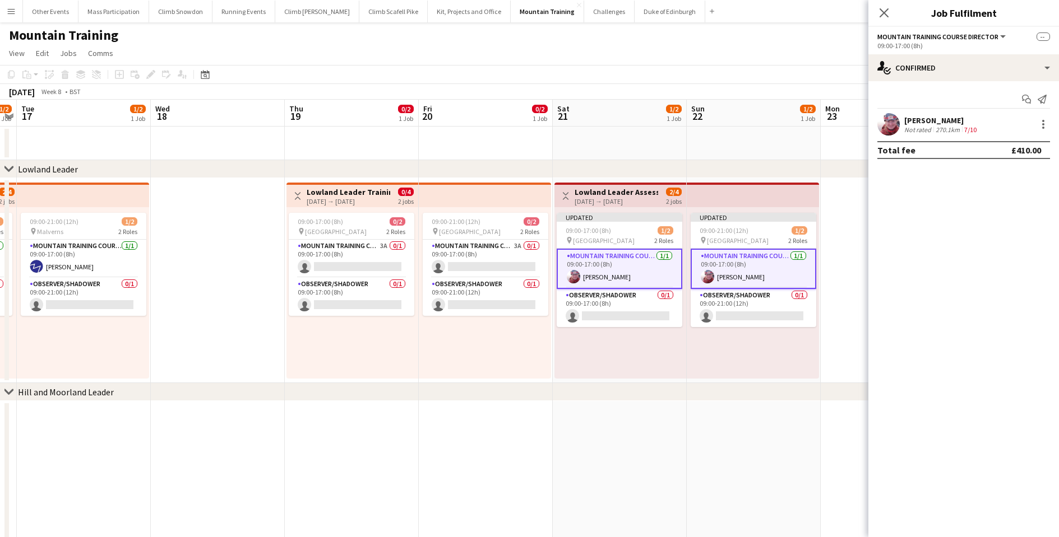
click at [832, 334] on app-date-cell at bounding box center [887, 280] width 134 height 205
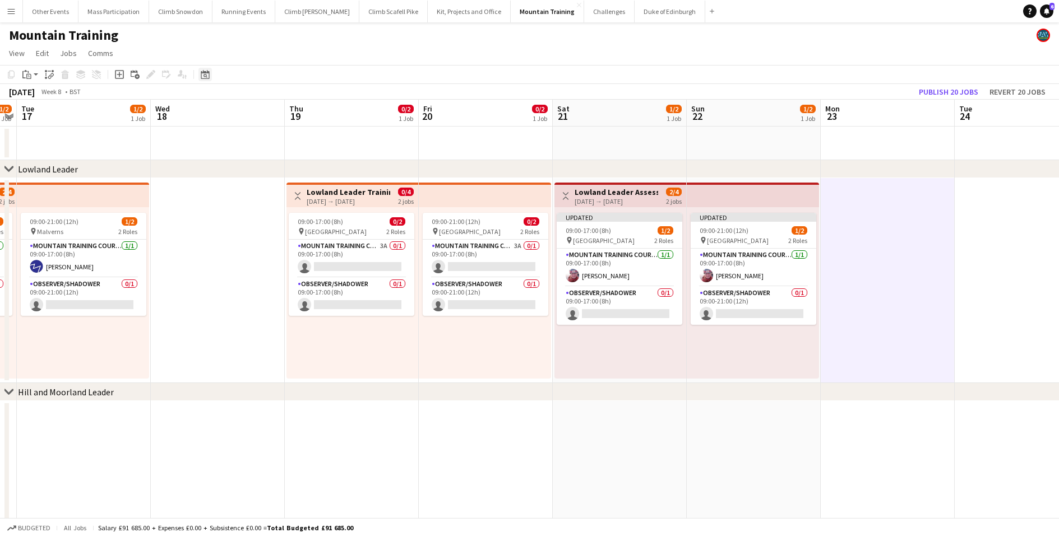
click at [203, 75] on div "Date picker" at bounding box center [204, 74] width 13 height 13
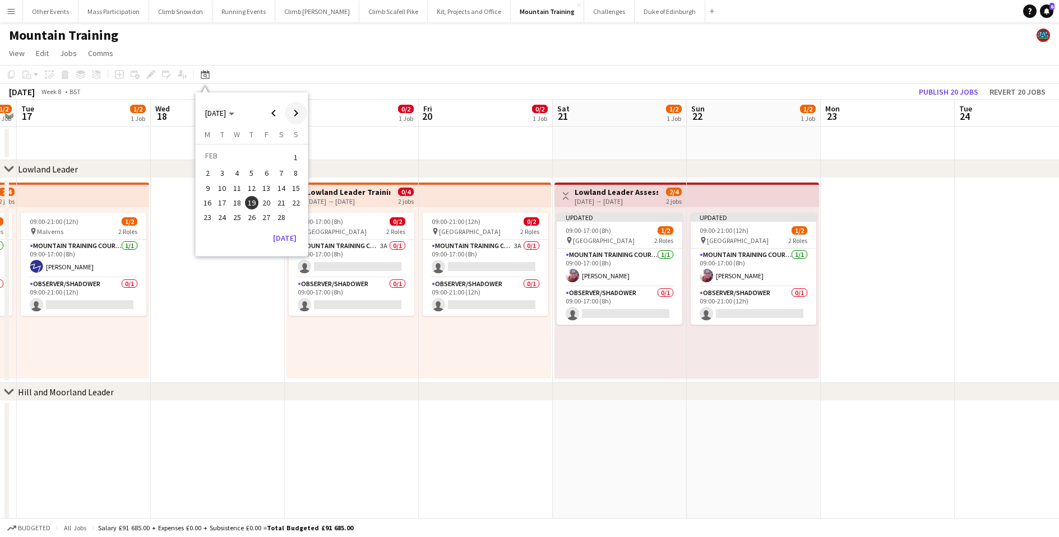
click at [299, 117] on span "Next month" at bounding box center [296, 113] width 22 height 22
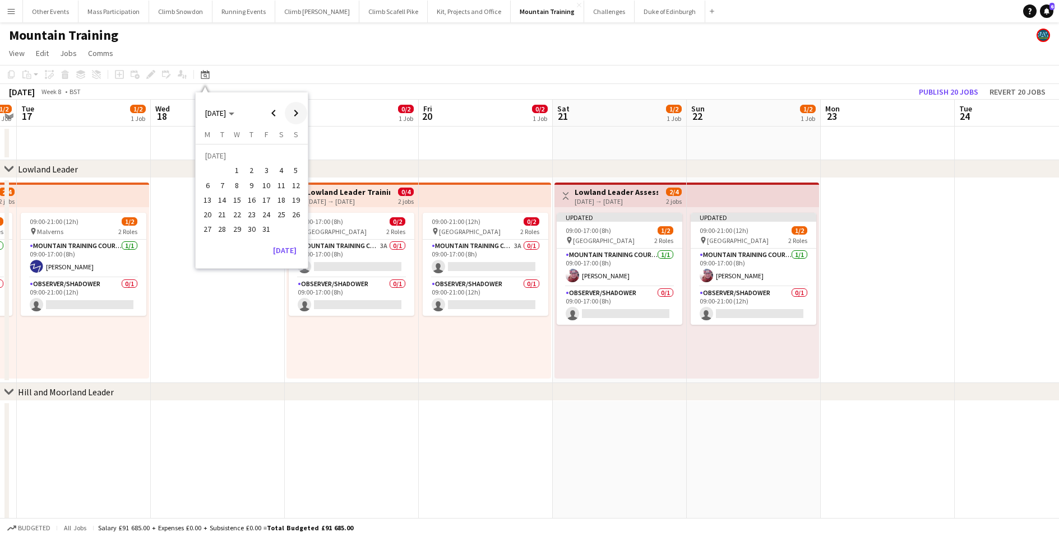
click at [299, 117] on span "Next month" at bounding box center [296, 113] width 22 height 22
click at [280, 206] on span "19" at bounding box center [281, 199] width 13 height 13
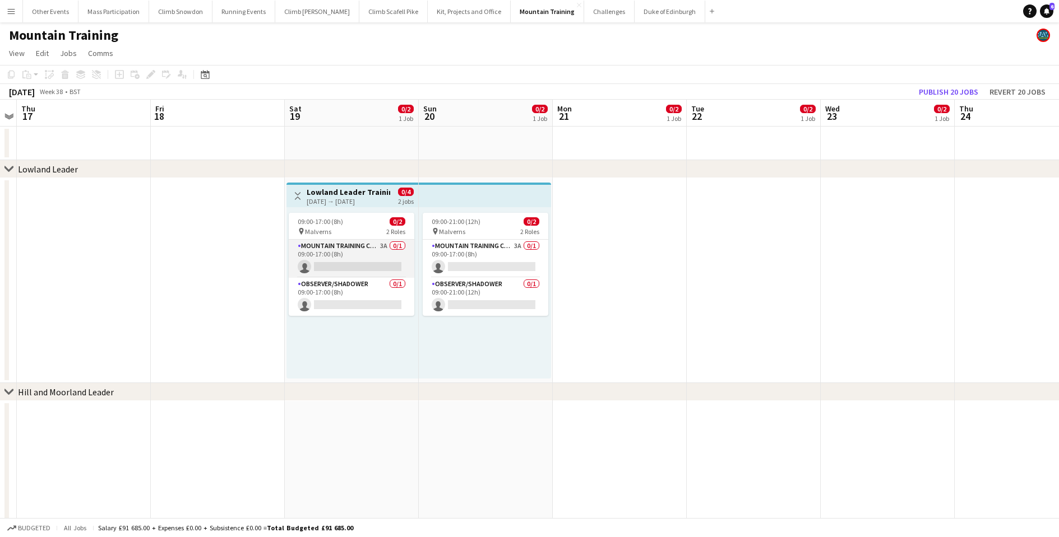
click at [347, 270] on app-card-role "Mountain Training Course Director 3A 0/1 09:00-17:00 (8h) single-neutral-actions" at bounding box center [352, 259] width 126 height 38
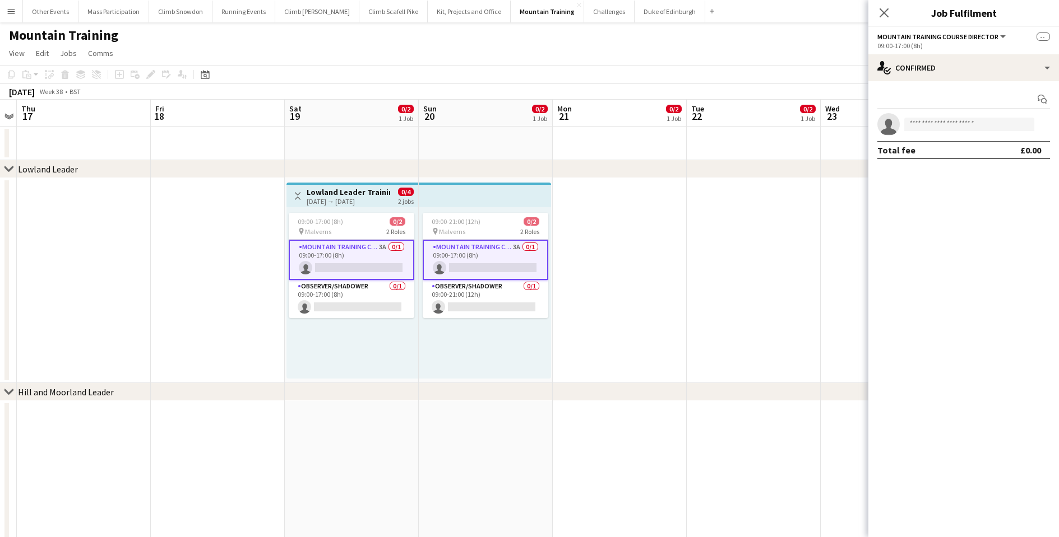
click at [949, 82] on div "Start chat single-neutral-actions Total fee £0.00" at bounding box center [963, 124] width 191 height 87
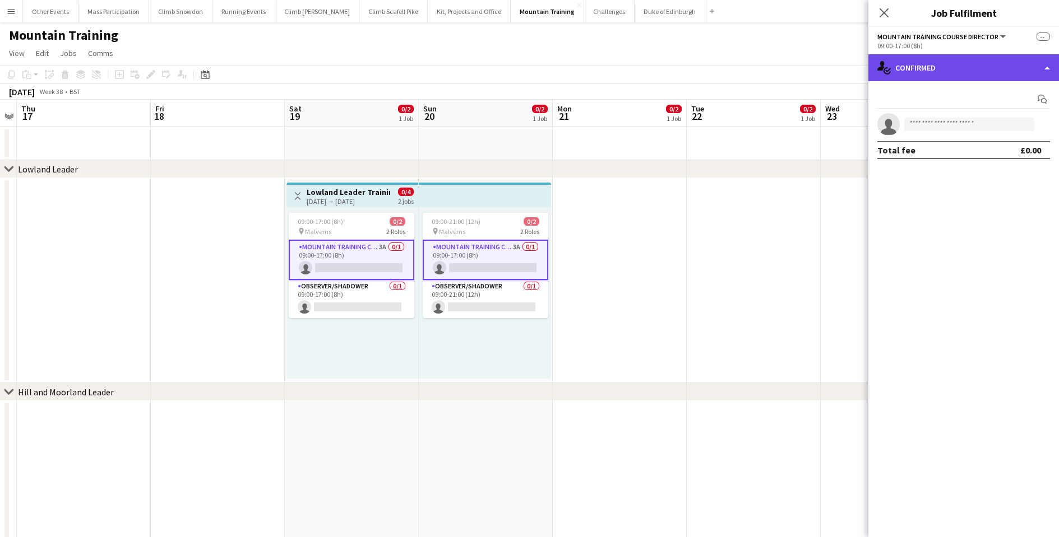
click at [944, 70] on div "single-neutral-actions-check-2 Confirmed" at bounding box center [963, 67] width 191 height 27
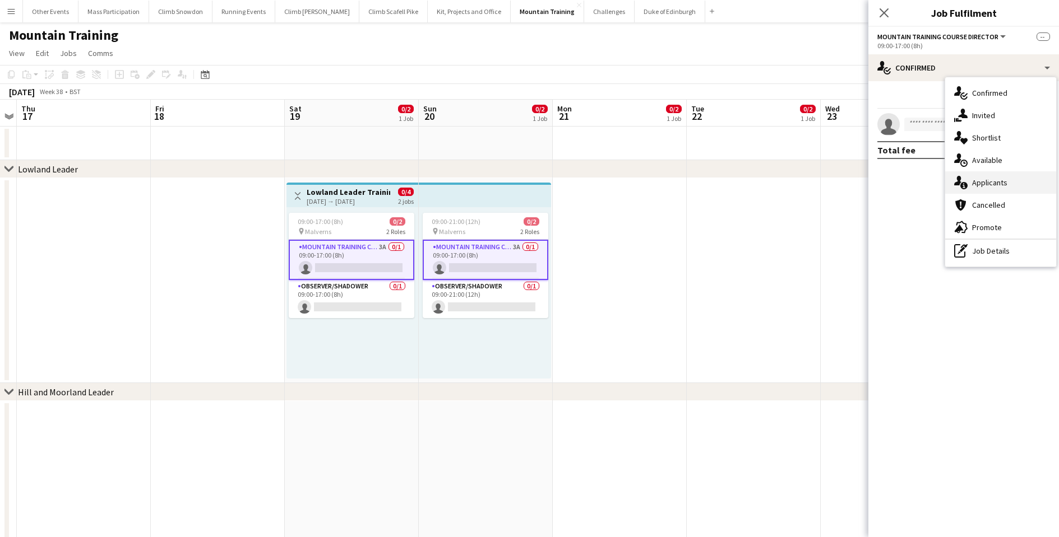
click at [981, 185] on div "single-neutral-actions-information Applicants" at bounding box center [1000, 182] width 111 height 22
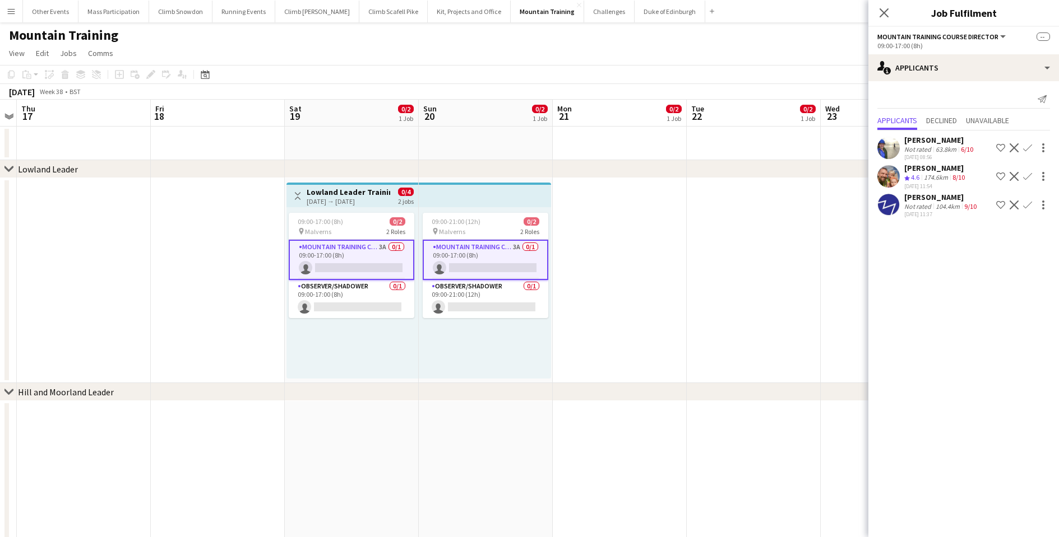
click at [740, 244] on app-date-cell at bounding box center [753, 280] width 134 height 205
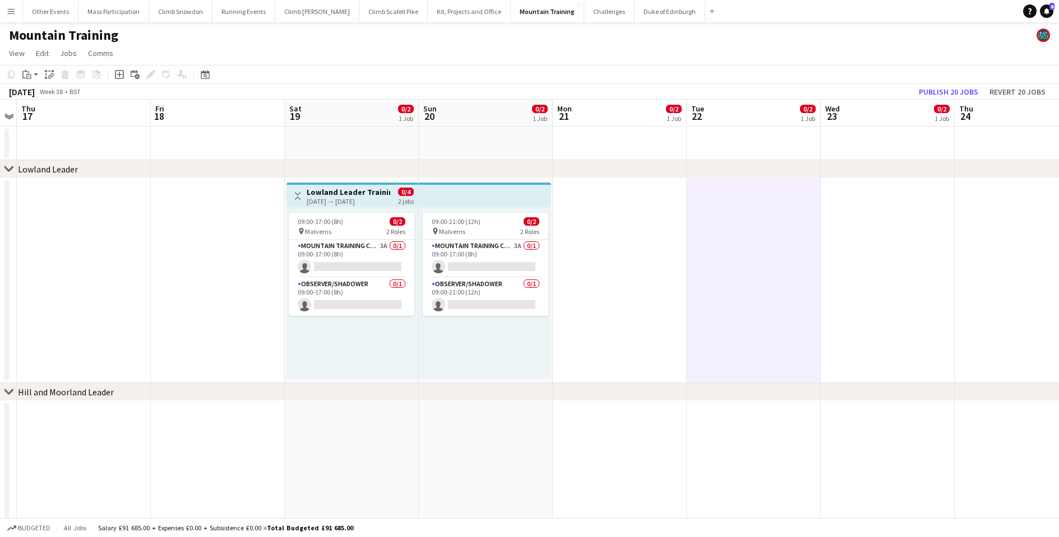
click at [802, 43] on div "Mountain Training" at bounding box center [529, 32] width 1059 height 21
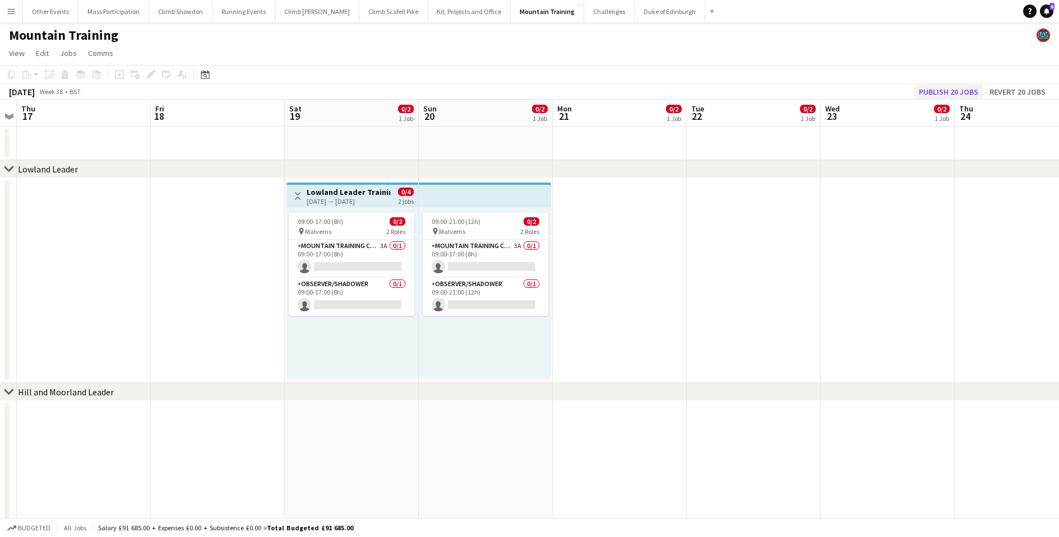
click at [941, 98] on button "Publish 20 jobs" at bounding box center [948, 92] width 68 height 15
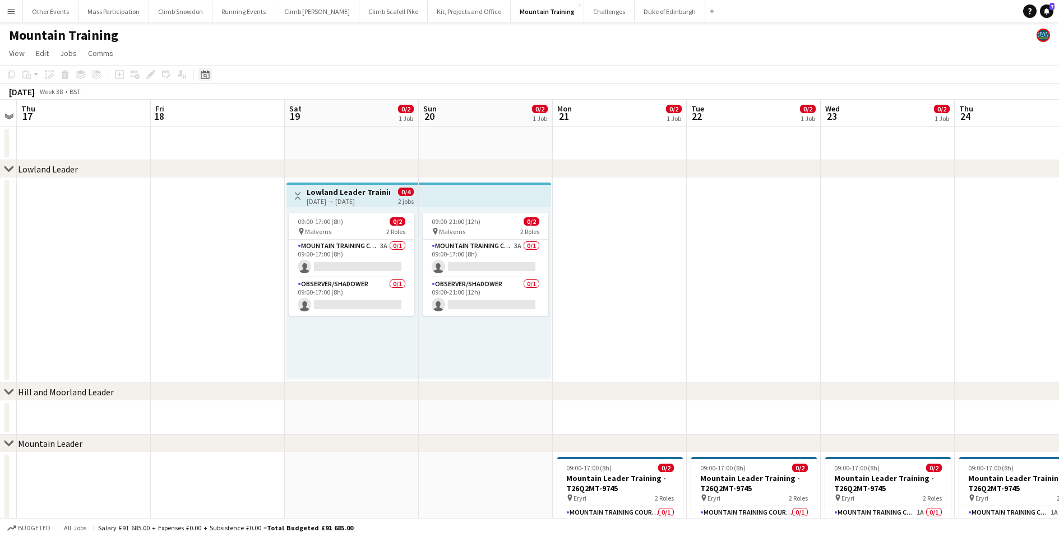
click at [204, 78] on icon at bounding box center [205, 76] width 4 height 4
click at [270, 118] on span "Previous month" at bounding box center [273, 113] width 22 height 22
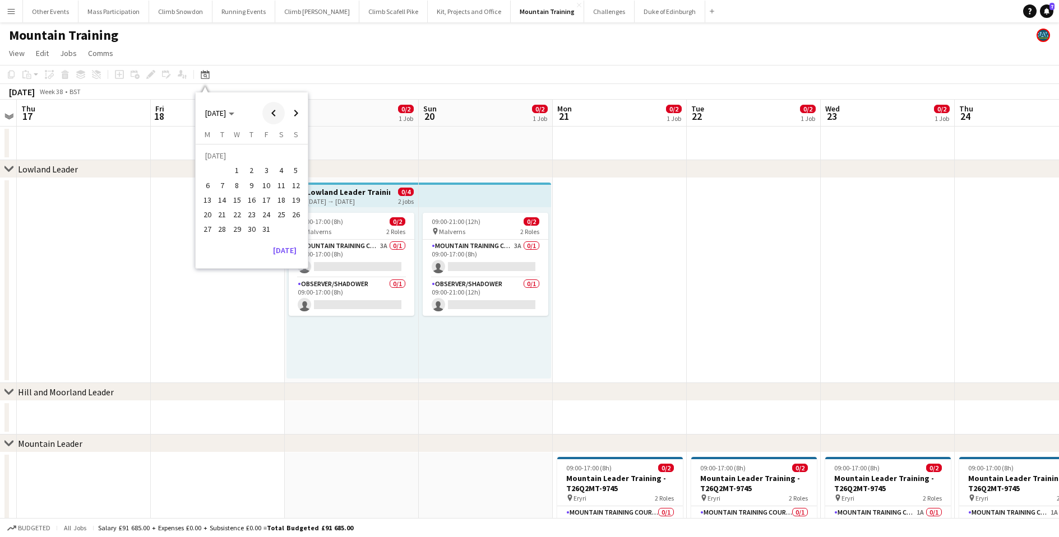
click at [270, 118] on span "Previous month" at bounding box center [273, 113] width 22 height 22
click at [250, 209] on span "19" at bounding box center [251, 202] width 13 height 13
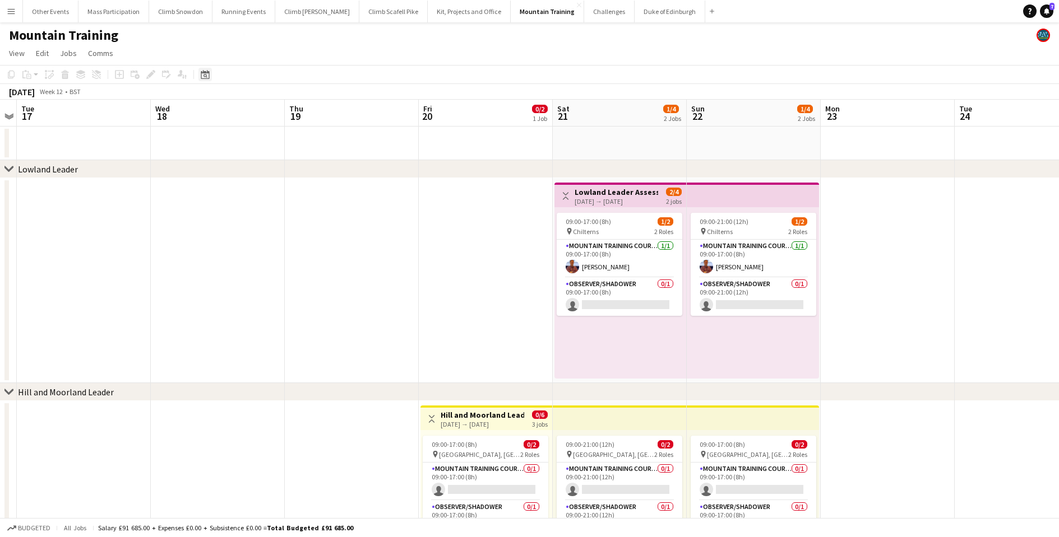
click at [203, 79] on icon "Date picker" at bounding box center [205, 74] width 9 height 9
click at [275, 116] on span "Previous month" at bounding box center [273, 113] width 22 height 22
click at [252, 207] on span "19" at bounding box center [251, 202] width 13 height 13
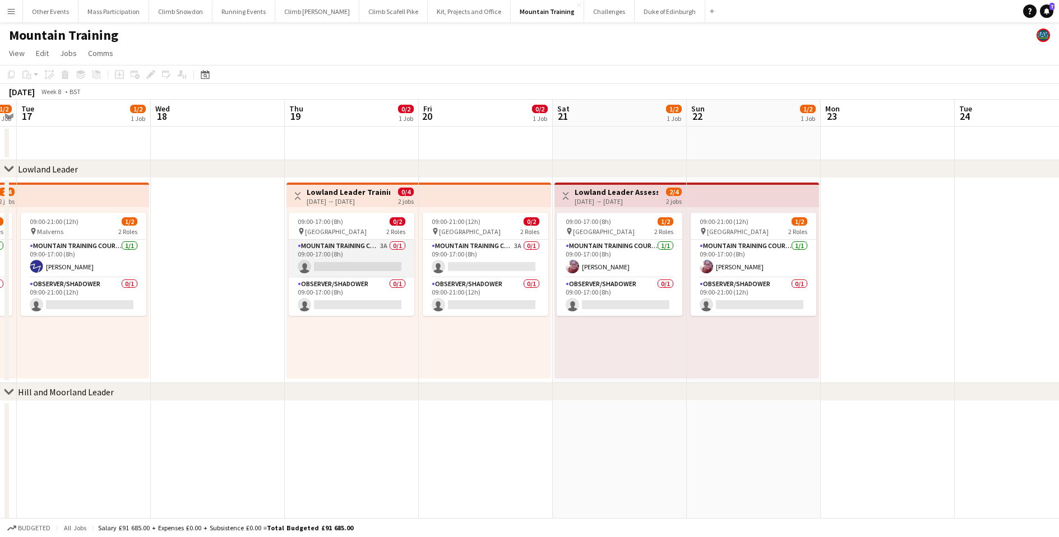
click at [356, 272] on app-card-role "Mountain Training Course Director 3A 0/1 09:00-17:00 (8h) single-neutral-actions" at bounding box center [352, 259] width 126 height 38
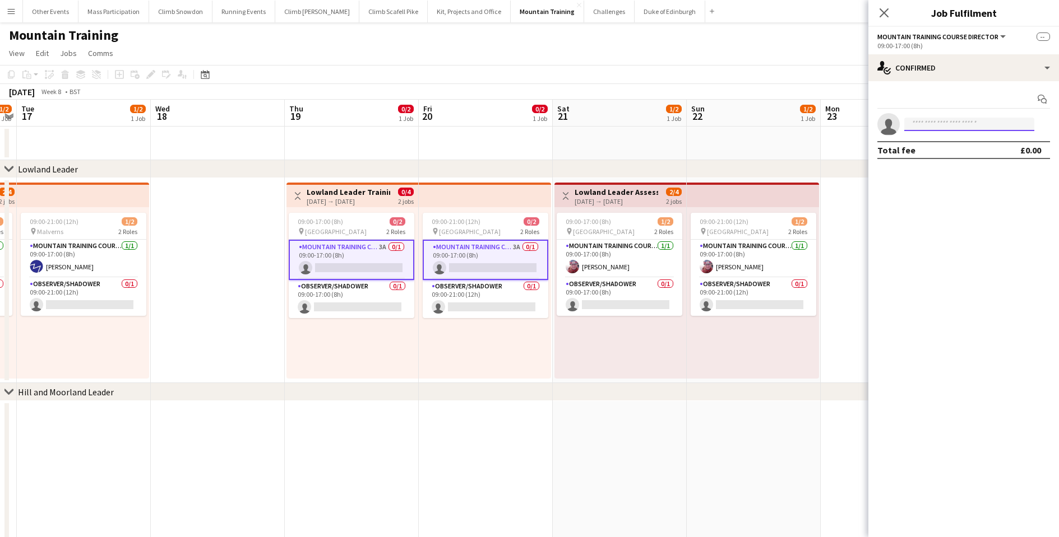
click at [937, 127] on input at bounding box center [969, 124] width 130 height 13
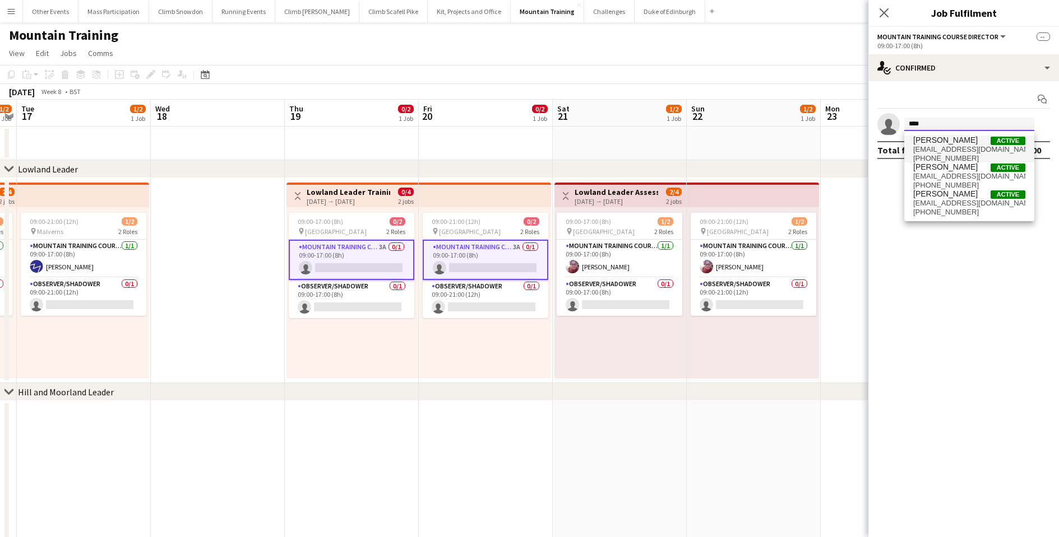
type input "****"
click at [933, 148] on span "[EMAIL_ADDRESS][DOMAIN_NAME]" at bounding box center [969, 149] width 112 height 9
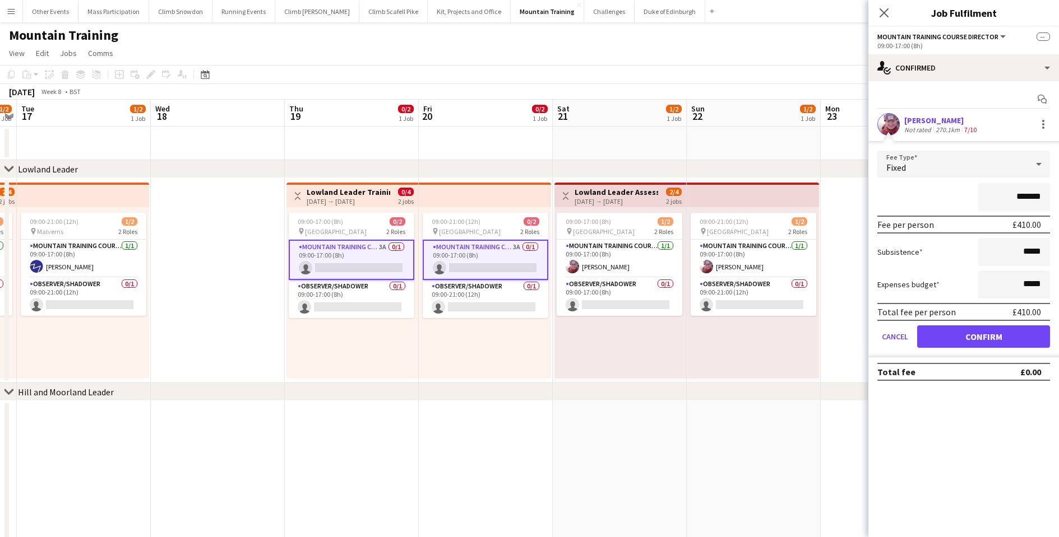
click at [967, 344] on button "Confirm" at bounding box center [983, 337] width 133 height 22
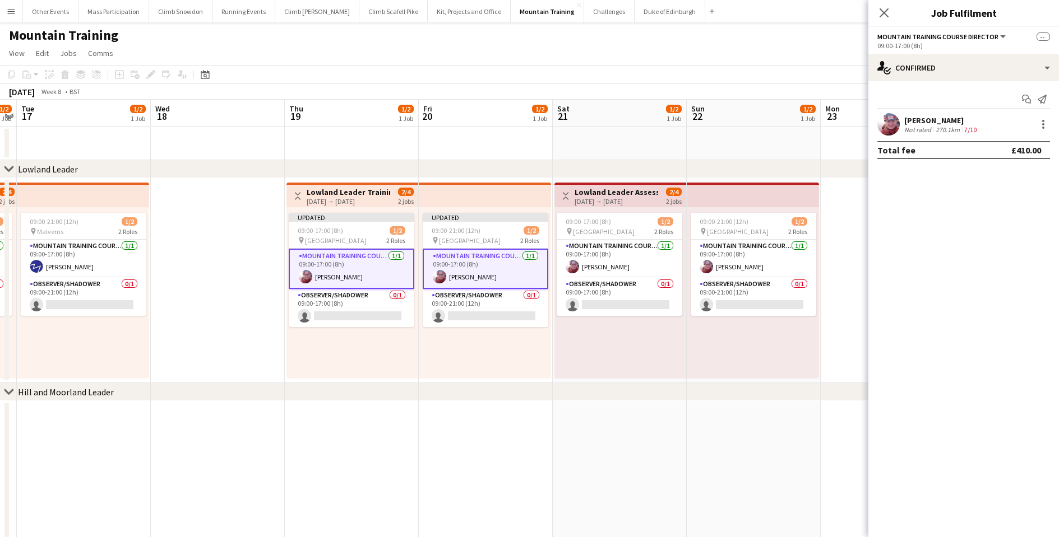
click at [742, 360] on div "09:00-21:00 (12h) 1/2 pin Surrey Hills 2 Roles Mountain Training Course Directo…" at bounding box center [752, 292] width 132 height 171
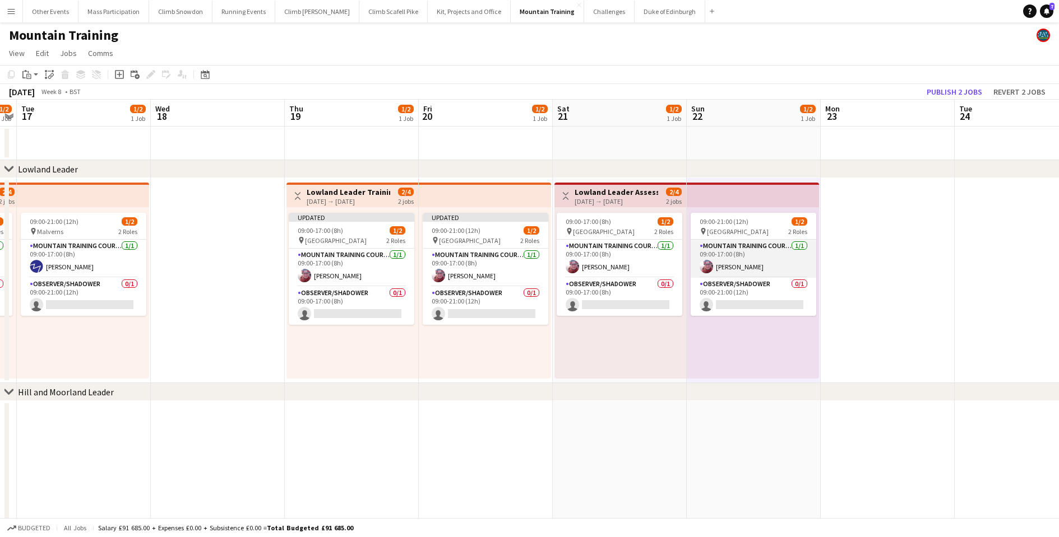
click at [736, 268] on app-card-role "Mountain Training Course Director [DATE] 09:00-17:00 (8h) [PERSON_NAME]" at bounding box center [753, 259] width 126 height 38
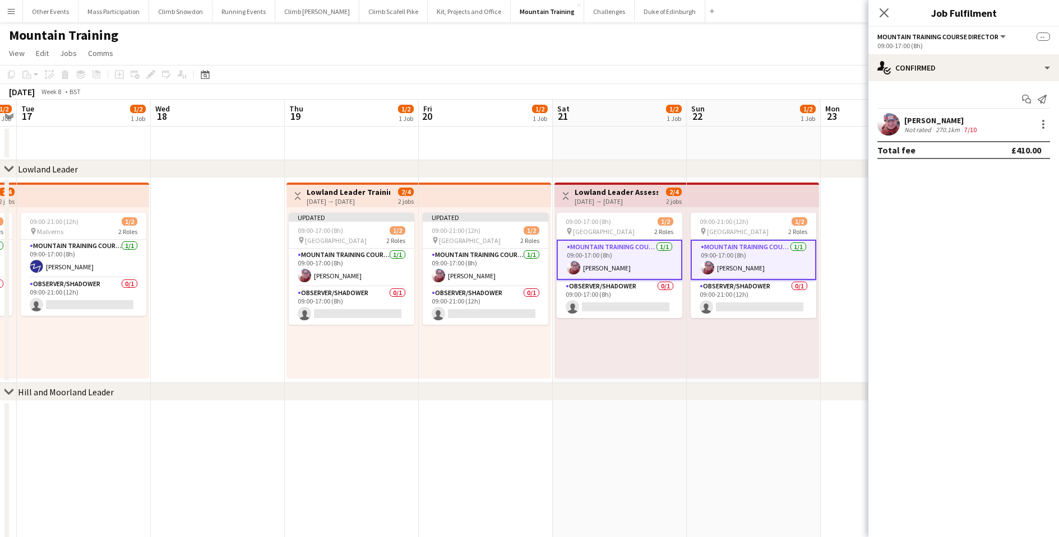
click at [836, 239] on app-date-cell at bounding box center [887, 280] width 134 height 205
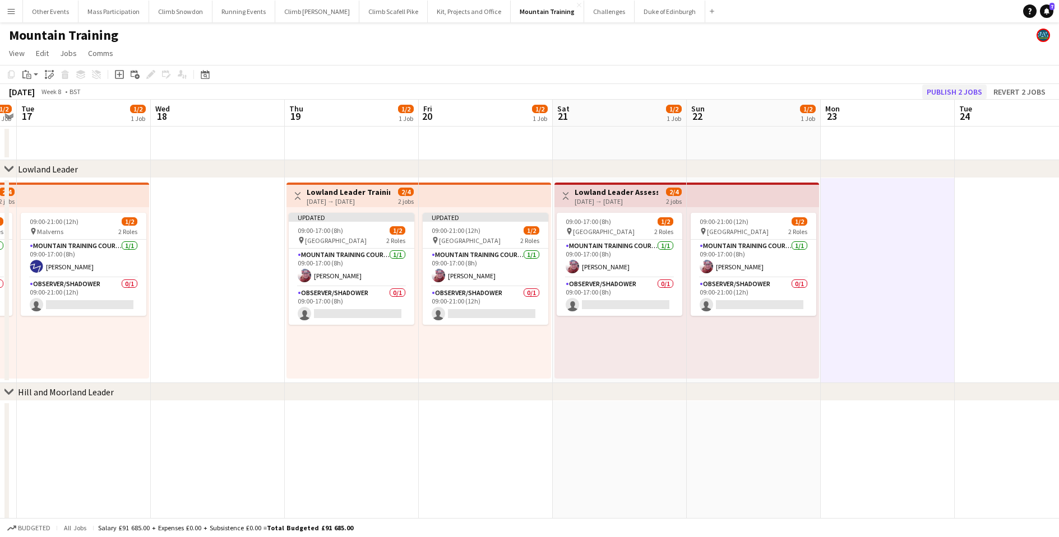
click at [955, 99] on button "Publish 2 jobs" at bounding box center [954, 92] width 64 height 15
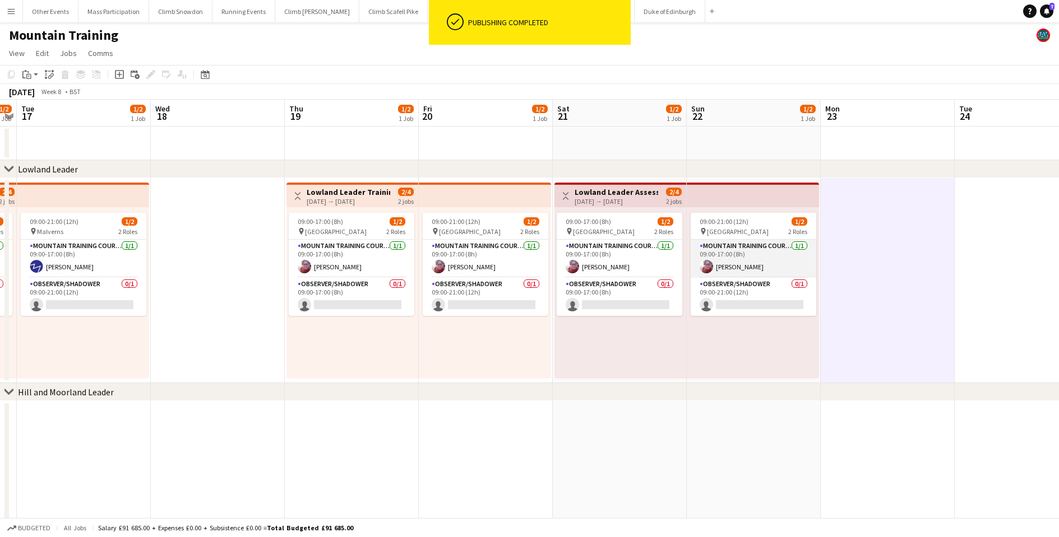
click at [721, 266] on app-card-role "Mountain Training Course Director [DATE] 09:00-17:00 (8h) [PERSON_NAME]" at bounding box center [753, 259] width 126 height 38
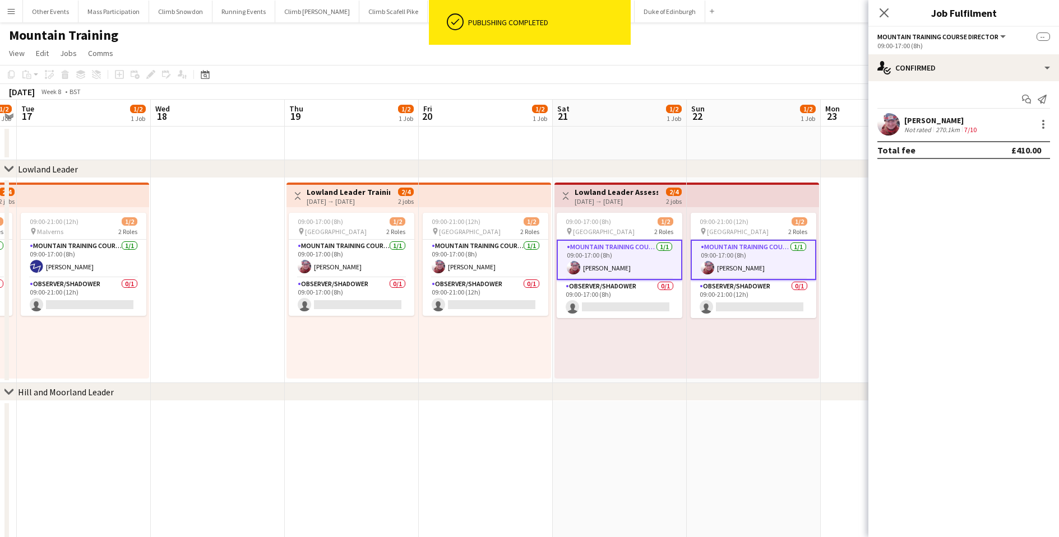
click at [922, 130] on div "Not rated" at bounding box center [918, 130] width 29 height 8
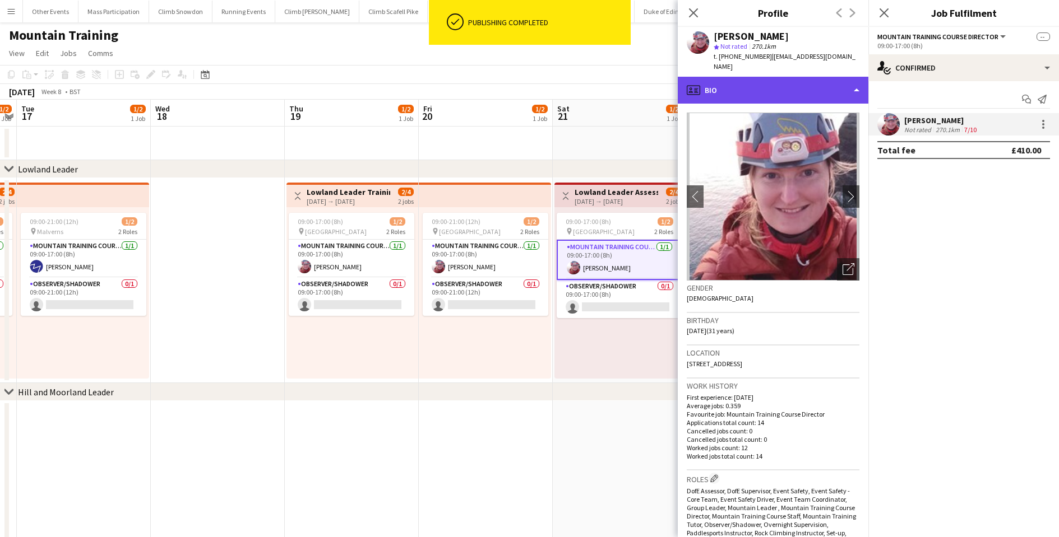
click at [734, 81] on div "profile Bio" at bounding box center [773, 90] width 191 height 27
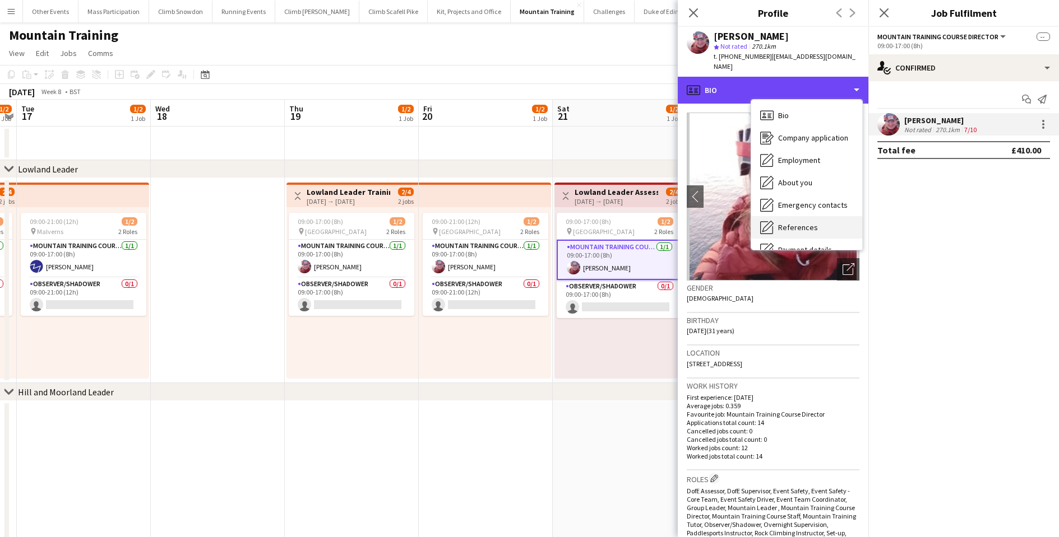
scroll to position [128, 0]
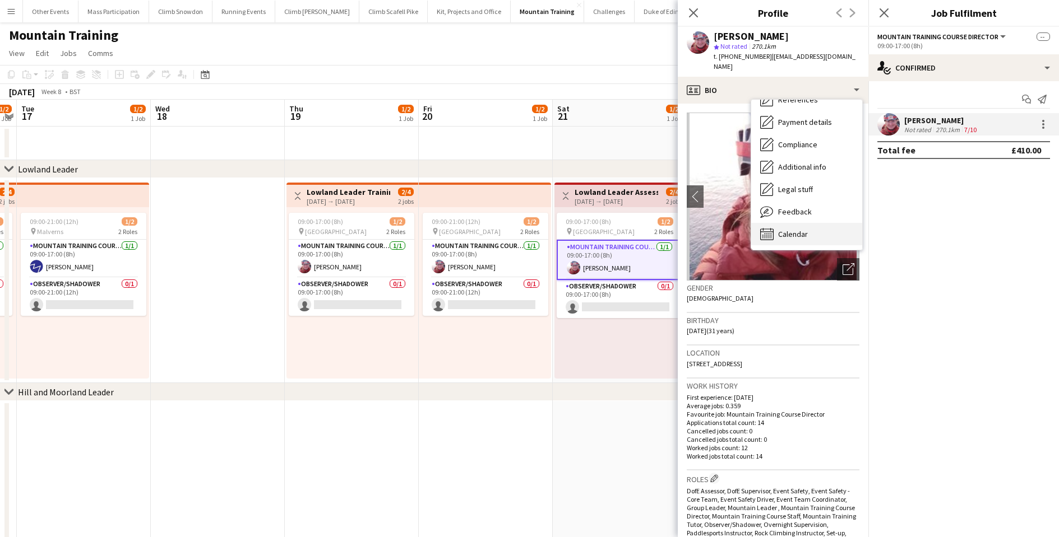
click at [791, 231] on div "Calendar Calendar" at bounding box center [806, 234] width 111 height 22
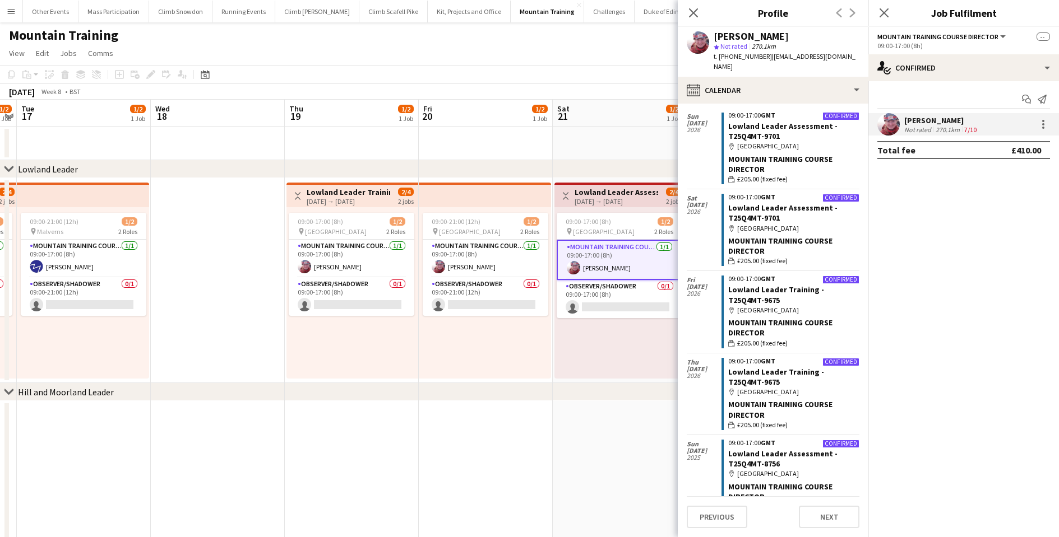
scroll to position [0, 0]
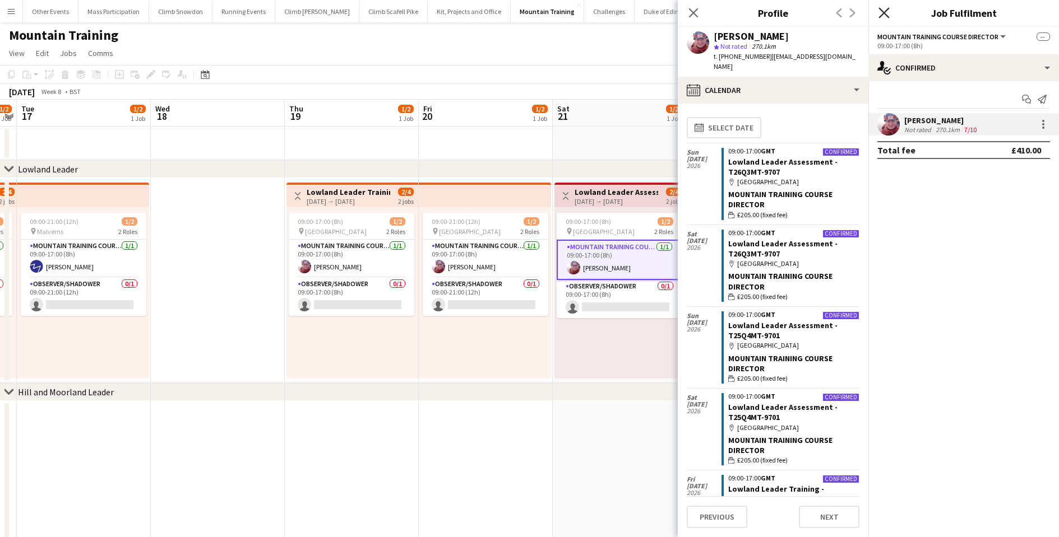
click at [882, 17] on icon "Close pop-in" at bounding box center [883, 12] width 11 height 11
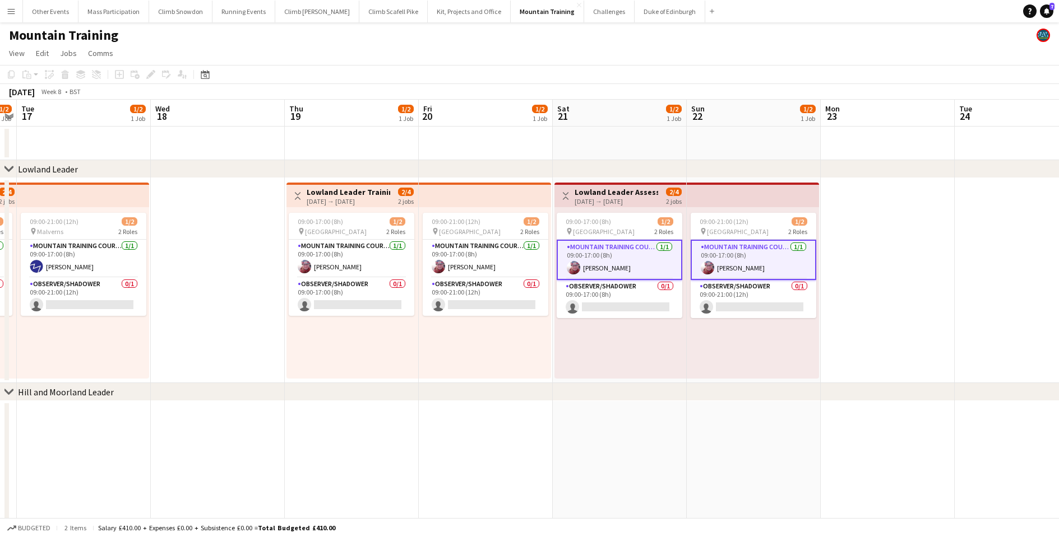
click at [653, 347] on div "09:00-17:00 (8h) 1/2 pin Surrey Hills 2 Roles Mountain Training Course Director…" at bounding box center [620, 292] width 132 height 171
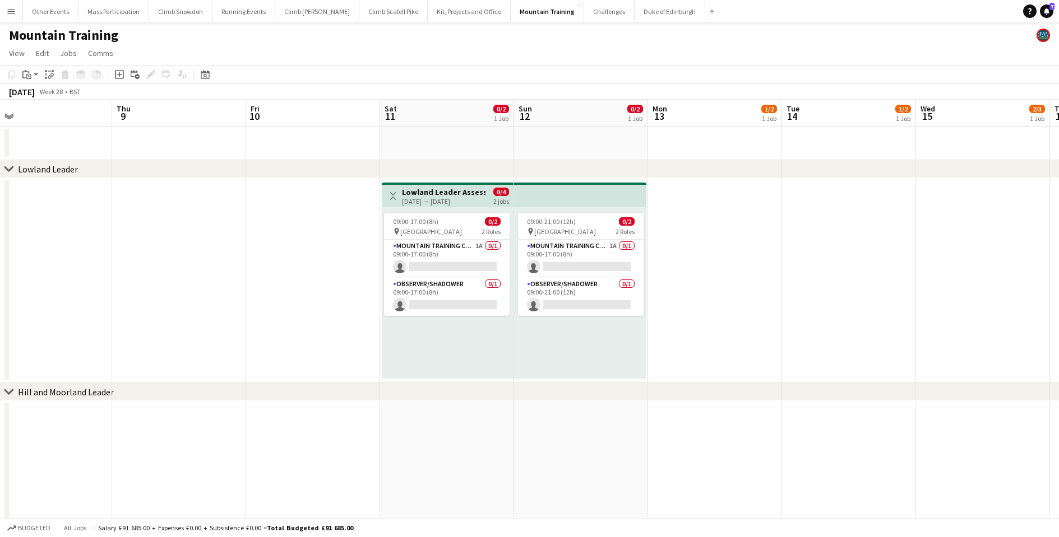
scroll to position [0, 425]
click at [578, 269] on app-card-role "Mountain Training Course Director 1A 0/1 09:00-17:00 (8h) single-neutral-actions" at bounding box center [580, 259] width 126 height 38
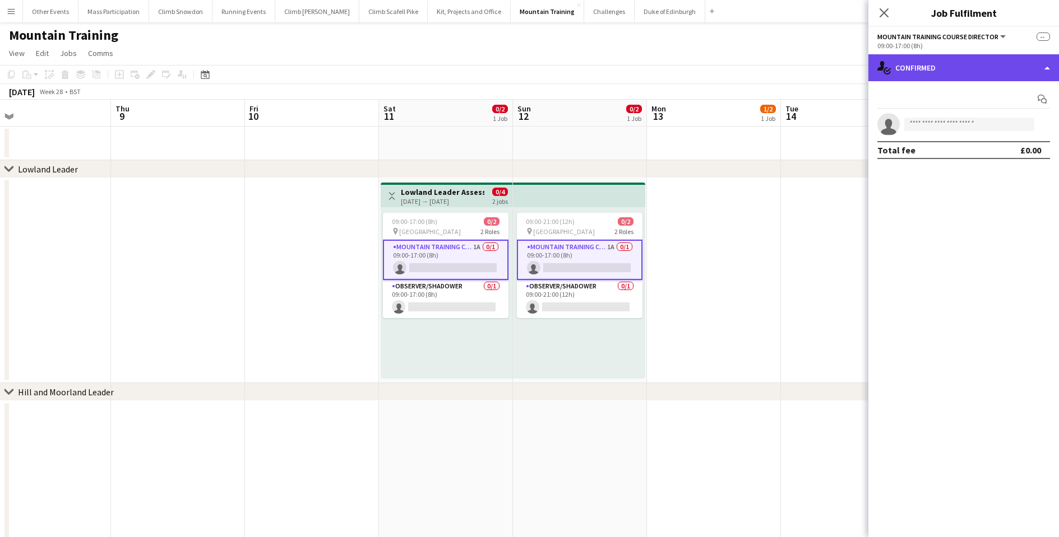
click at [938, 75] on div "single-neutral-actions-check-2 Confirmed" at bounding box center [963, 67] width 191 height 27
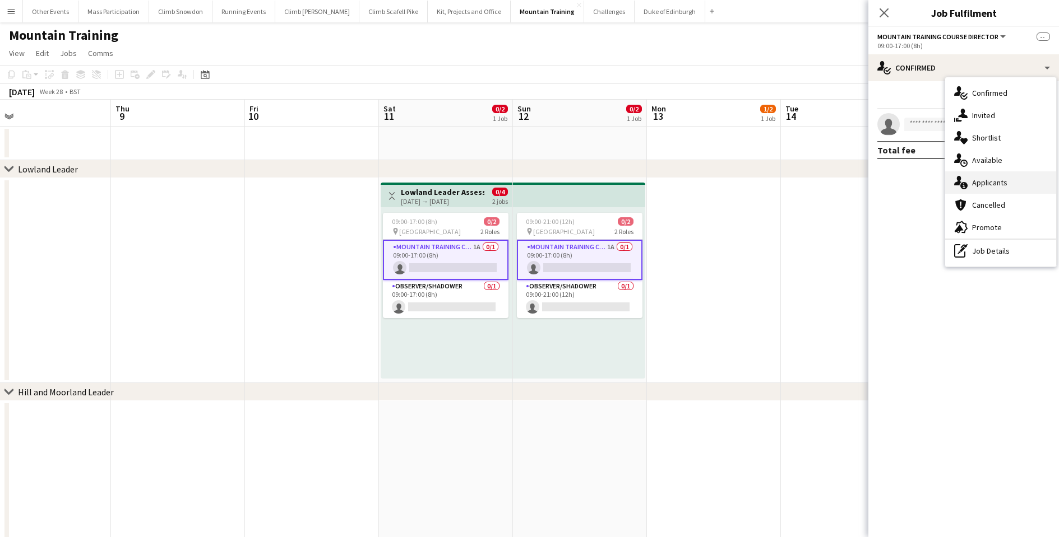
click at [971, 184] on div "single-neutral-actions-information Applicants" at bounding box center [1000, 182] width 111 height 22
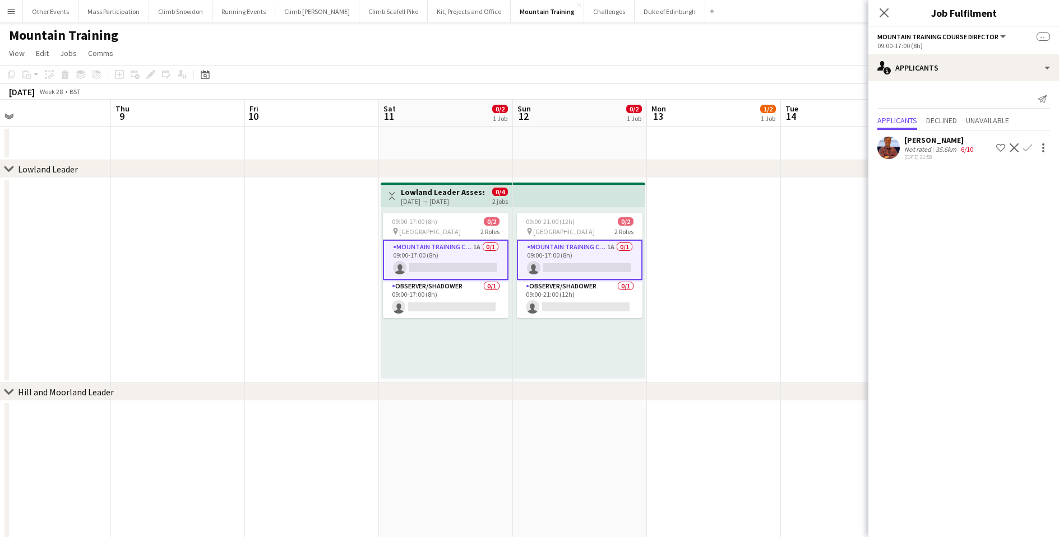
click at [1030, 152] on button "Confirm" at bounding box center [1026, 147] width 13 height 13
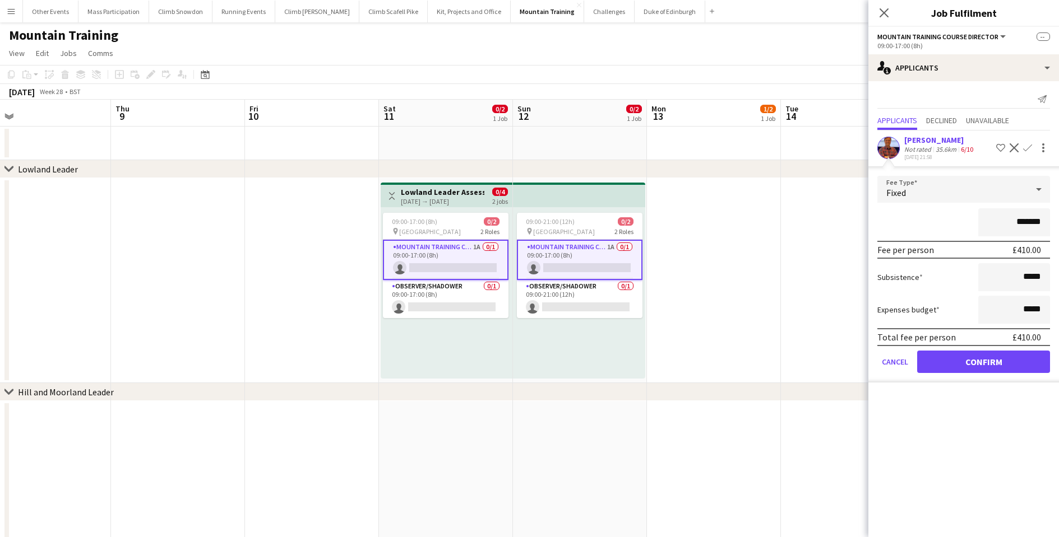
click at [975, 369] on button "Confirm" at bounding box center [983, 362] width 133 height 22
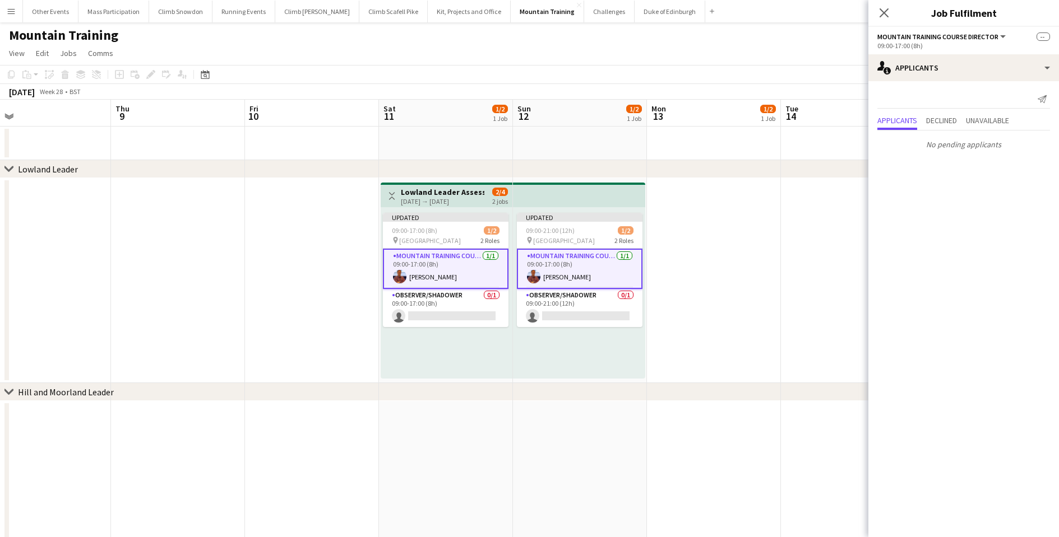
click at [698, 339] on app-date-cell at bounding box center [714, 280] width 134 height 205
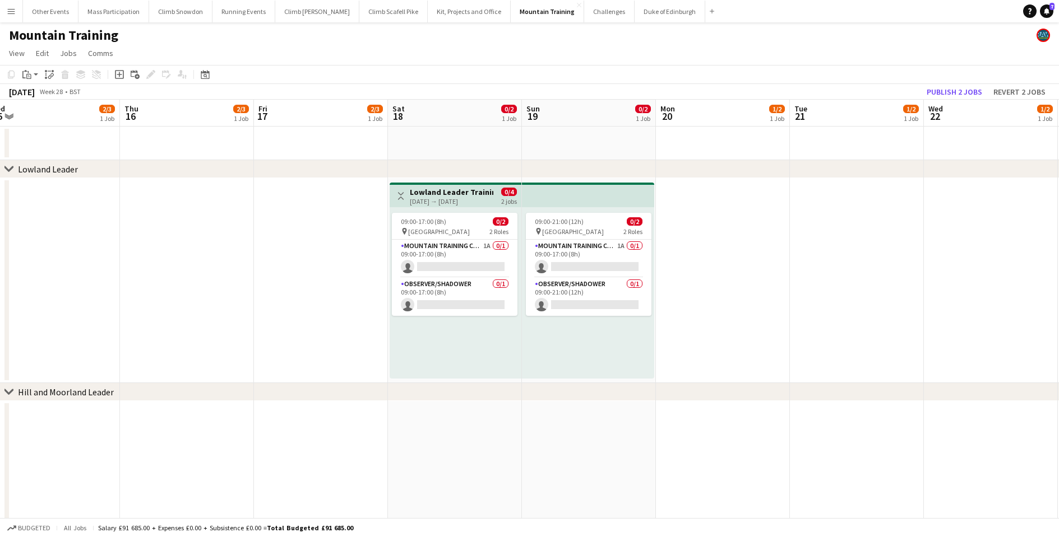
scroll to position [0, 282]
click at [584, 267] on app-card-role "Mountain Training Course Director 1A 0/1 09:00-17:00 (8h) single-neutral-actions" at bounding box center [589, 259] width 126 height 38
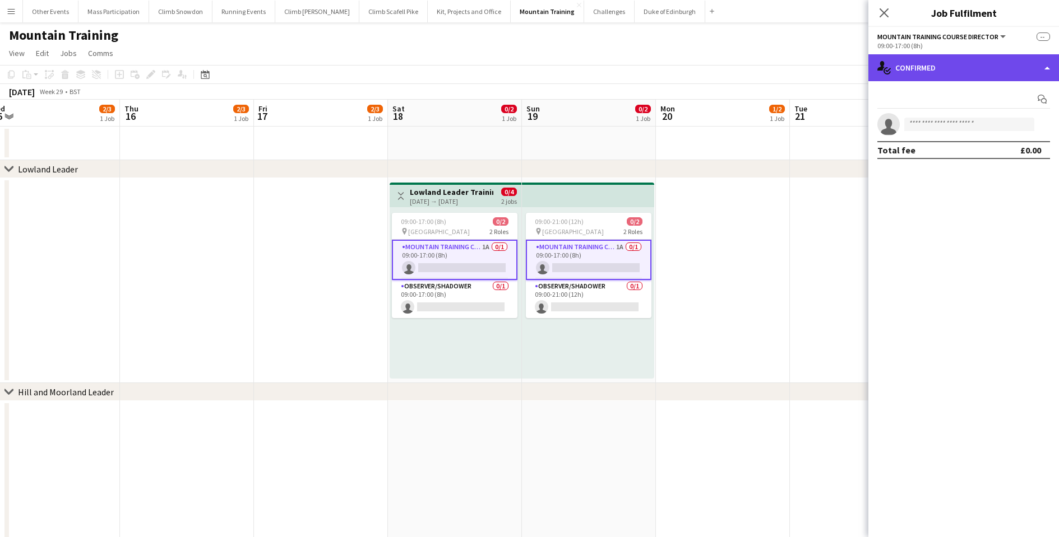
click at [902, 77] on div "single-neutral-actions-check-2 Confirmed" at bounding box center [963, 67] width 191 height 27
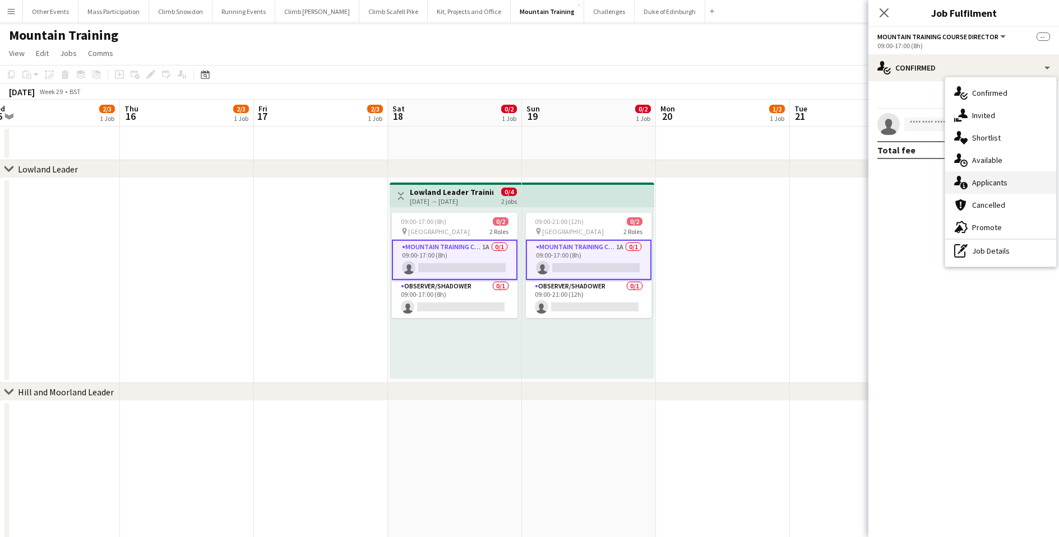
click at [992, 187] on div "single-neutral-actions-information Applicants" at bounding box center [1000, 182] width 111 height 22
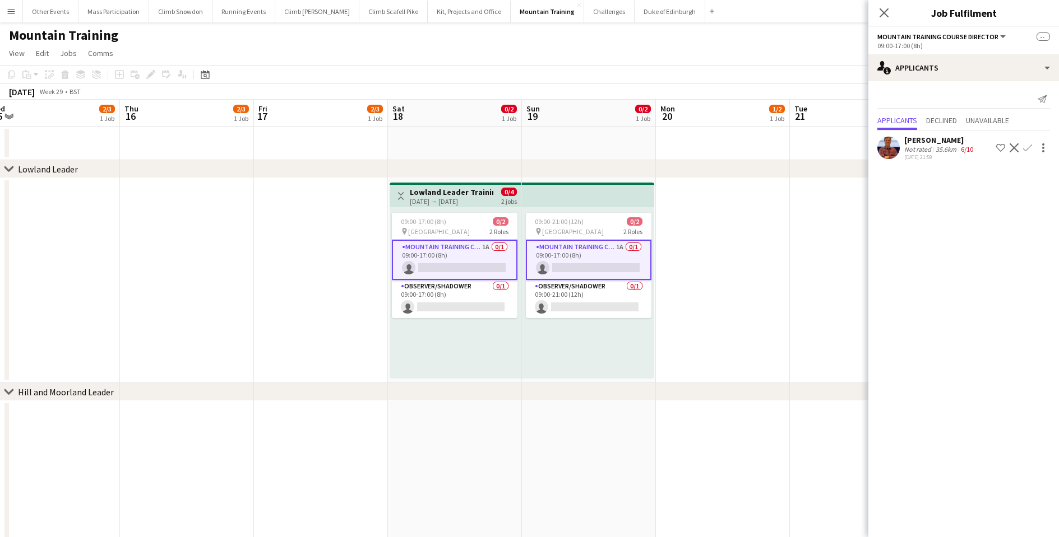
click at [1028, 155] on div "[PERSON_NAME] Not rated 35.6km 6/10 [DATE] 21:59 Shortlist crew Decline Confirm" at bounding box center [963, 148] width 191 height 26
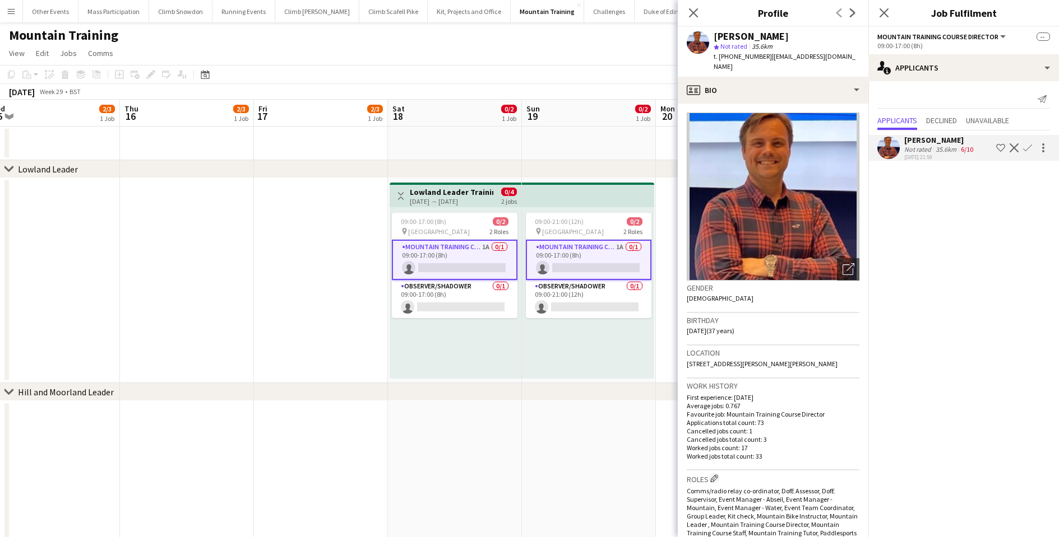
click at [1026, 152] on button "Confirm" at bounding box center [1026, 147] width 13 height 13
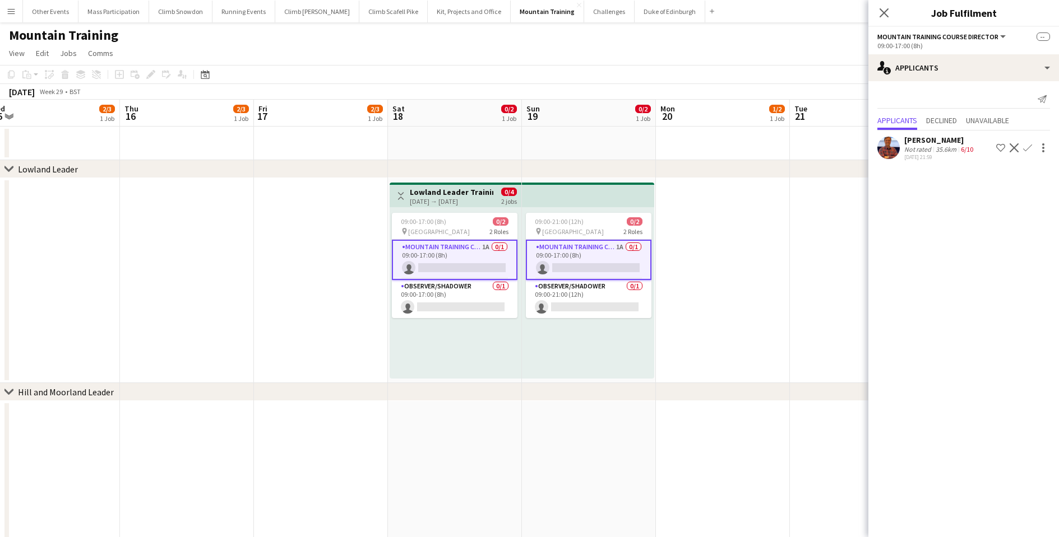
click at [1026, 152] on button "Confirm" at bounding box center [1026, 147] width 13 height 13
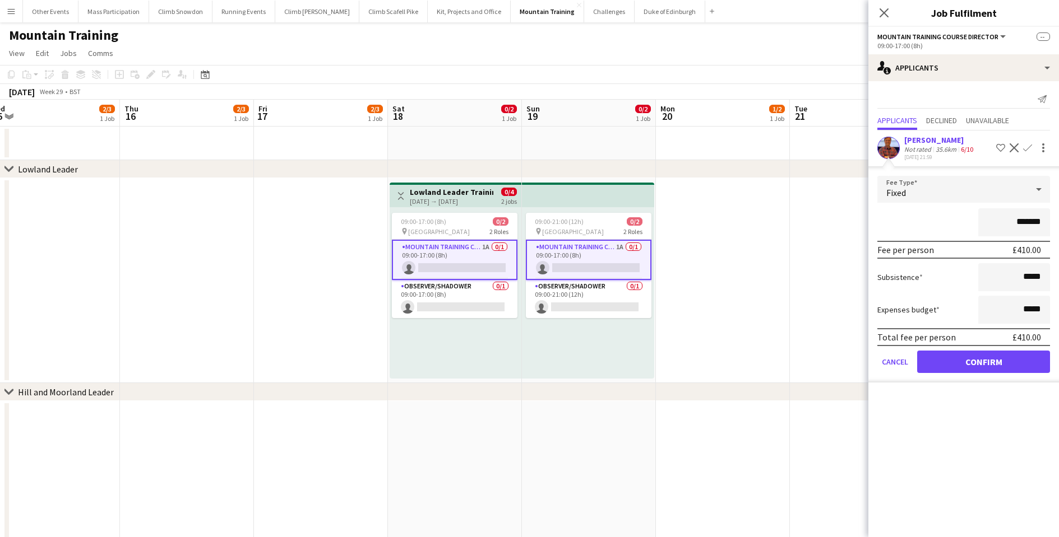
click at [977, 369] on button "Confirm" at bounding box center [983, 362] width 133 height 22
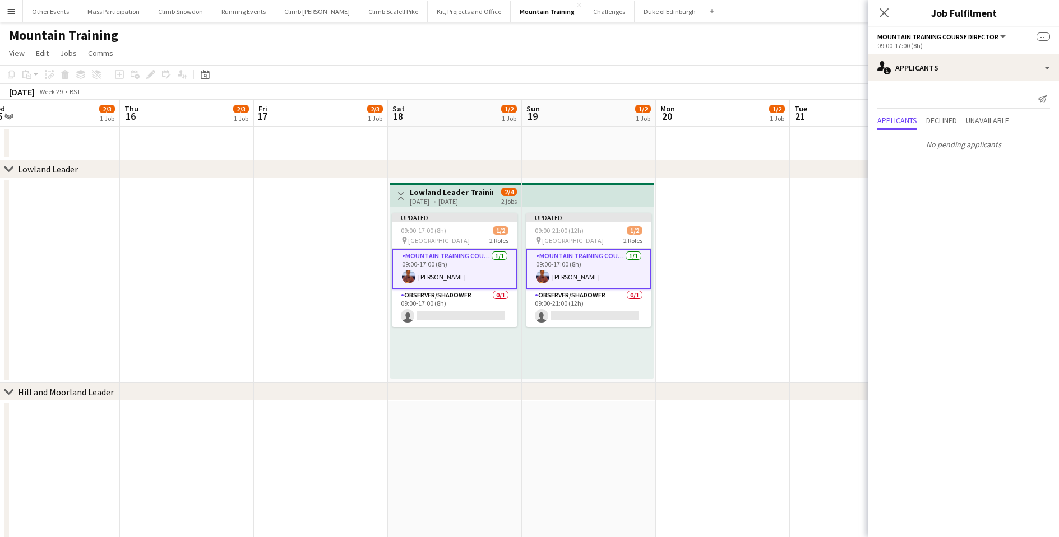
click at [741, 329] on app-date-cell at bounding box center [723, 280] width 134 height 205
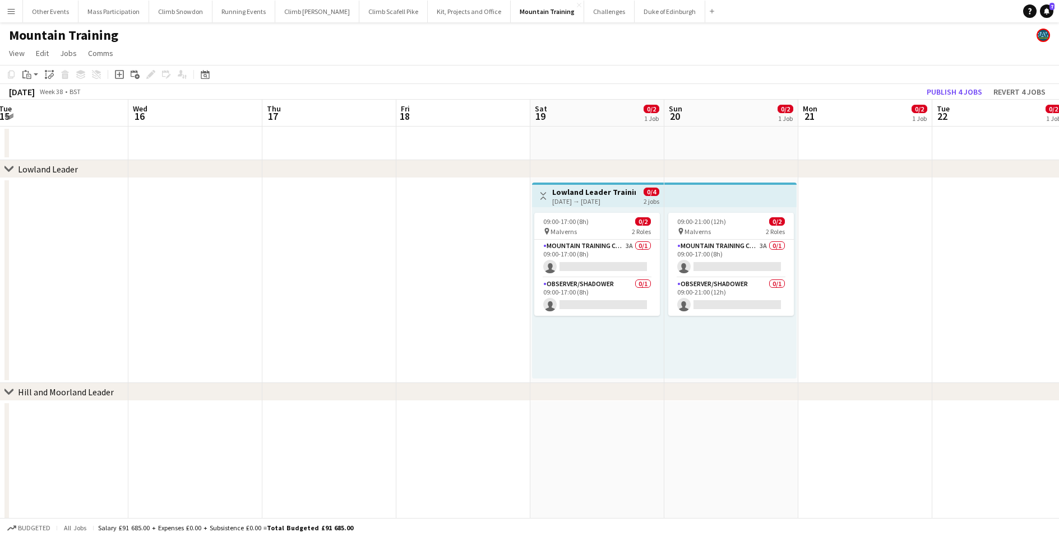
scroll to position [0, 412]
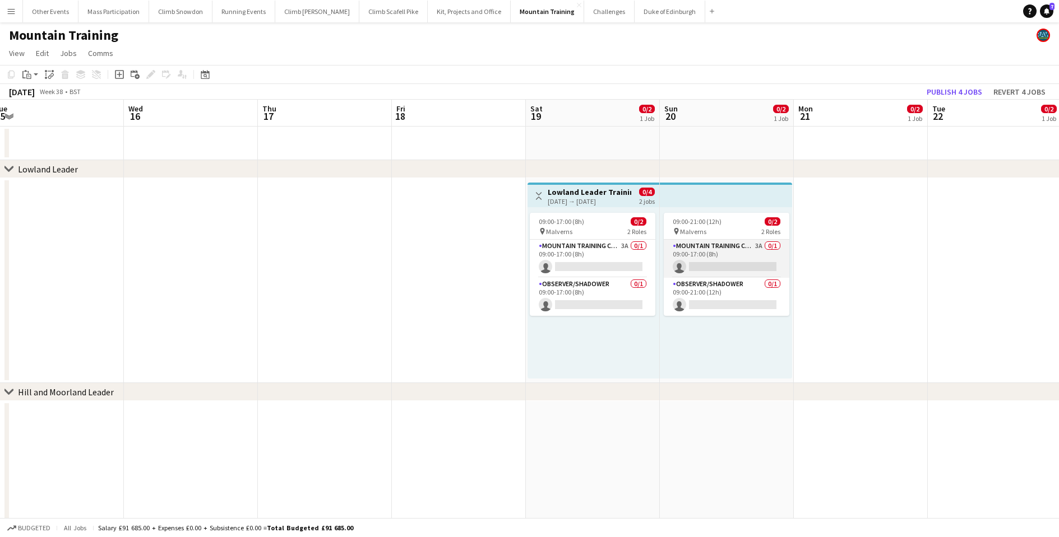
click at [713, 265] on app-card-role "Mountain Training Course Director 3A 0/1 09:00-17:00 (8h) single-neutral-actions" at bounding box center [727, 259] width 126 height 38
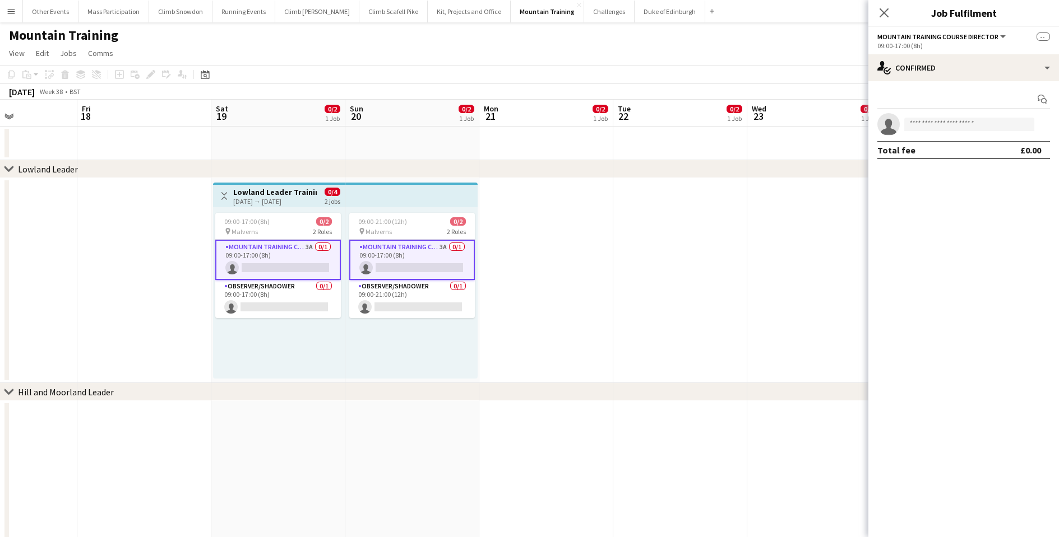
scroll to position [0, 316]
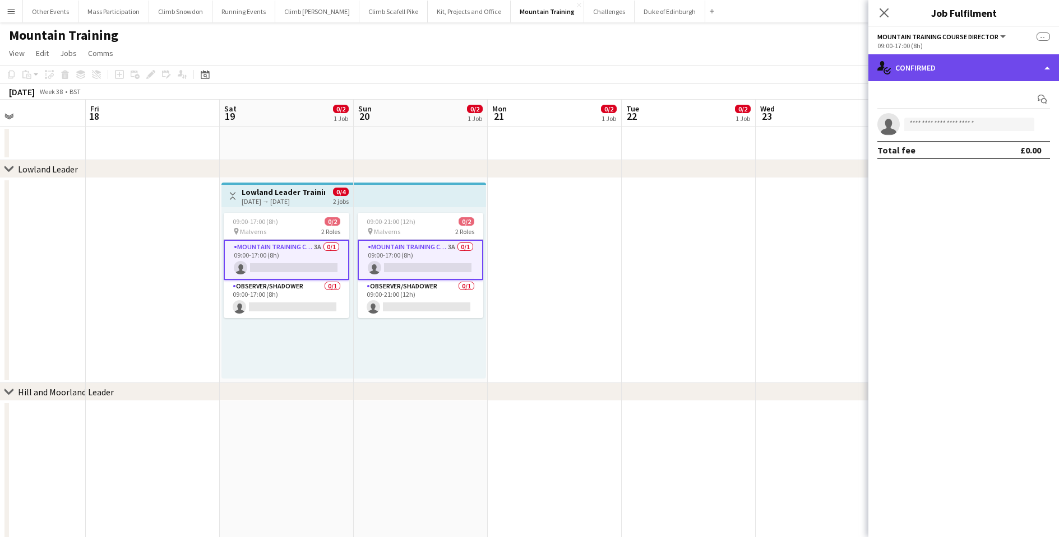
click at [972, 69] on div "single-neutral-actions-check-2 Confirmed" at bounding box center [963, 67] width 191 height 27
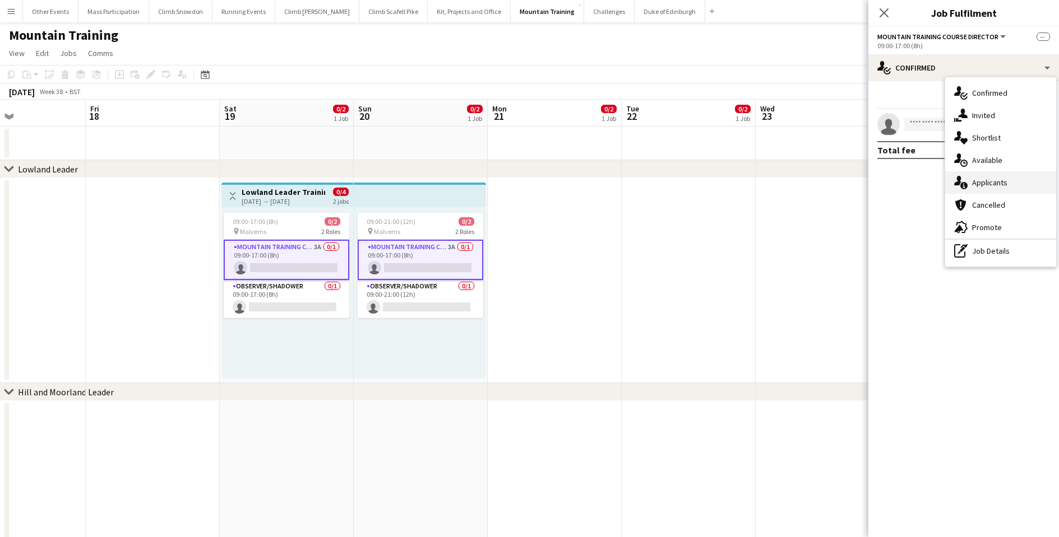
click at [977, 189] on div "single-neutral-actions-information Applicants" at bounding box center [1000, 182] width 111 height 22
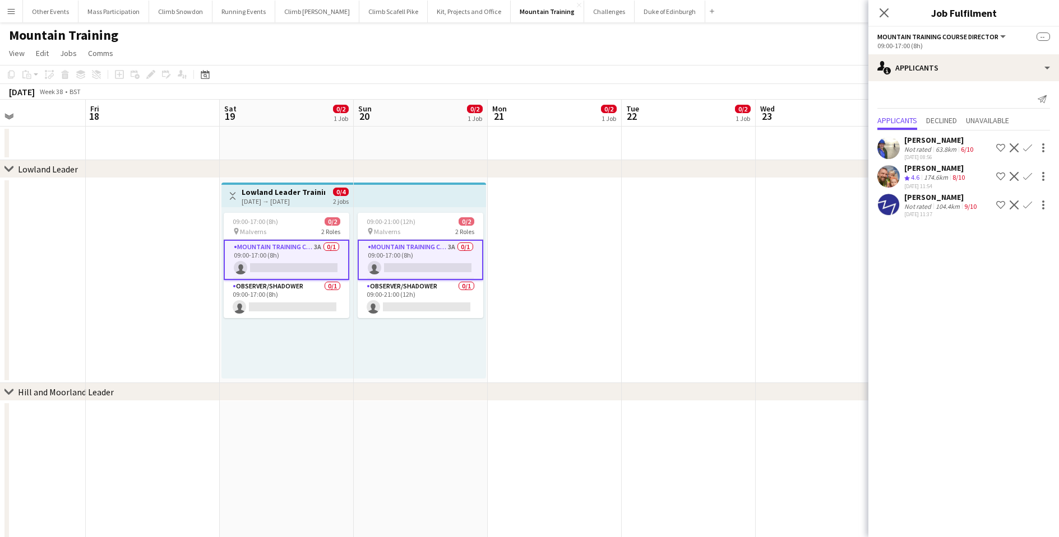
click at [1027, 151] on app-icon "Confirm" at bounding box center [1027, 147] width 9 height 9
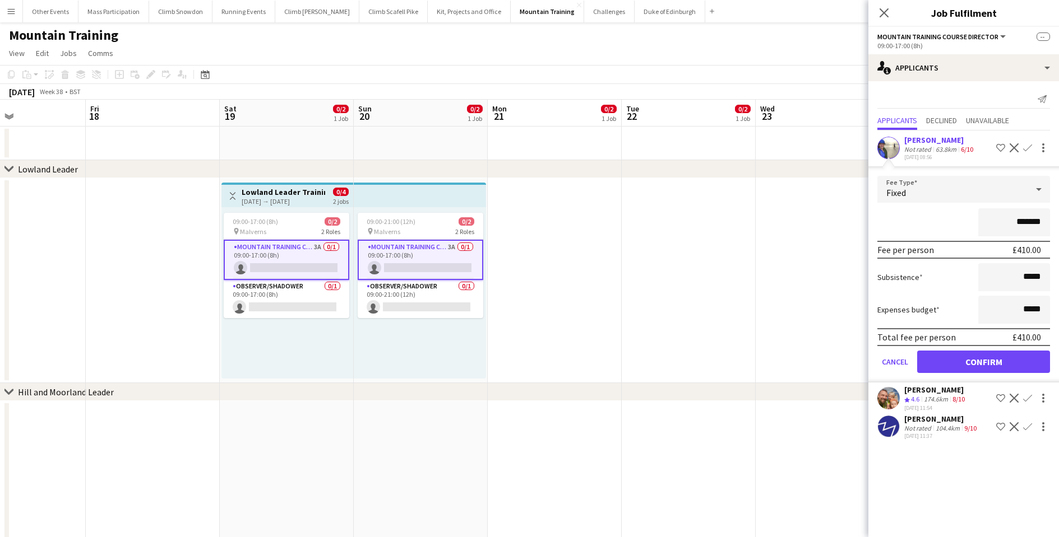
click at [984, 372] on button "Confirm" at bounding box center [983, 362] width 133 height 22
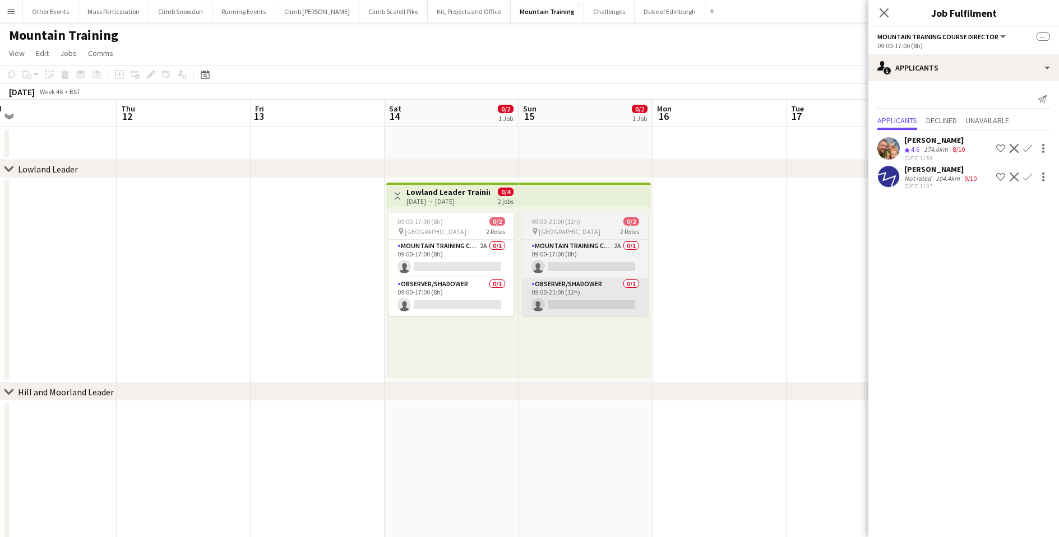
scroll to position [0, 455]
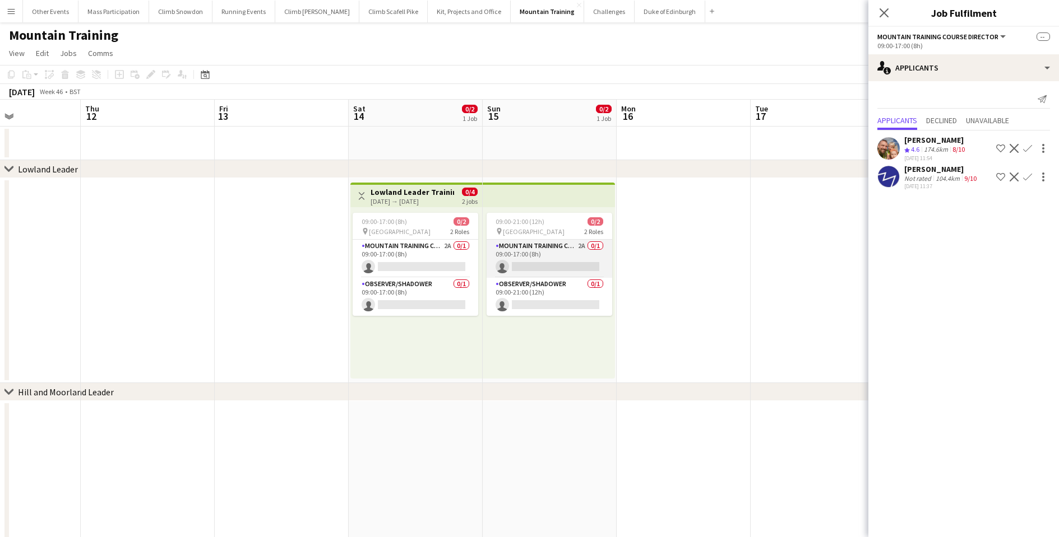
click at [544, 265] on app-card-role "Mountain Training Course Director 2A 0/1 09:00-17:00 (8h) single-neutral-actions" at bounding box center [549, 259] width 126 height 38
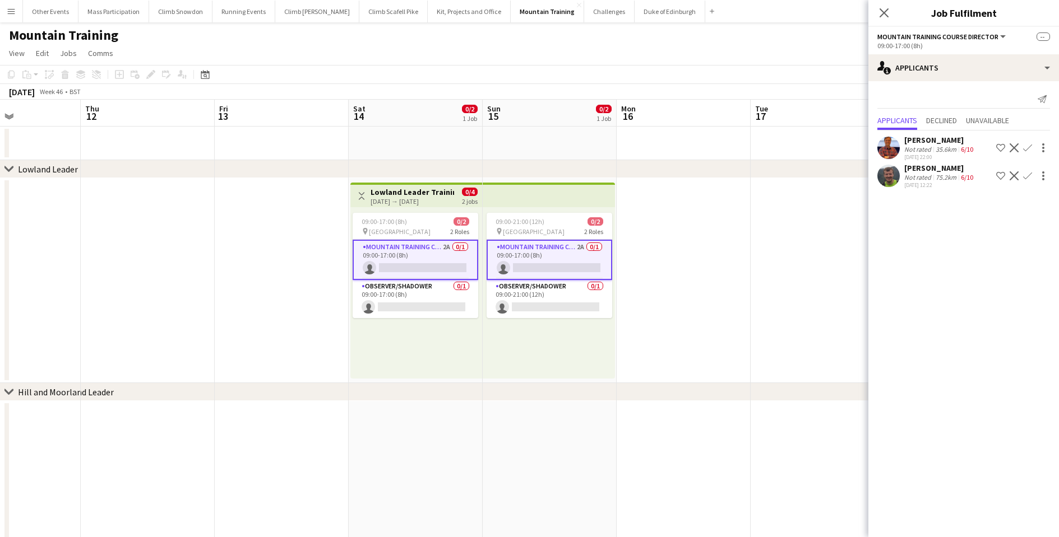
click at [1026, 181] on button "Confirm" at bounding box center [1026, 175] width 13 height 13
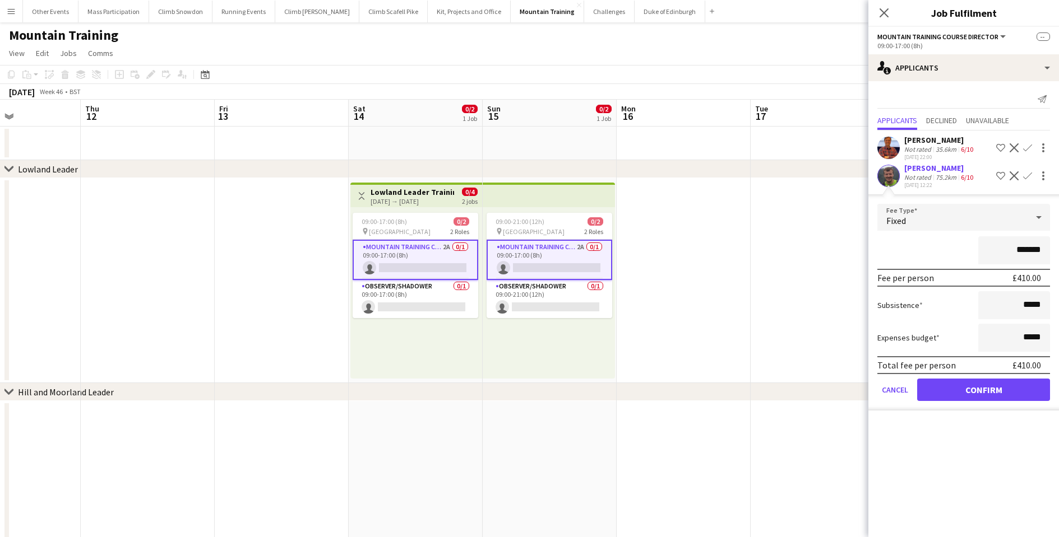
click at [984, 393] on button "Confirm" at bounding box center [983, 390] width 133 height 22
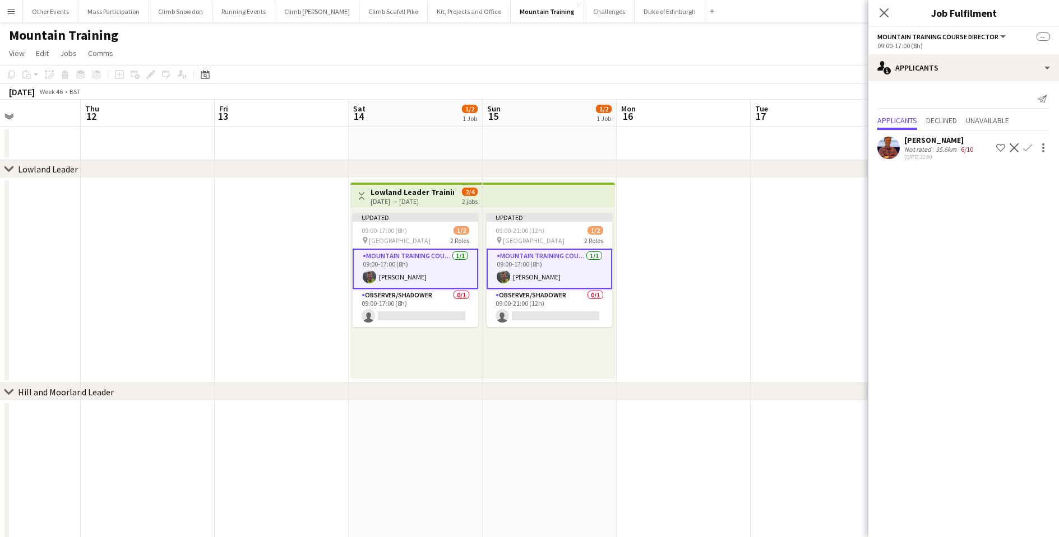
click at [701, 276] on app-date-cell at bounding box center [683, 280] width 134 height 205
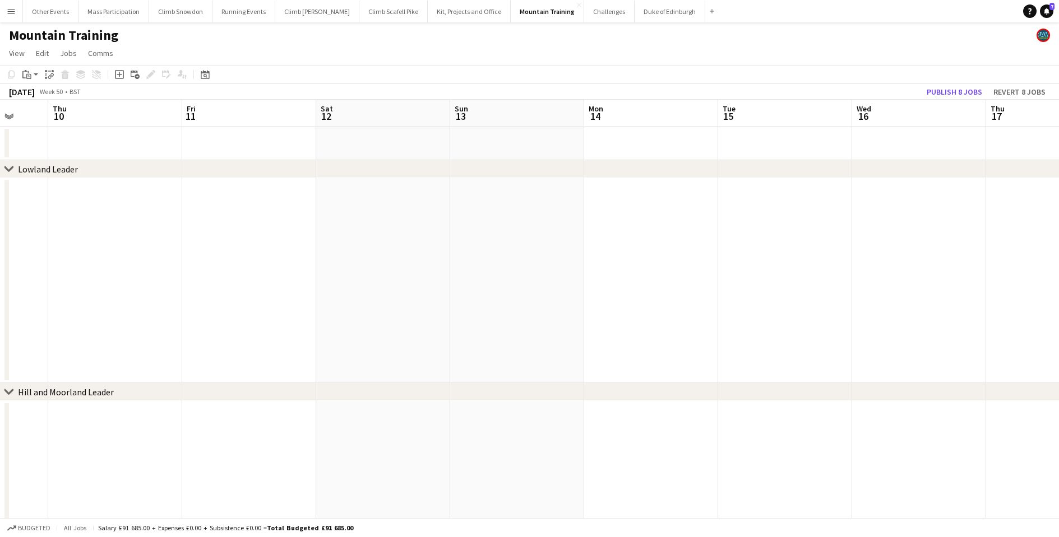
scroll to position [0, 373]
click at [953, 98] on button "Publish 8 jobs" at bounding box center [954, 92] width 64 height 15
click at [11, 171] on icon at bounding box center [8, 168] width 8 height 4
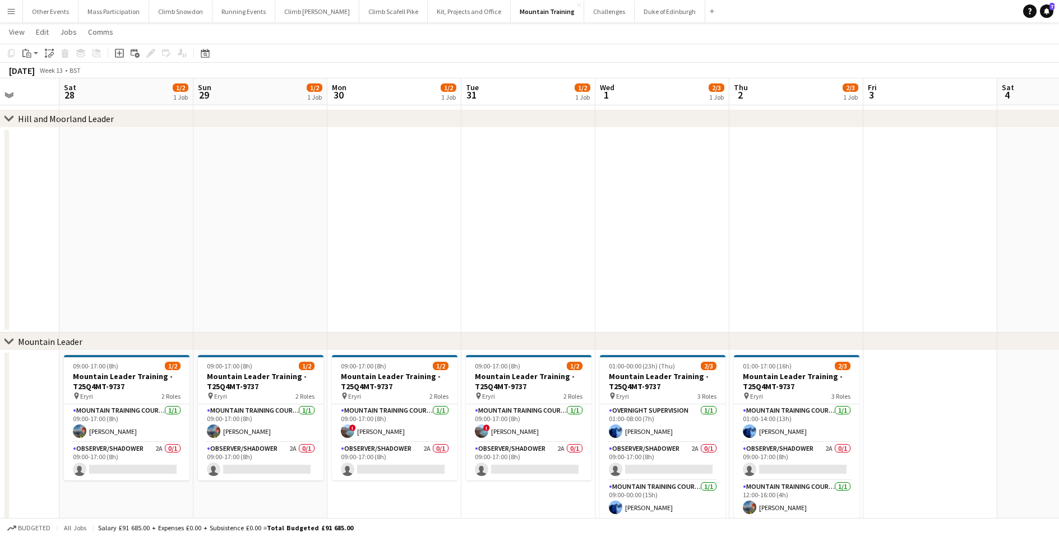
scroll to position [0, 309]
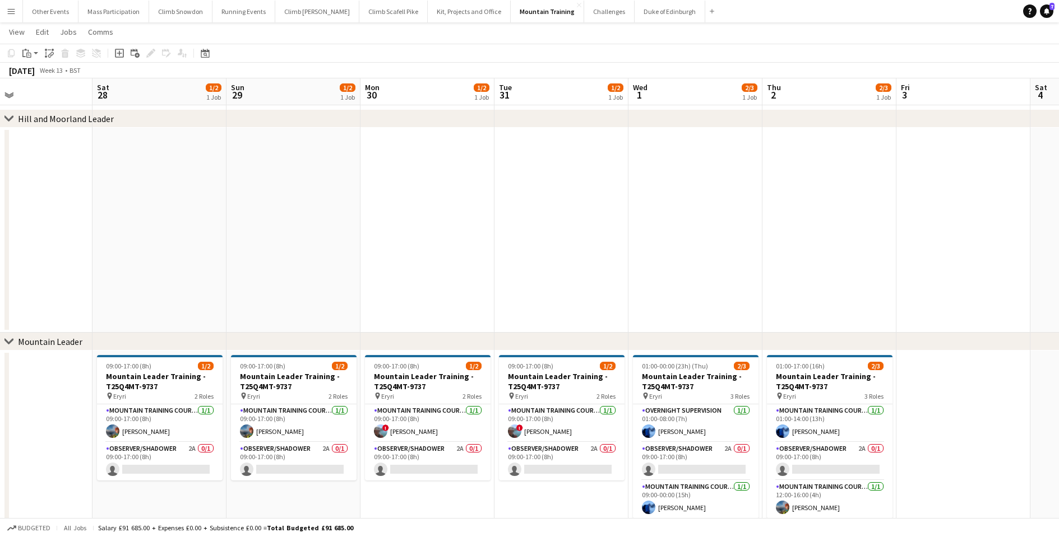
click at [11, 13] on app-icon "Menu" at bounding box center [11, 11] width 9 height 9
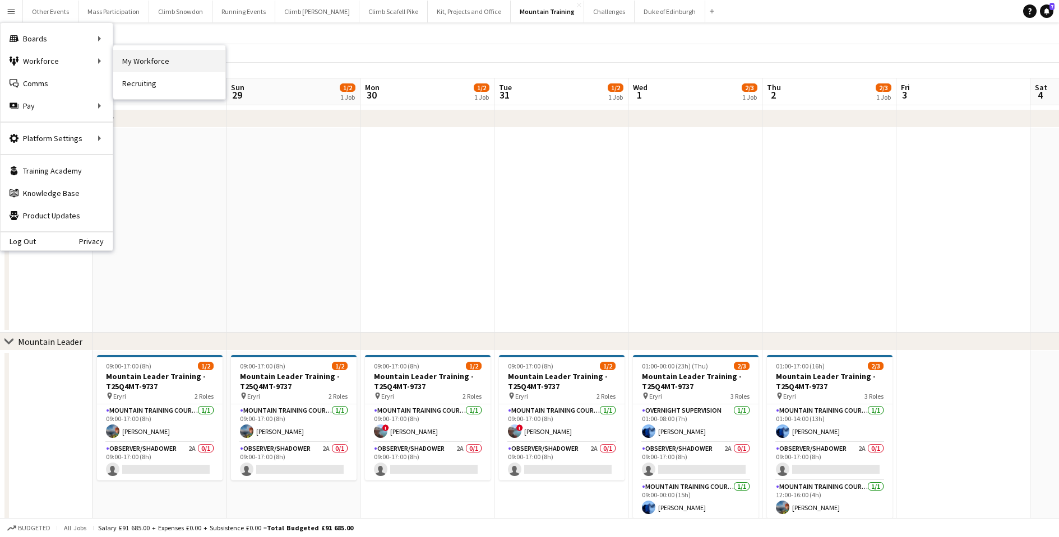
click at [132, 63] on link "My Workforce" at bounding box center [169, 61] width 112 height 22
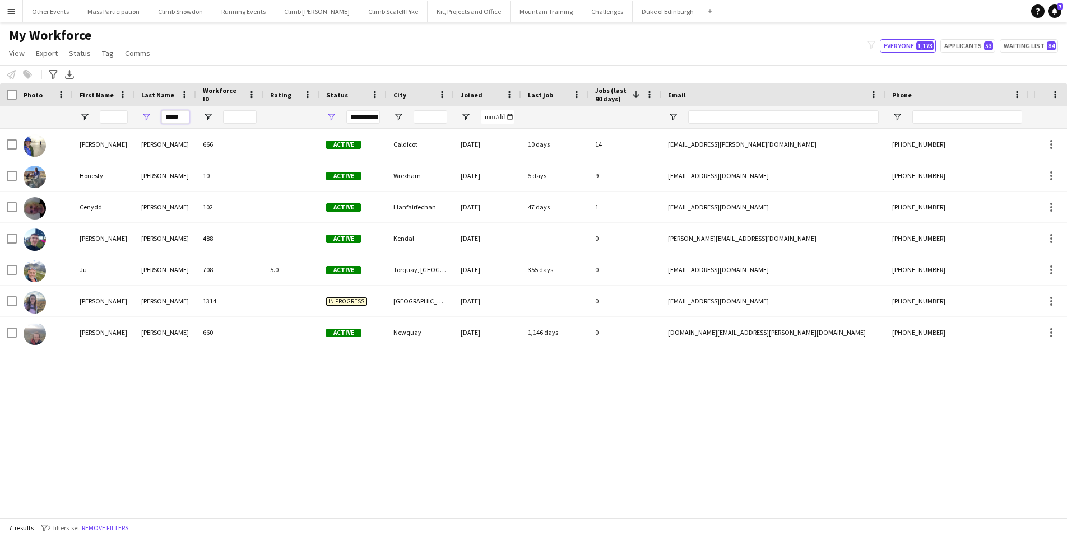
click at [182, 121] on input "*****" at bounding box center [175, 116] width 28 height 13
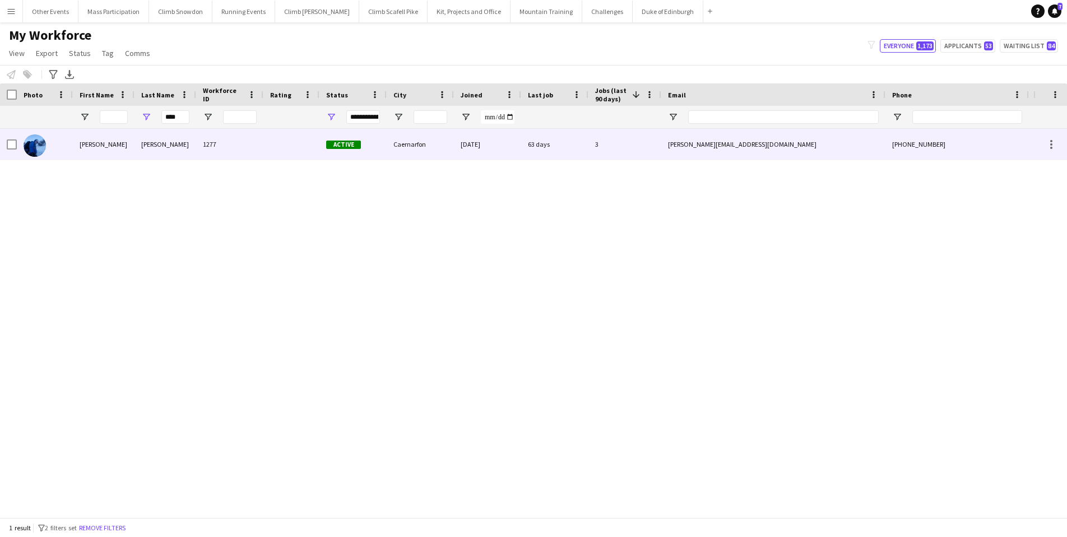
click at [172, 143] on div "[PERSON_NAME]" at bounding box center [165, 144] width 62 height 31
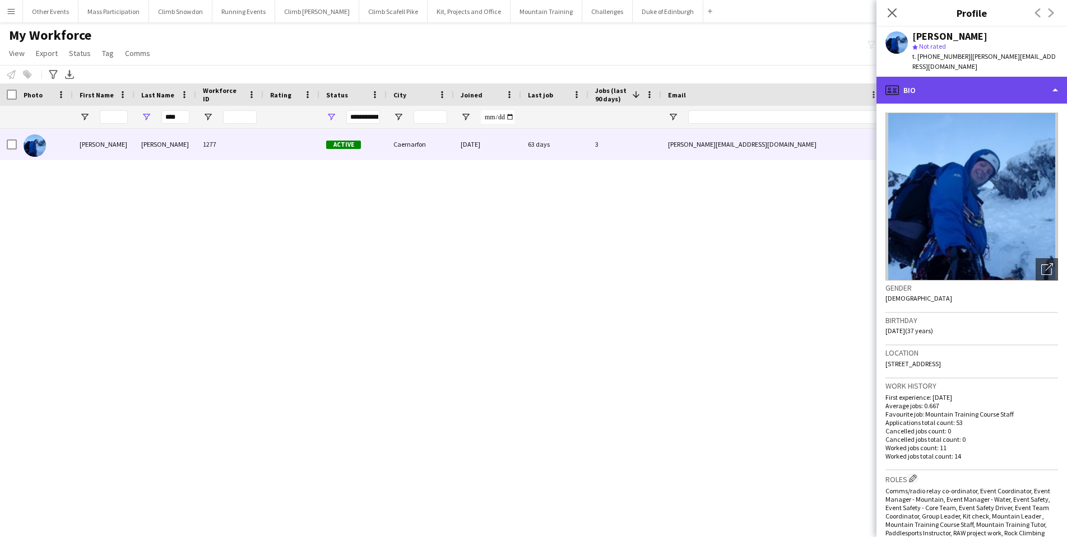
click at [915, 77] on div "profile Bio" at bounding box center [971, 90] width 191 height 27
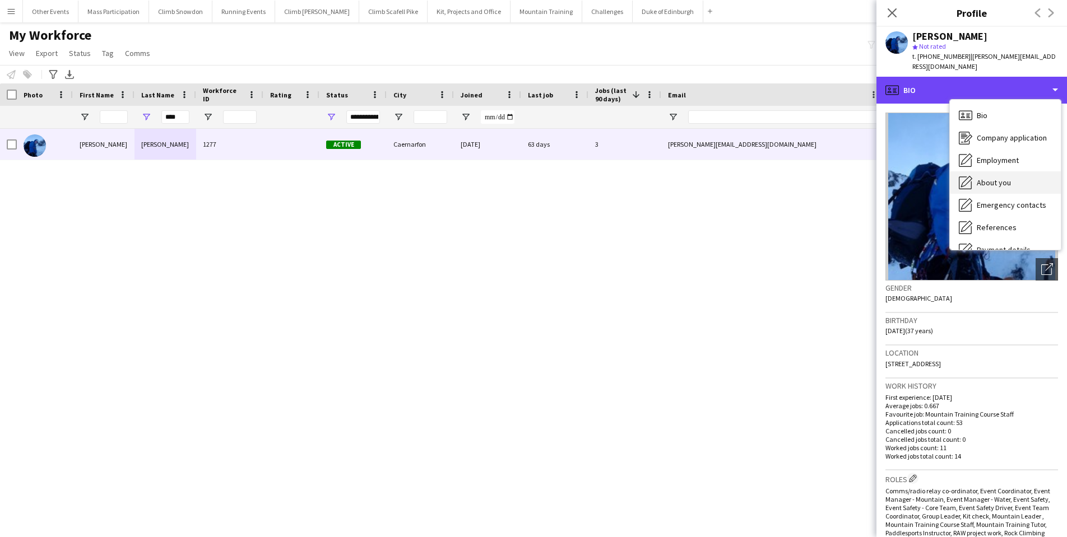
scroll to position [128, 0]
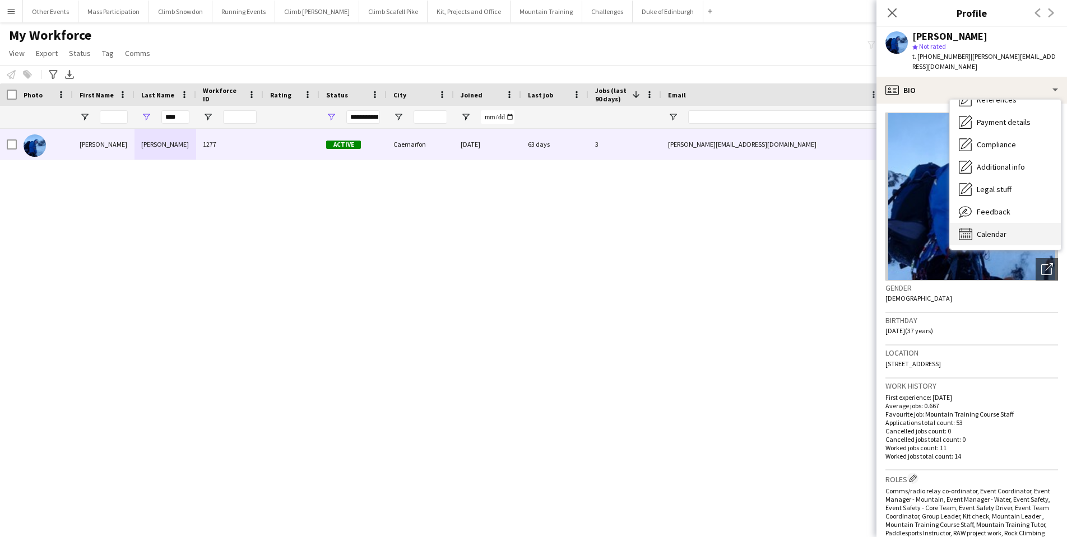
click at [989, 229] on span "Calendar" at bounding box center [992, 234] width 30 height 10
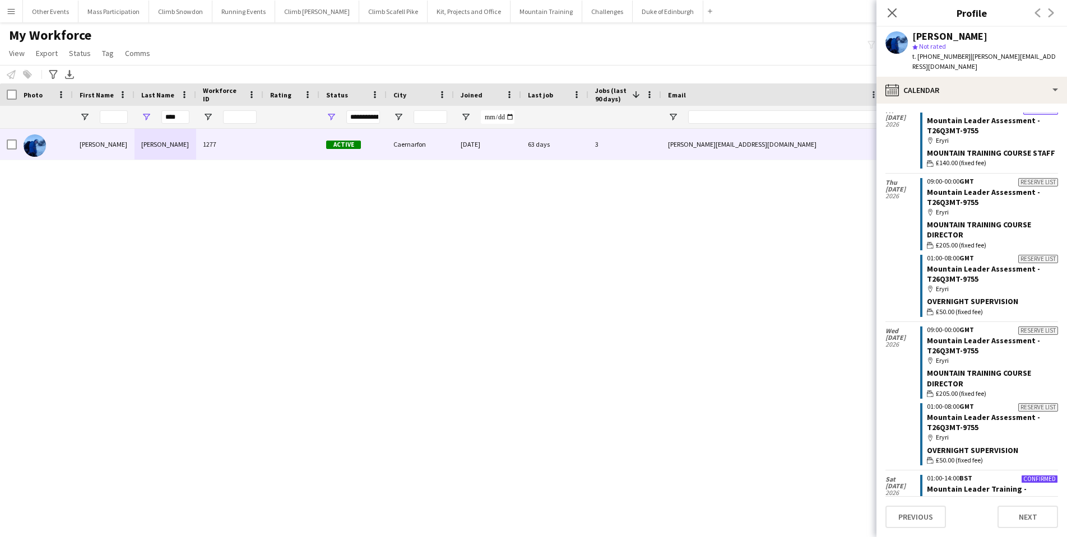
scroll to position [0, 0]
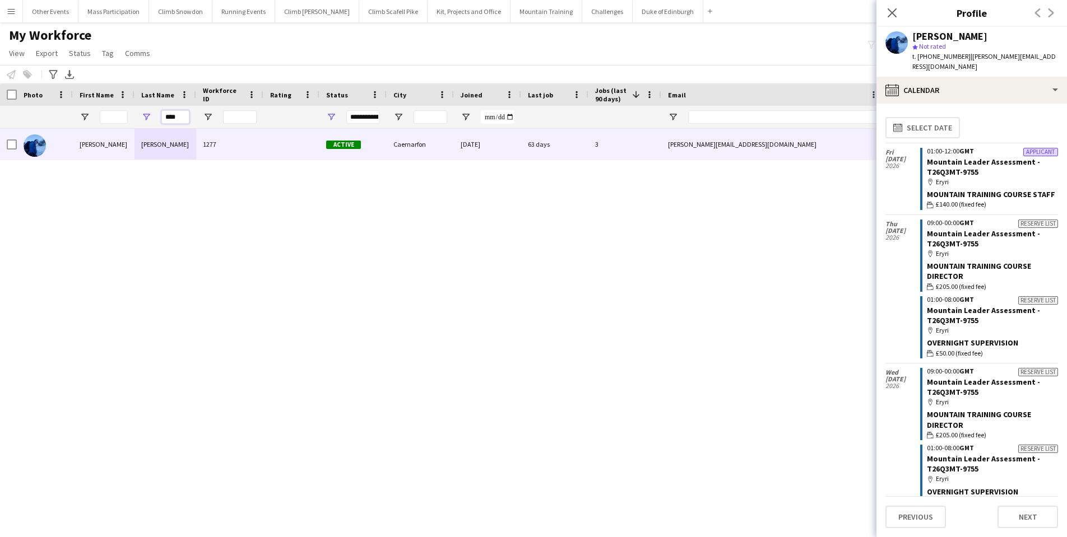
click at [177, 114] on input "****" at bounding box center [175, 116] width 28 height 13
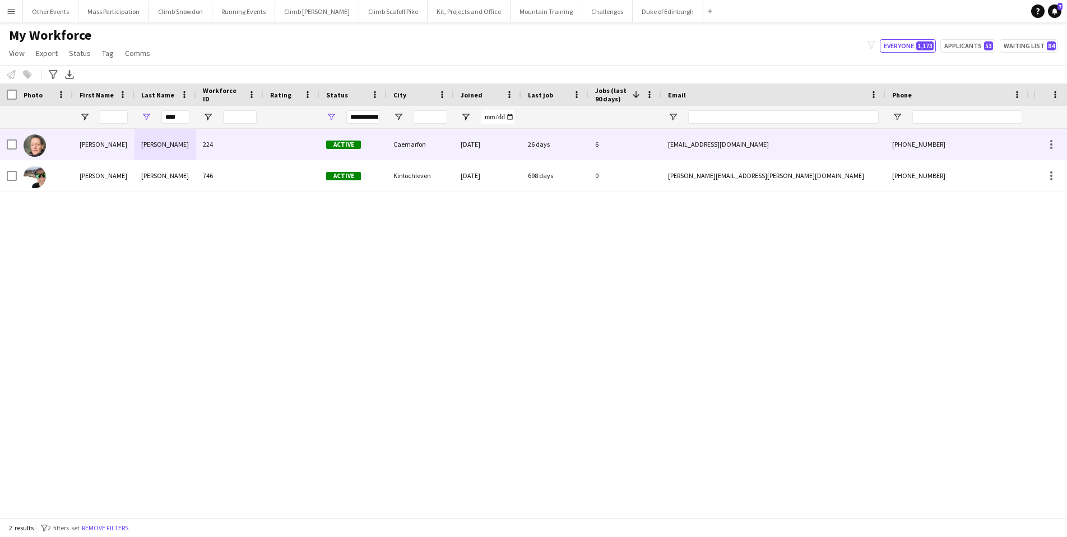
click at [96, 143] on div "[PERSON_NAME]" at bounding box center [104, 144] width 62 height 31
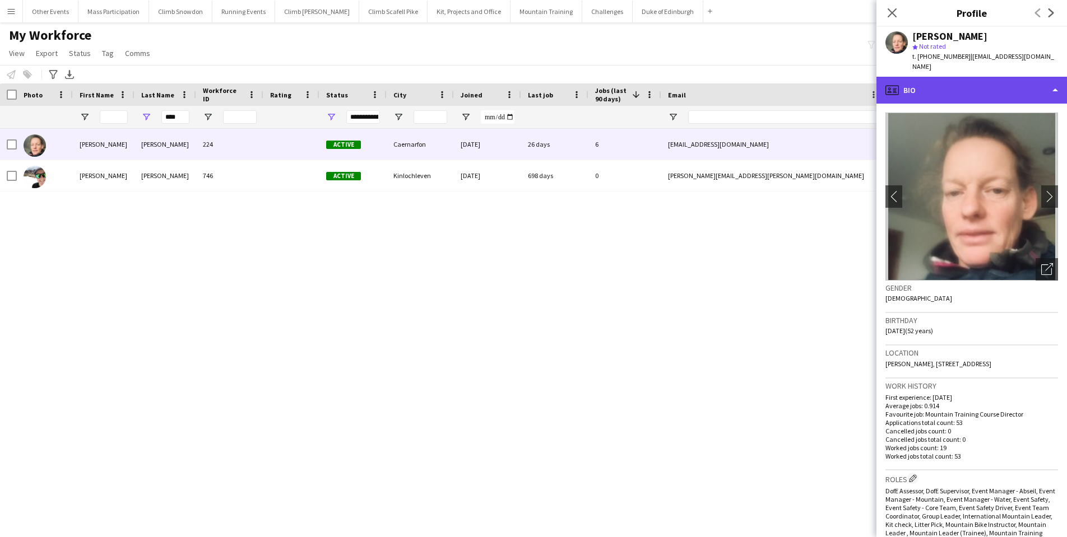
click at [965, 78] on div "profile Bio" at bounding box center [971, 90] width 191 height 27
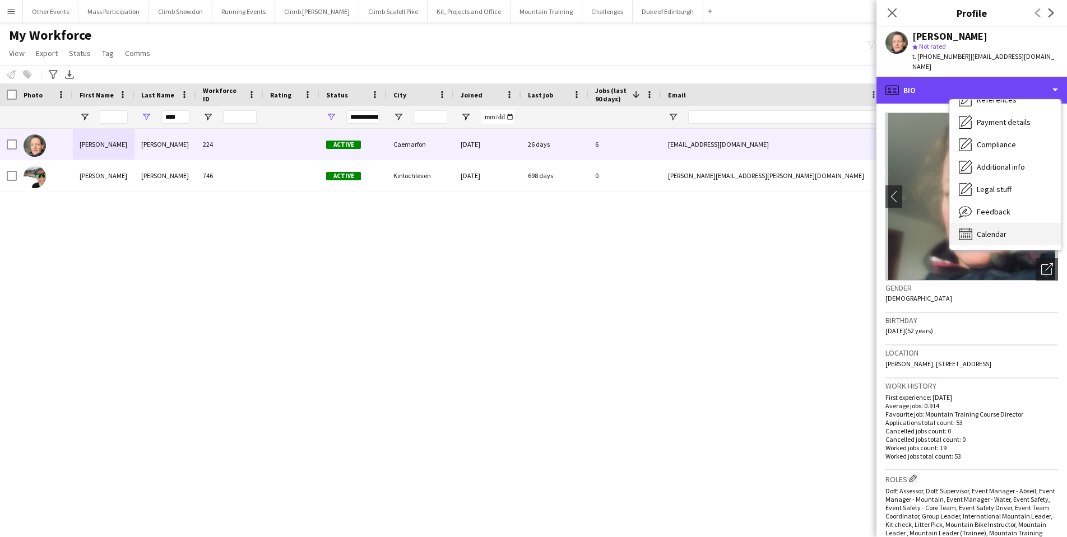
scroll to position [128, 0]
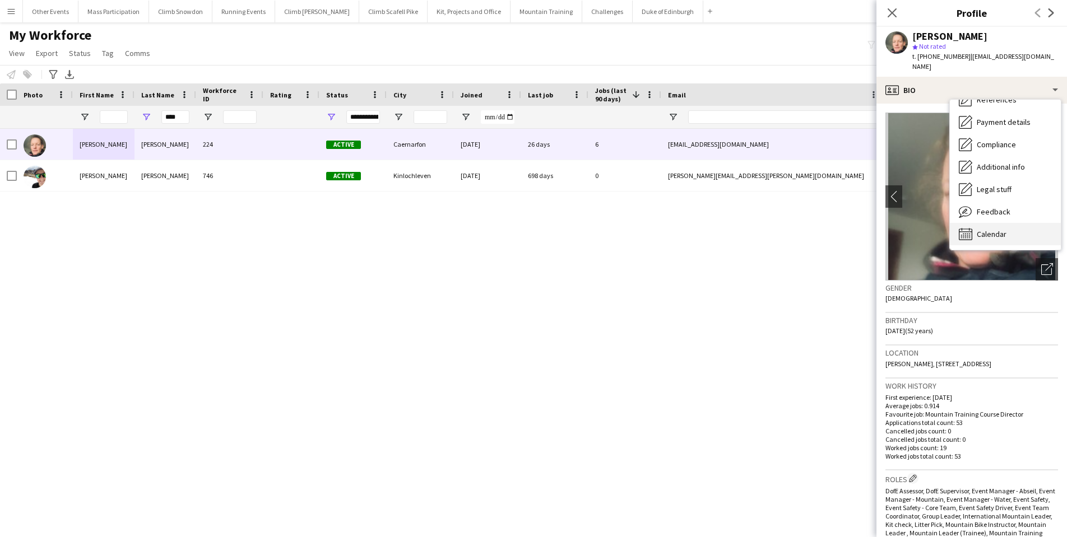
click at [984, 229] on span "Calendar" at bounding box center [992, 234] width 30 height 10
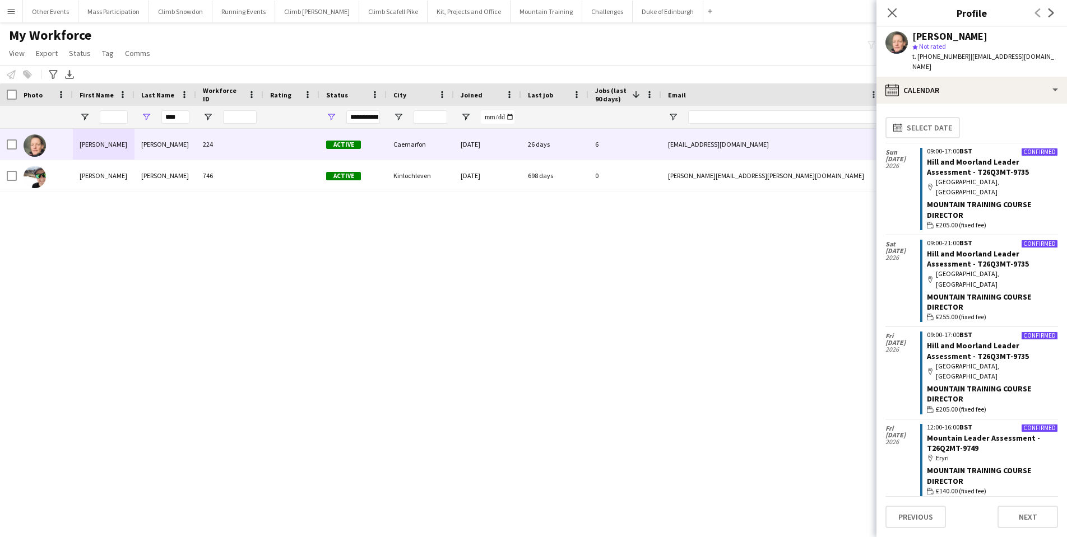
scroll to position [0, 0]
click at [173, 117] on input "****" at bounding box center [175, 116] width 28 height 13
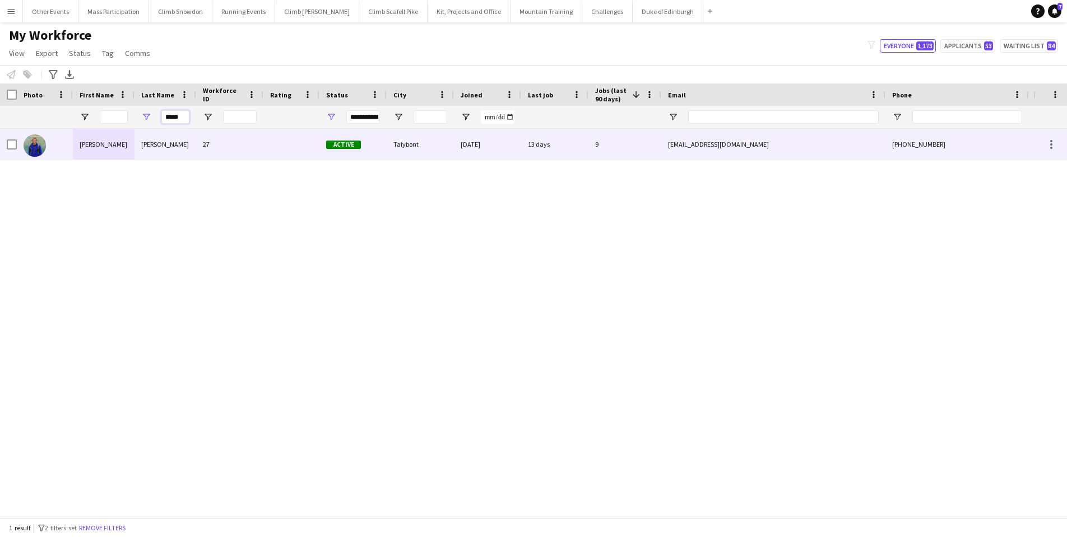
type input "*****"
click at [145, 141] on div "[PERSON_NAME]" at bounding box center [165, 144] width 62 height 31
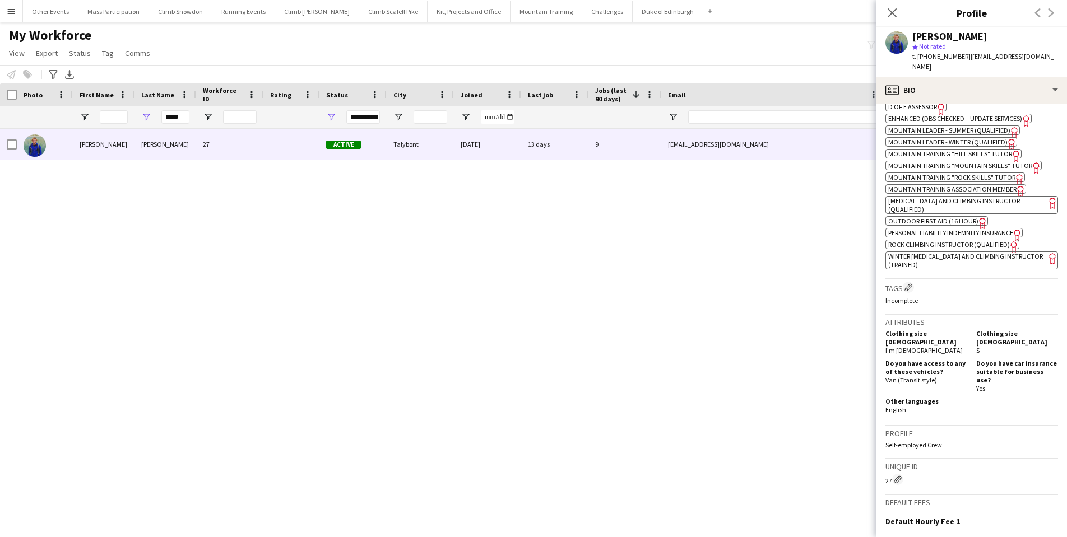
scroll to position [450, 0]
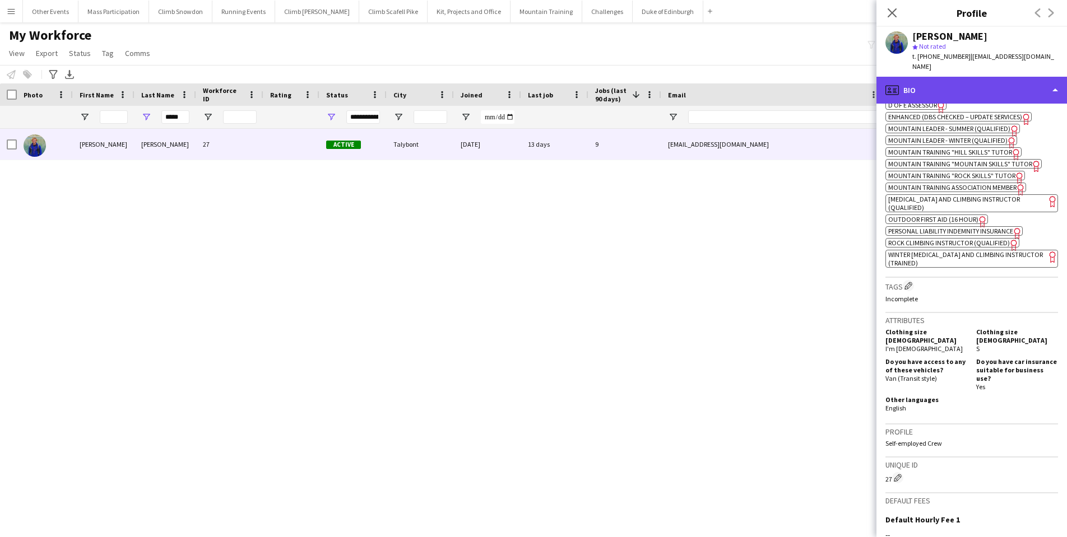
click at [941, 83] on div "profile Bio" at bounding box center [971, 90] width 191 height 27
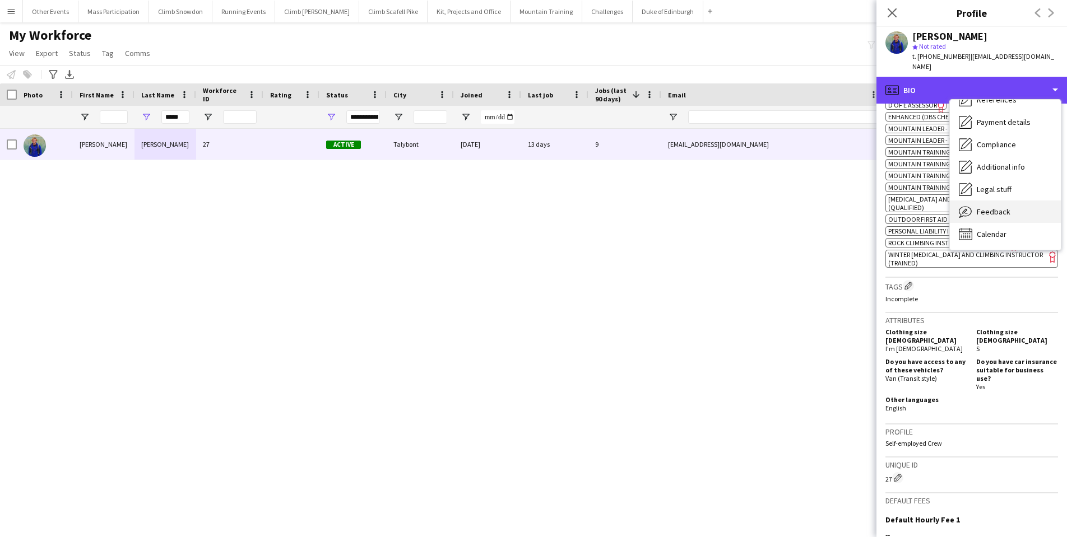
scroll to position [128, 0]
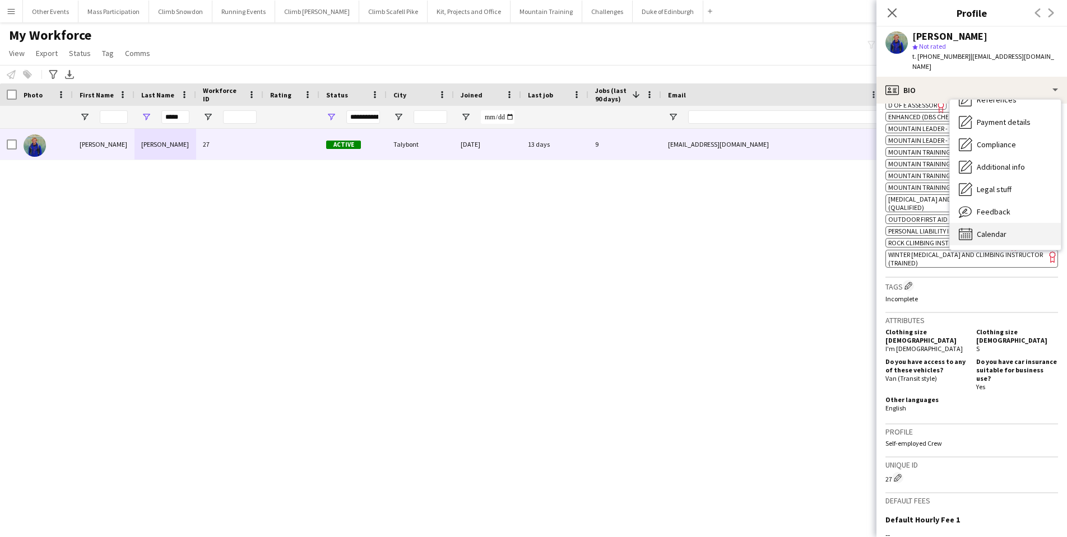
click at [987, 229] on span "Calendar" at bounding box center [992, 234] width 30 height 10
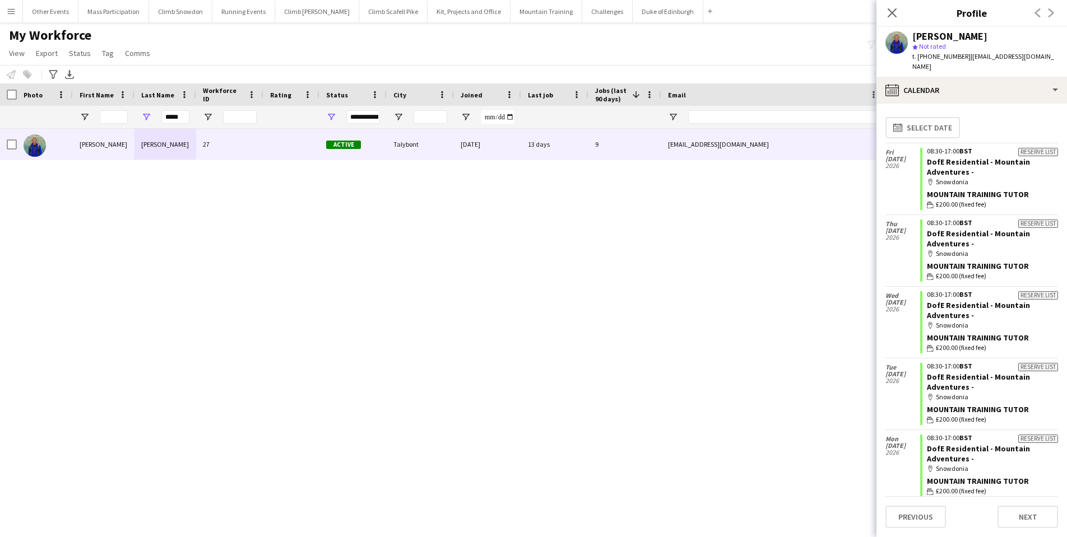
scroll to position [0, 0]
click at [519, 10] on button "Mountain Training Close" at bounding box center [547, 12] width 72 height 22
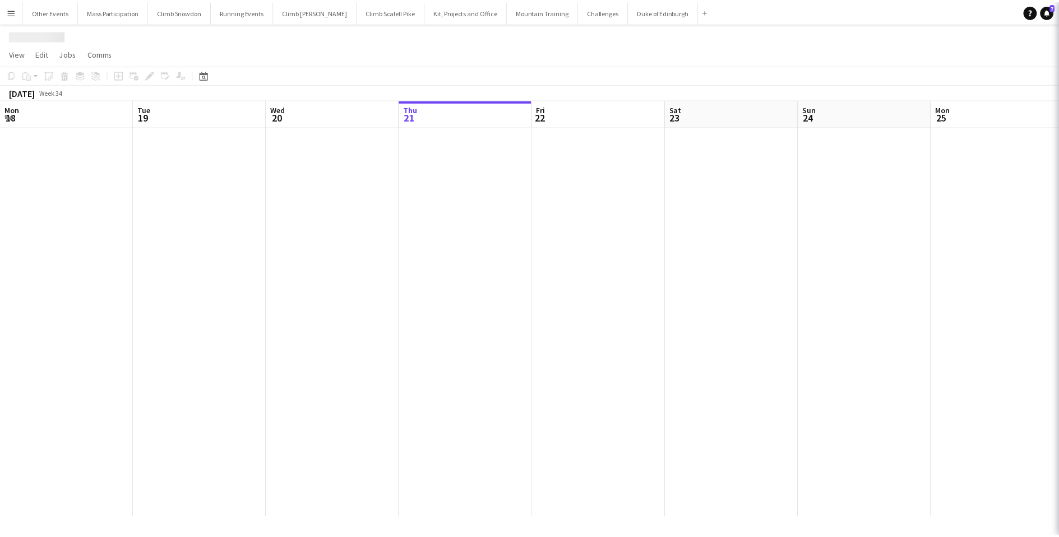
scroll to position [0, 268]
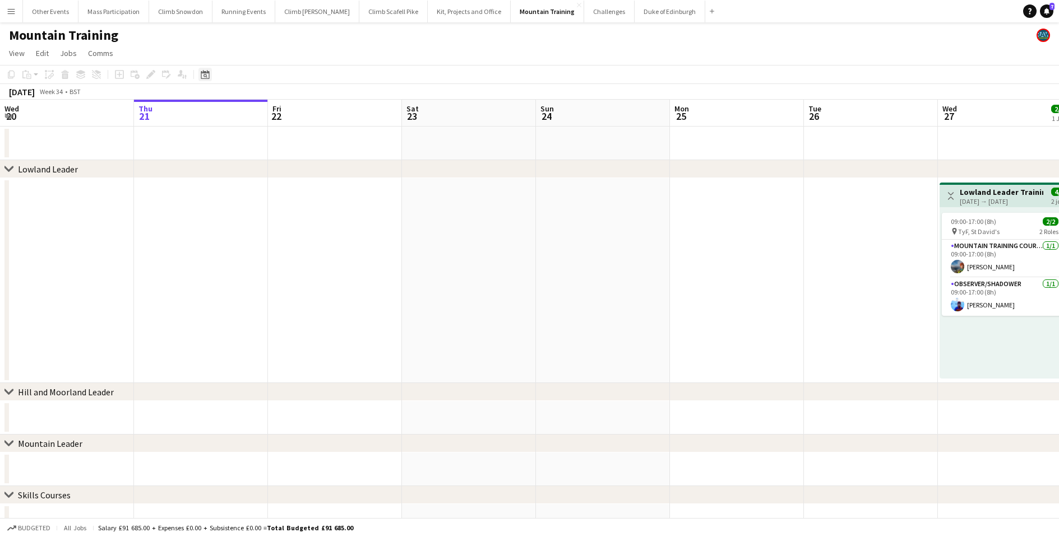
click at [205, 75] on icon at bounding box center [205, 76] width 4 height 4
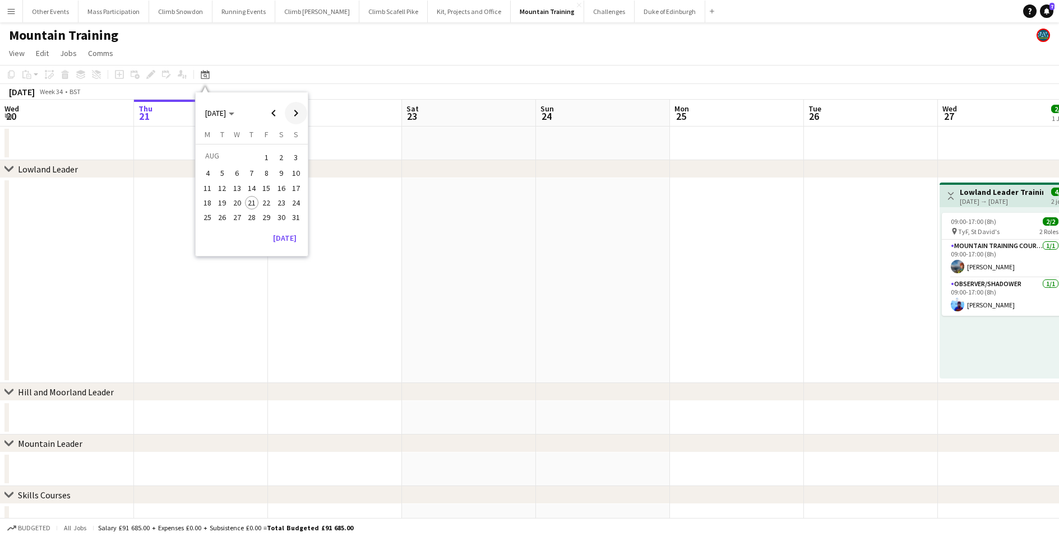
click at [298, 114] on span "Next month" at bounding box center [296, 113] width 22 height 22
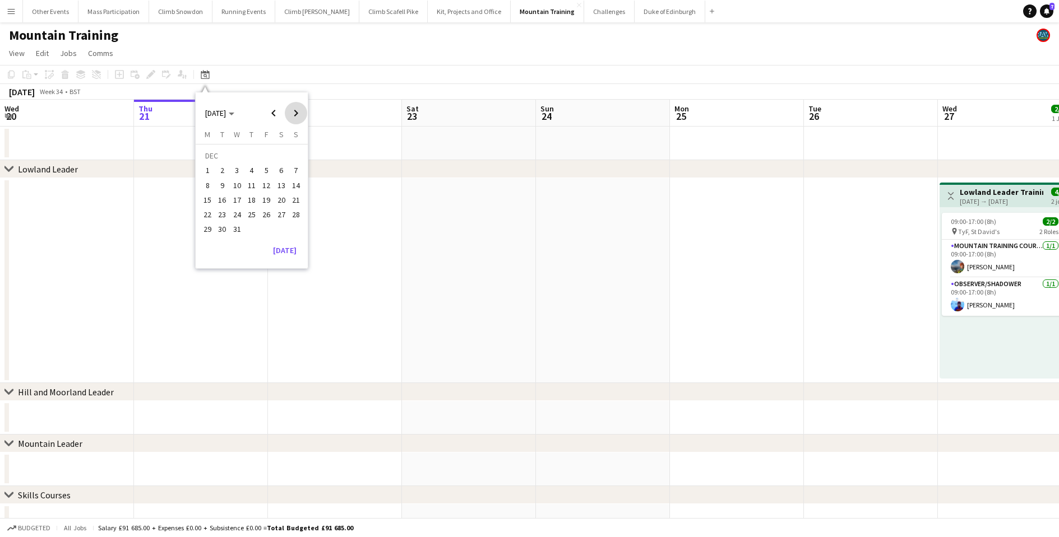
click at [298, 114] on span "Next month" at bounding box center [296, 113] width 22 height 22
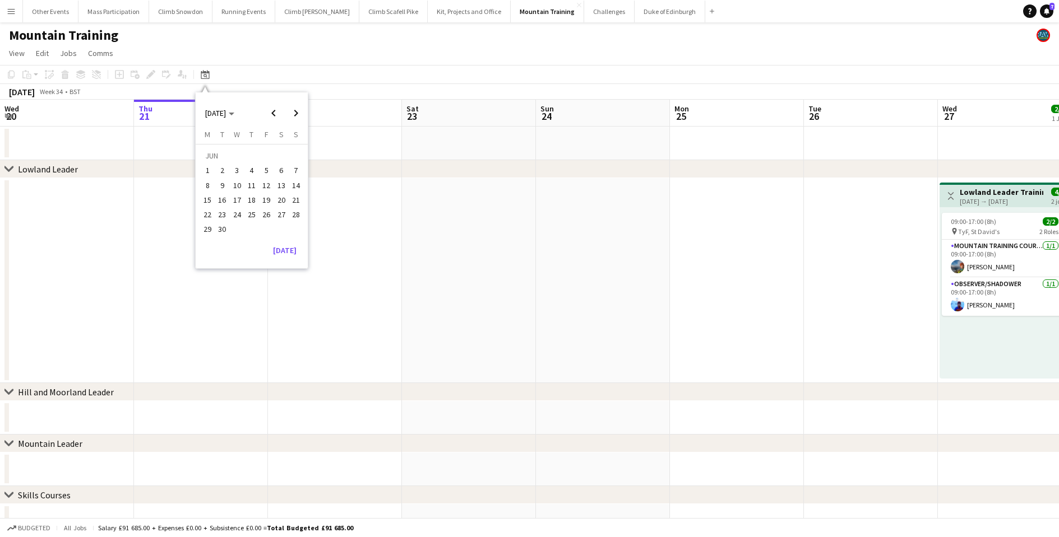
click at [251, 186] on span "11" at bounding box center [251, 185] width 13 height 13
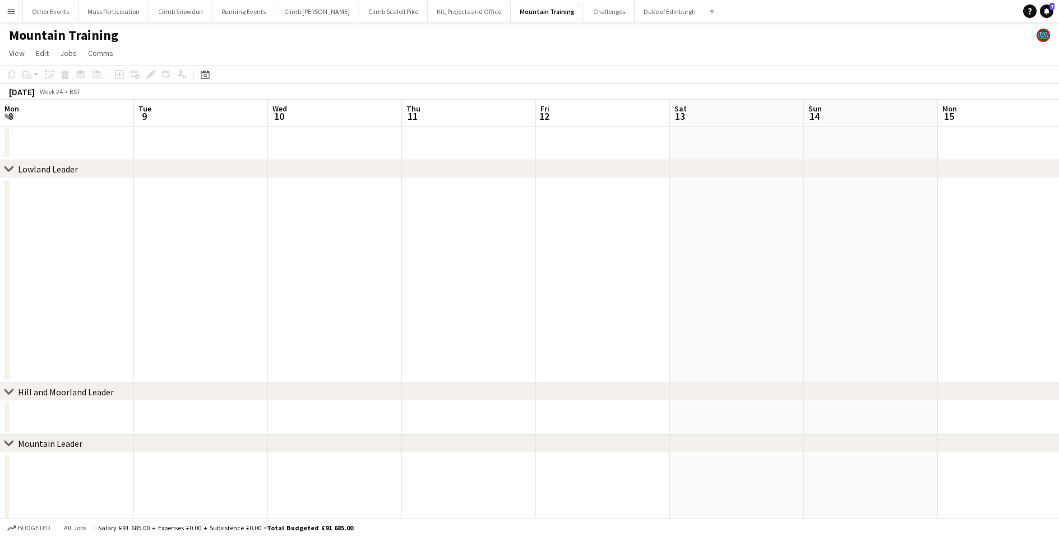
scroll to position [0, 385]
click at [11, 169] on icon at bounding box center [8, 168] width 8 height 4
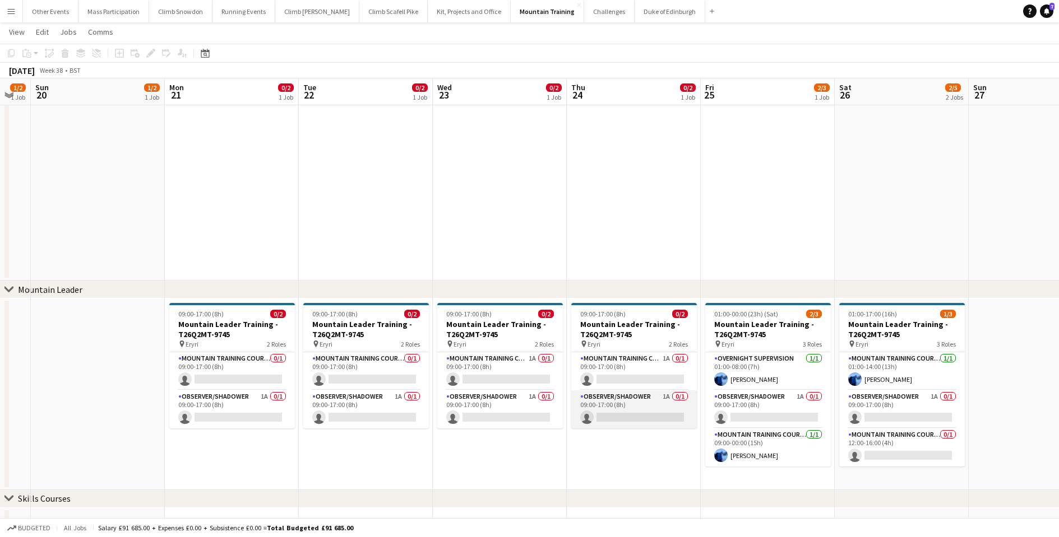
scroll to position [0, 371]
click at [491, 370] on app-card-role "Mountain Training Course Staff 1A 0/1 09:00-17:00 (8h) single-neutral-actions" at bounding box center [500, 371] width 126 height 38
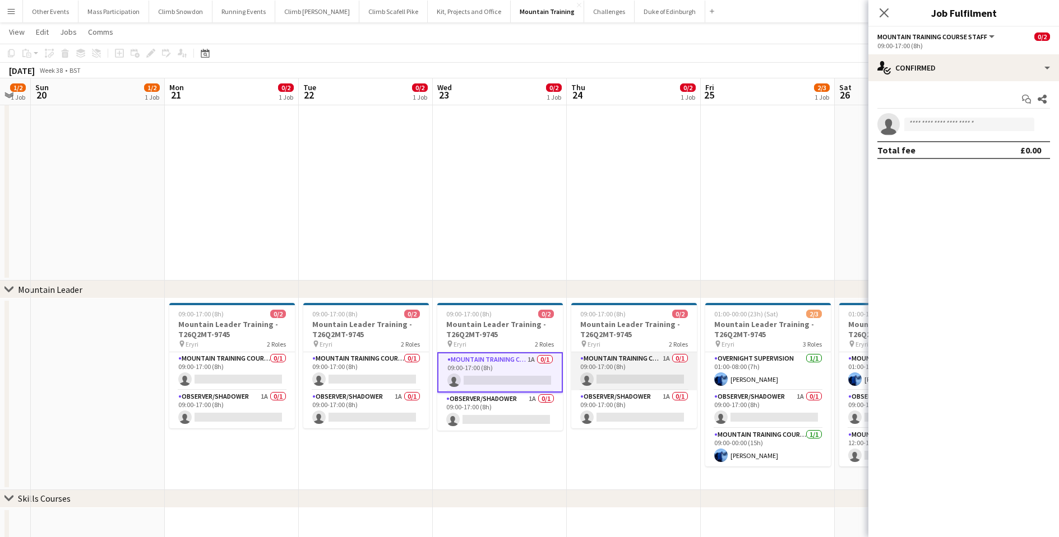
click at [607, 373] on app-card-role "Mountain Training Course Staff 1A 0/1 09:00-17:00 (8h) single-neutral-actions" at bounding box center [634, 371] width 126 height 38
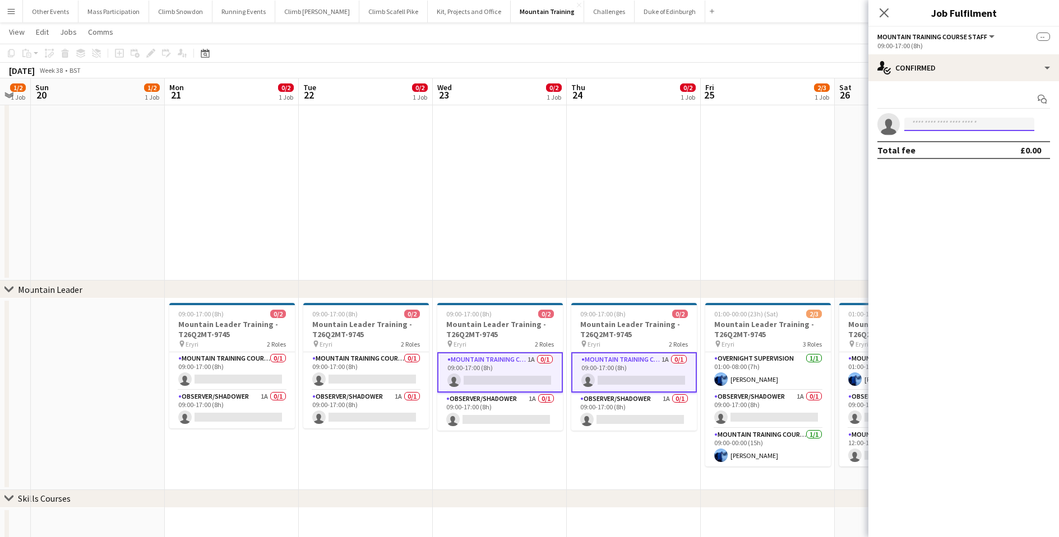
click at [943, 128] on input at bounding box center [969, 124] width 130 height 13
type input "******"
click at [938, 145] on span "[EMAIL_ADDRESS][DOMAIN_NAME]" at bounding box center [969, 149] width 112 height 9
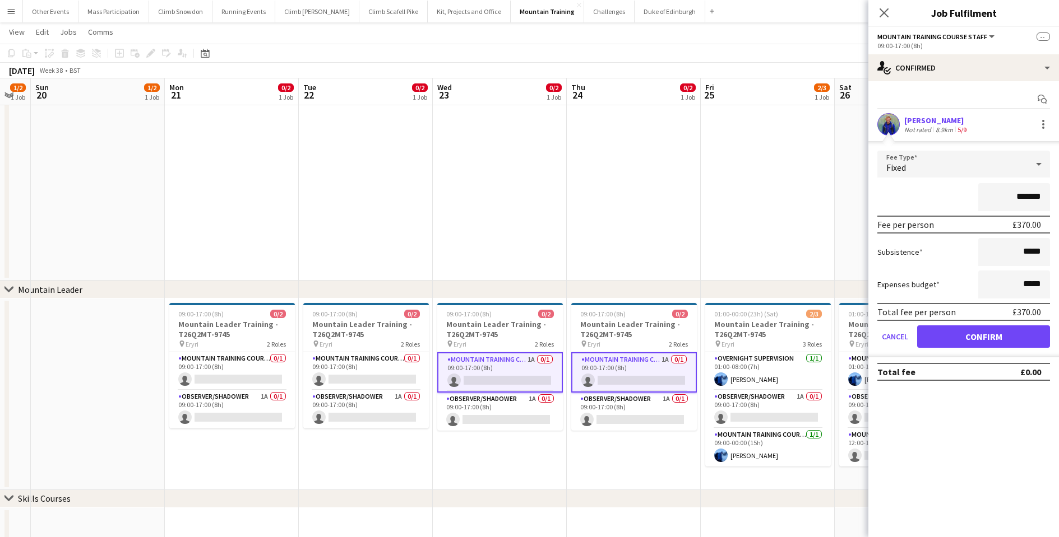
click at [972, 336] on button "Confirm" at bounding box center [983, 337] width 133 height 22
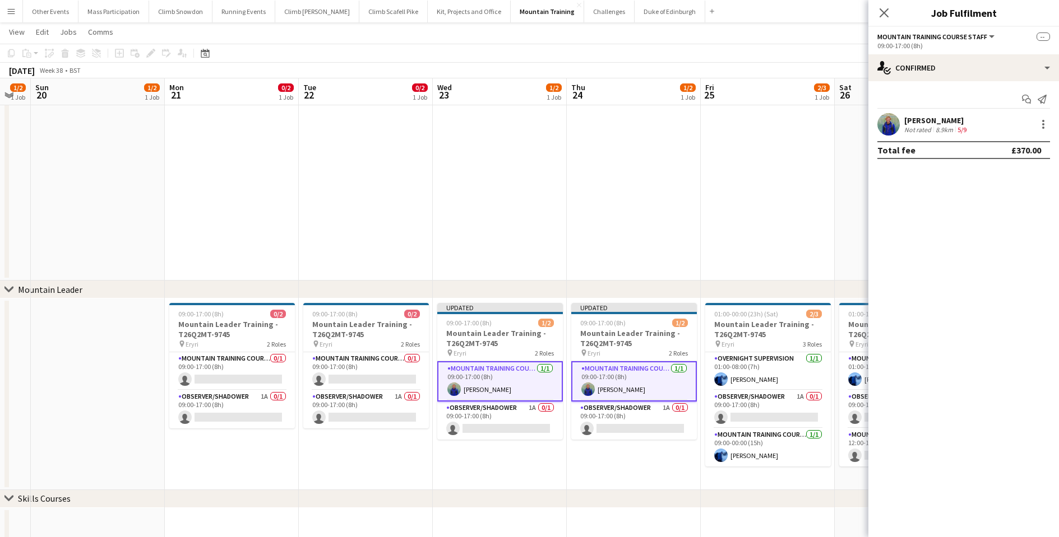
click at [621, 173] on app-date-cell at bounding box center [634, 178] width 134 height 205
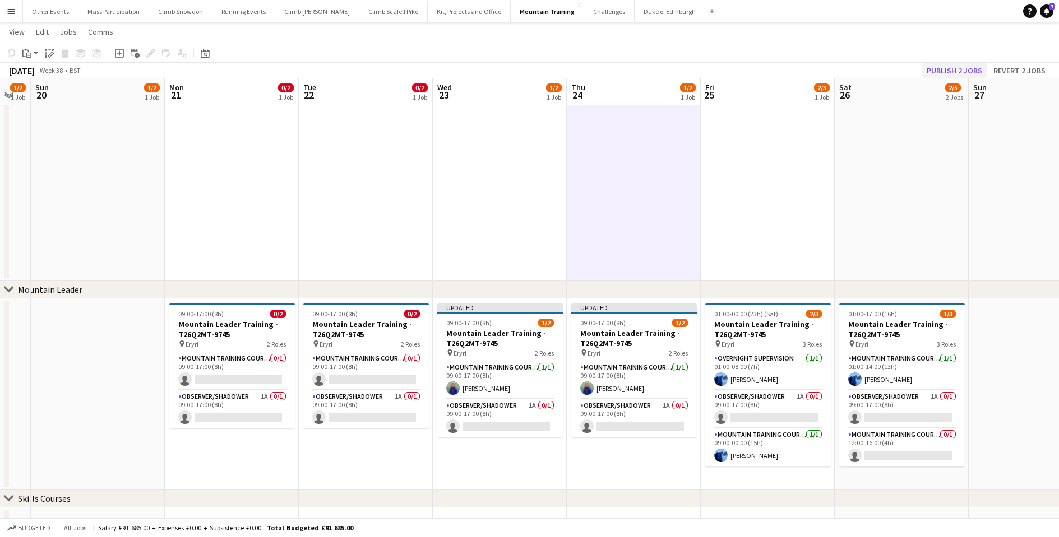
click at [952, 69] on button "Publish 2 jobs" at bounding box center [954, 70] width 64 height 15
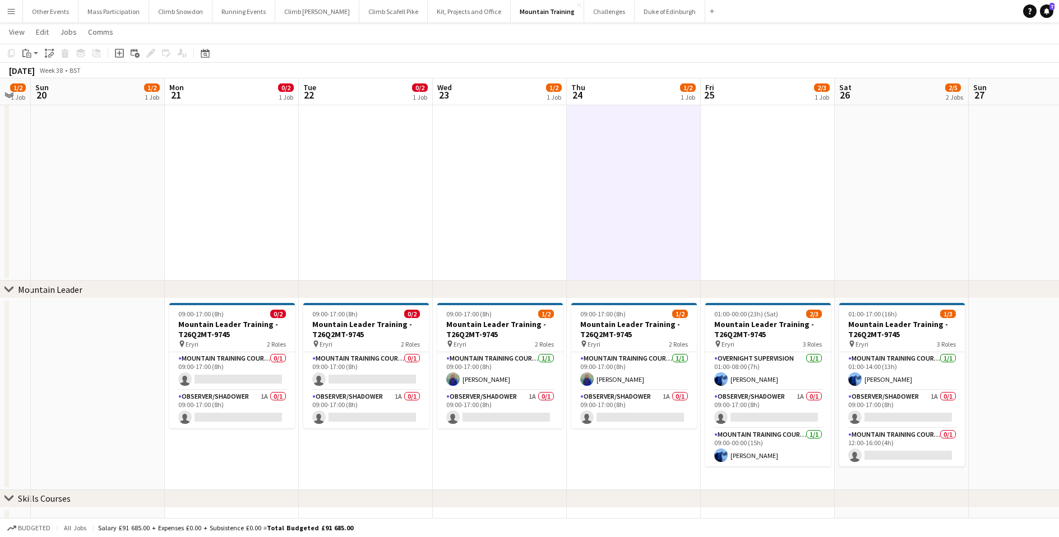
click at [12, 11] on app-icon "Menu" at bounding box center [11, 11] width 9 height 9
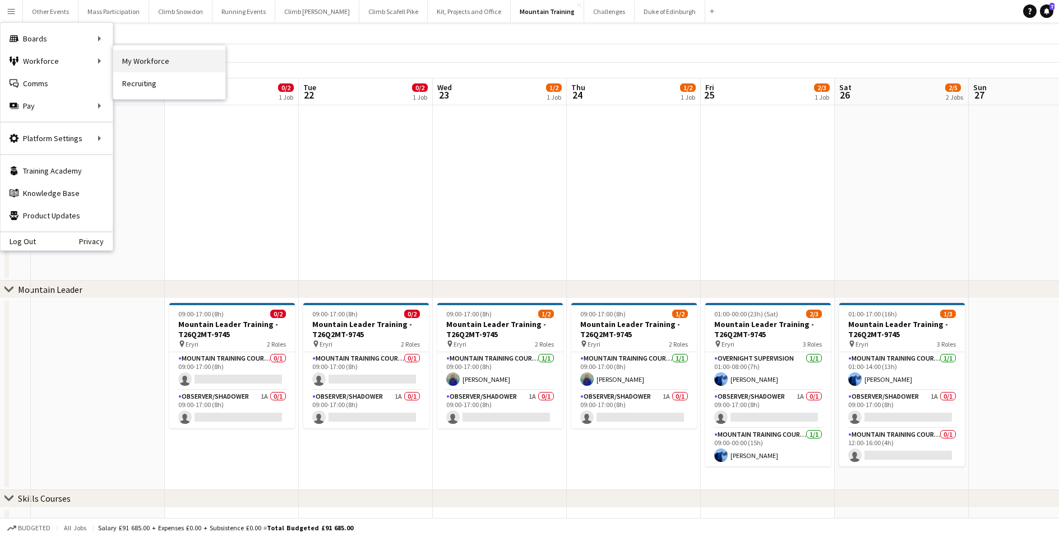
click at [143, 63] on link "My Workforce" at bounding box center [169, 61] width 112 height 22
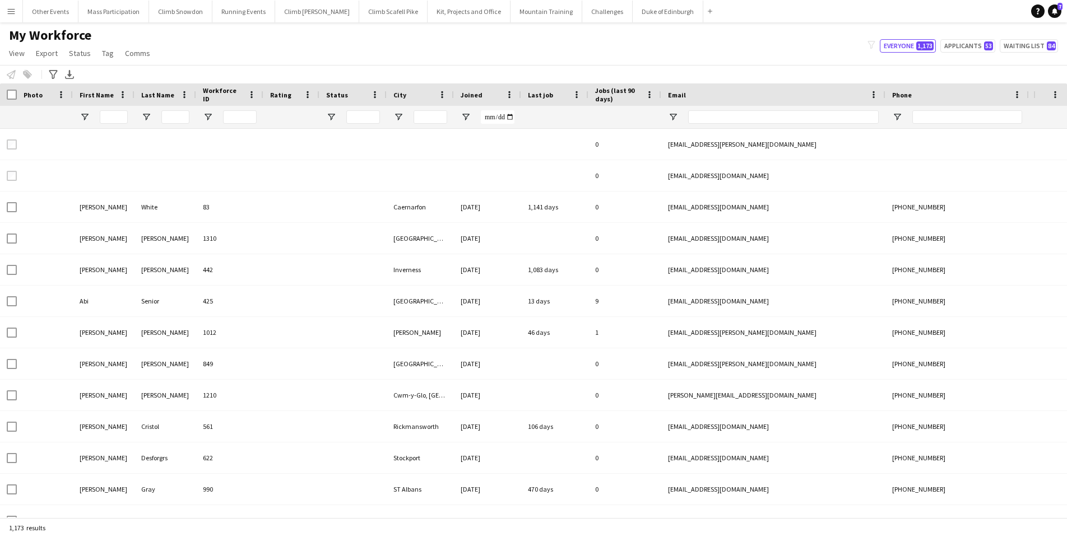
type input "*****"
type input "**********"
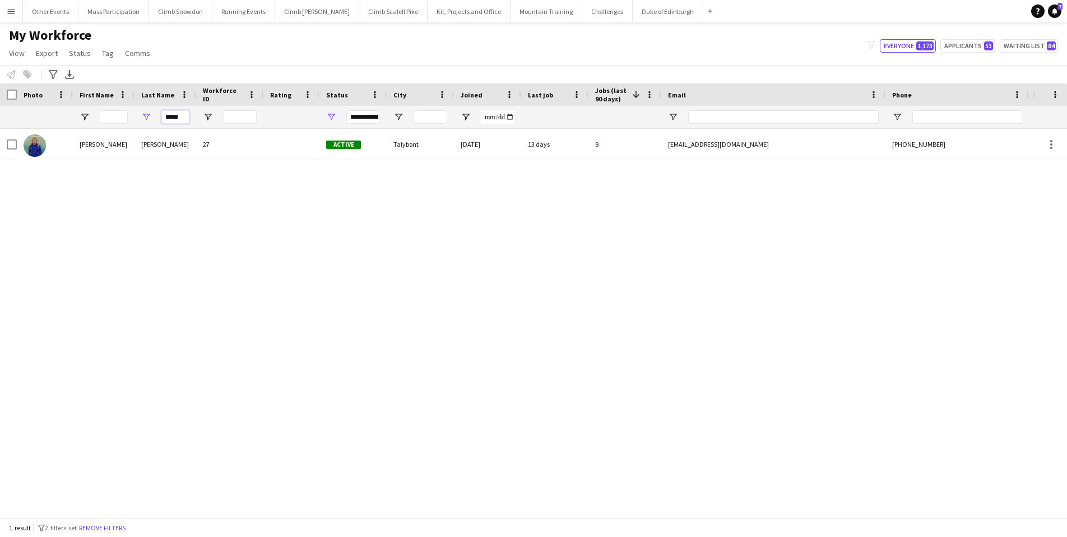
click at [171, 118] on input "*****" at bounding box center [175, 116] width 28 height 13
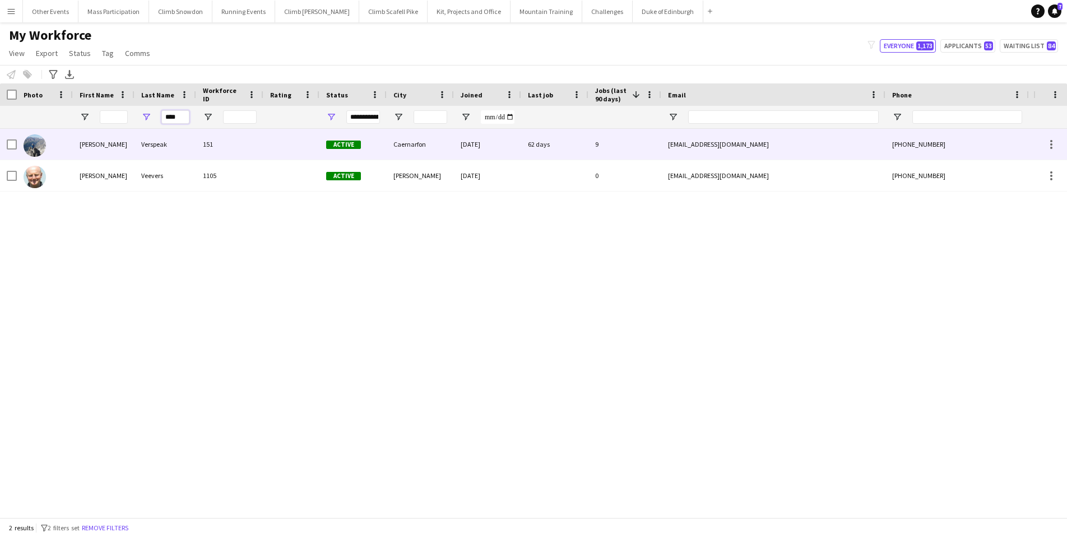
type input "****"
click at [126, 145] on div "[PERSON_NAME]" at bounding box center [104, 144] width 62 height 31
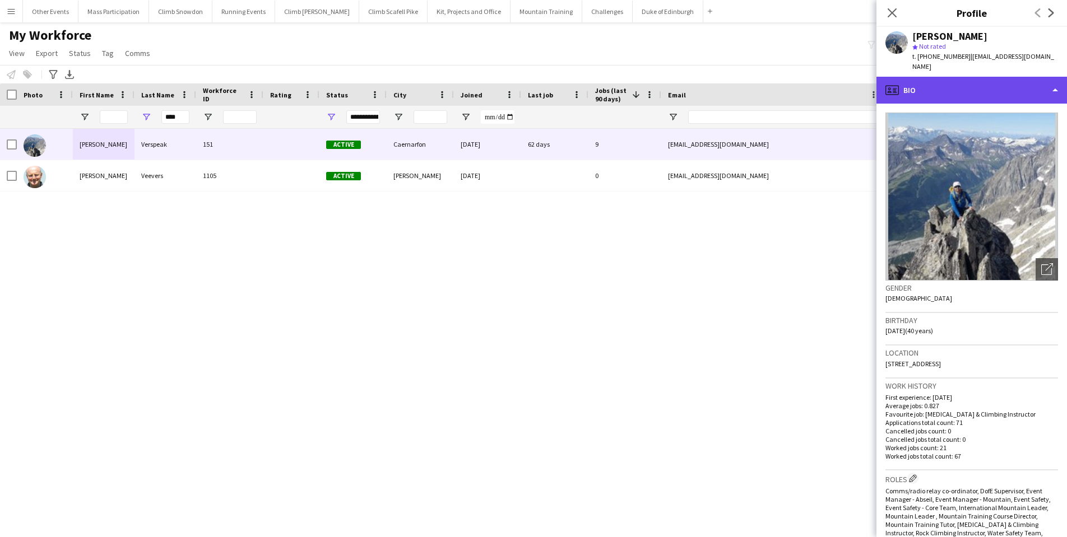
click at [955, 82] on div "profile Bio" at bounding box center [971, 90] width 191 height 27
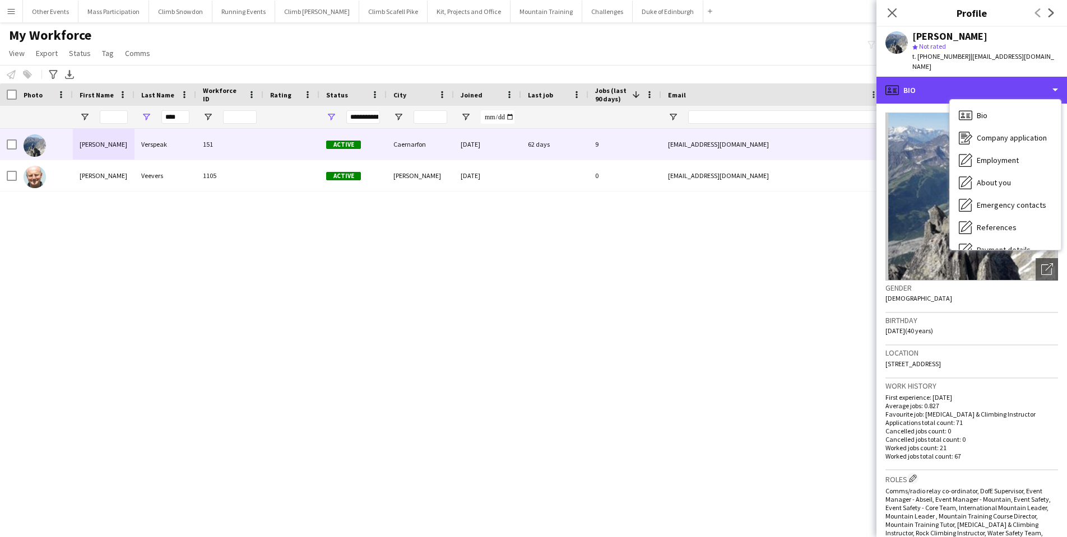
scroll to position [128, 0]
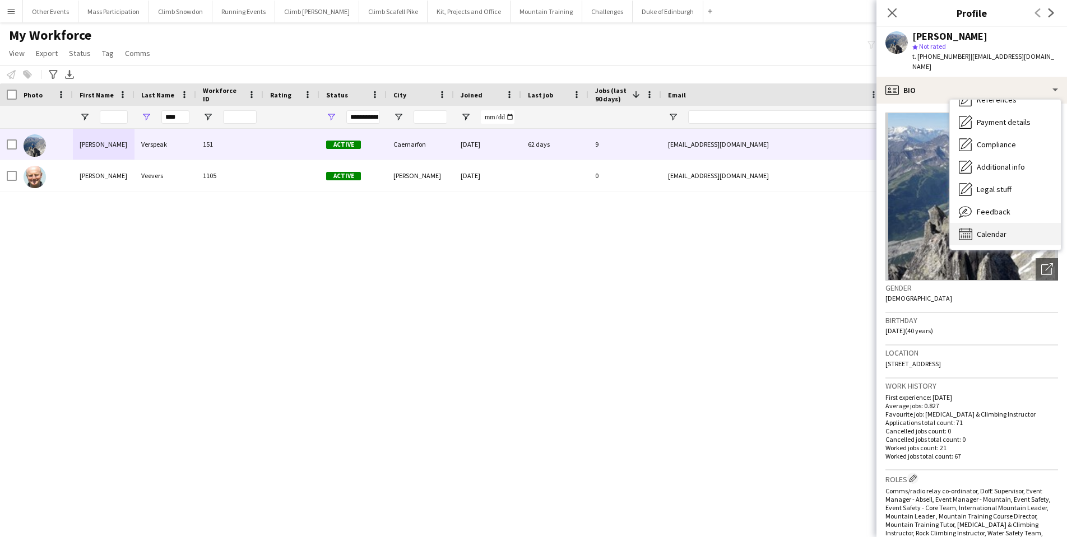
click at [985, 229] on span "Calendar" at bounding box center [992, 234] width 30 height 10
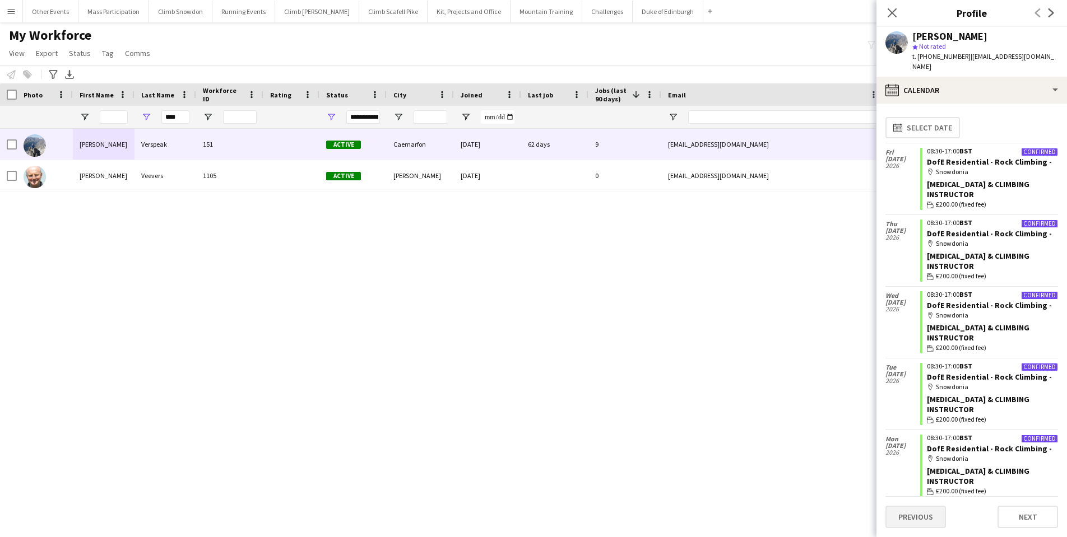
scroll to position [0, 0]
click at [646, 12] on button "Duke of Edinburgh Close" at bounding box center [668, 12] width 71 height 22
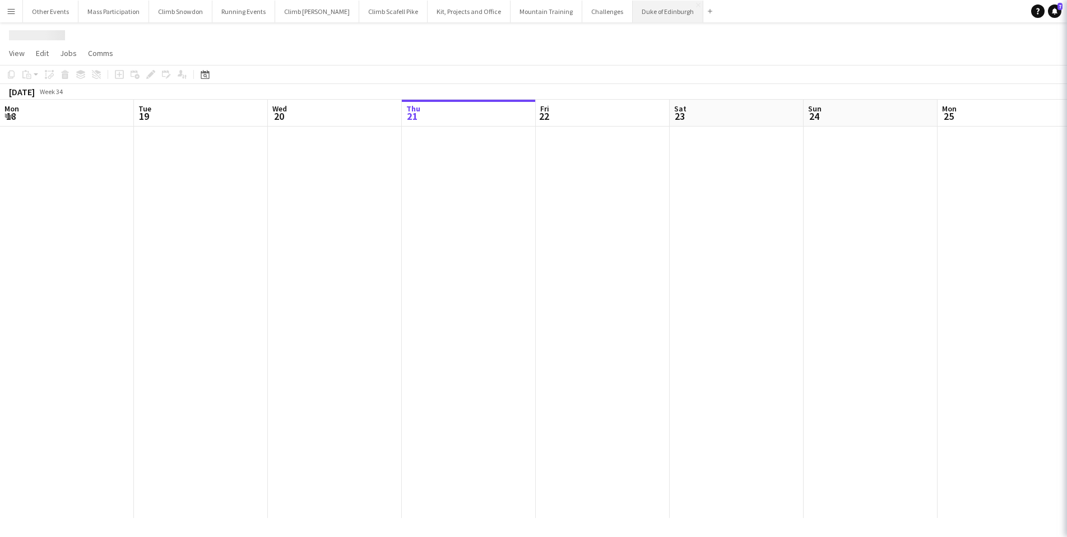
scroll to position [0, 268]
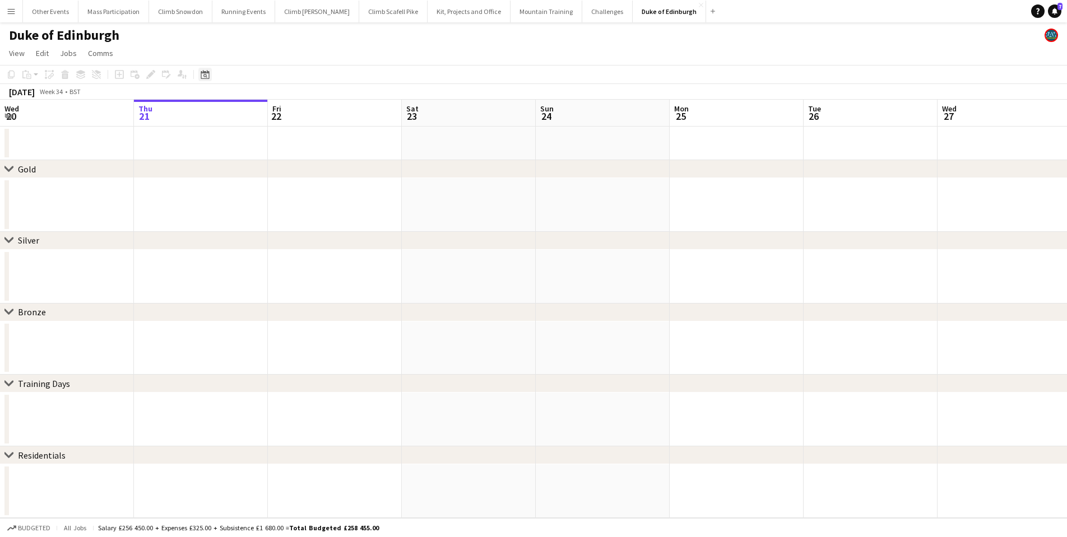
click at [205, 75] on icon "Date picker" at bounding box center [205, 74] width 9 height 9
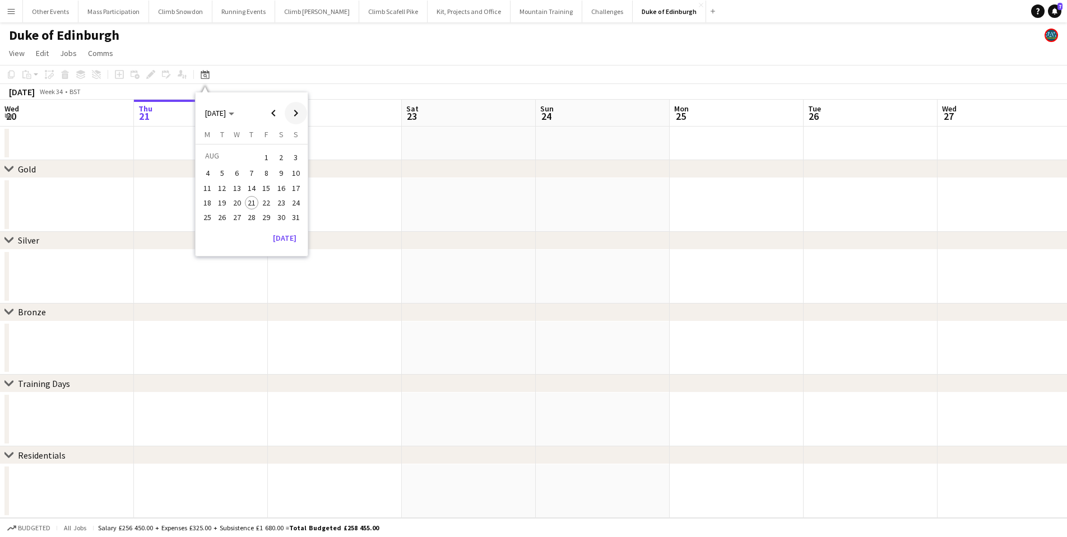
click at [300, 115] on span "Next month" at bounding box center [296, 113] width 22 height 22
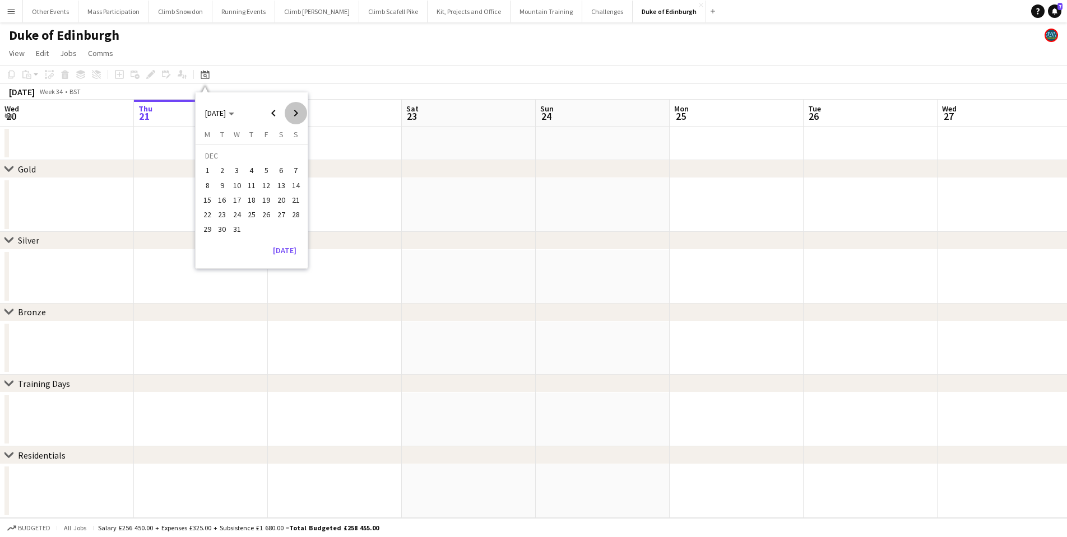
click at [300, 115] on span "Next month" at bounding box center [296, 113] width 22 height 22
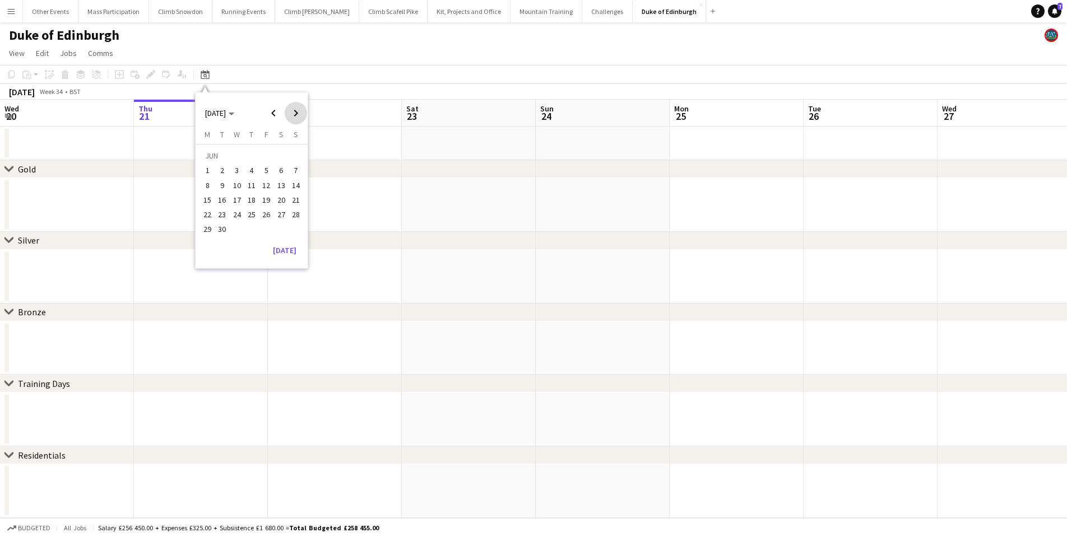
click at [300, 115] on span "Next month" at bounding box center [296, 113] width 22 height 22
click at [208, 229] on span "27" at bounding box center [207, 229] width 13 height 13
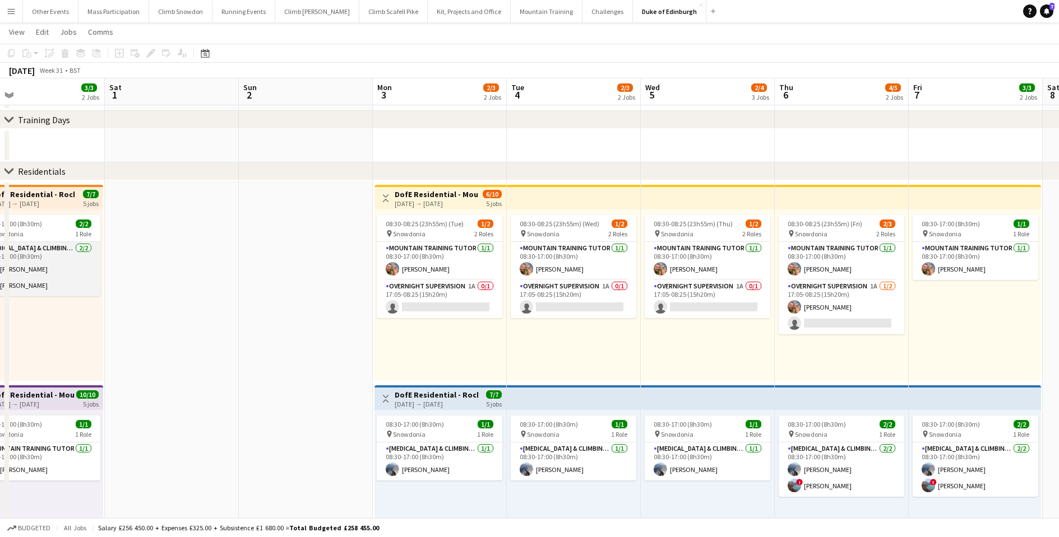
scroll to position [0, 437]
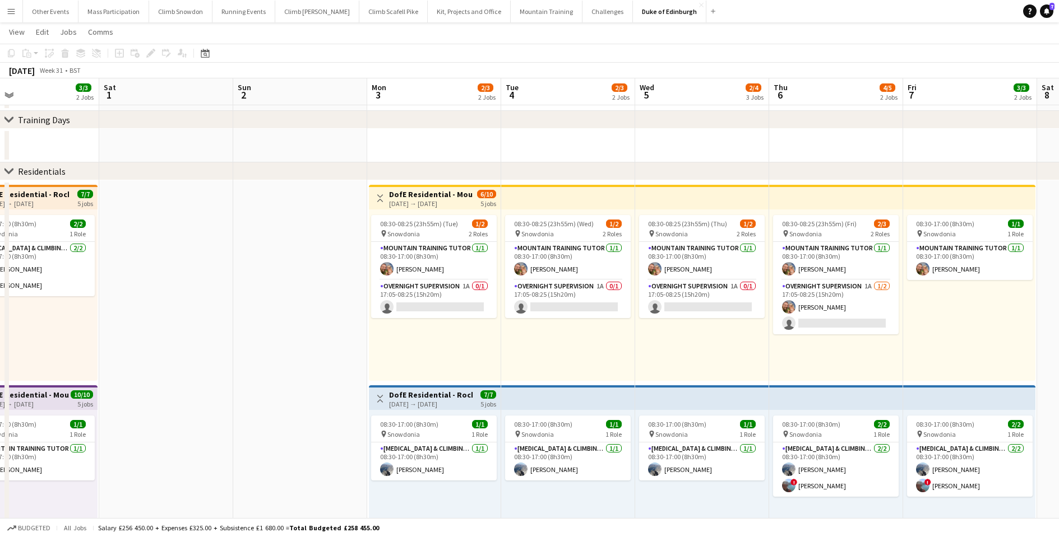
click at [426, 300] on app-card-role "Overnight Supervision 1A 0/1 17:05-08:25 (15h20m) single-neutral-actions" at bounding box center [434, 299] width 126 height 38
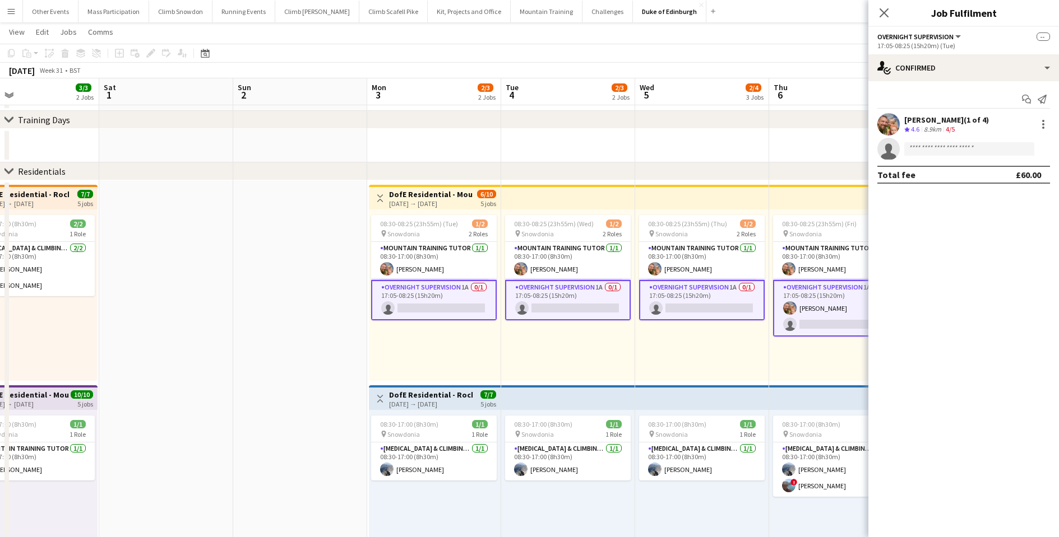
click at [939, 45] on div "17:05-08:25 (15h20m) (Tue)" at bounding box center [963, 45] width 173 height 8
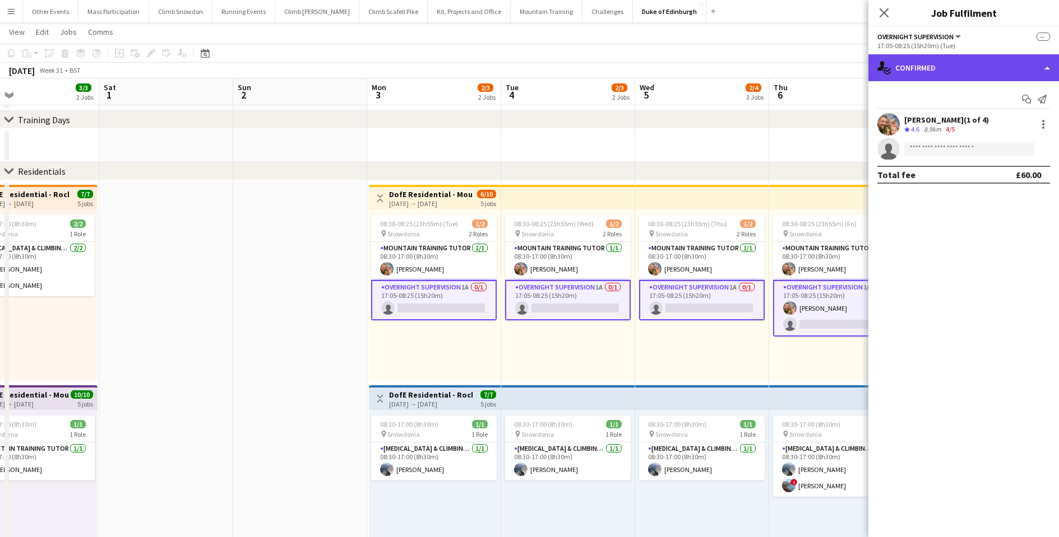
click at [925, 68] on div "single-neutral-actions-check-2 Confirmed" at bounding box center [963, 67] width 191 height 27
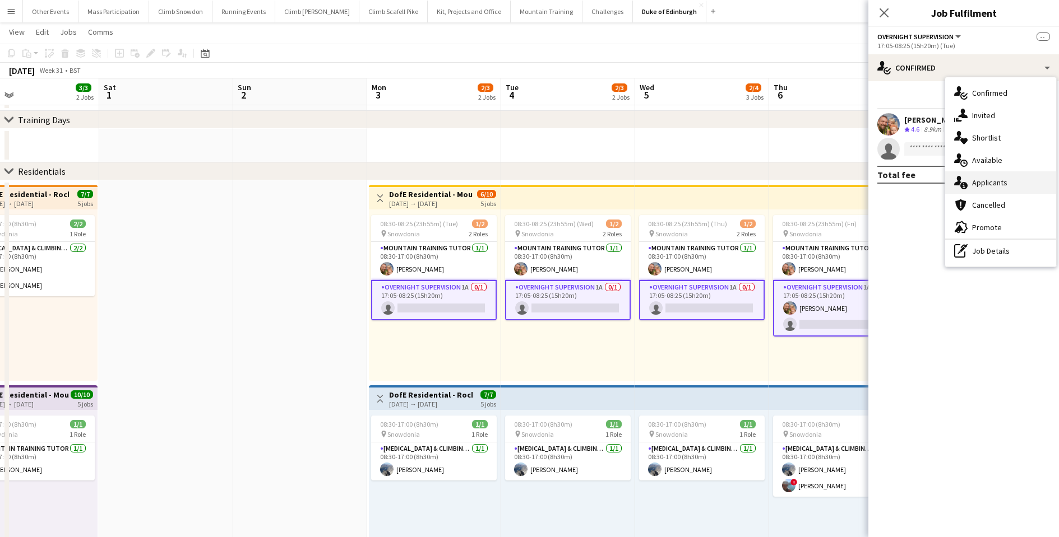
click at [978, 188] on div "single-neutral-actions-information Applicants" at bounding box center [1000, 182] width 111 height 22
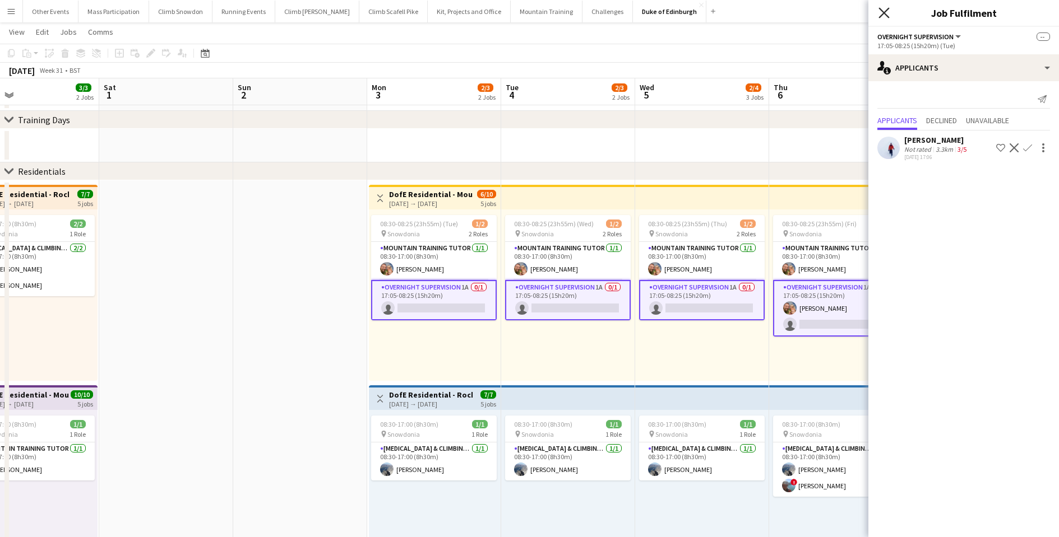
click at [885, 13] on icon "Close pop-in" at bounding box center [883, 12] width 11 height 11
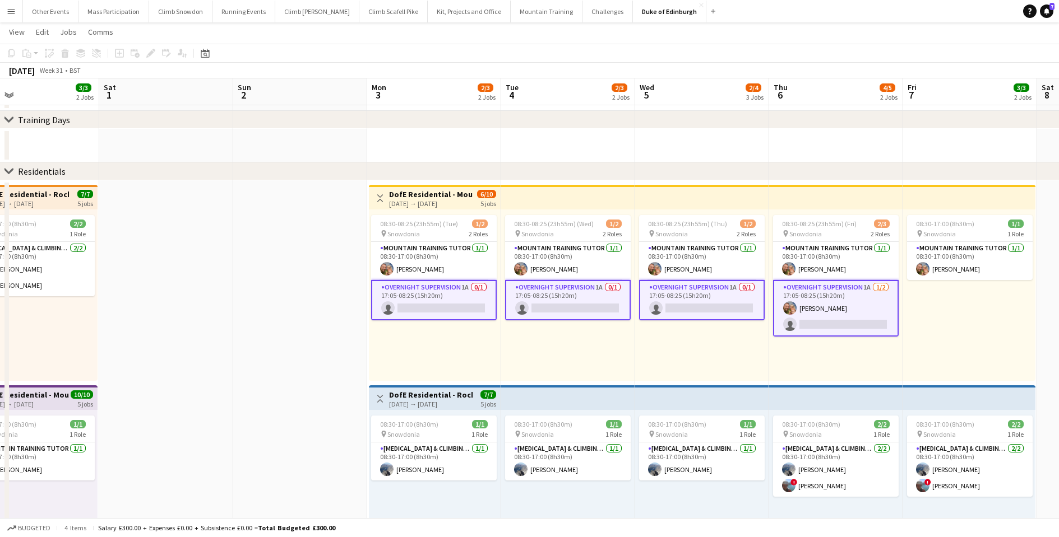
click at [282, 363] on app-date-cell at bounding box center [300, 438] width 134 height 517
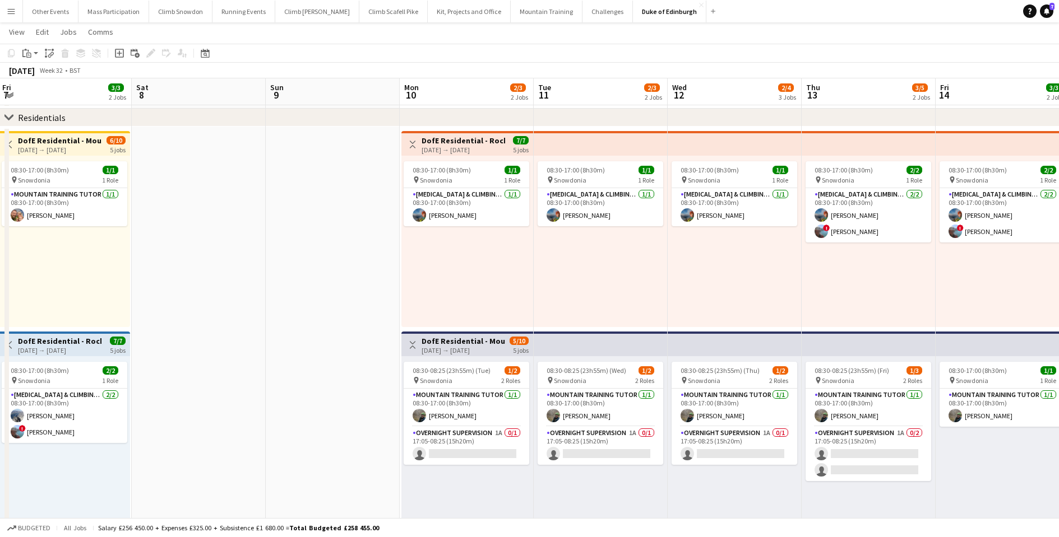
scroll to position [261, 0]
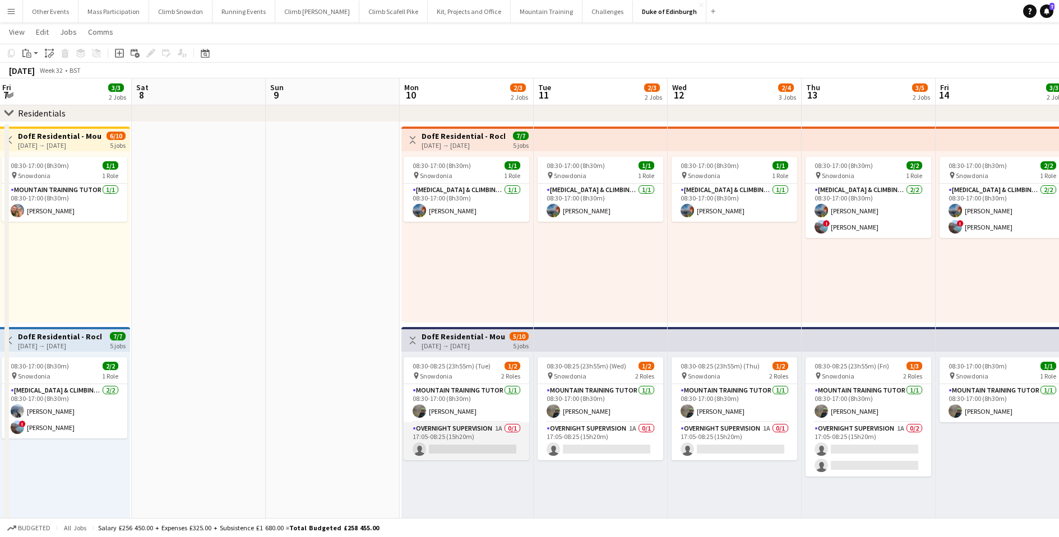
click at [469, 433] on app-card-role "Overnight Supervision 1A 0/1 17:05-08:25 (15h20m) single-neutral-actions" at bounding box center [466, 442] width 126 height 38
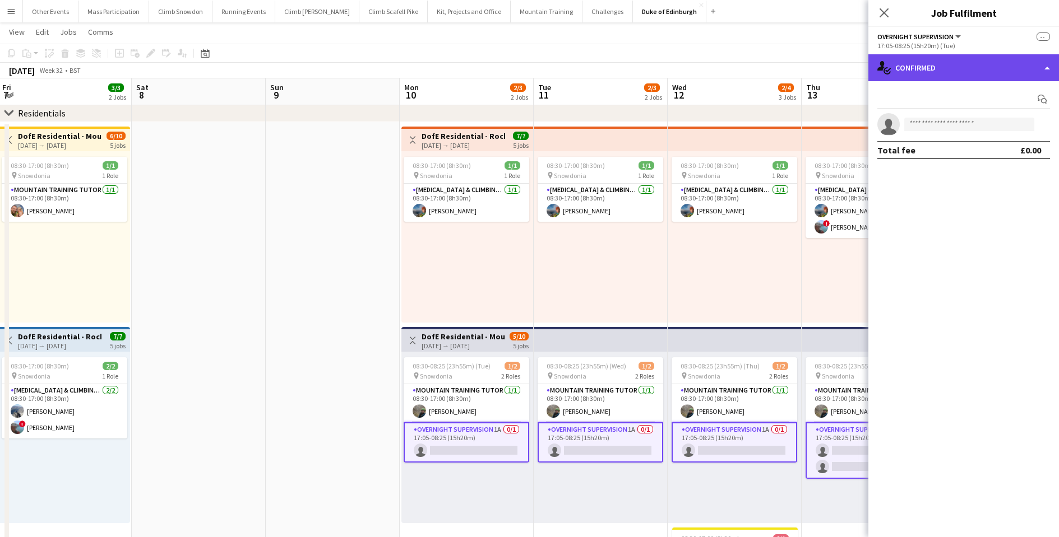
click at [979, 64] on div "single-neutral-actions-check-2 Confirmed" at bounding box center [963, 67] width 191 height 27
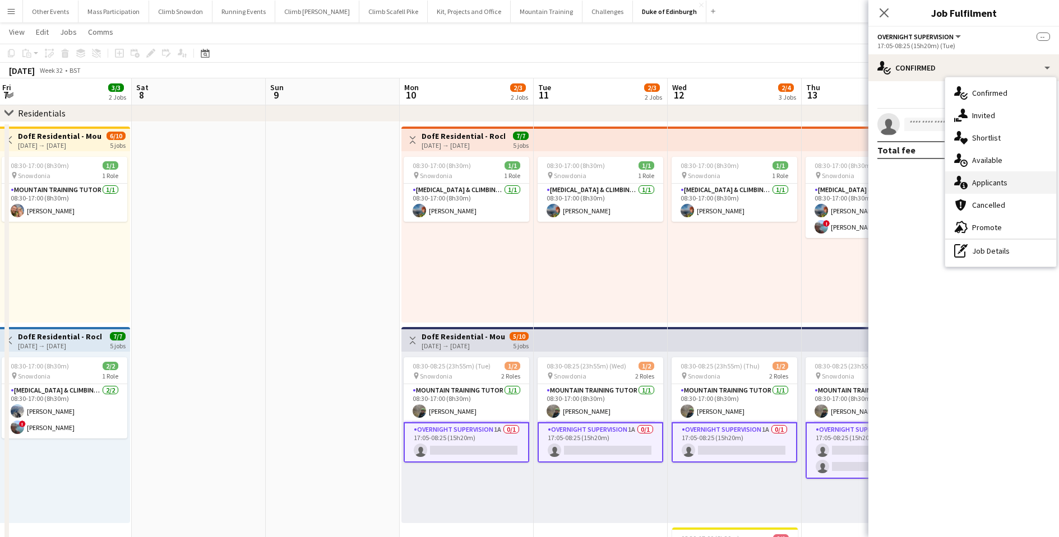
click at [982, 182] on div "single-neutral-actions-information Applicants" at bounding box center [1000, 182] width 111 height 22
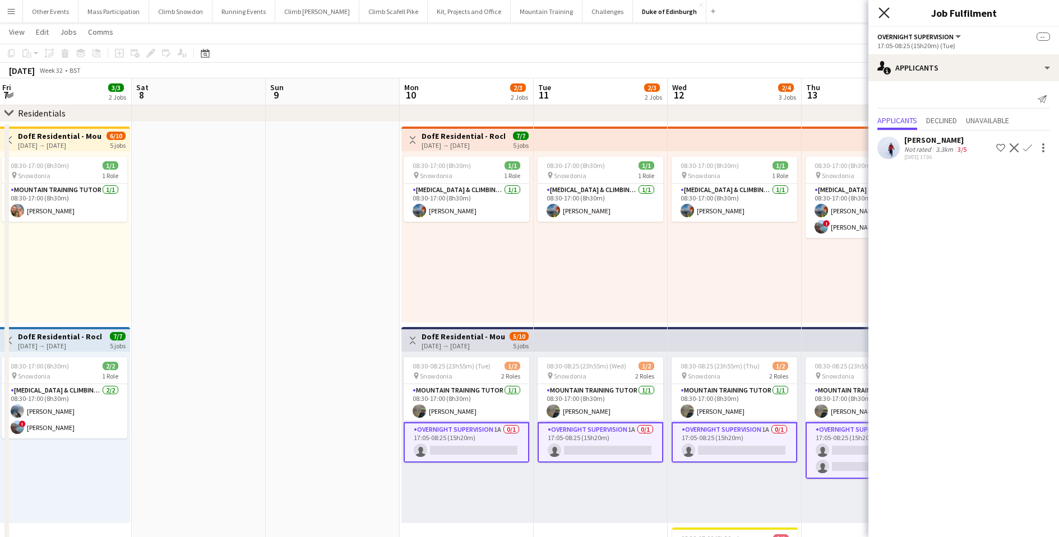
click at [884, 15] on icon "Close pop-in" at bounding box center [883, 12] width 11 height 11
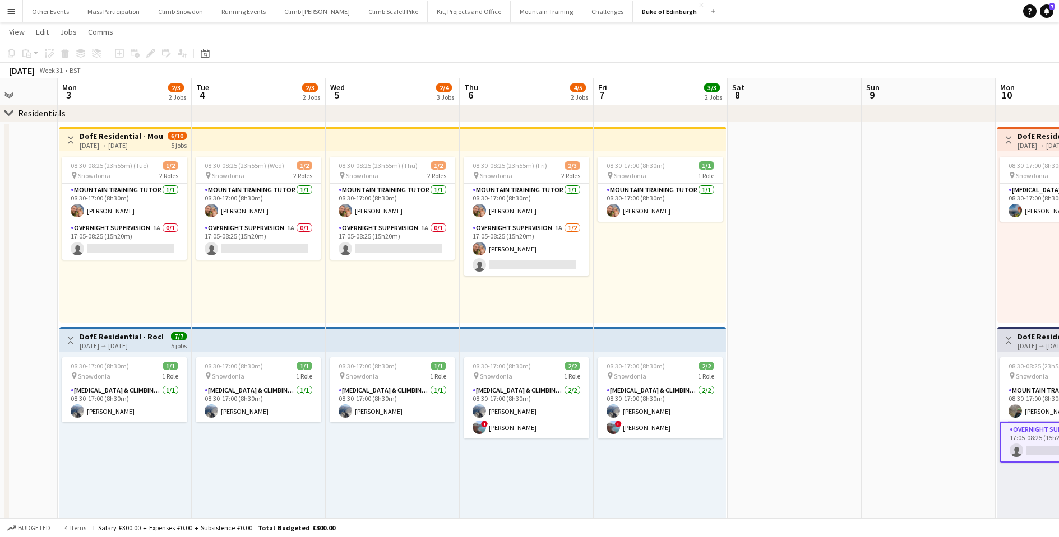
scroll to position [0, 342]
click at [205, 54] on icon "Date picker" at bounding box center [205, 53] width 9 height 9
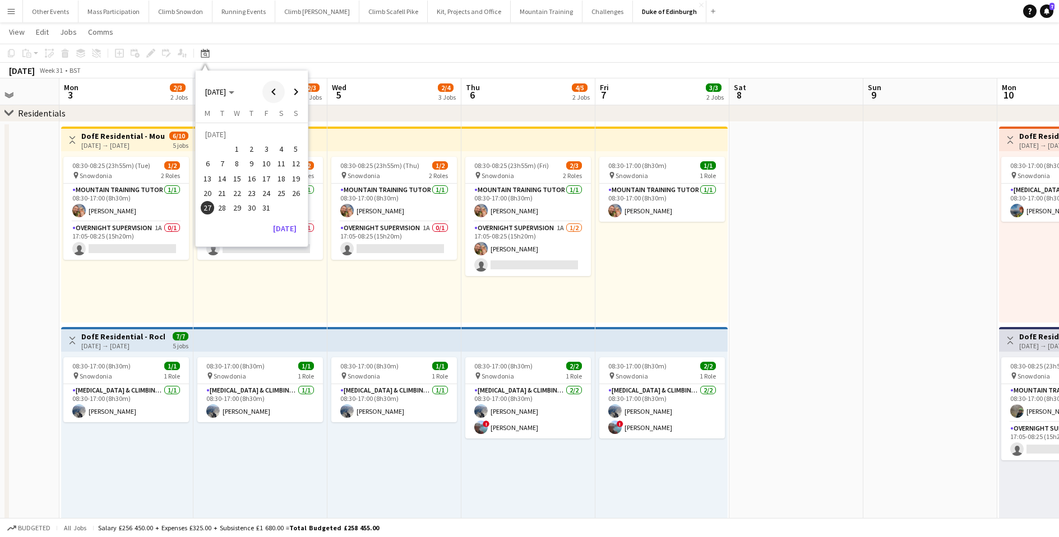
click at [276, 92] on span "Previous month" at bounding box center [273, 92] width 22 height 22
click at [205, 199] on span "25" at bounding box center [207, 195] width 13 height 13
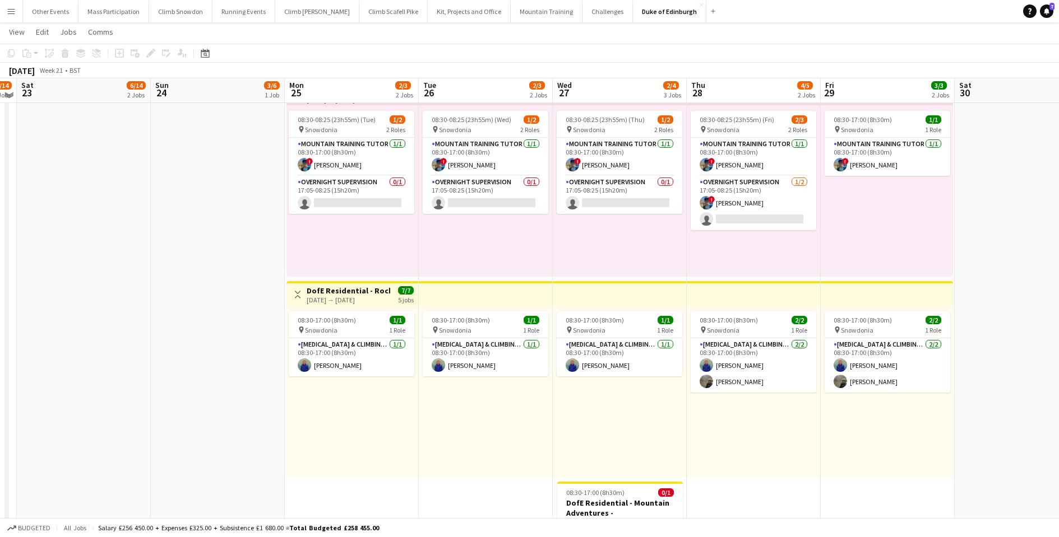
scroll to position [632, 0]
